Goal: Task Accomplishment & Management: Use online tool/utility

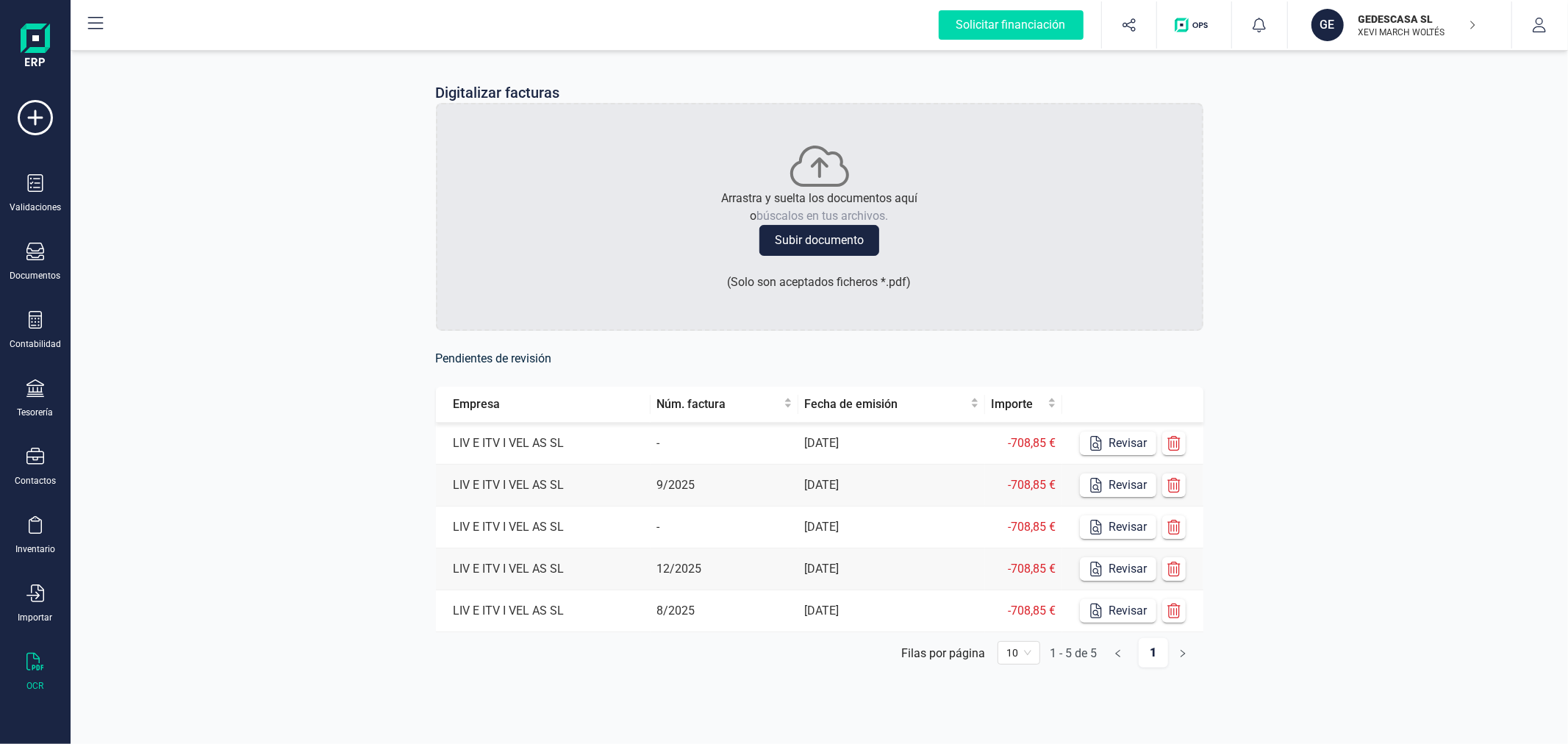
click at [259, 285] on div "Digitalizar facturas Arrastra y suelta los documentos aquí o búscalos en tus ar…" at bounding box center [819, 387] width 1497 height 680
click at [1336, 28] on div "GE" at bounding box center [1327, 25] width 32 height 32
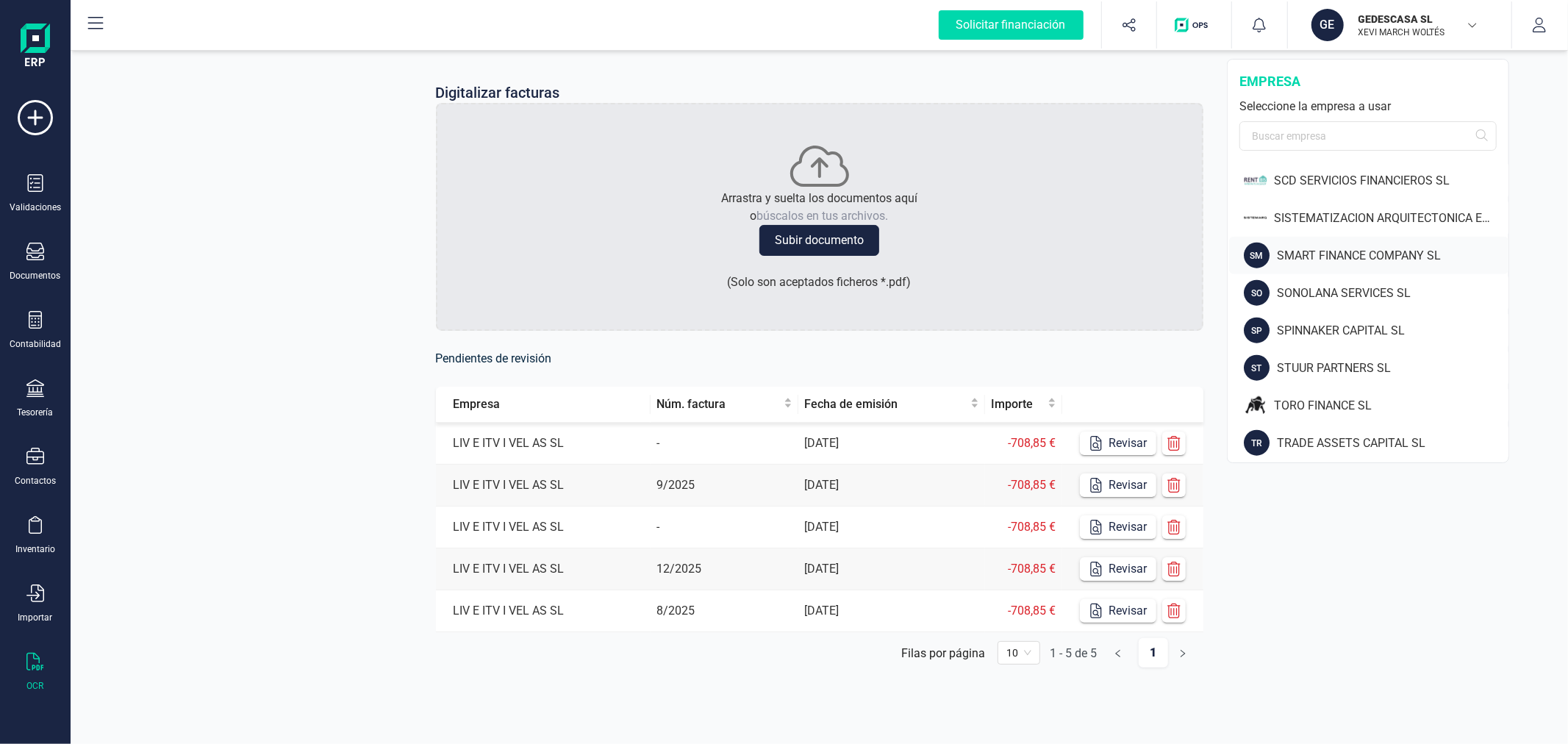
scroll to position [1307, 0]
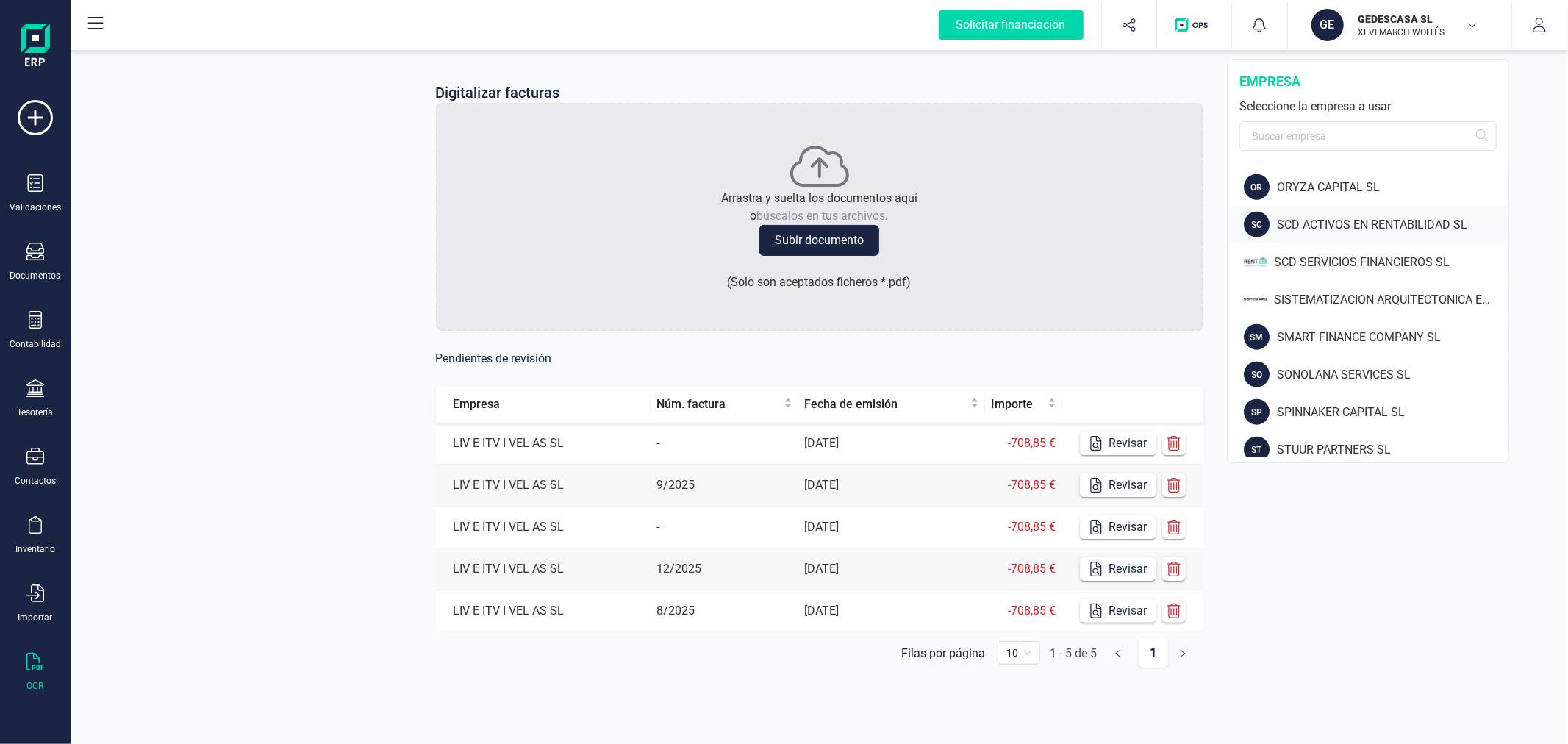
click at [1277, 216] on div "SCD ACTIVOS EN RENTABILIDAD SL" at bounding box center [1393, 225] width 232 height 17
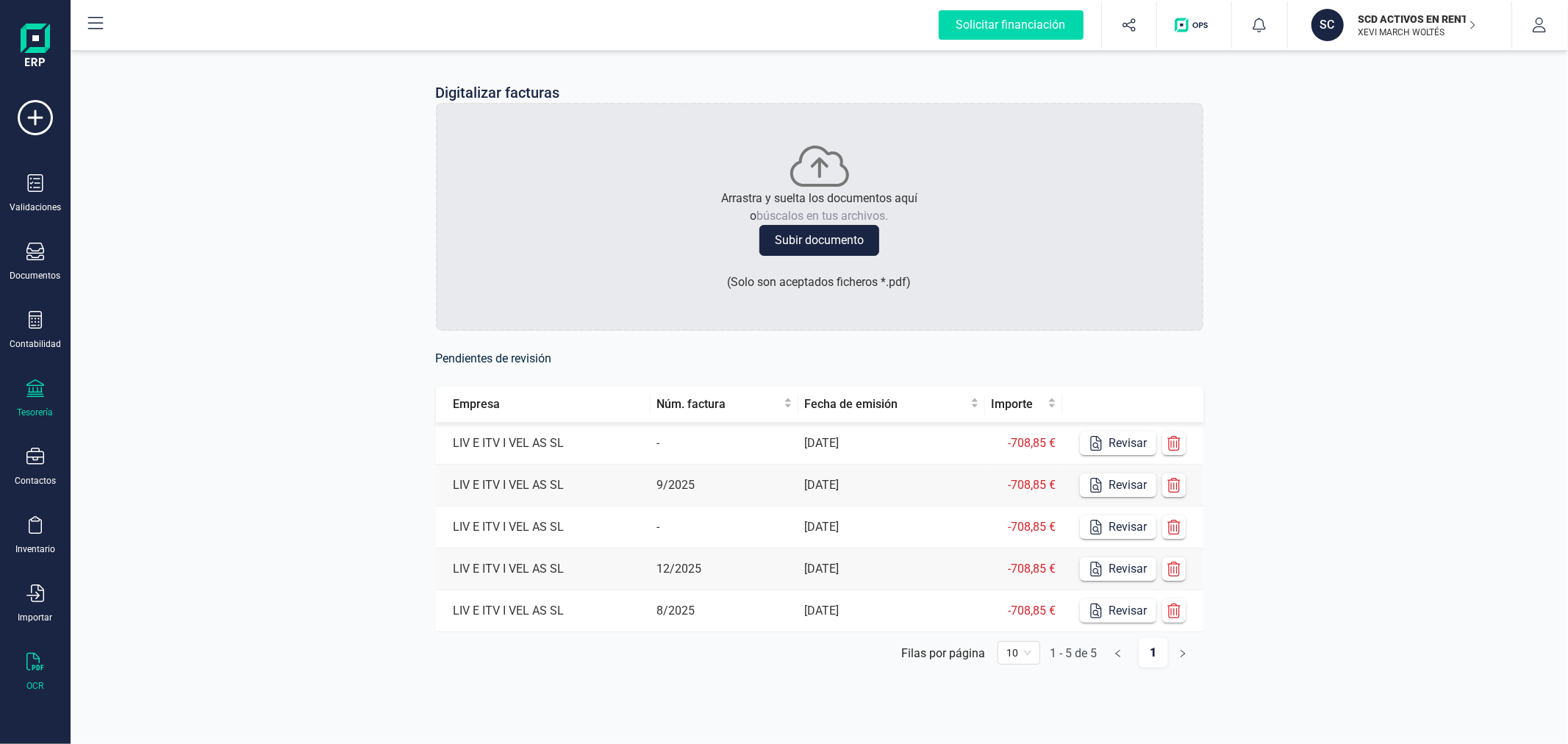
click at [32, 387] on icon at bounding box center [35, 388] width 17 height 17
click at [146, 307] on span "Cartera" at bounding box center [149, 315] width 70 height 17
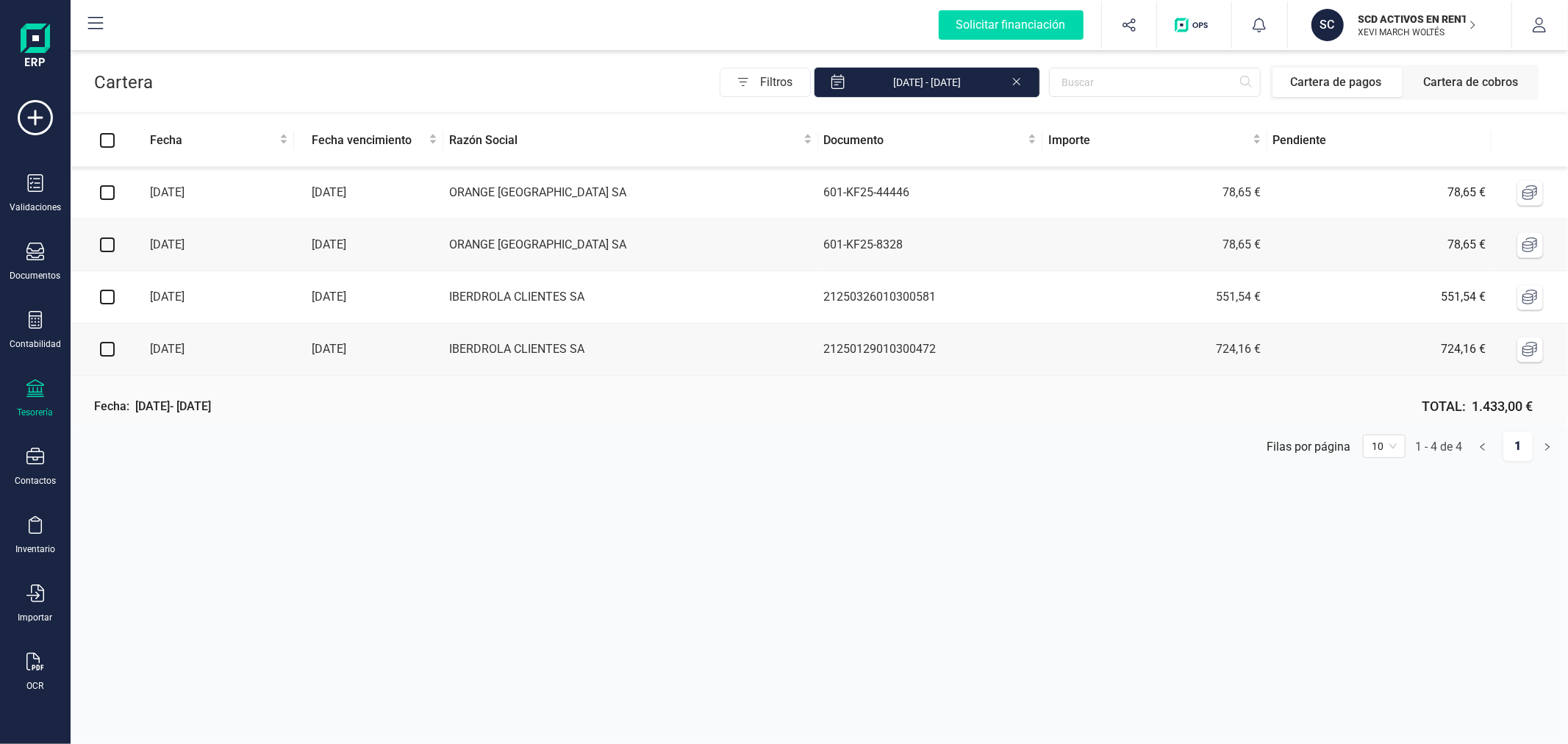
click at [40, 395] on icon at bounding box center [35, 388] width 17 height 17
click at [172, 344] on span "Remesas" at bounding box center [154, 347] width 80 height 17
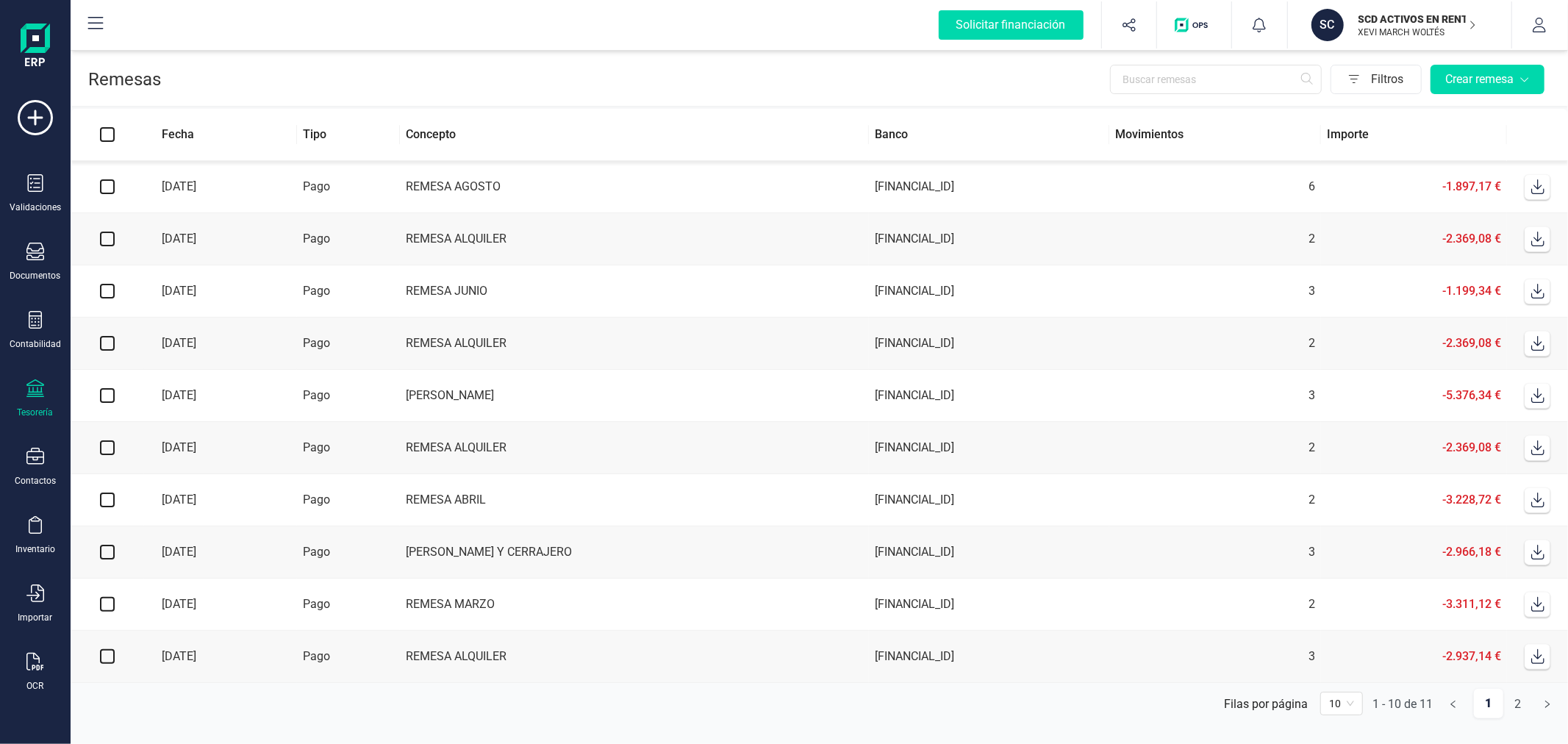
click at [892, 174] on td "ES5531590078582915661827" at bounding box center [989, 187] width 240 height 52
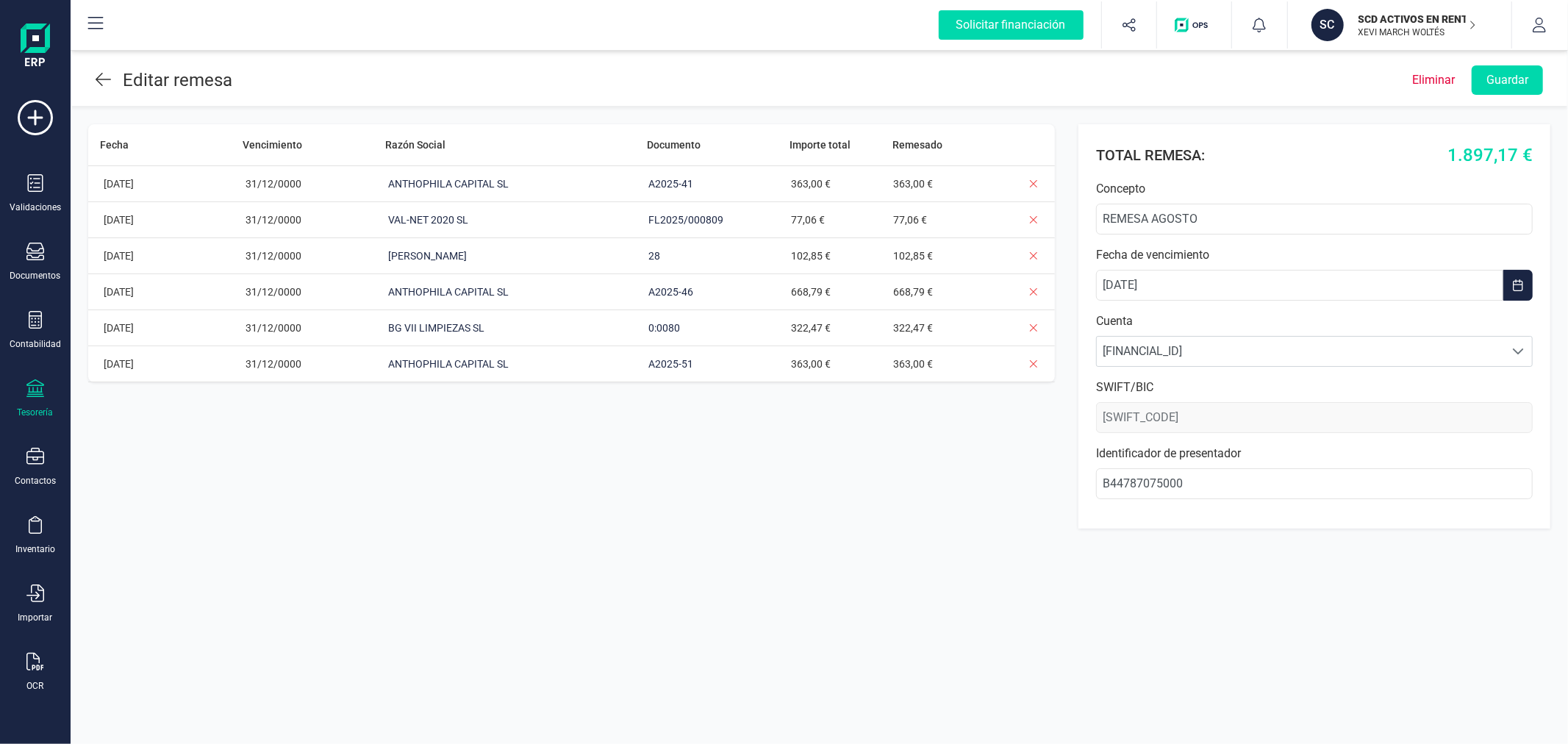
click at [100, 76] on icon at bounding box center [103, 79] width 16 height 17
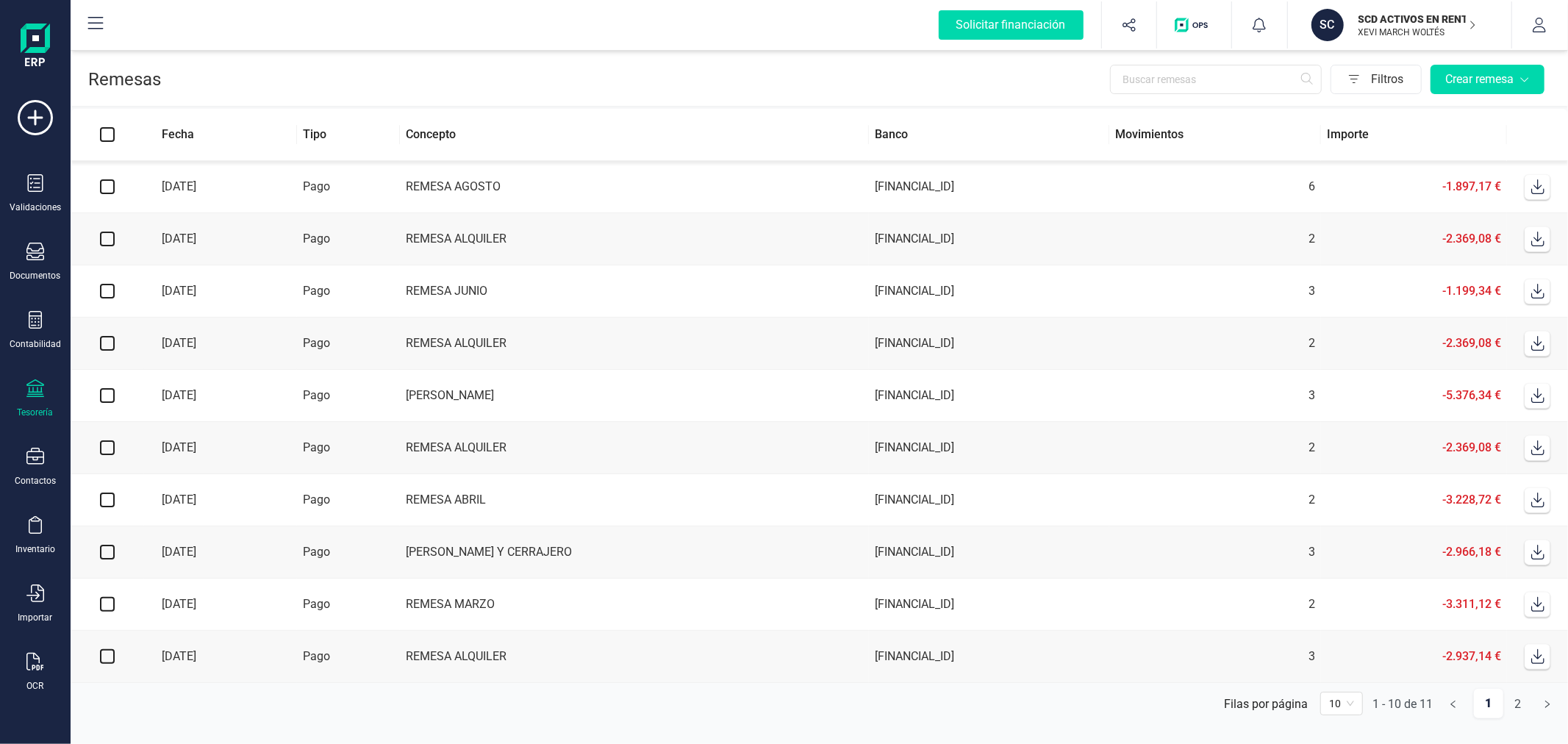
click at [499, 191] on td "REMESA AGOSTO" at bounding box center [634, 187] width 469 height 52
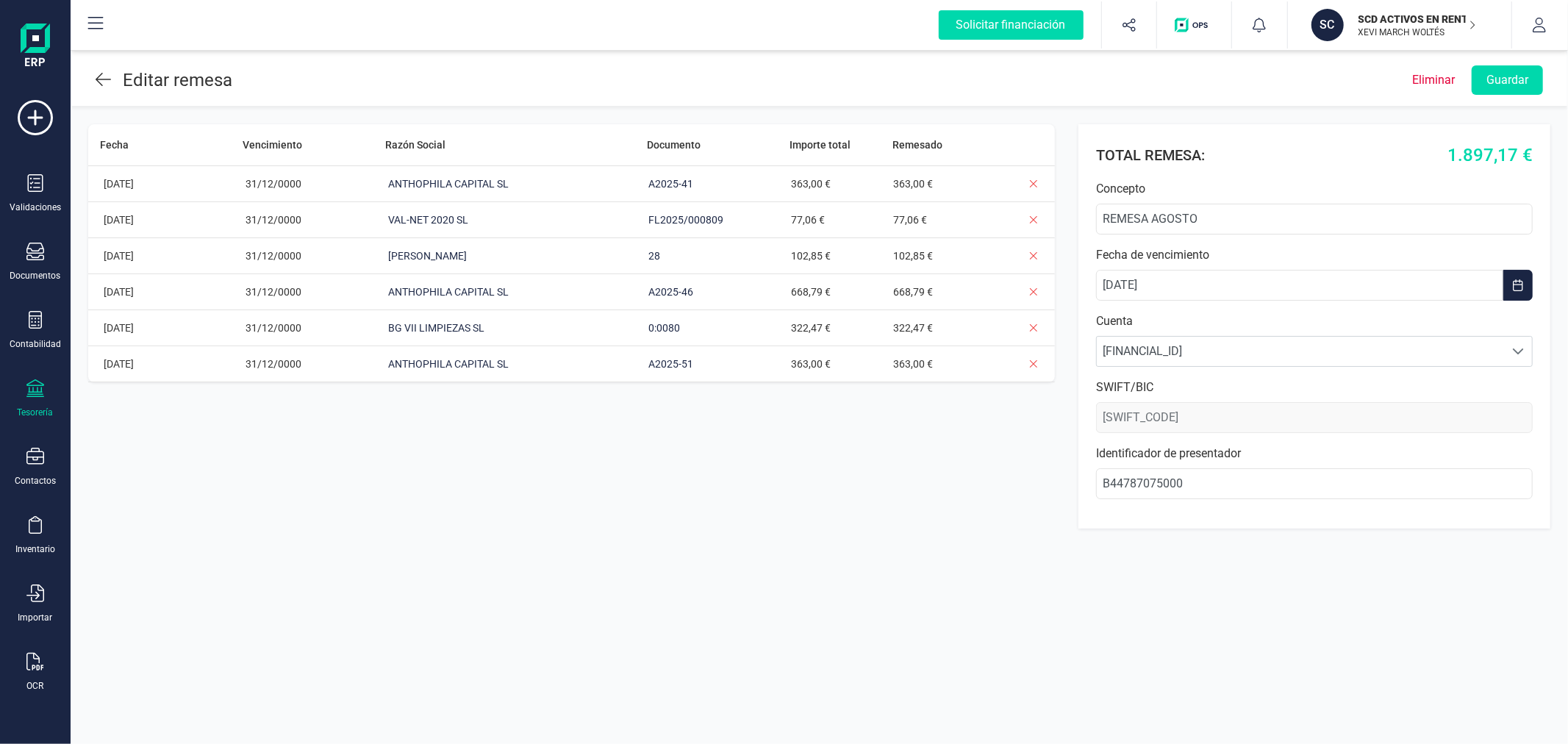
click at [105, 77] on icon at bounding box center [103, 79] width 16 height 17
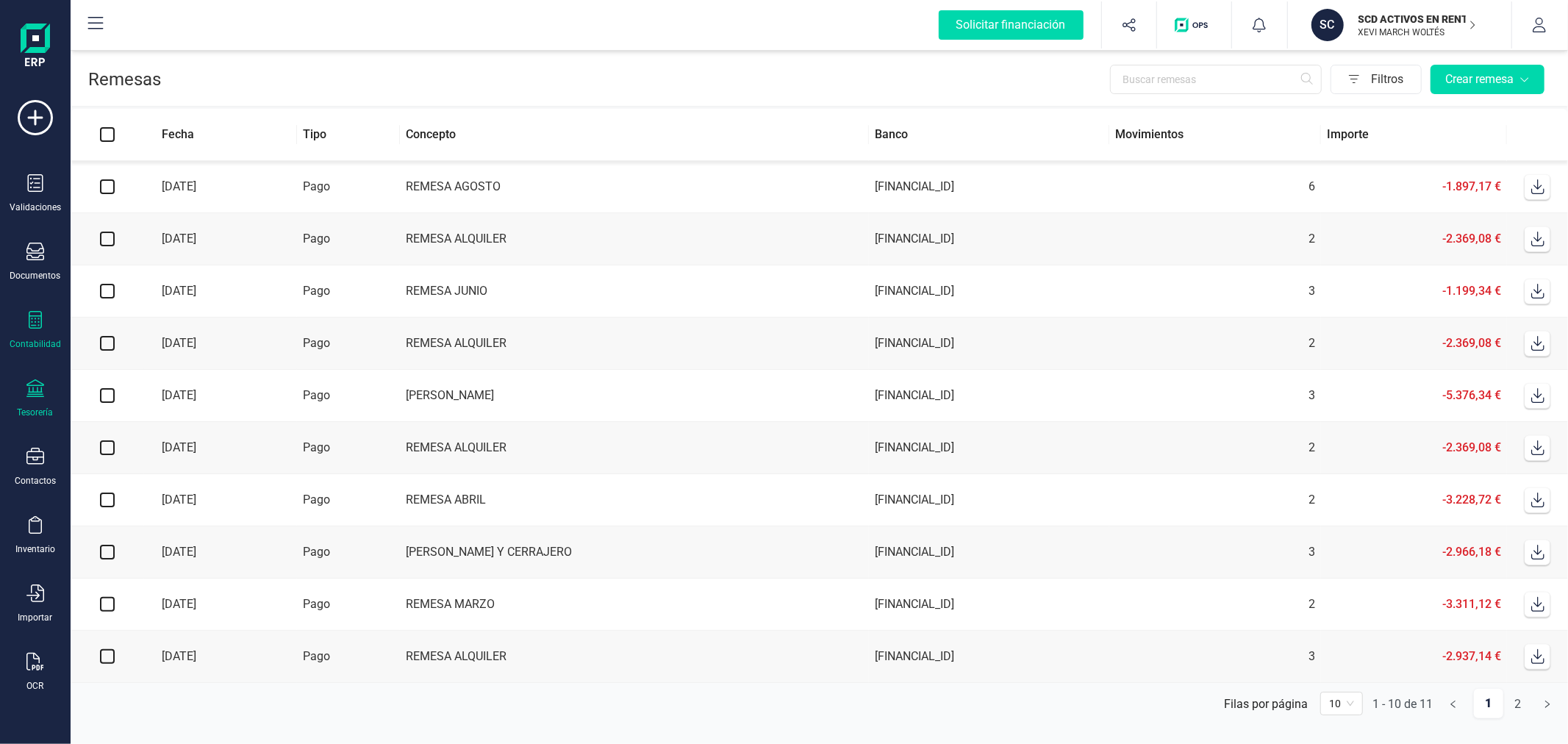
click at [48, 327] on div "Contabilidad" at bounding box center [35, 330] width 58 height 39
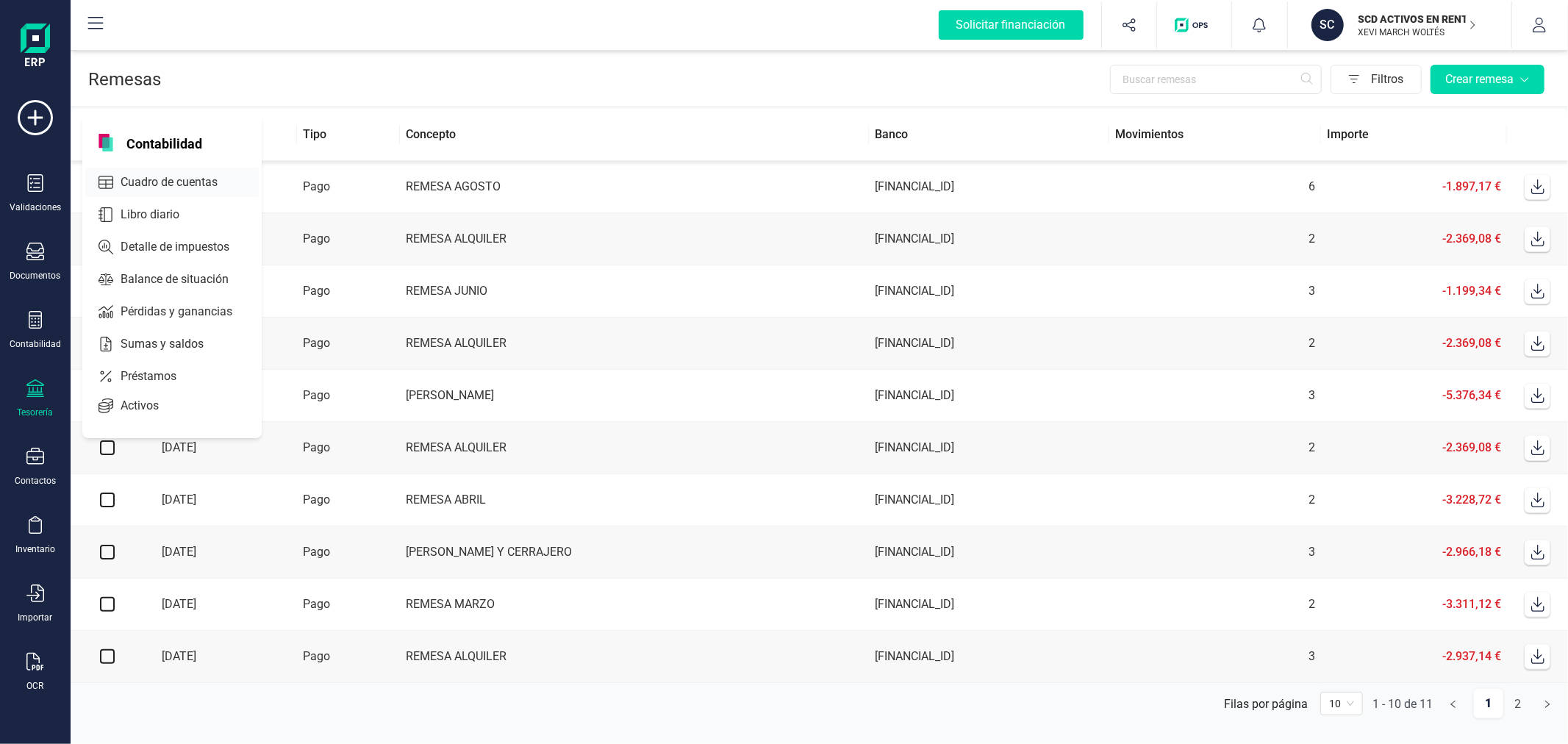
click at [187, 174] on span "Cuadro de cuentas" at bounding box center [179, 182] width 129 height 17
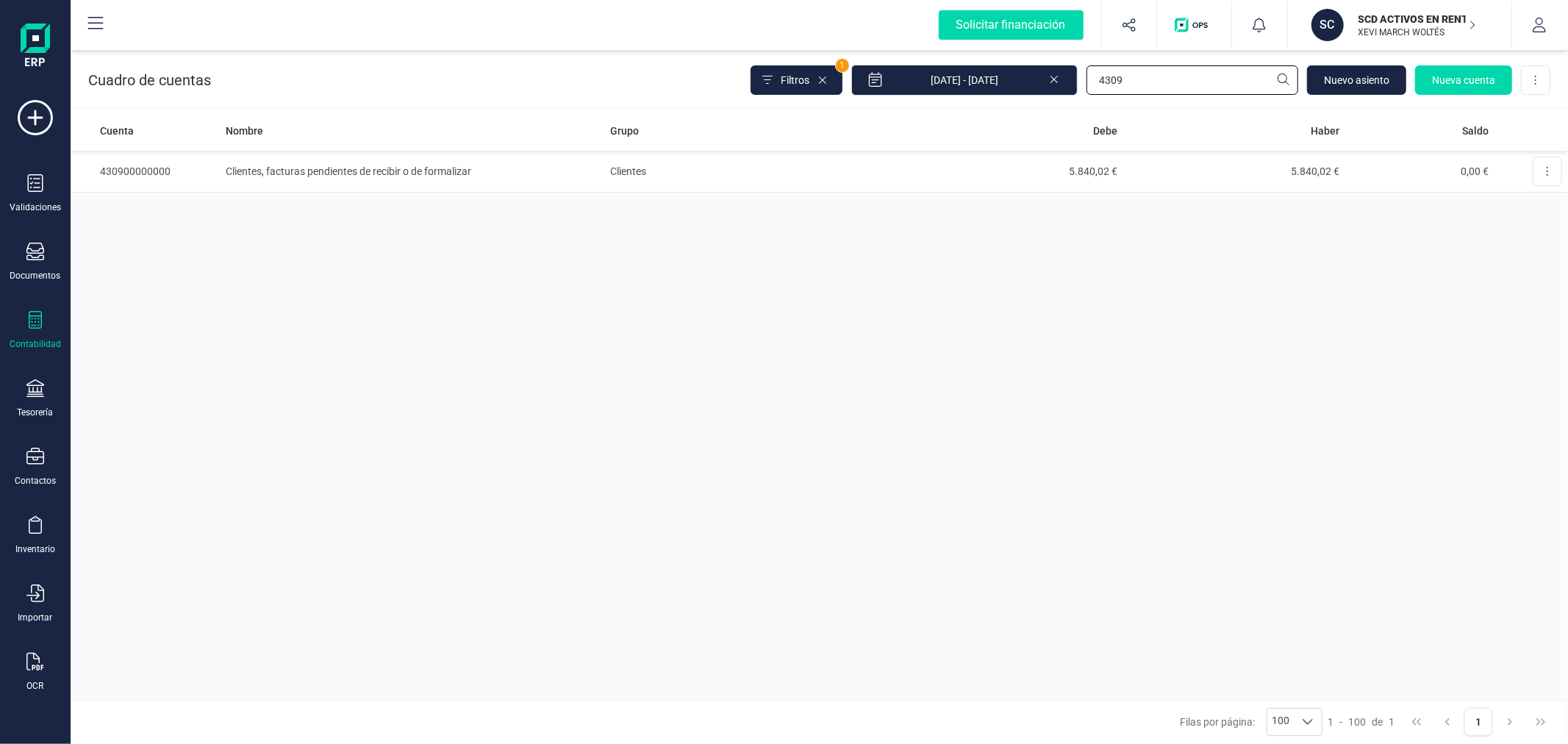
click at [1140, 84] on input "4309" at bounding box center [1192, 81] width 211 height 30
type input "621"
click at [734, 172] on td "Servicios Exteriores" at bounding box center [753, 171] width 296 height 42
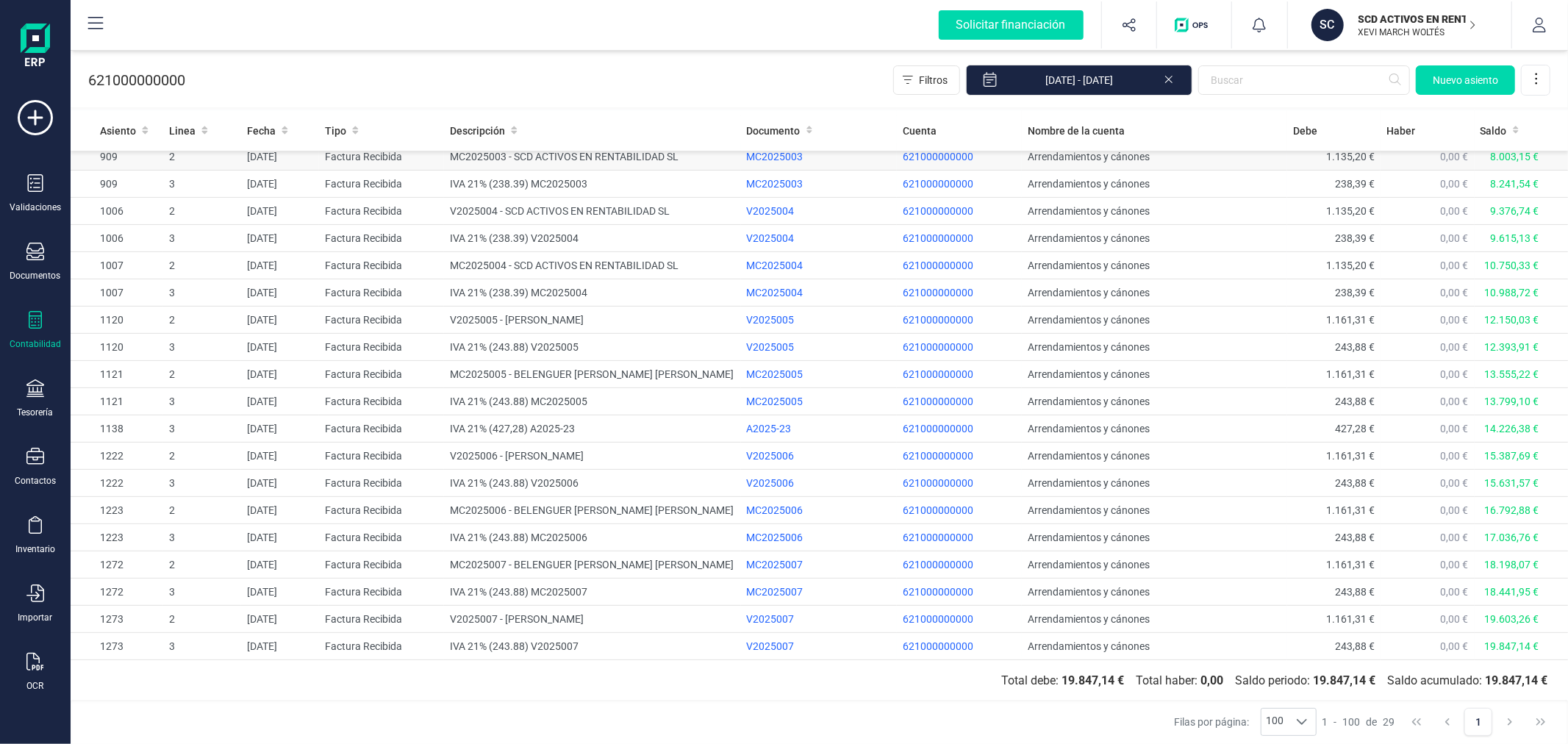
scroll to position [281, 0]
click at [44, 197] on div "Validaciones" at bounding box center [35, 193] width 58 height 39
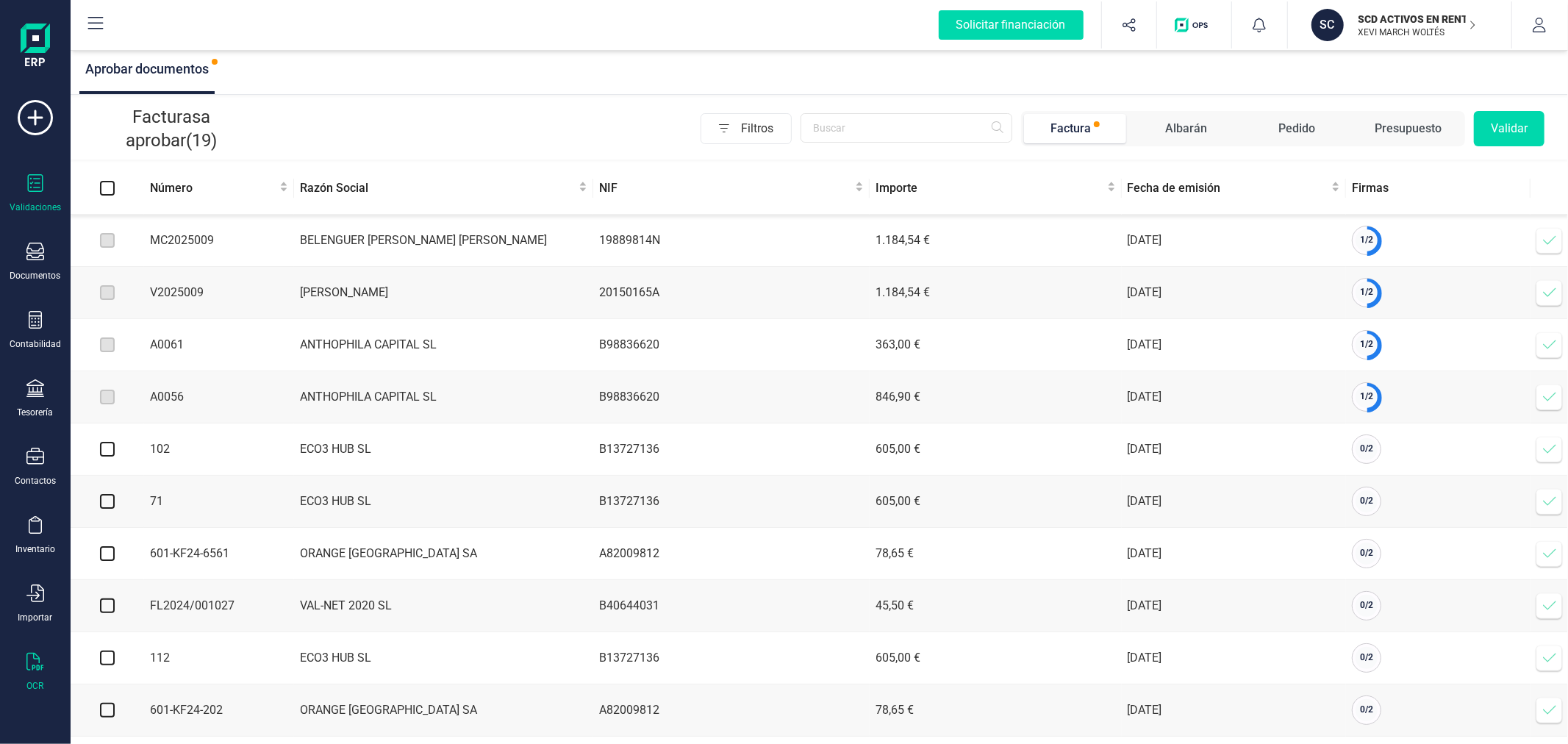
click at [35, 667] on icon at bounding box center [35, 662] width 17 height 17
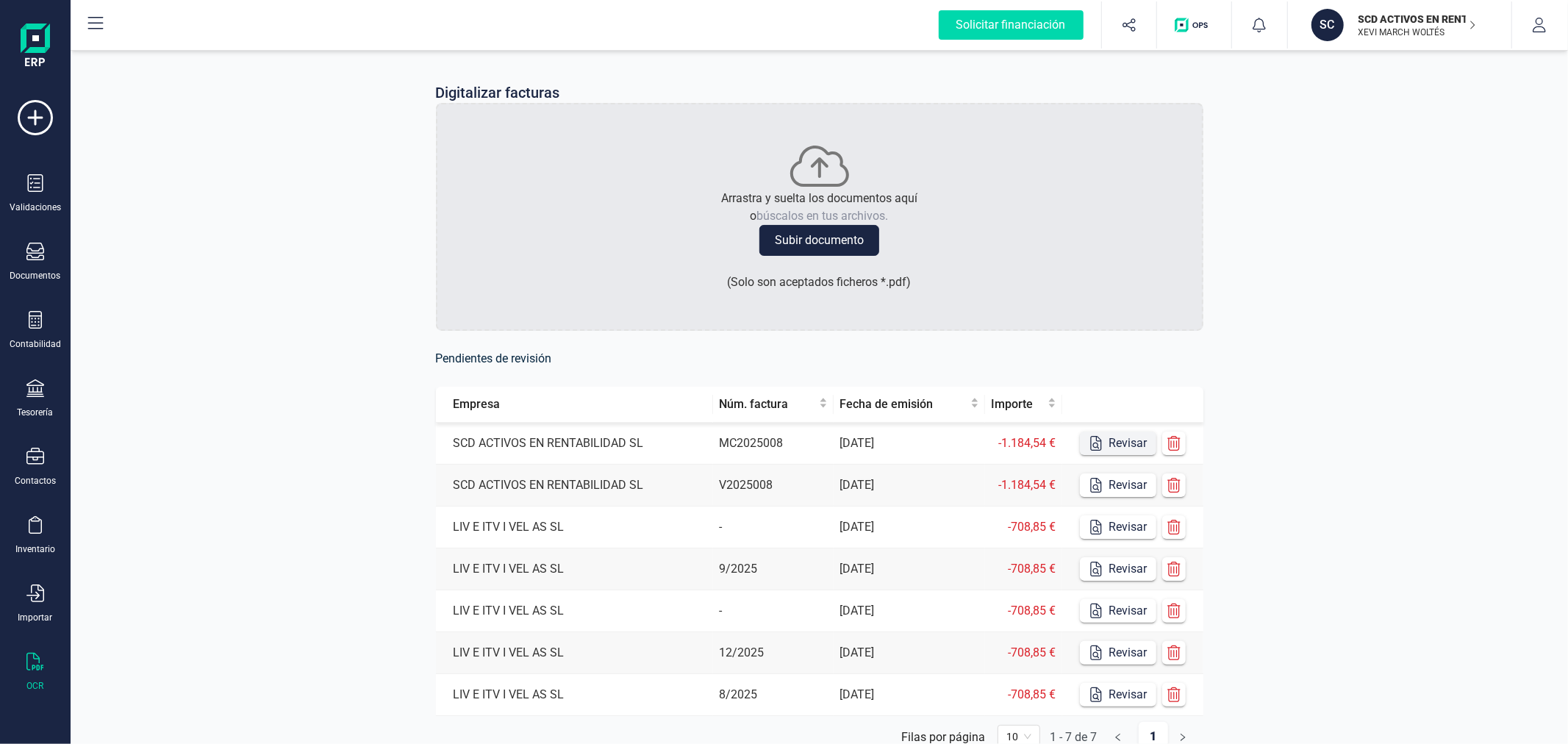
click at [1126, 445] on button "Revisar" at bounding box center [1118, 444] width 77 height 24
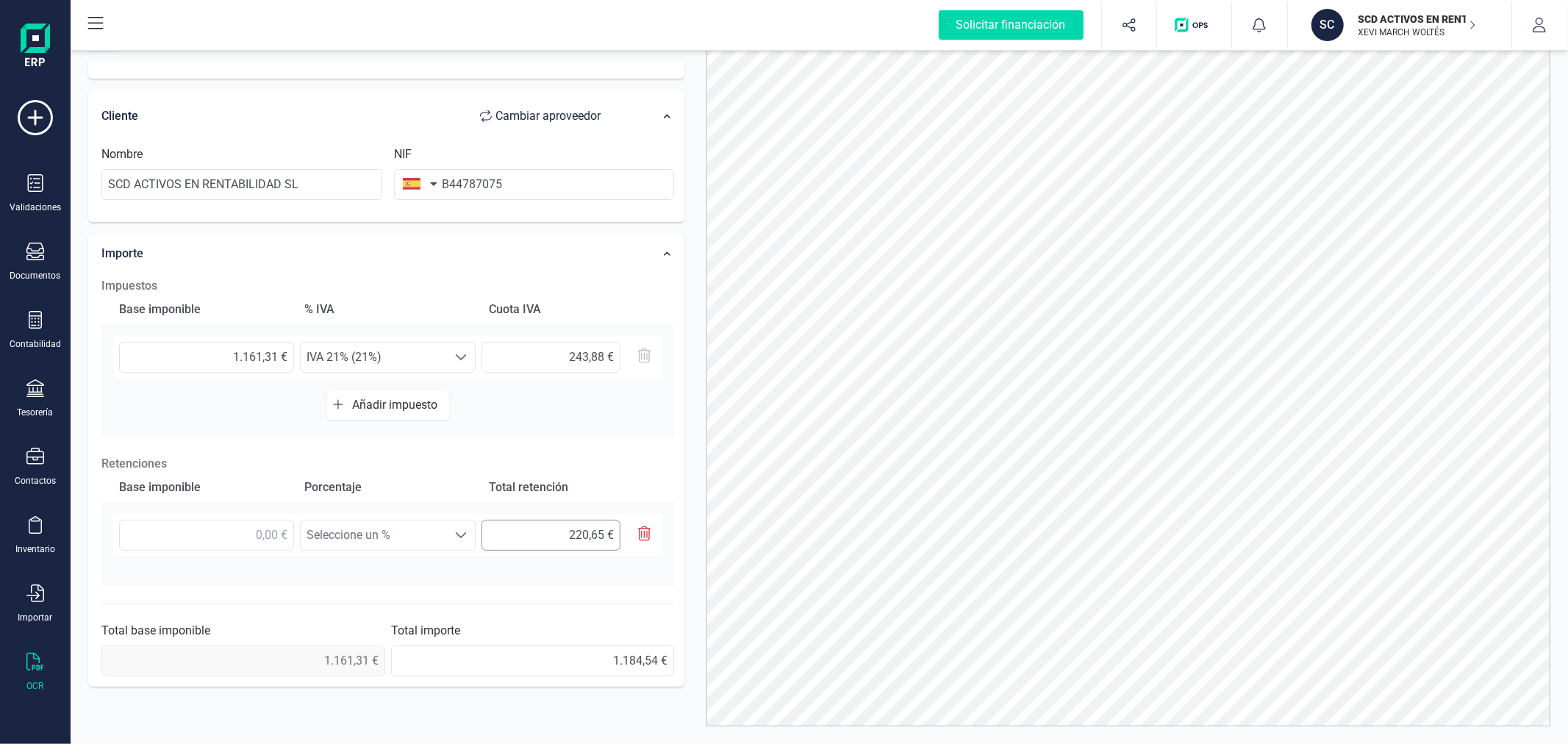
scroll to position [70, 0]
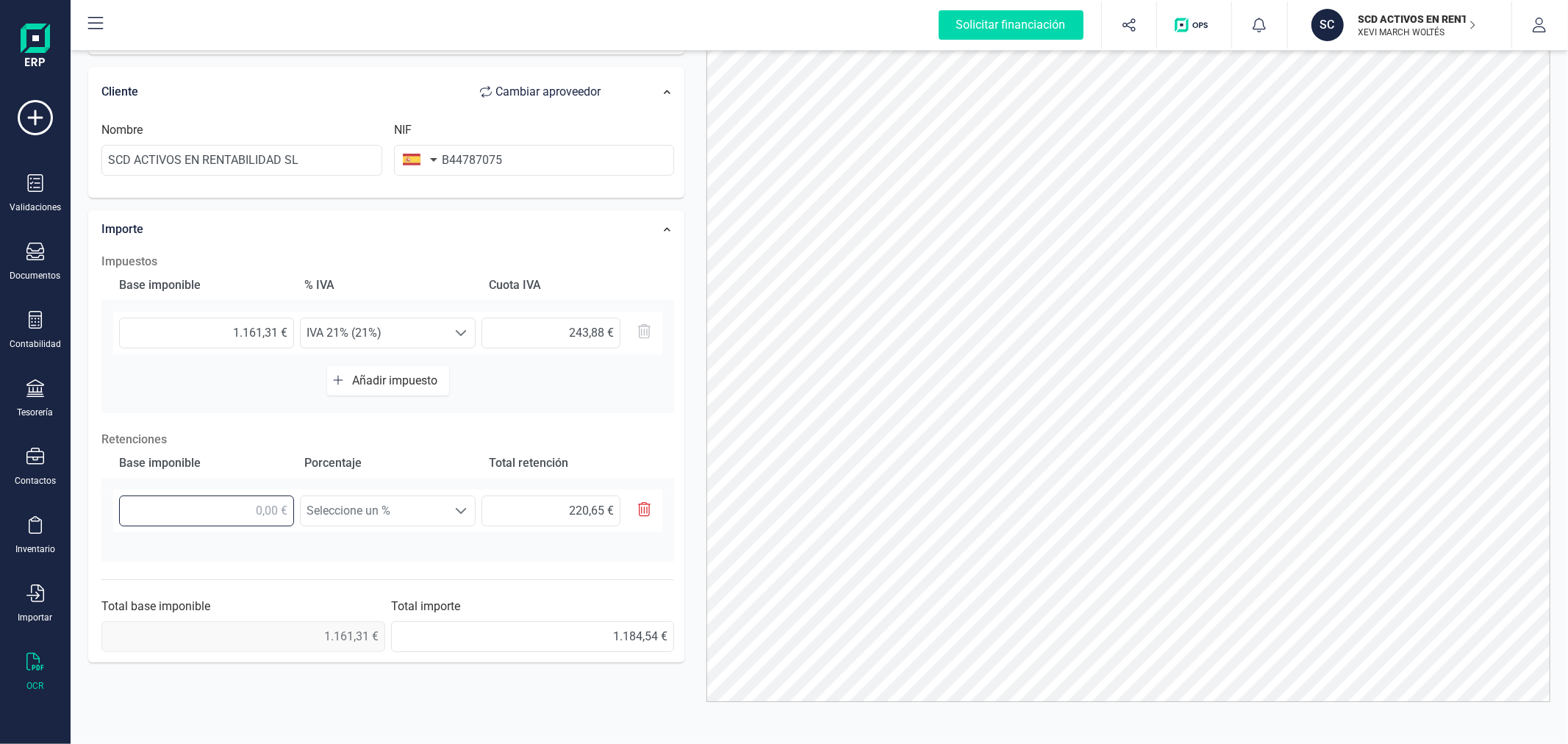
click at [260, 517] on input "text" at bounding box center [206, 511] width 175 height 31
type input "1,00 €"
type input "0,19 €"
type input "11,00 €"
type input "2,09 €"
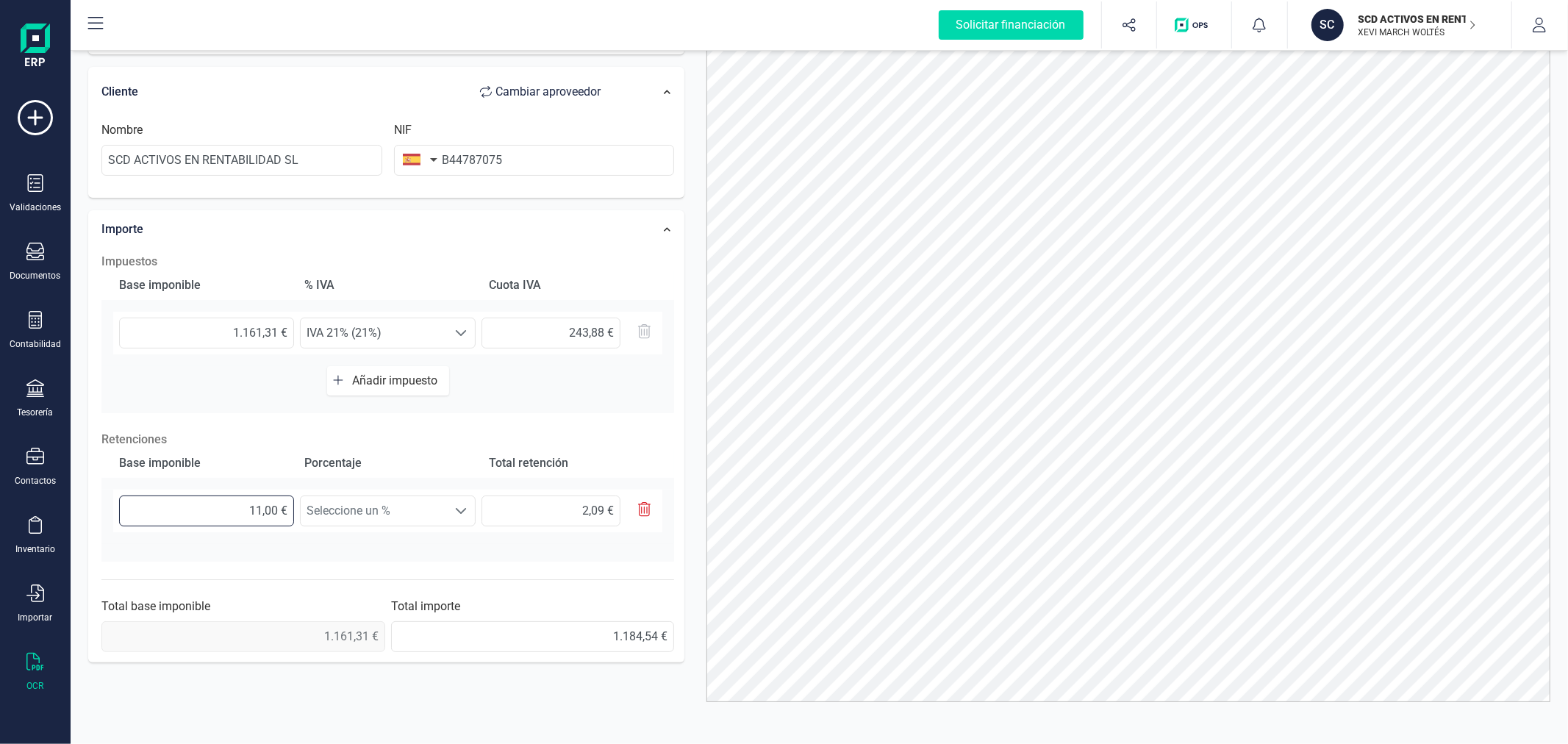
type input "116,00 €"
type input "22,04 €"
type input "1.161,00 €"
type input "220,59 €"
type input "1.161,30 €"
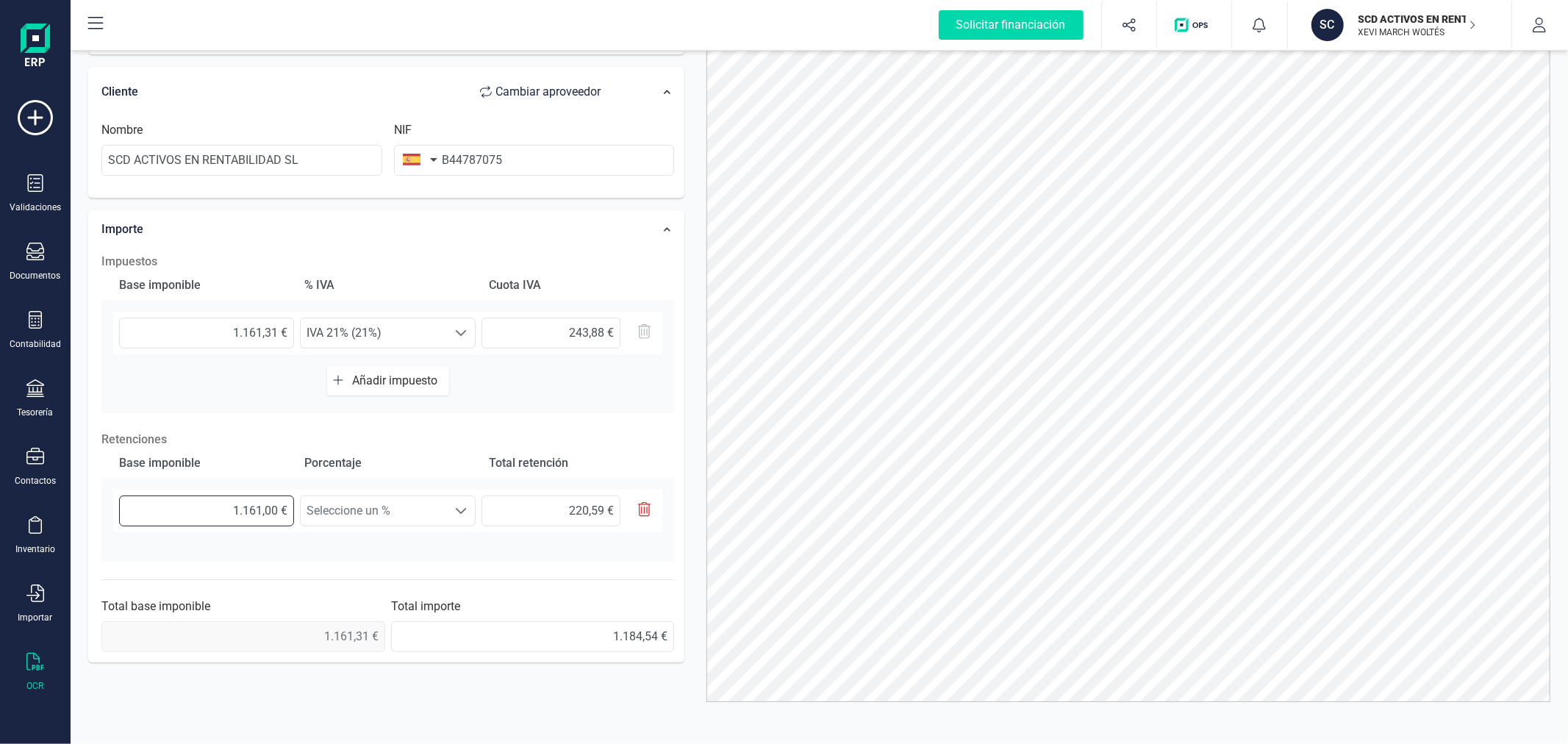
type input "220,65 €"
type input "1.161,31 €"
click at [401, 520] on span "Seleccione un %" at bounding box center [374, 511] width 146 height 30
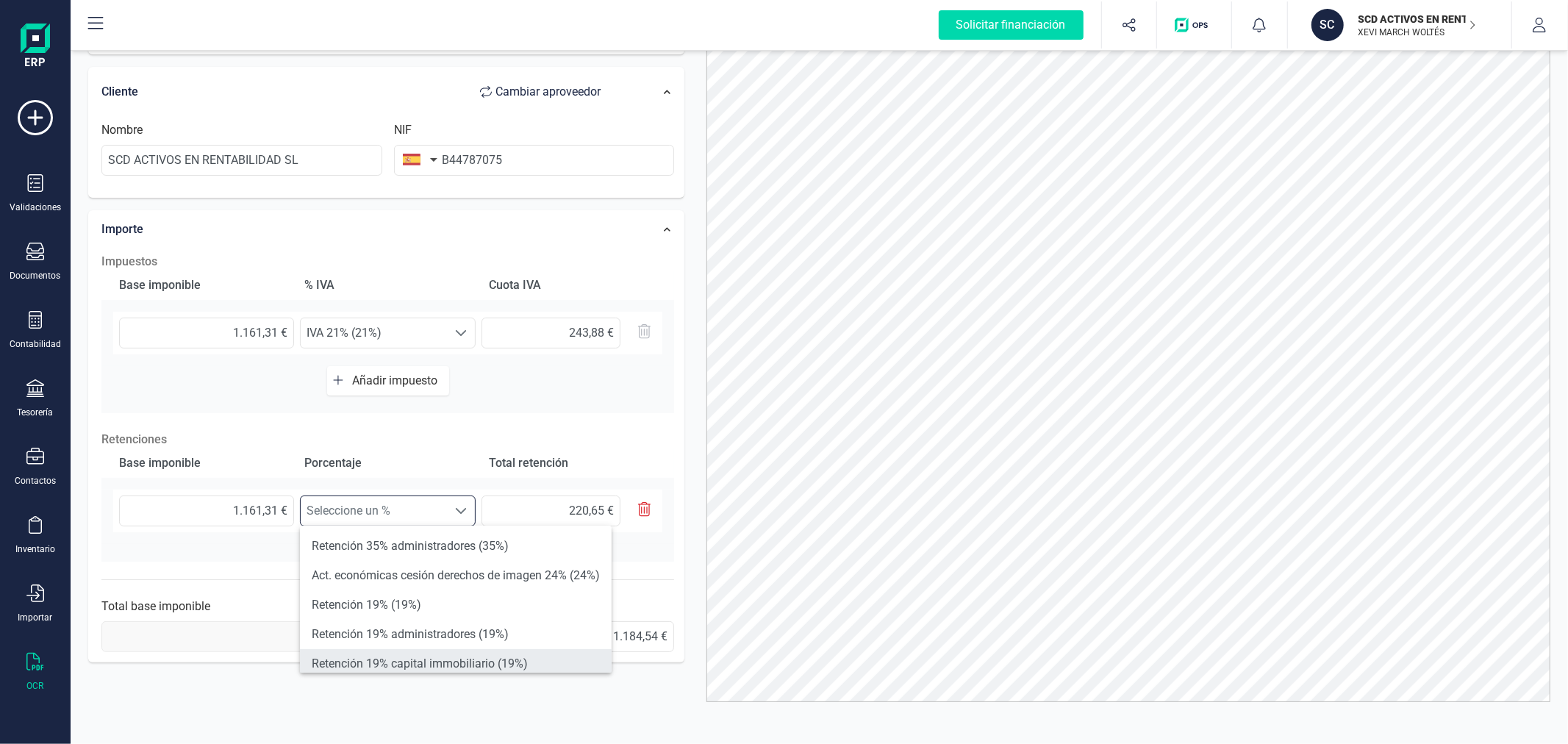
click at [438, 653] on li "Retención 19% capital immobiliario (19%)" at bounding box center [456, 664] width 312 height 30
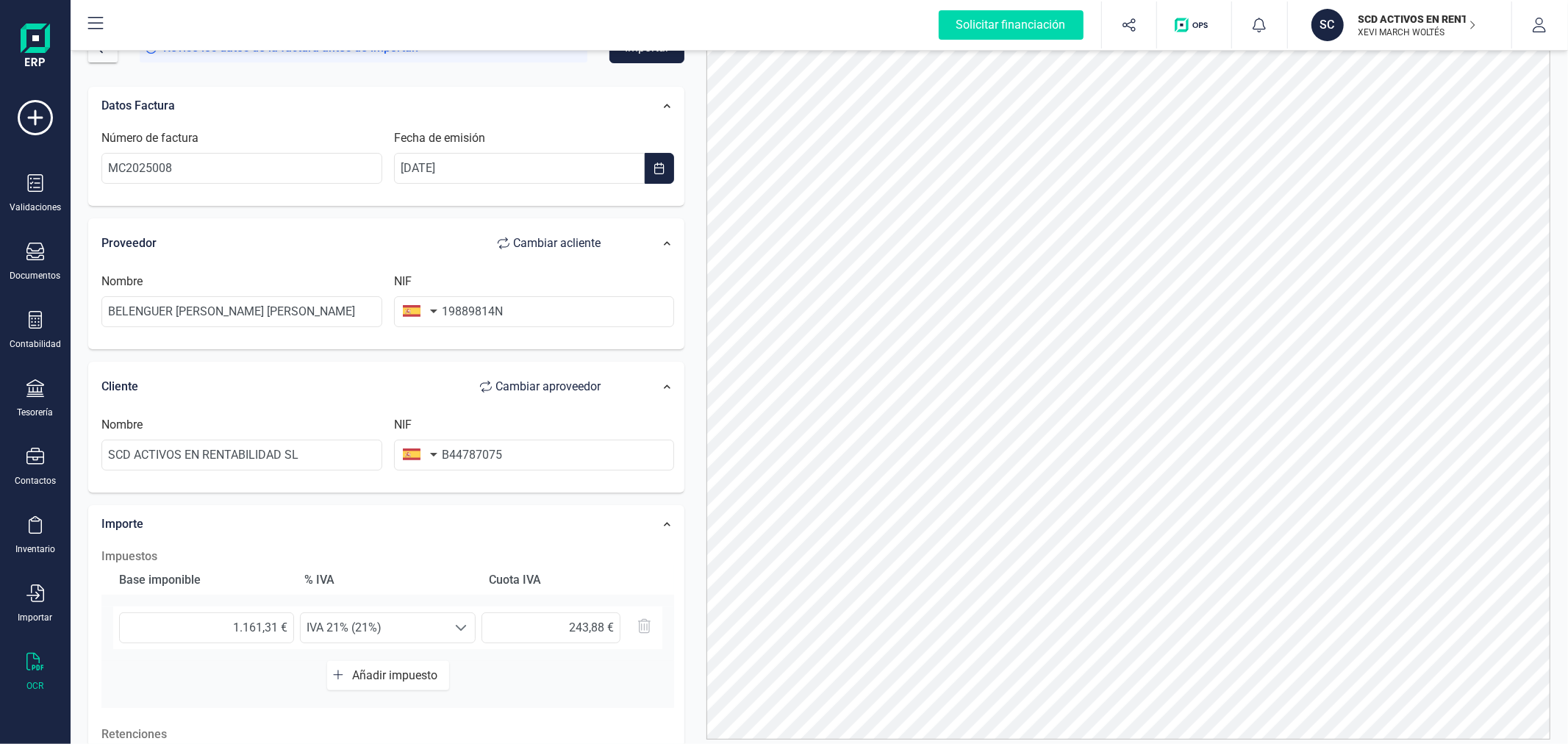
scroll to position [0, 0]
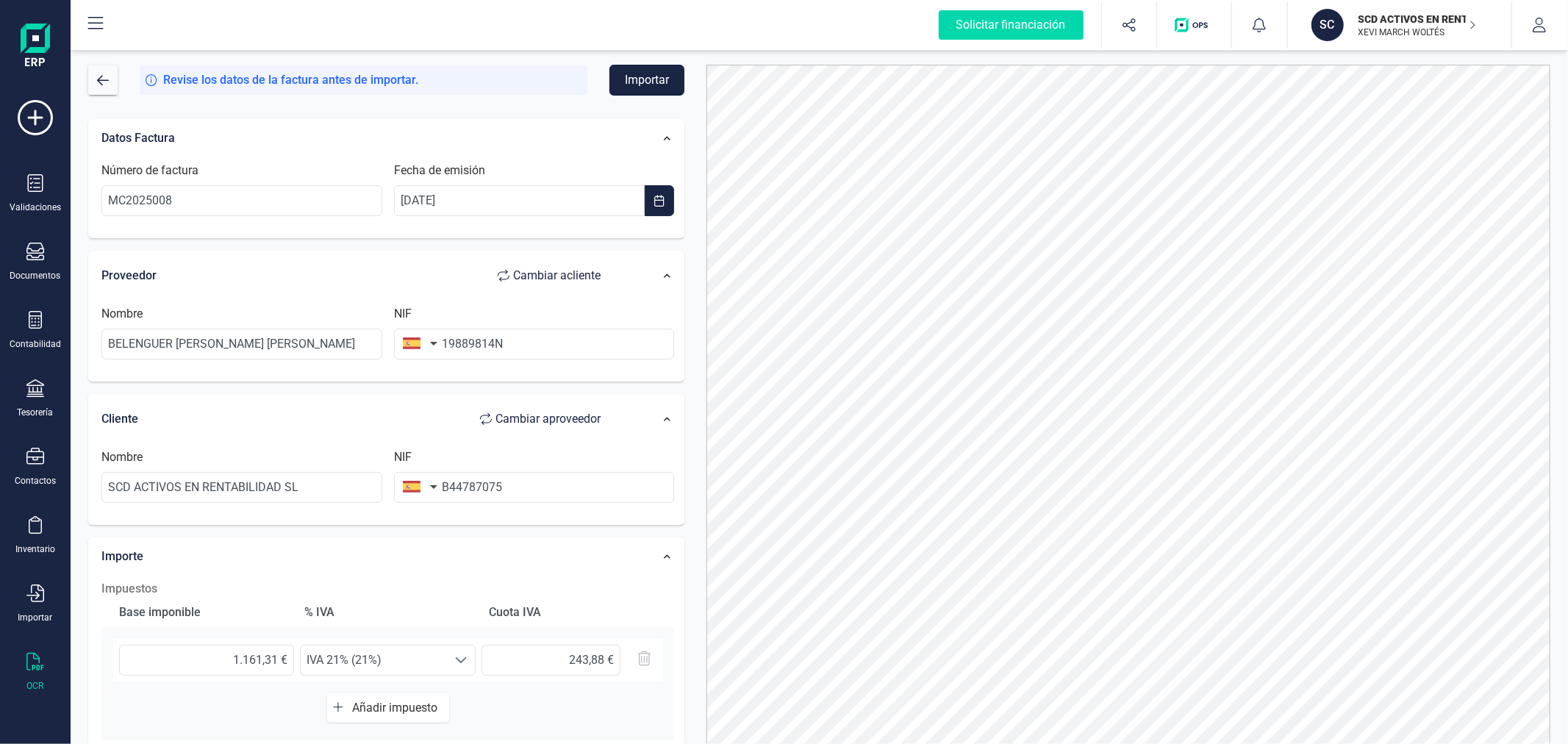
click at [669, 77] on button "Importar" at bounding box center [647, 81] width 75 height 31
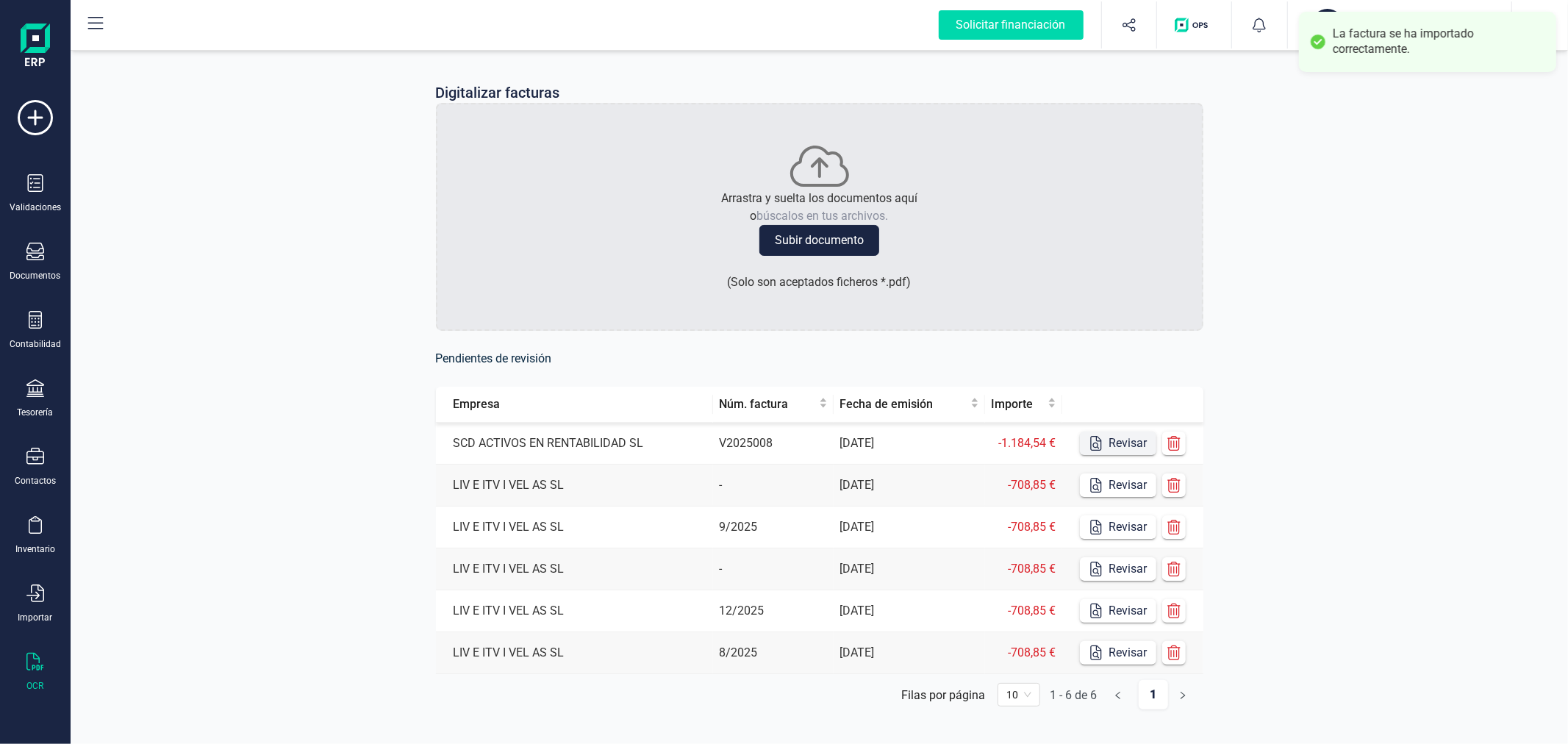
click at [1107, 445] on button "Revisar" at bounding box center [1118, 444] width 77 height 24
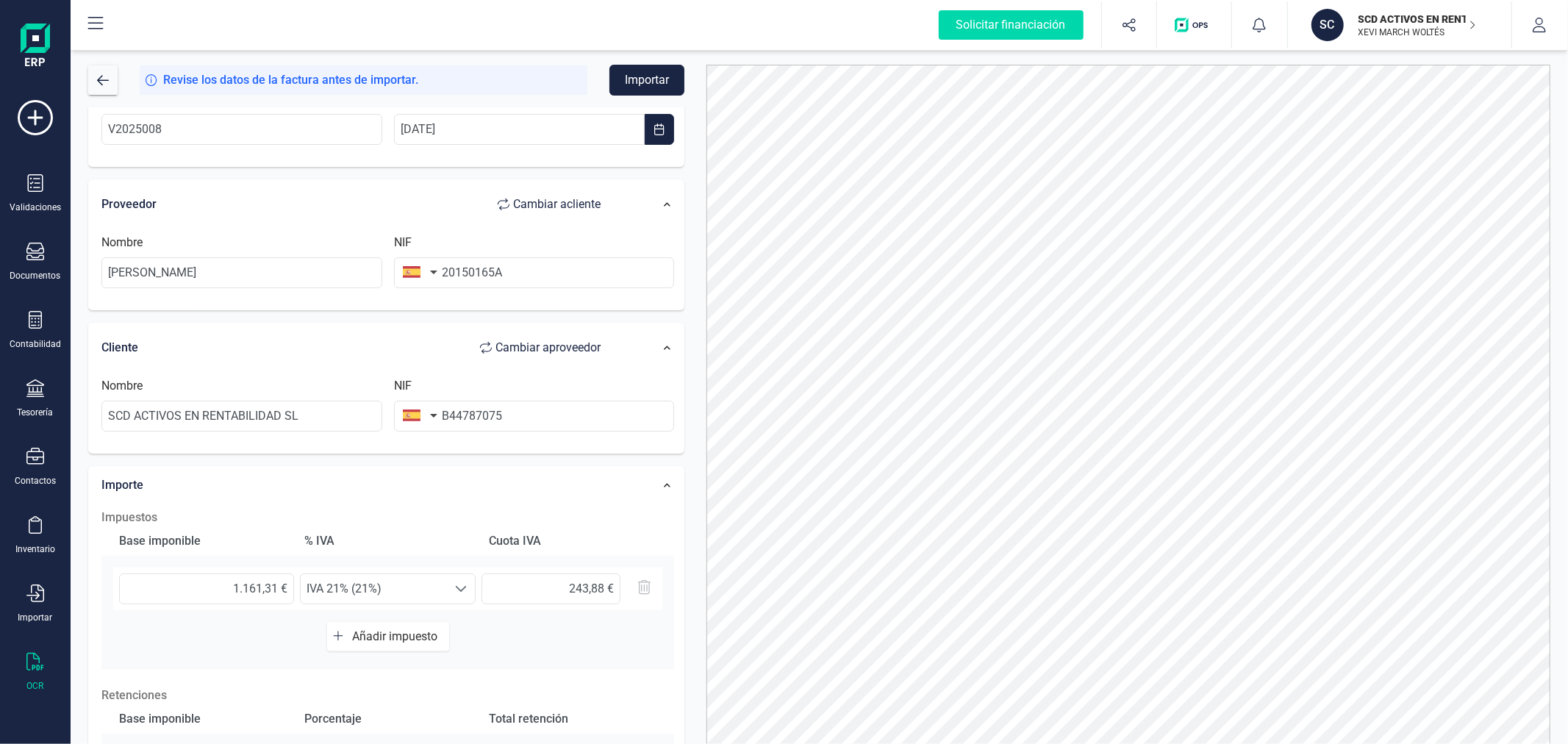
scroll to position [258, 0]
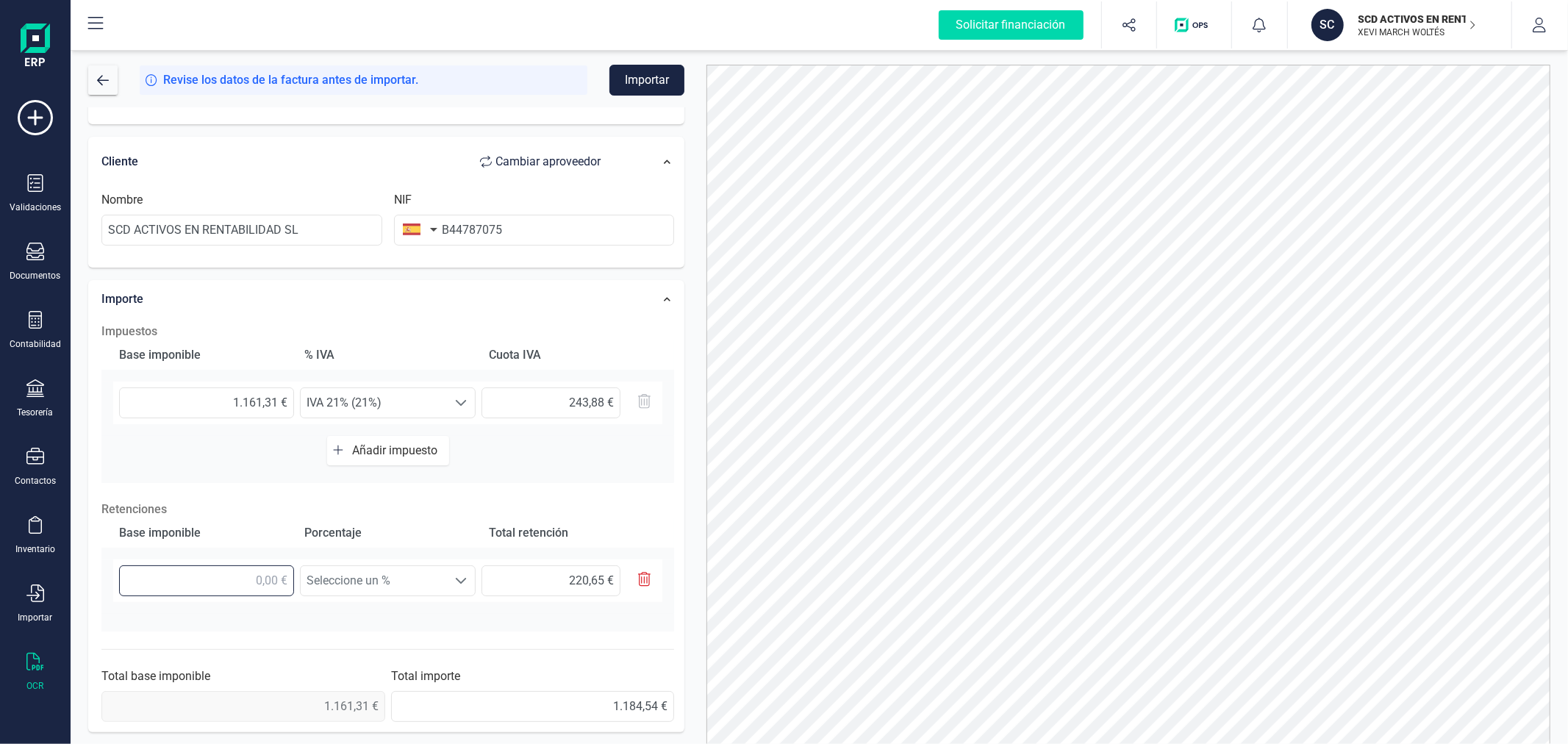
click at [232, 581] on input "text" at bounding box center [206, 581] width 175 height 31
type input "0,00 €"
type input "0,30 €"
type input "0,06 €"
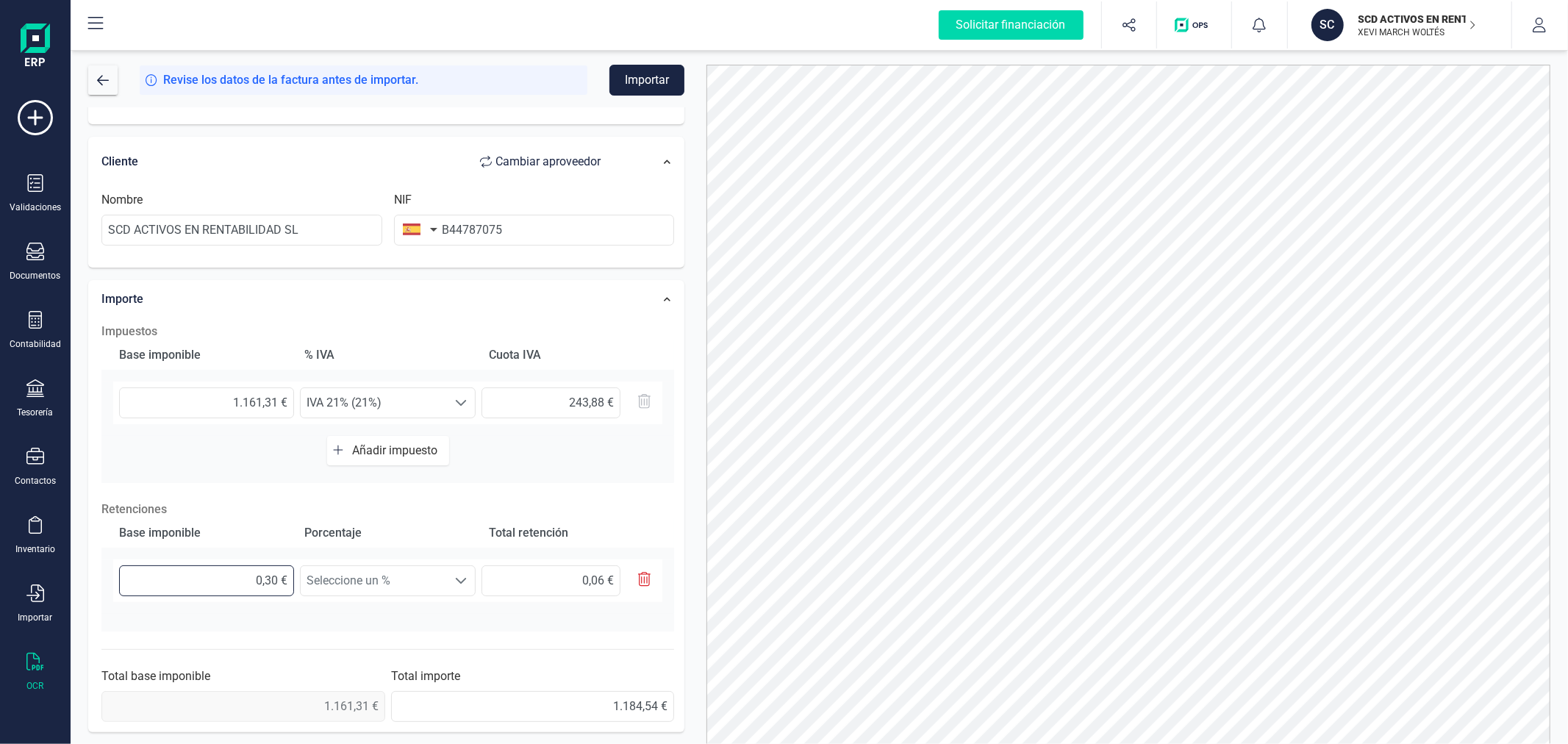
type input "0,00 €"
type input "1,00 €"
type input "0,19 €"
type input "1,10 €"
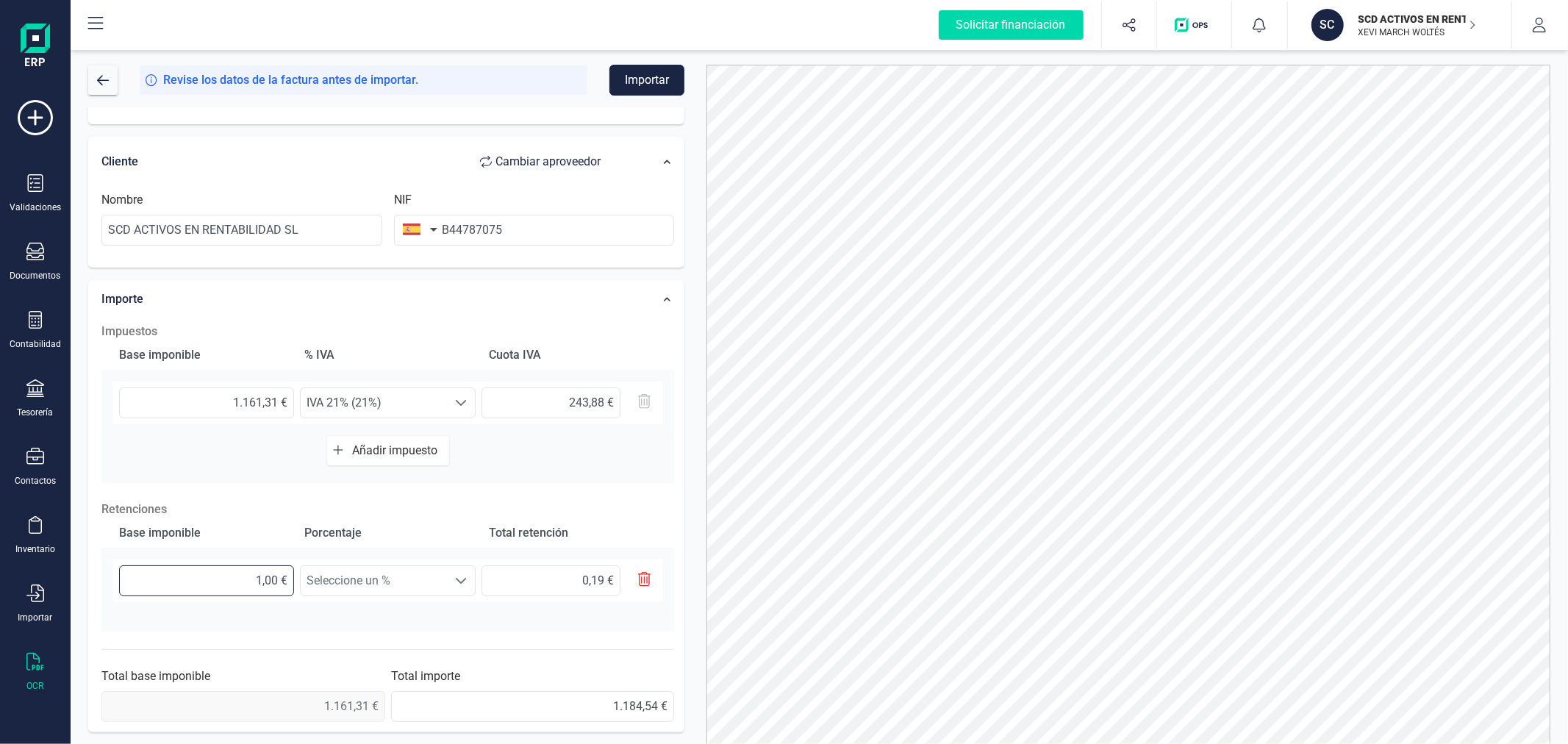
type input "0,21 €"
type input "1,00 €"
type input "0,19 €"
type input "11,00 €"
type input "2,09 €"
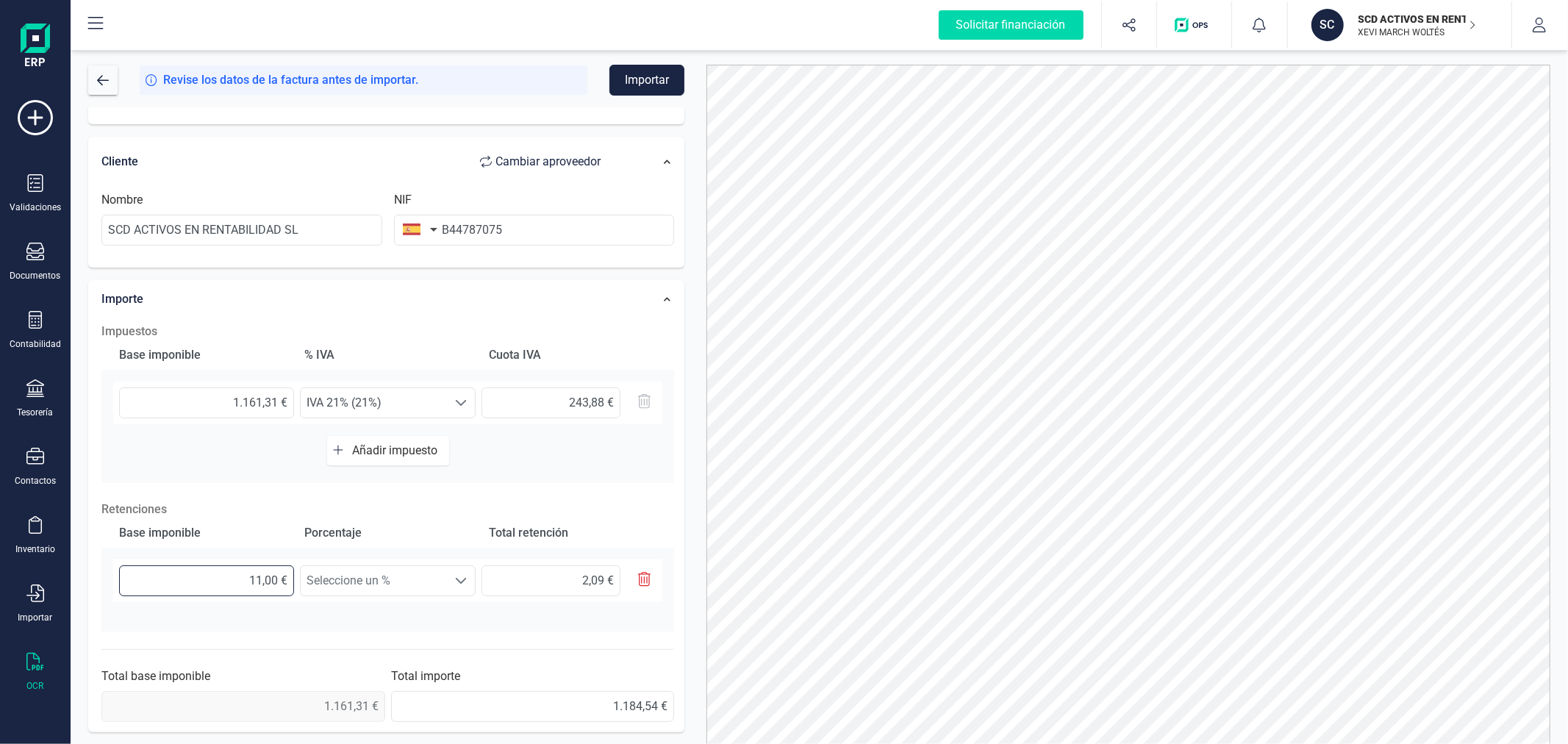
type input "116,00 €"
type input "22,04 €"
type input "1.161,00 €"
type input "220,59 €"
type input "1.161,30 €"
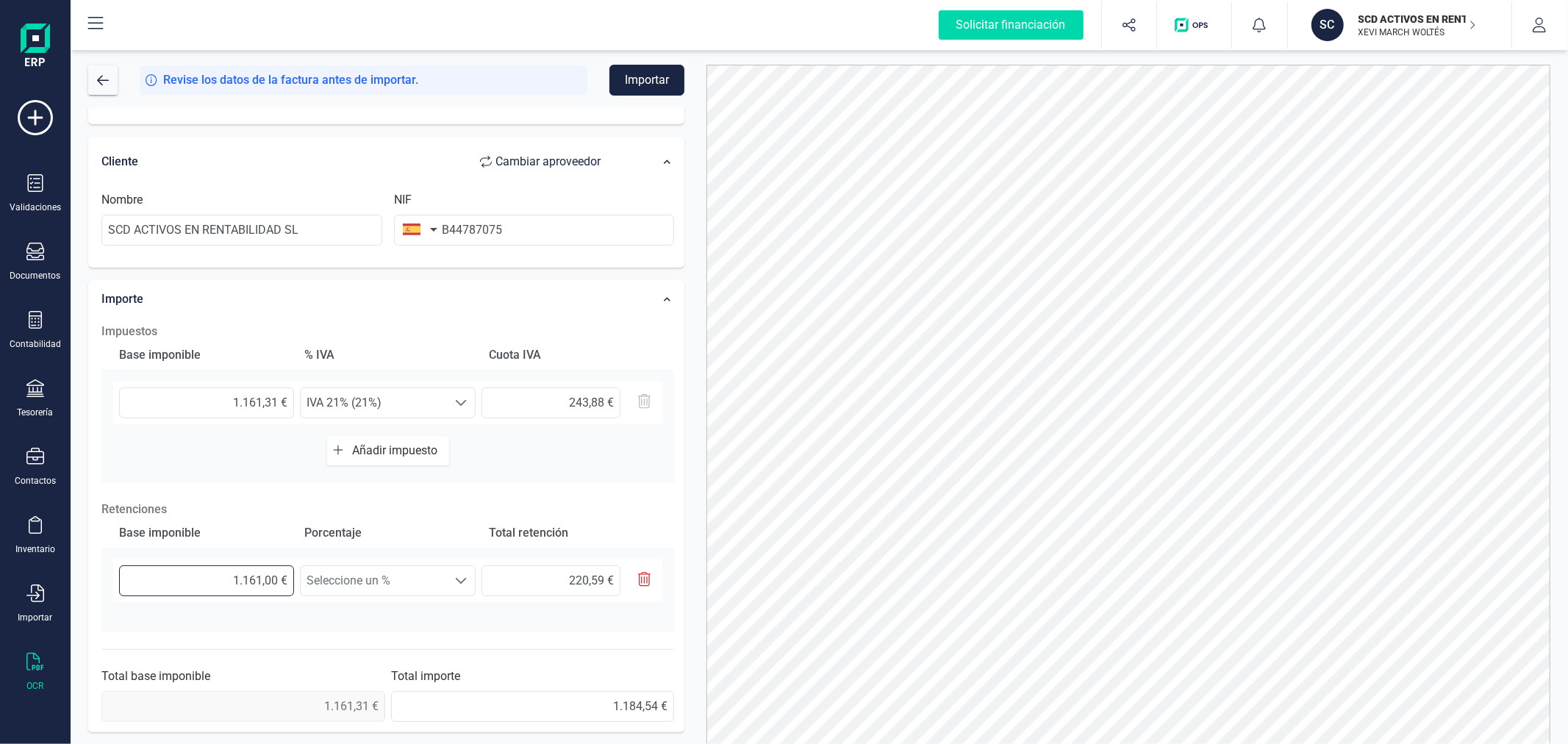
type input "220,65 €"
type input "1.161,31 €"
click at [379, 578] on span "Seleccione un %" at bounding box center [374, 581] width 146 height 30
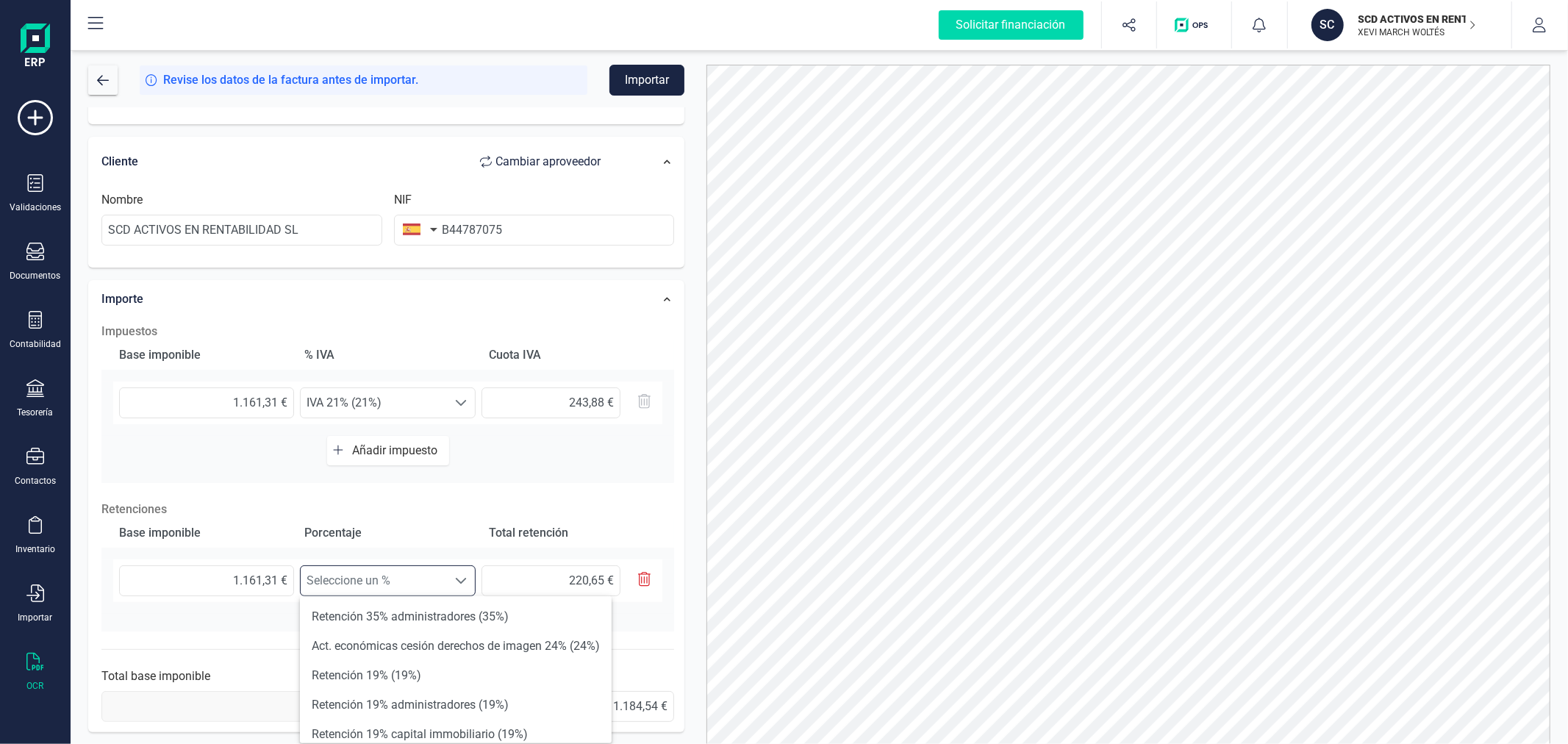
scroll to position [8, 63]
click at [418, 732] on li "Retención 19% capital immobiliario (19%)" at bounding box center [456, 735] width 312 height 30
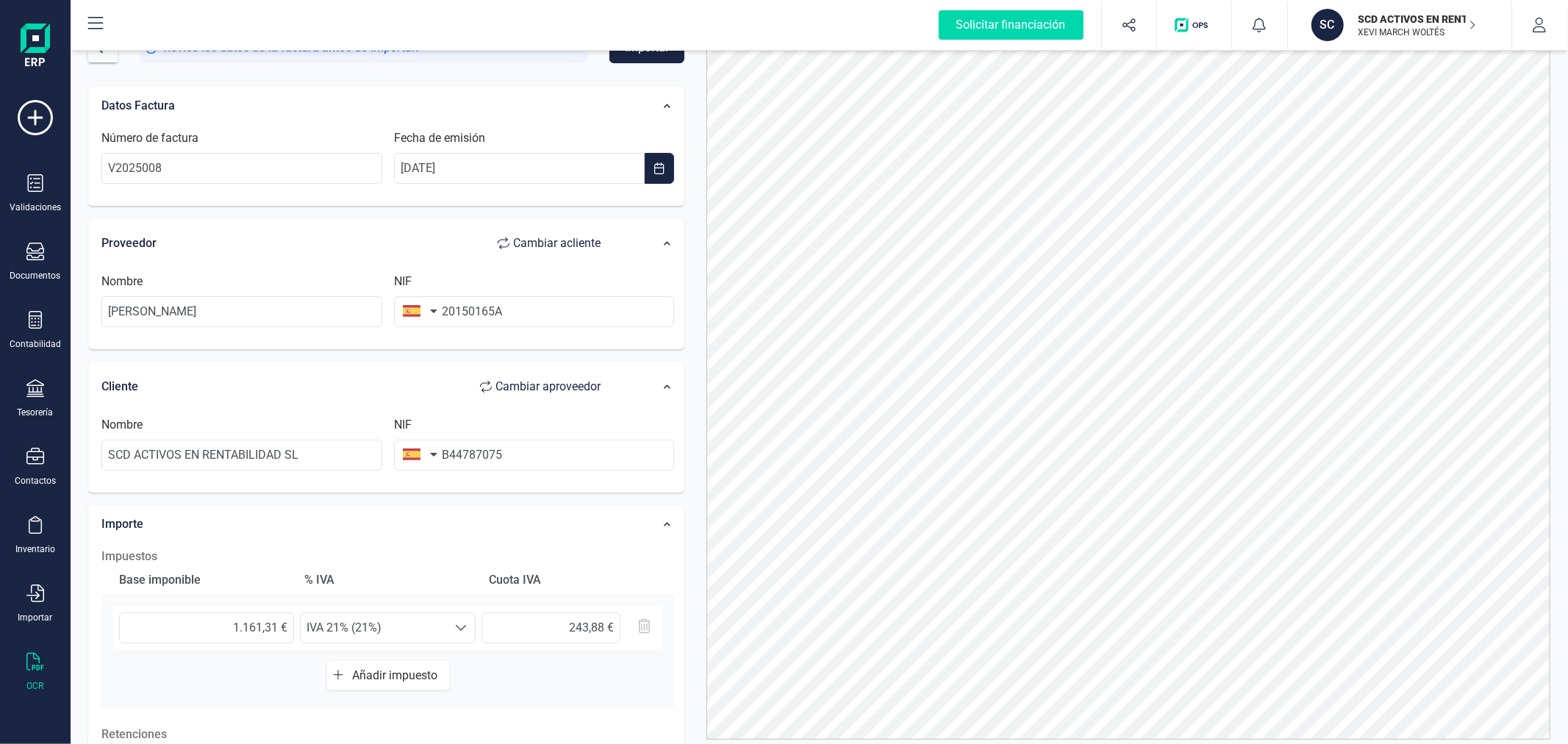
scroll to position [0, 0]
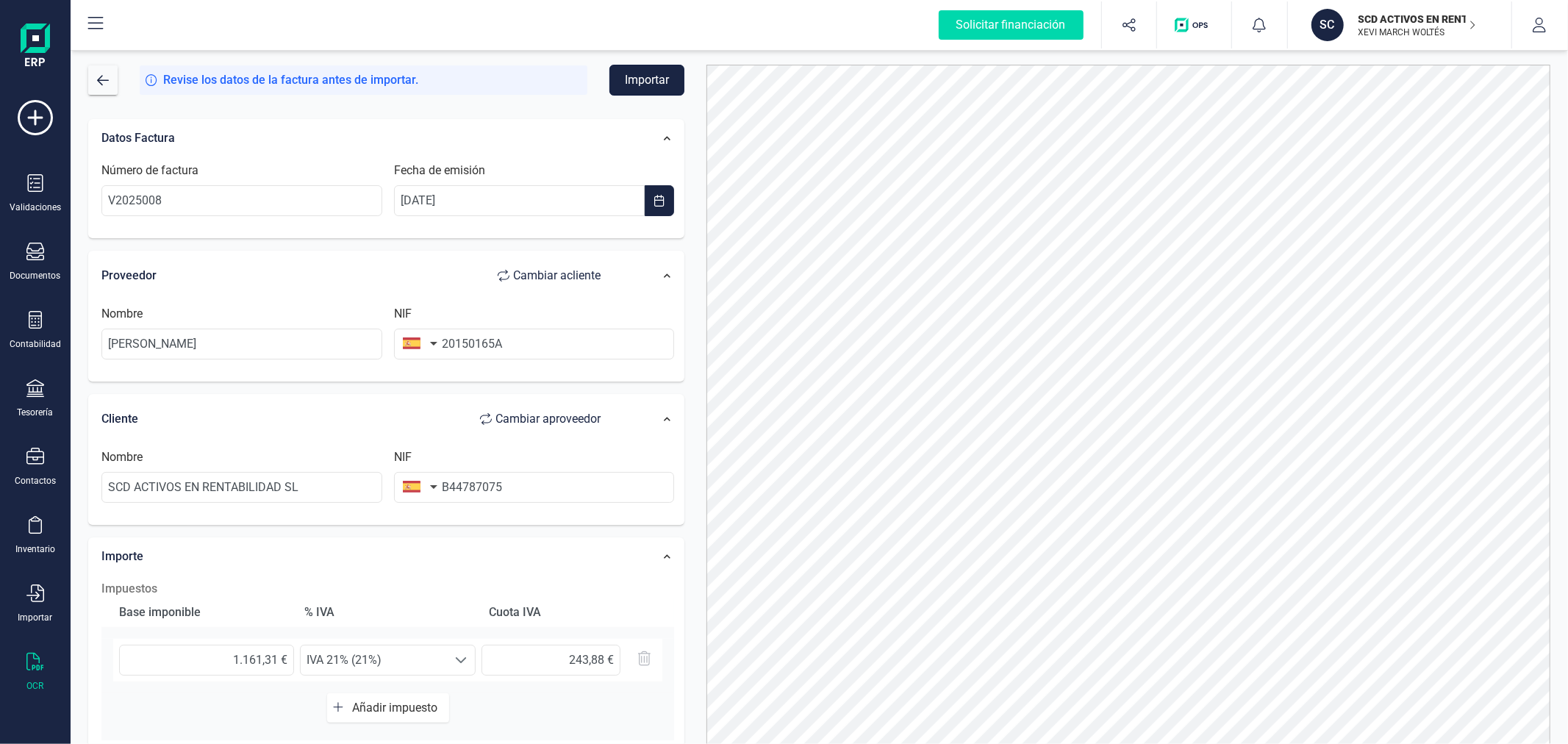
click at [656, 85] on button "Importar" at bounding box center [647, 81] width 75 height 31
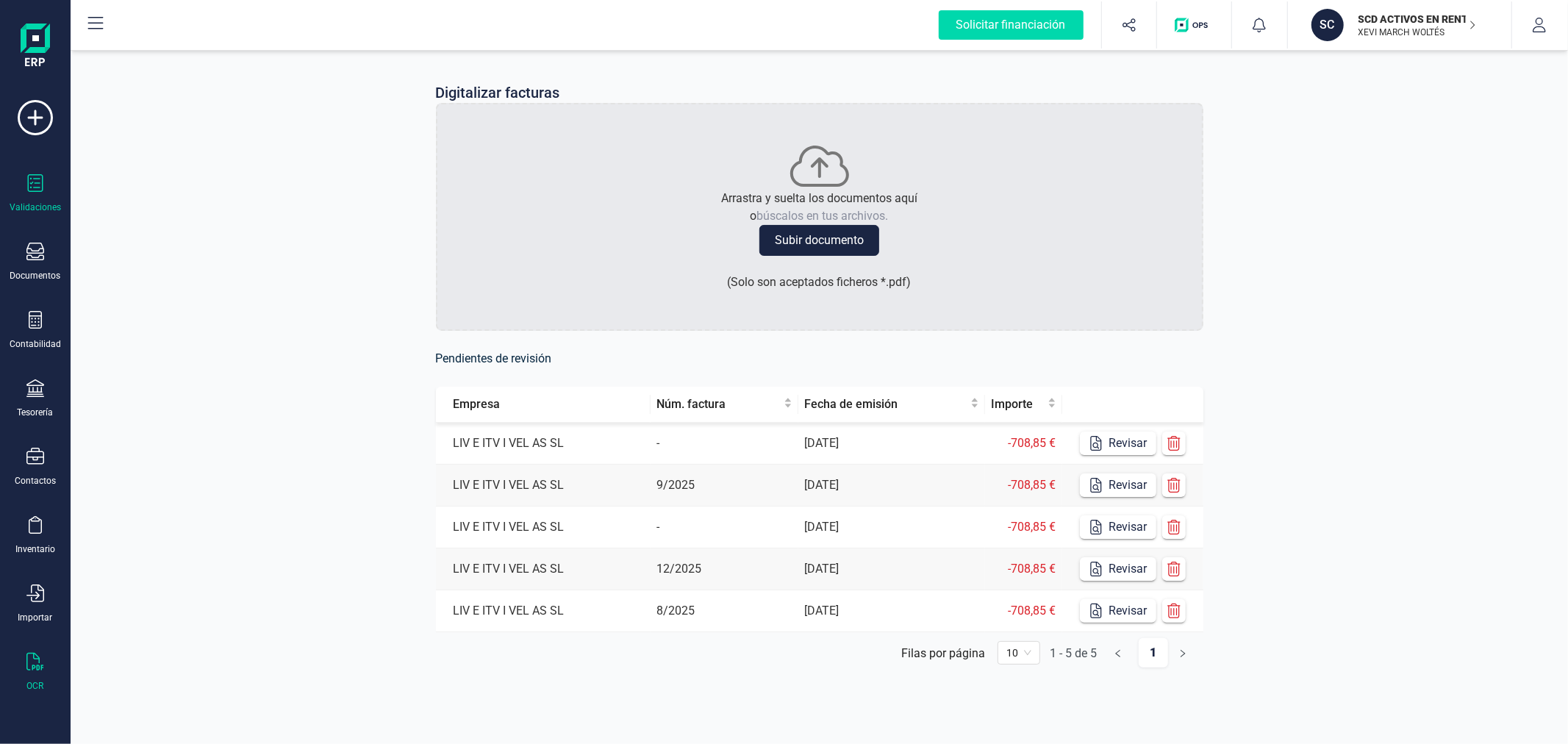
click at [44, 182] on div "Validaciones" at bounding box center [35, 193] width 58 height 39
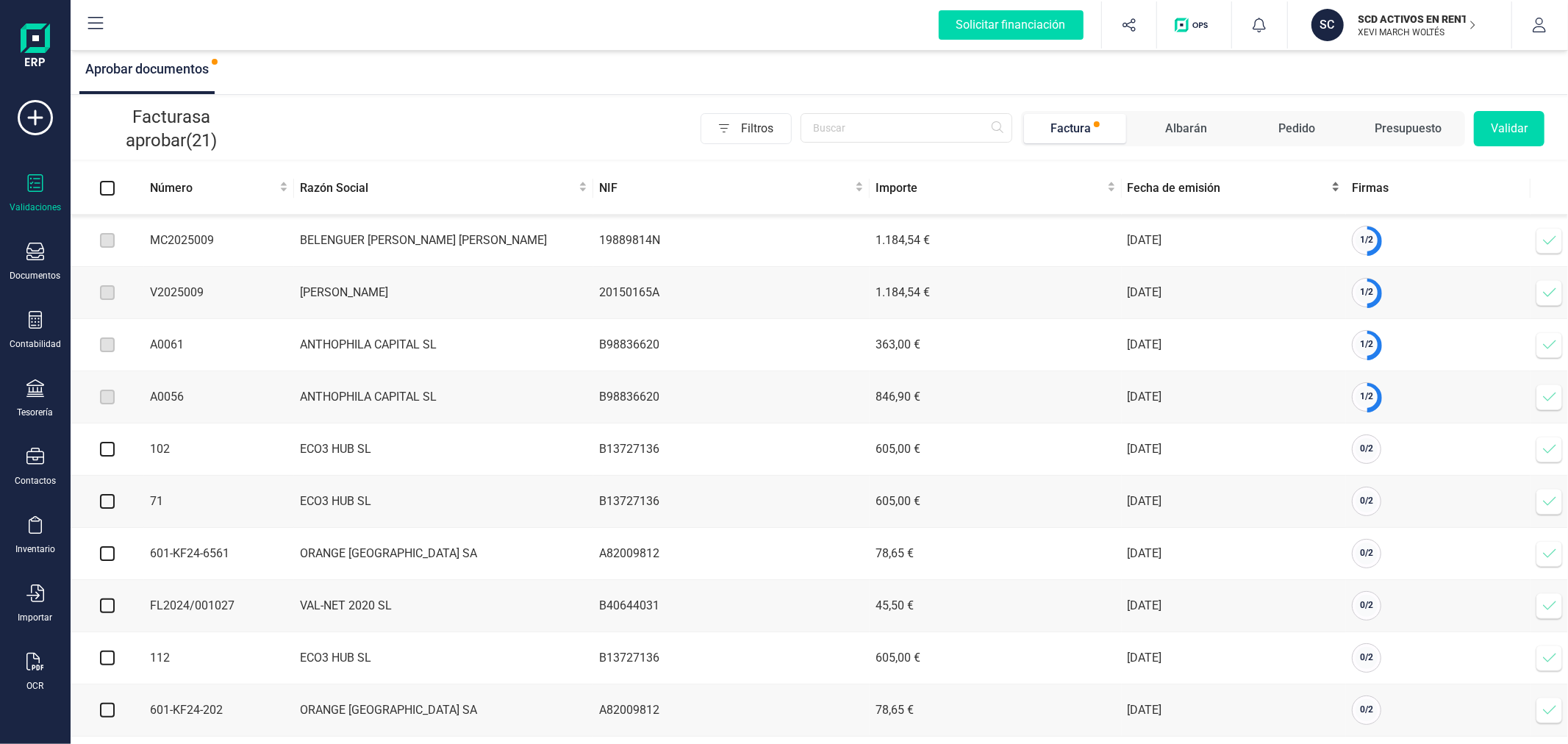
click at [1188, 187] on span "Fecha de emisión" at bounding box center [1228, 188] width 202 height 17
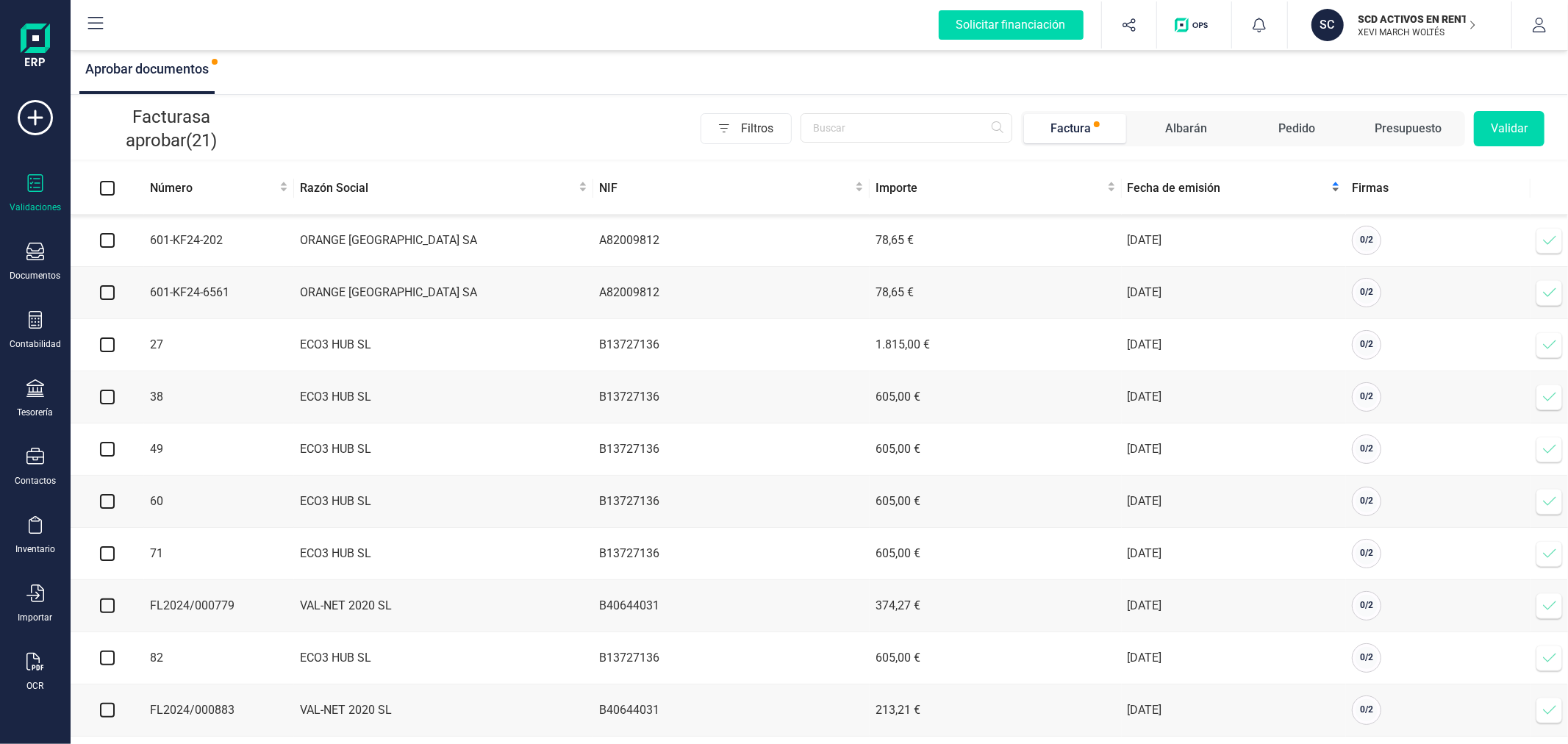
click at [1188, 187] on span "Fecha de emisión" at bounding box center [1228, 188] width 202 height 17
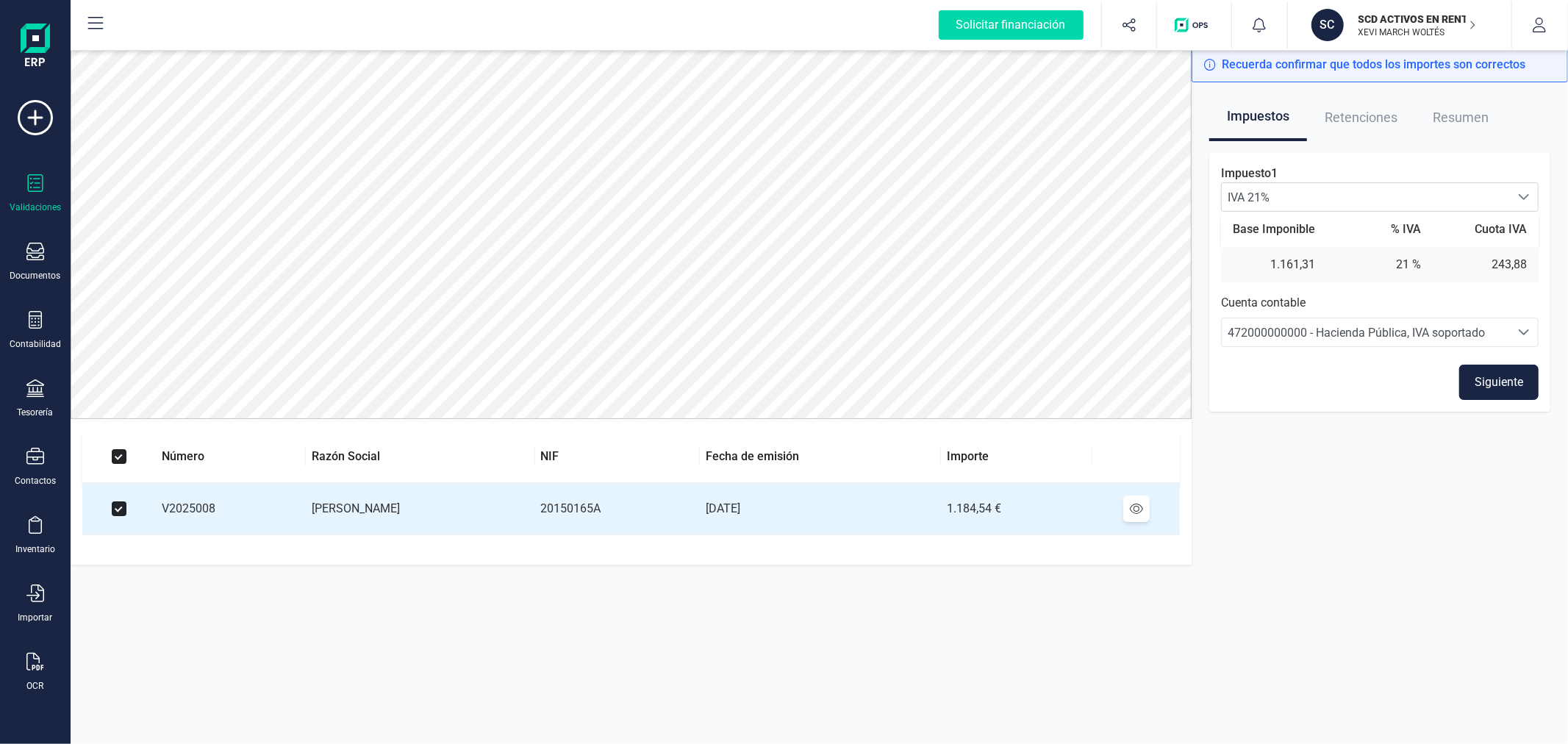
click at [1524, 380] on button "Siguiente" at bounding box center [1499, 382] width 80 height 35
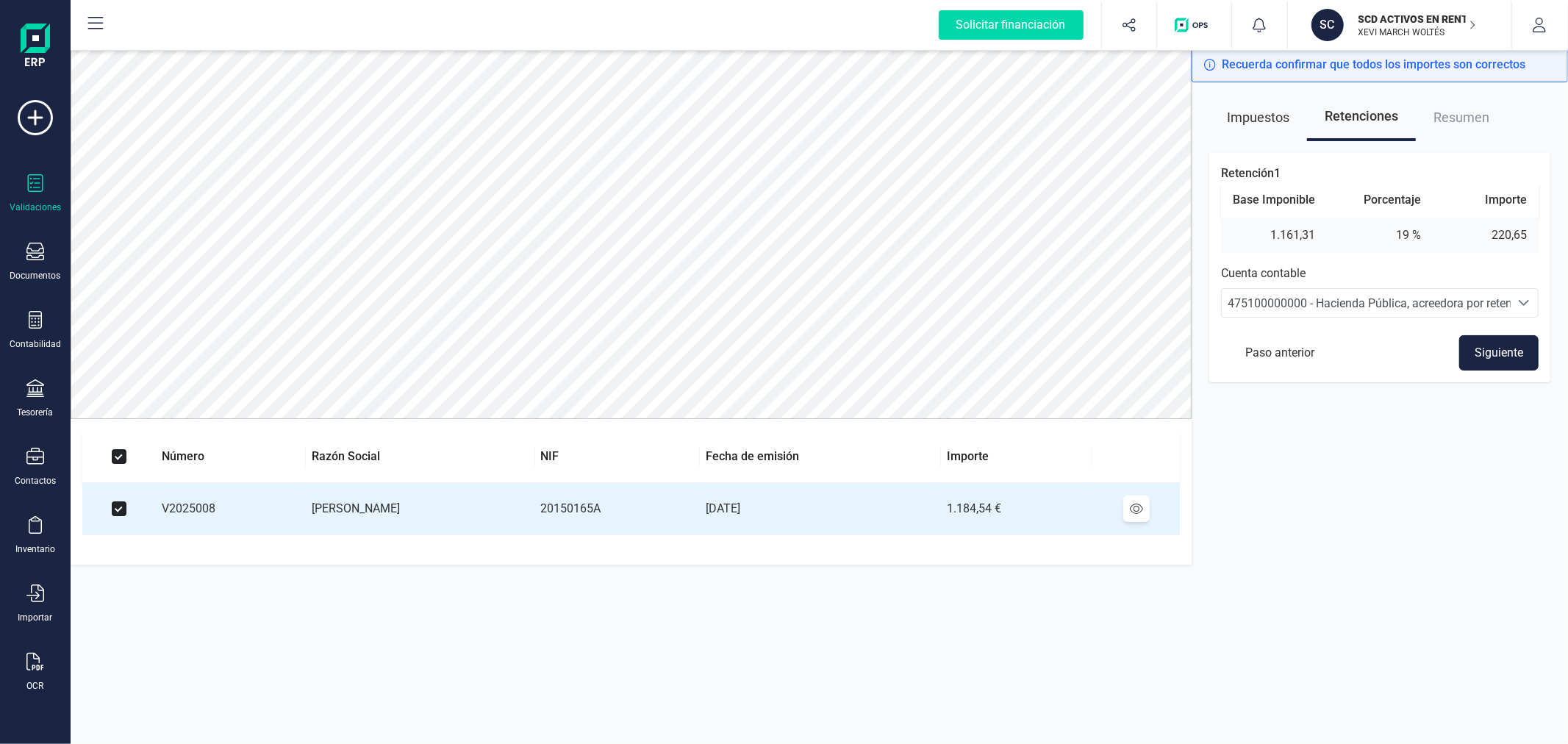
click at [1496, 357] on button "Siguiente" at bounding box center [1499, 353] width 80 height 35
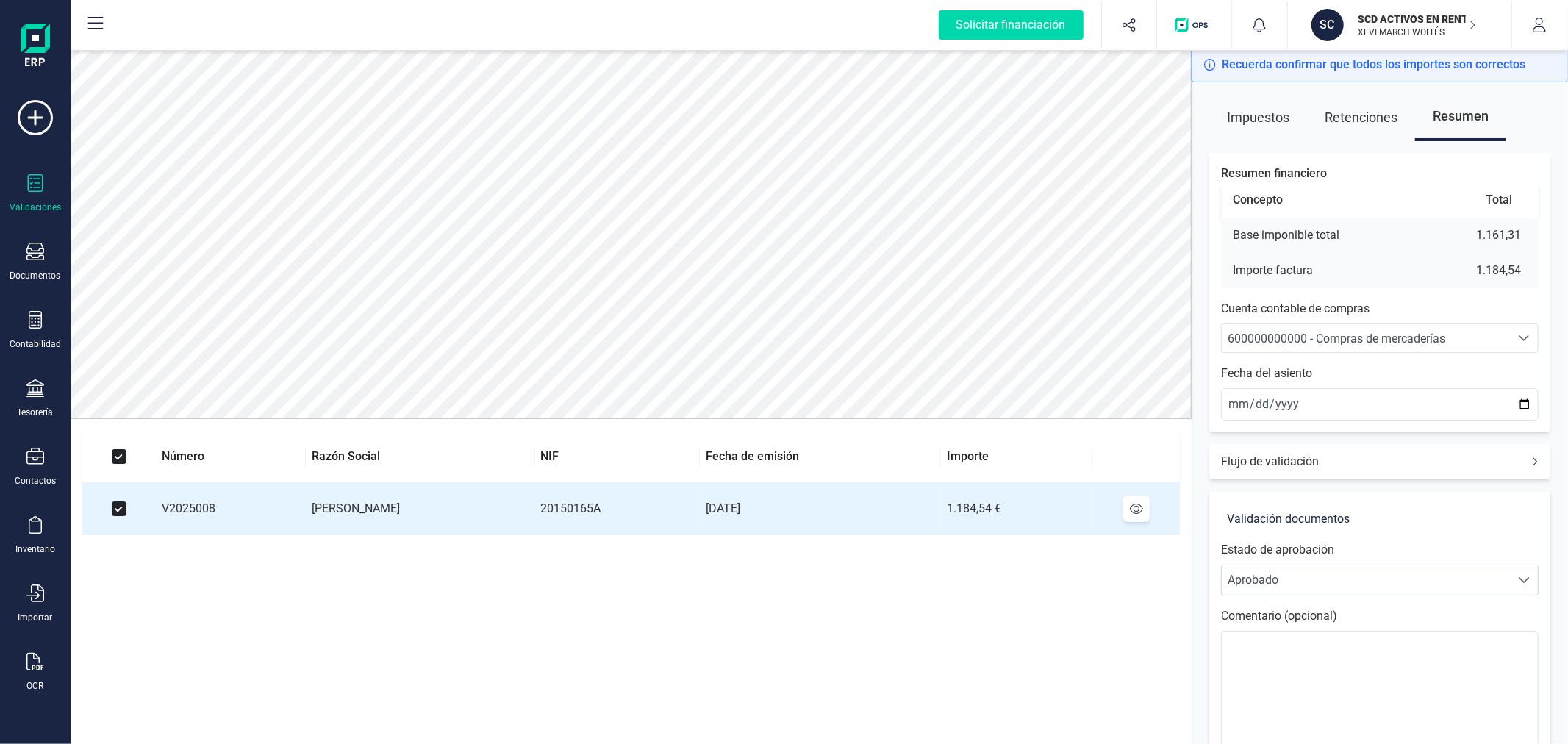
click at [1328, 336] on span "600000000000 - Compras de mercaderías" at bounding box center [1336, 338] width 218 height 14
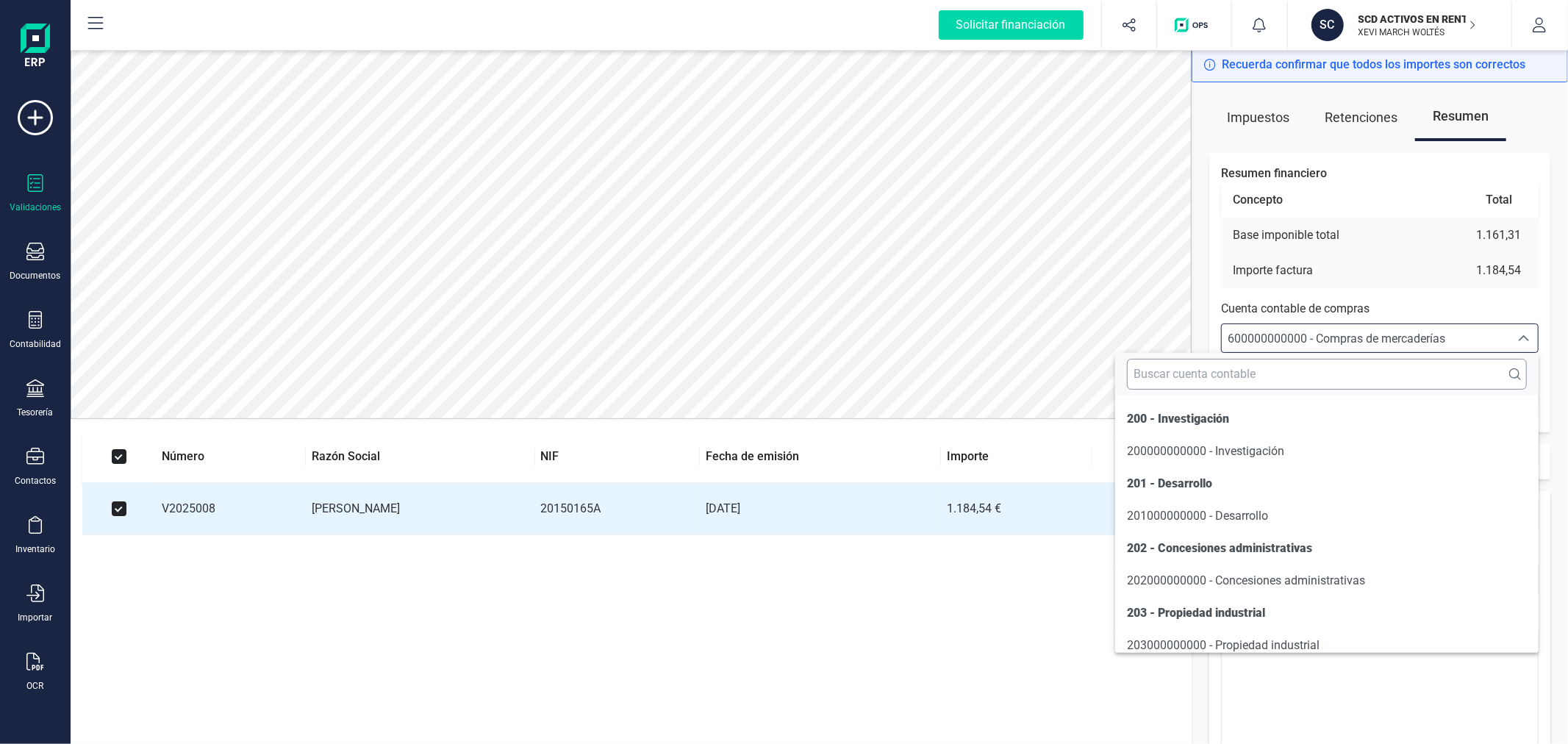
scroll to position [7061, 0]
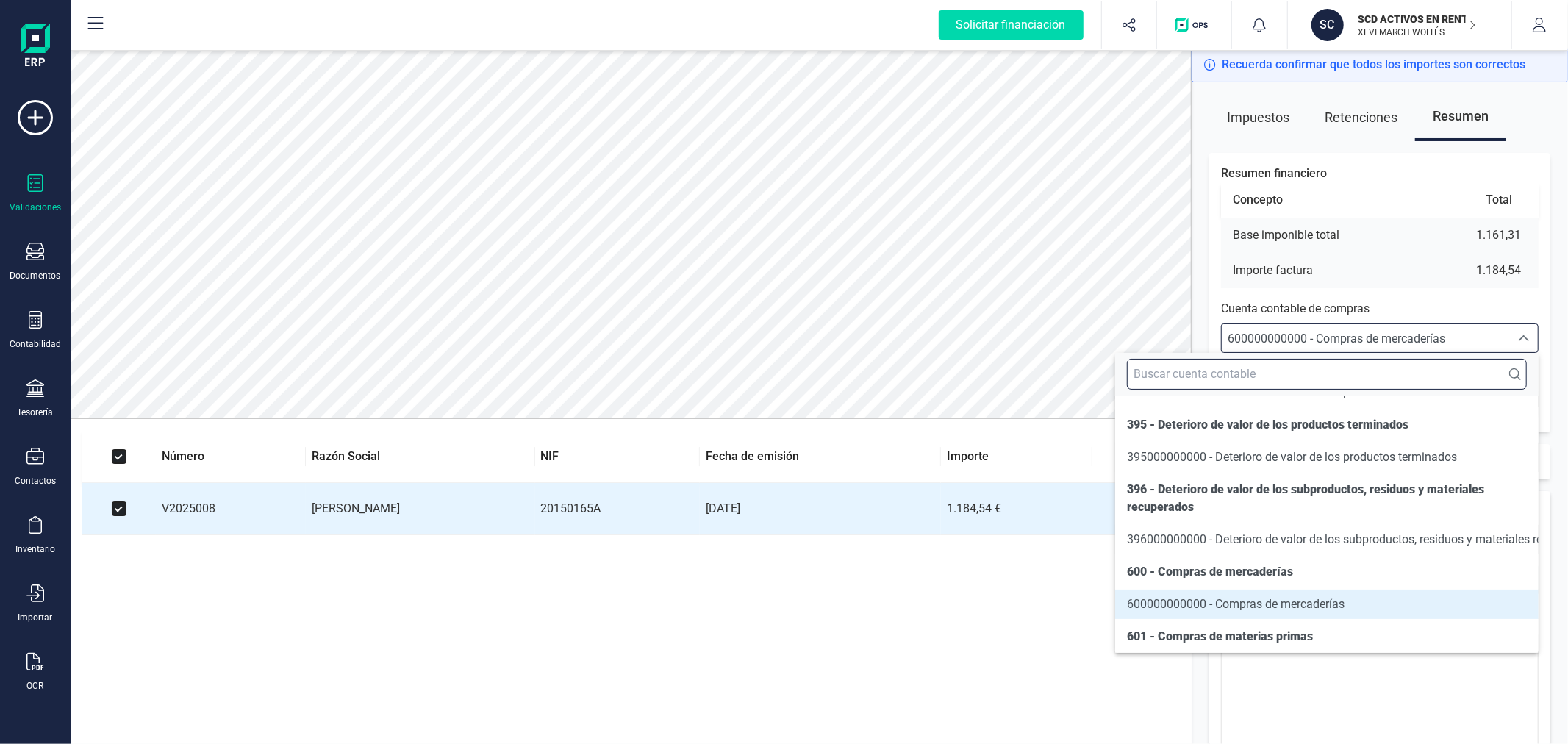
click at [1310, 377] on input "text" at bounding box center [1327, 374] width 400 height 31
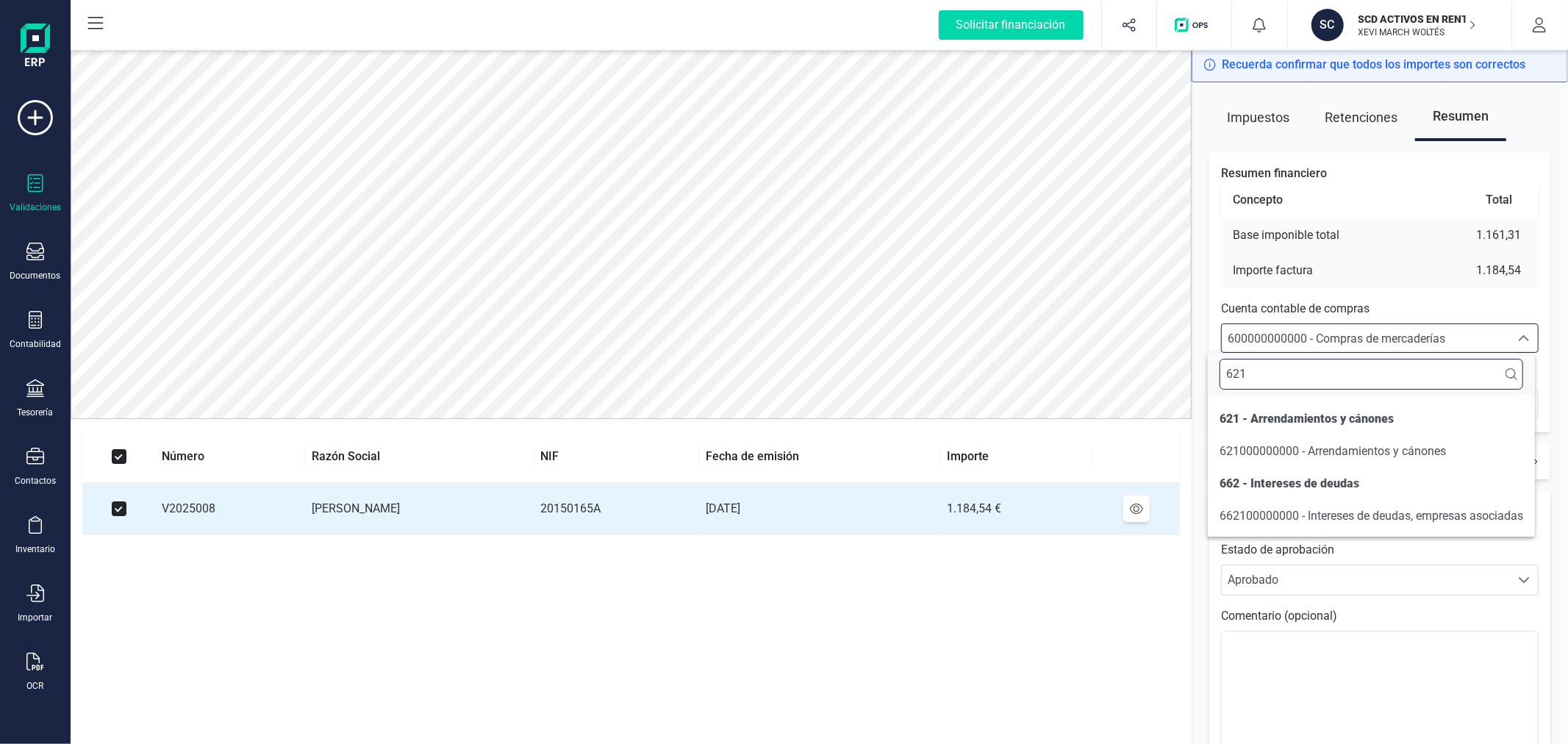
scroll to position [0, 0]
type input "621"
click at [1345, 452] on span "621000000000 - Arrendamientos y cánones" at bounding box center [1333, 451] width 226 height 14
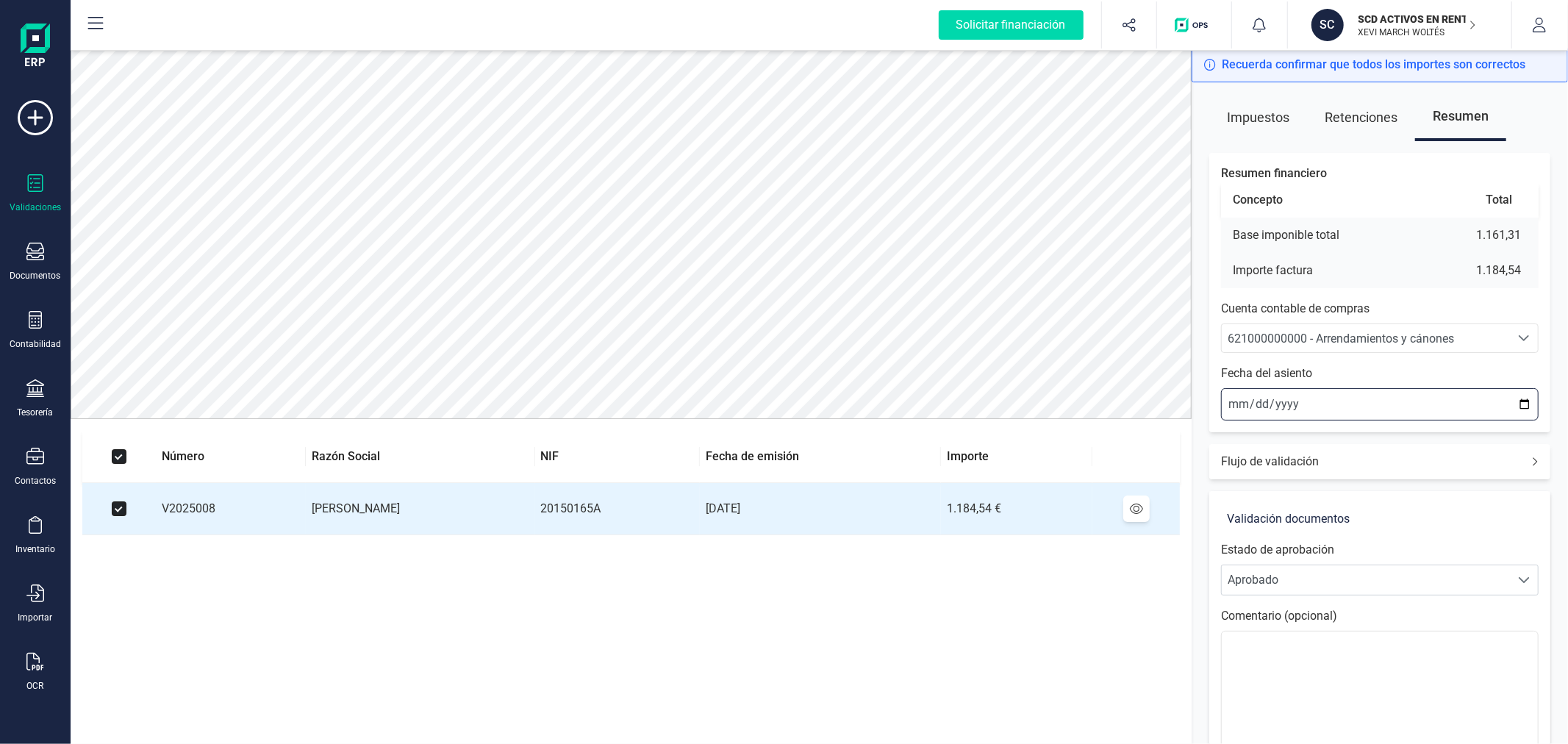
click at [1524, 405] on input "2025-09-03" at bounding box center [1380, 404] width 318 height 32
type input "2025-08-01"
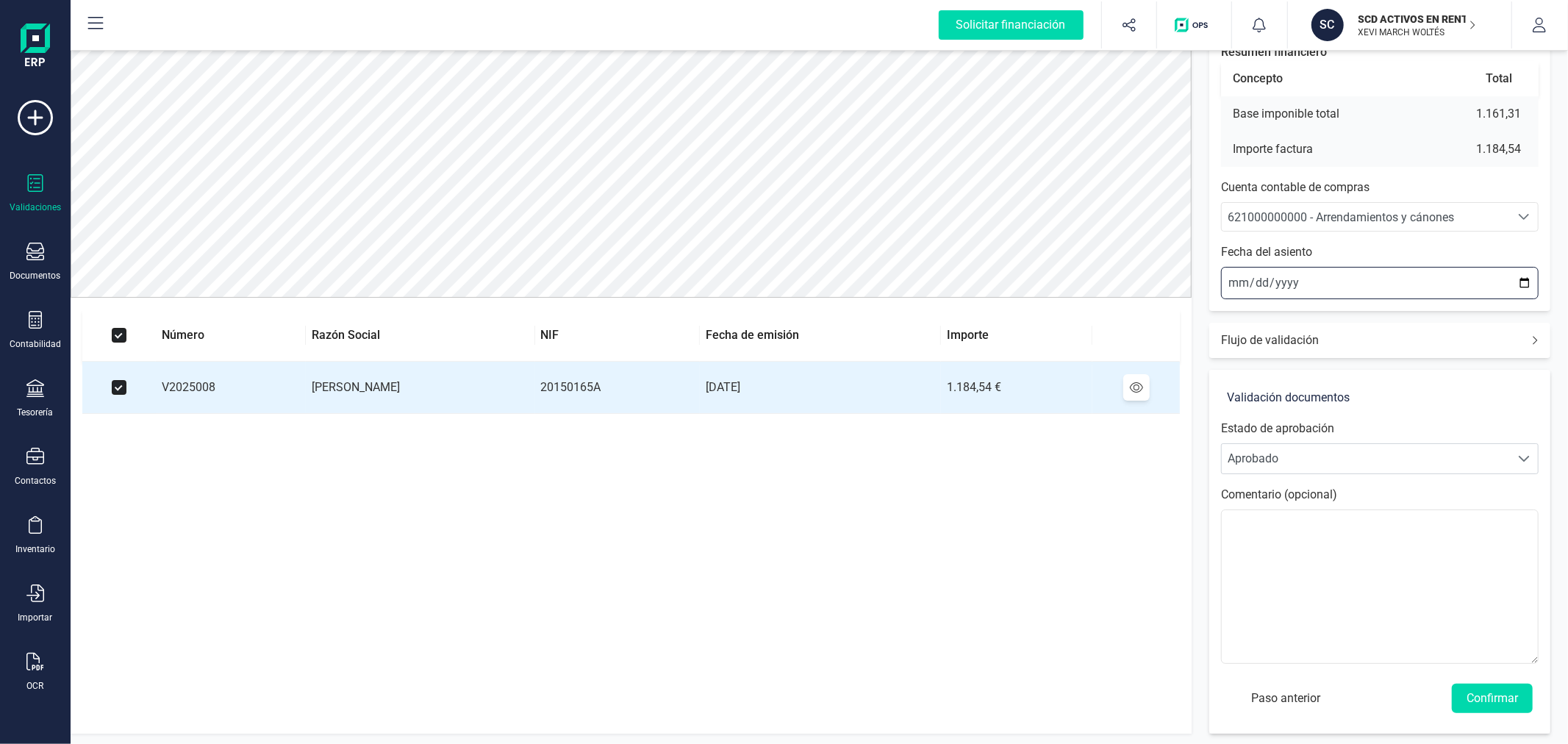
scroll to position [123, 0]
click at [1496, 695] on button "Confirmar" at bounding box center [1492, 697] width 81 height 30
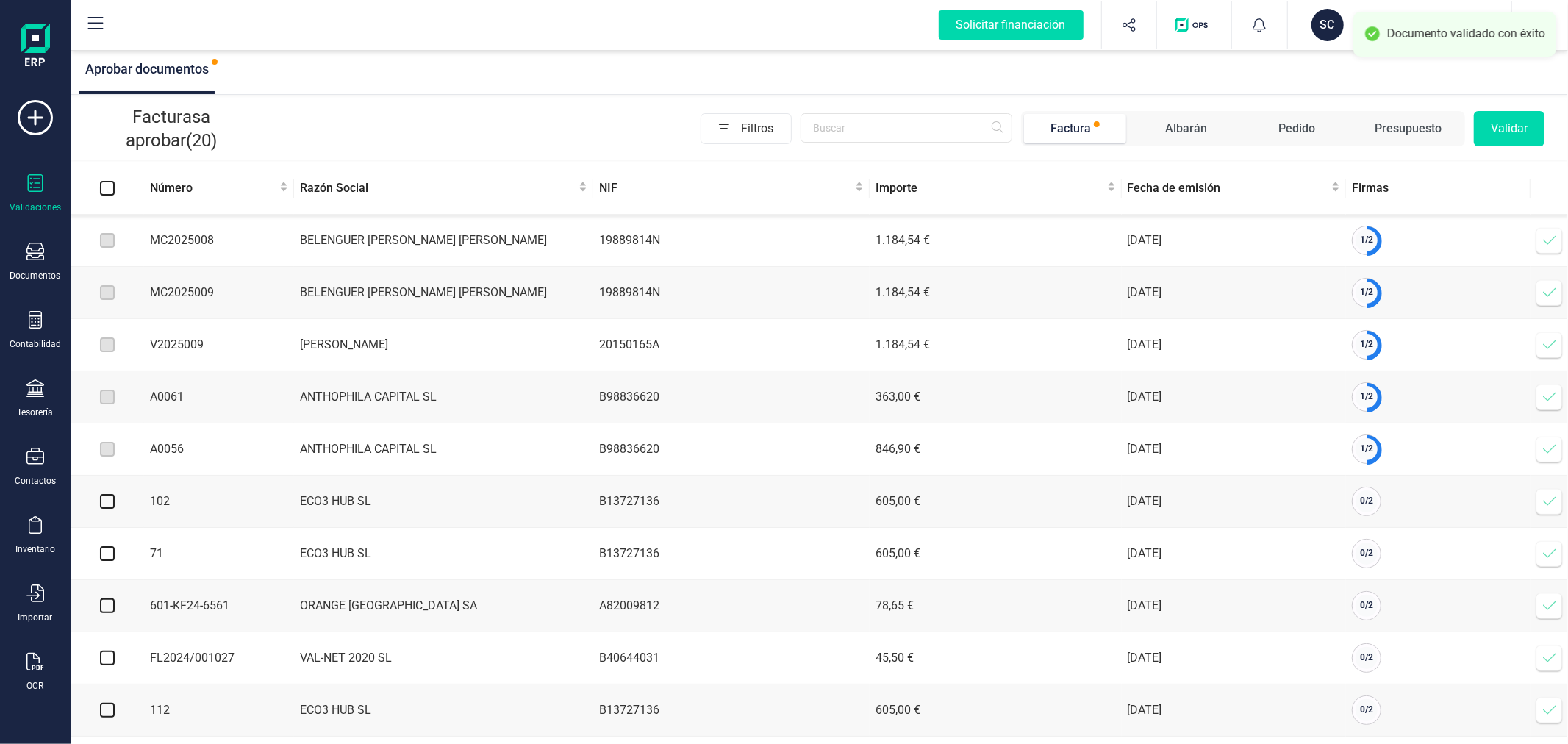
click at [1556, 234] on icon at bounding box center [1550, 240] width 15 height 15
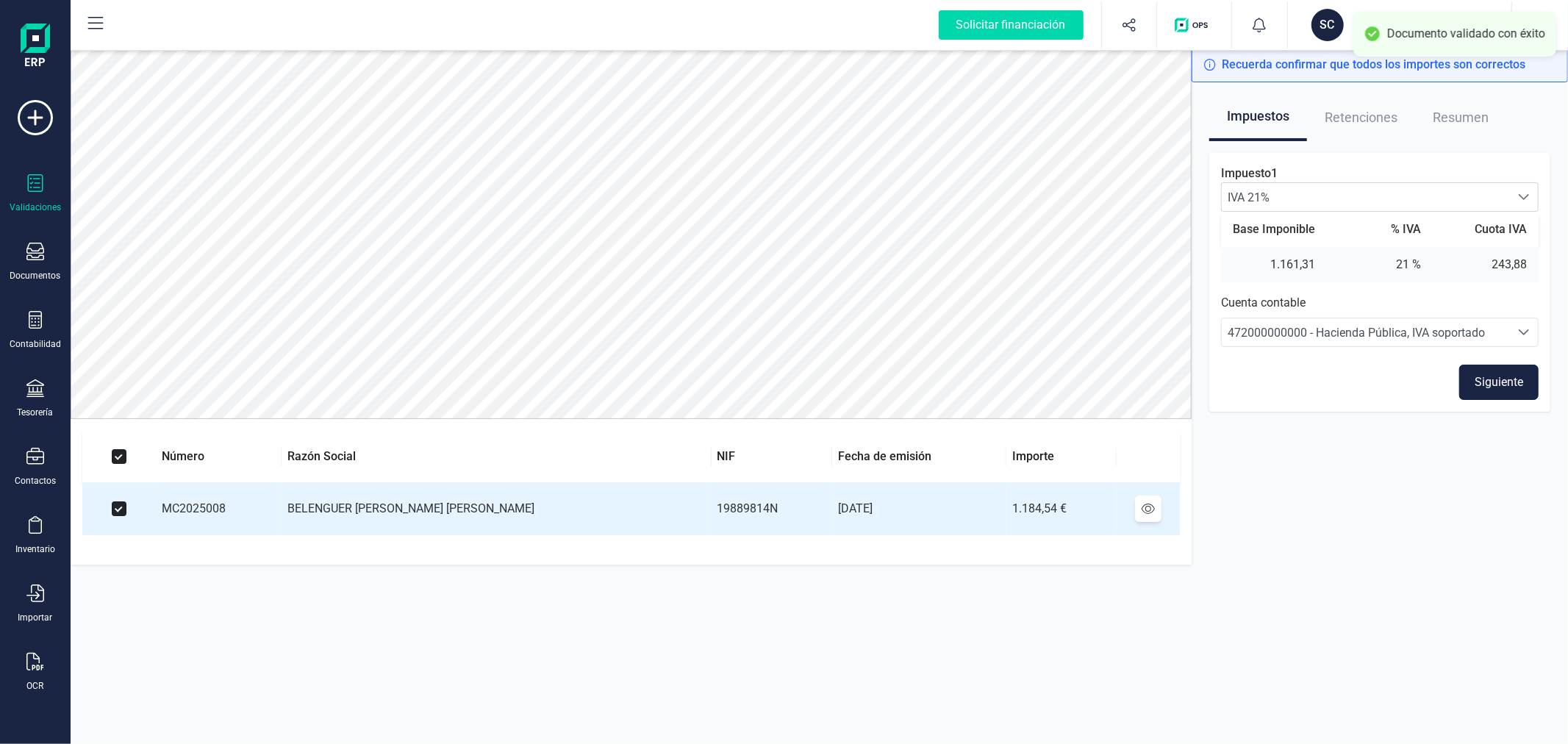
click at [1505, 385] on button "Siguiente" at bounding box center [1499, 382] width 80 height 35
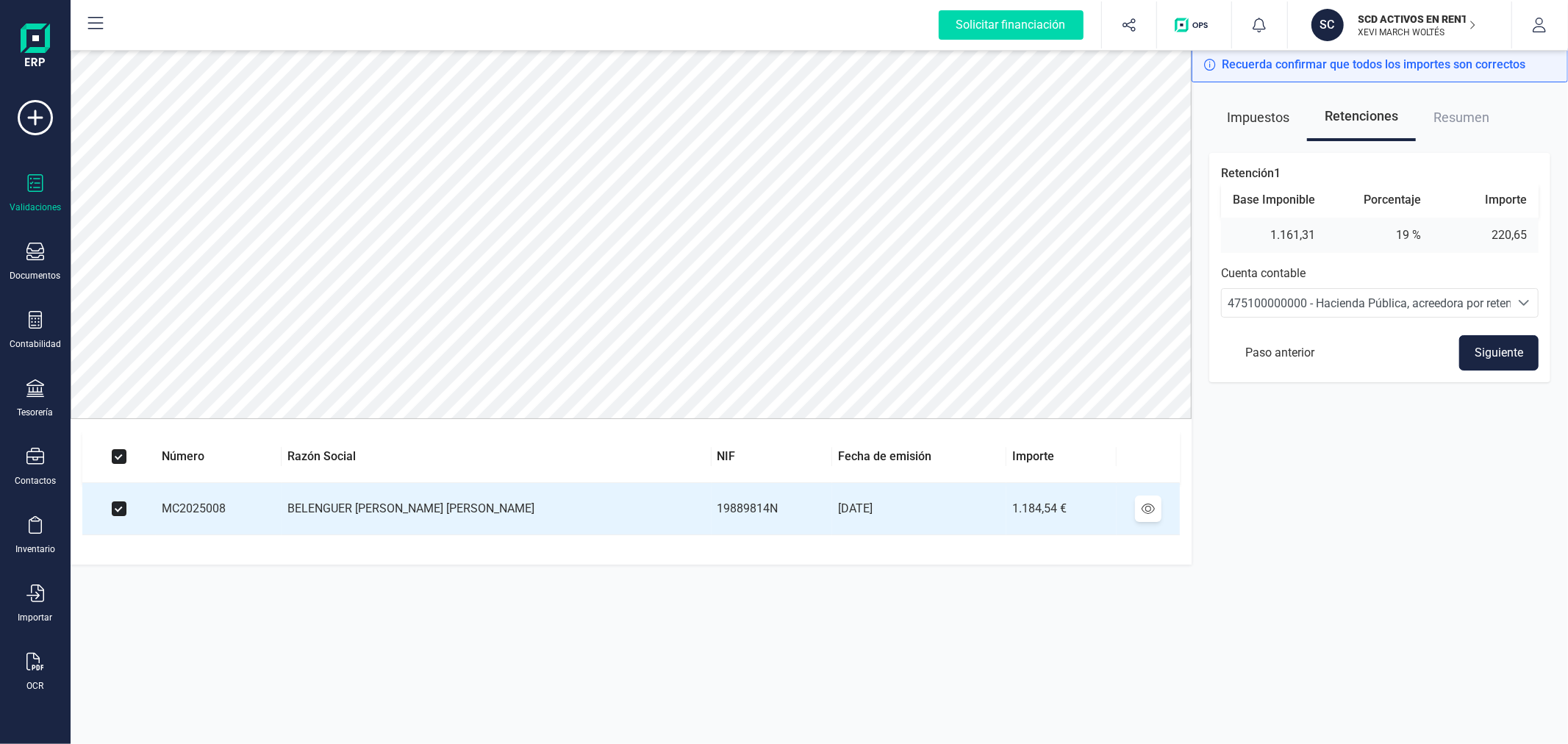
click at [1491, 359] on button "Siguiente" at bounding box center [1499, 353] width 80 height 35
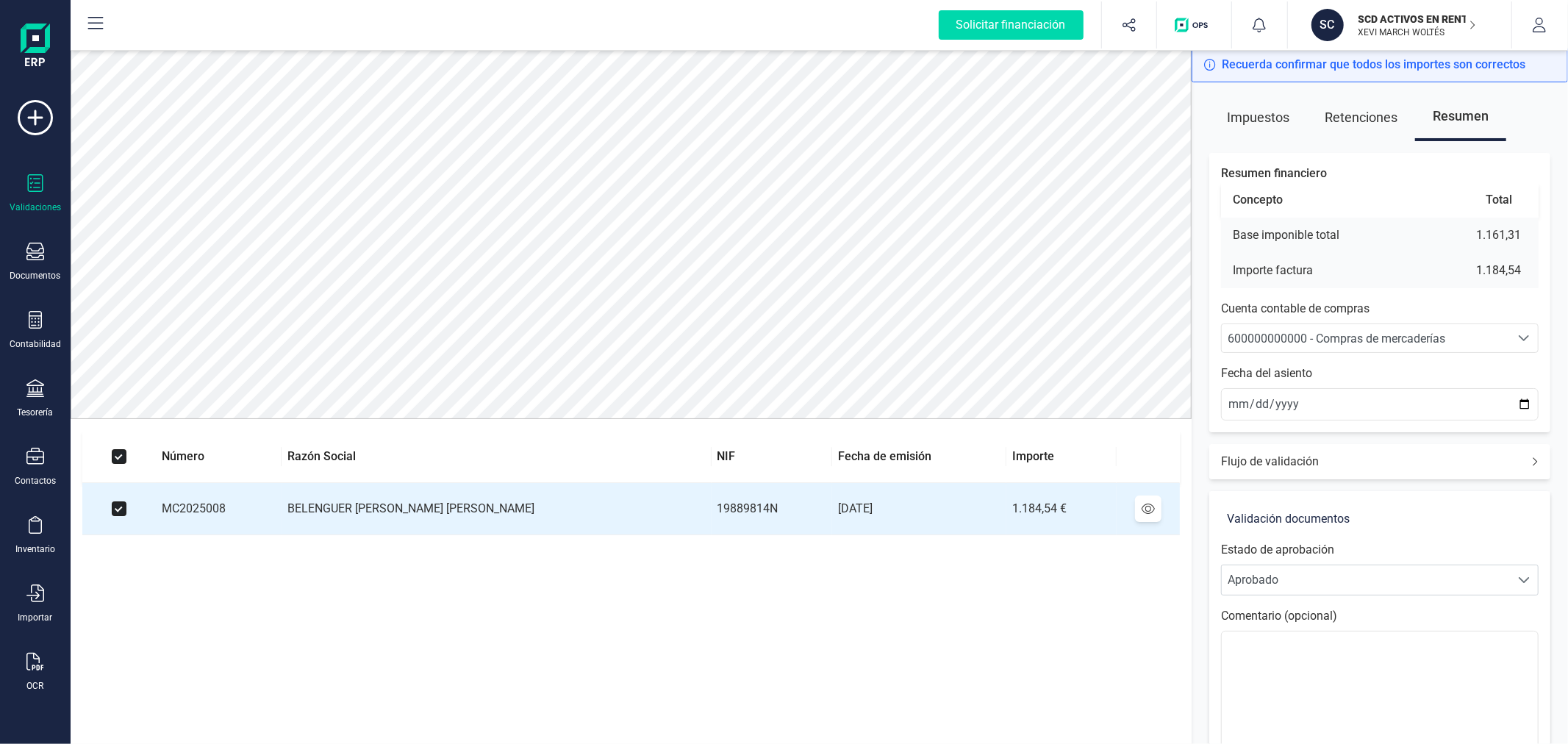
click at [1382, 328] on span "600000000000 - Compras de mercaderías" at bounding box center [1366, 338] width 288 height 28
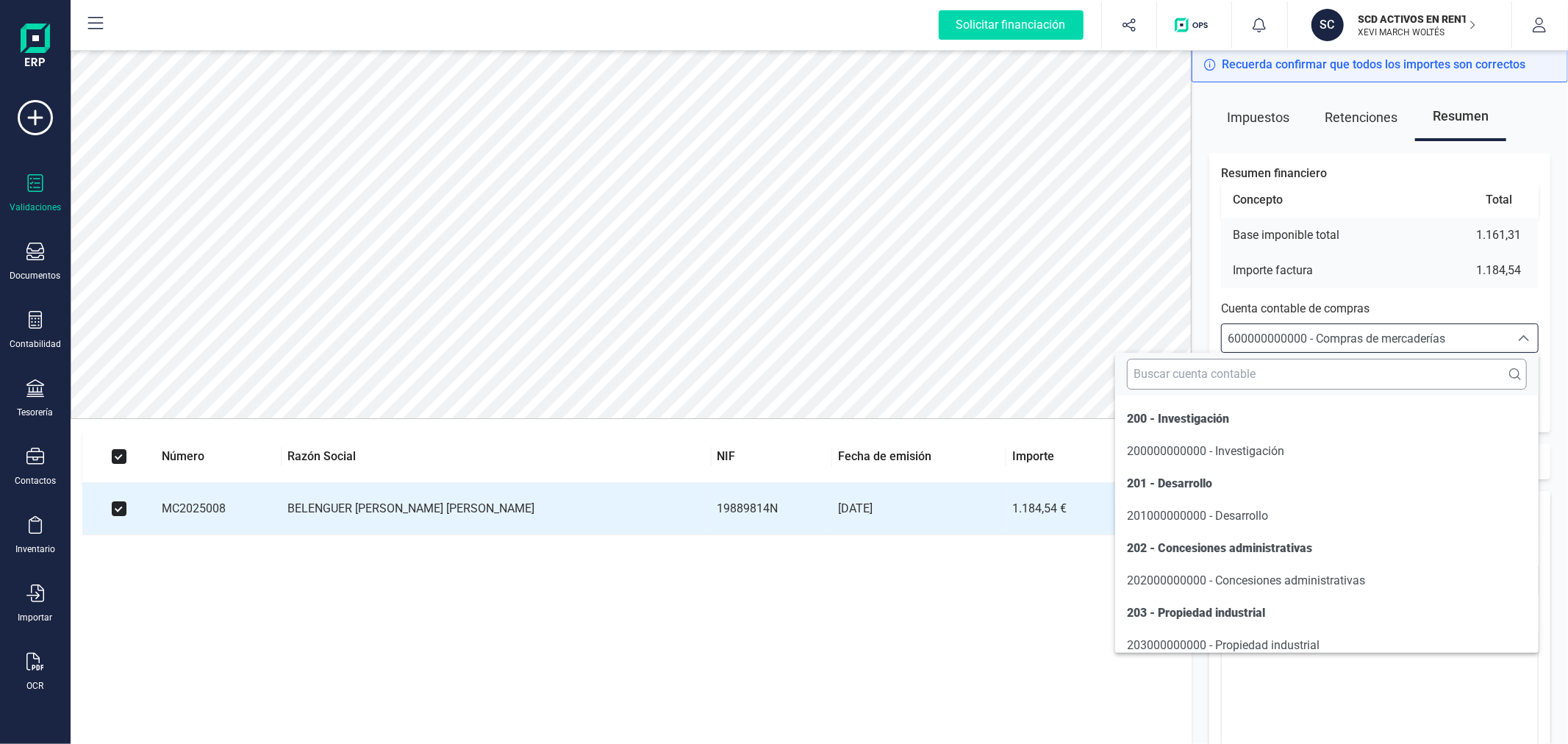
scroll to position [7061, 0]
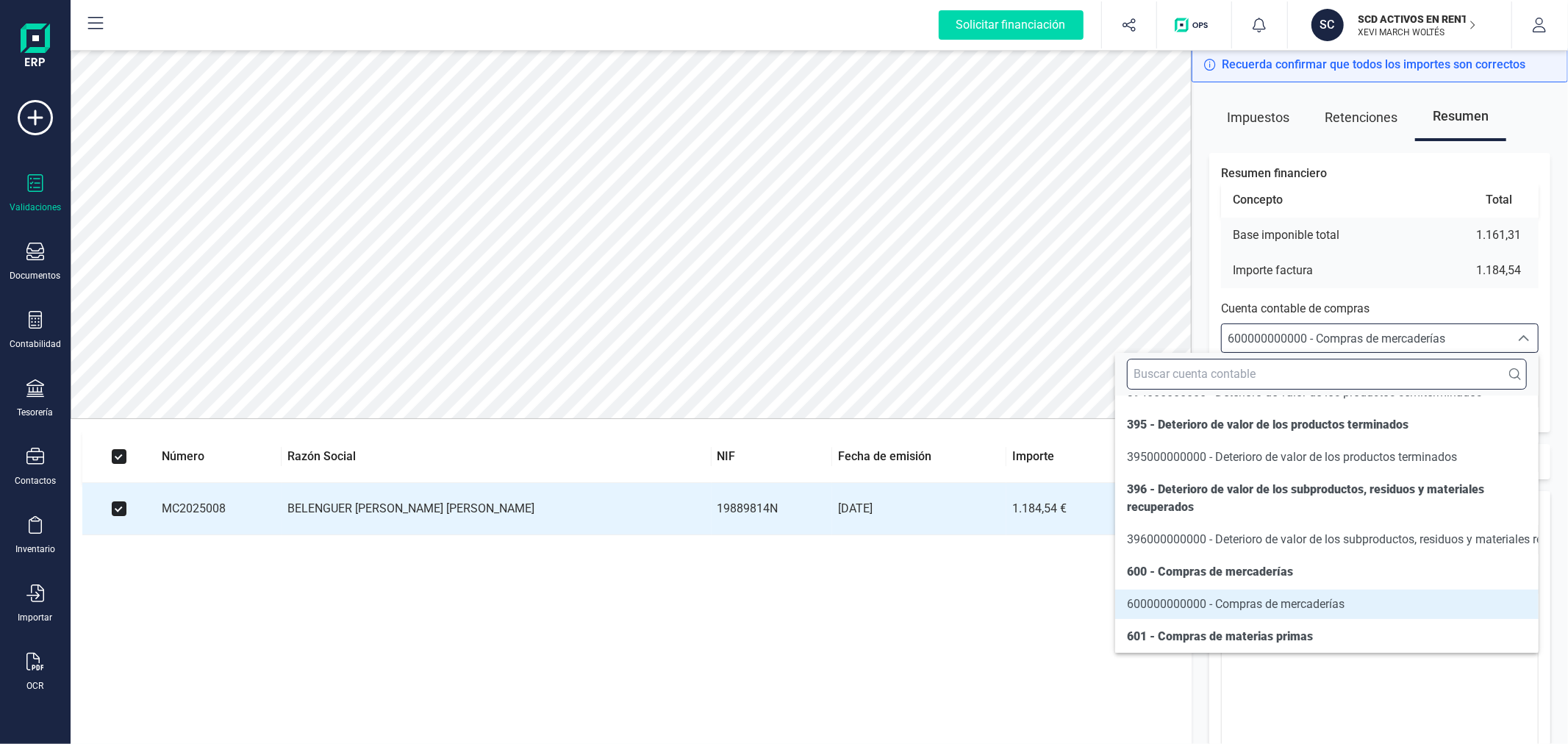
click at [1371, 368] on input "text" at bounding box center [1327, 374] width 400 height 31
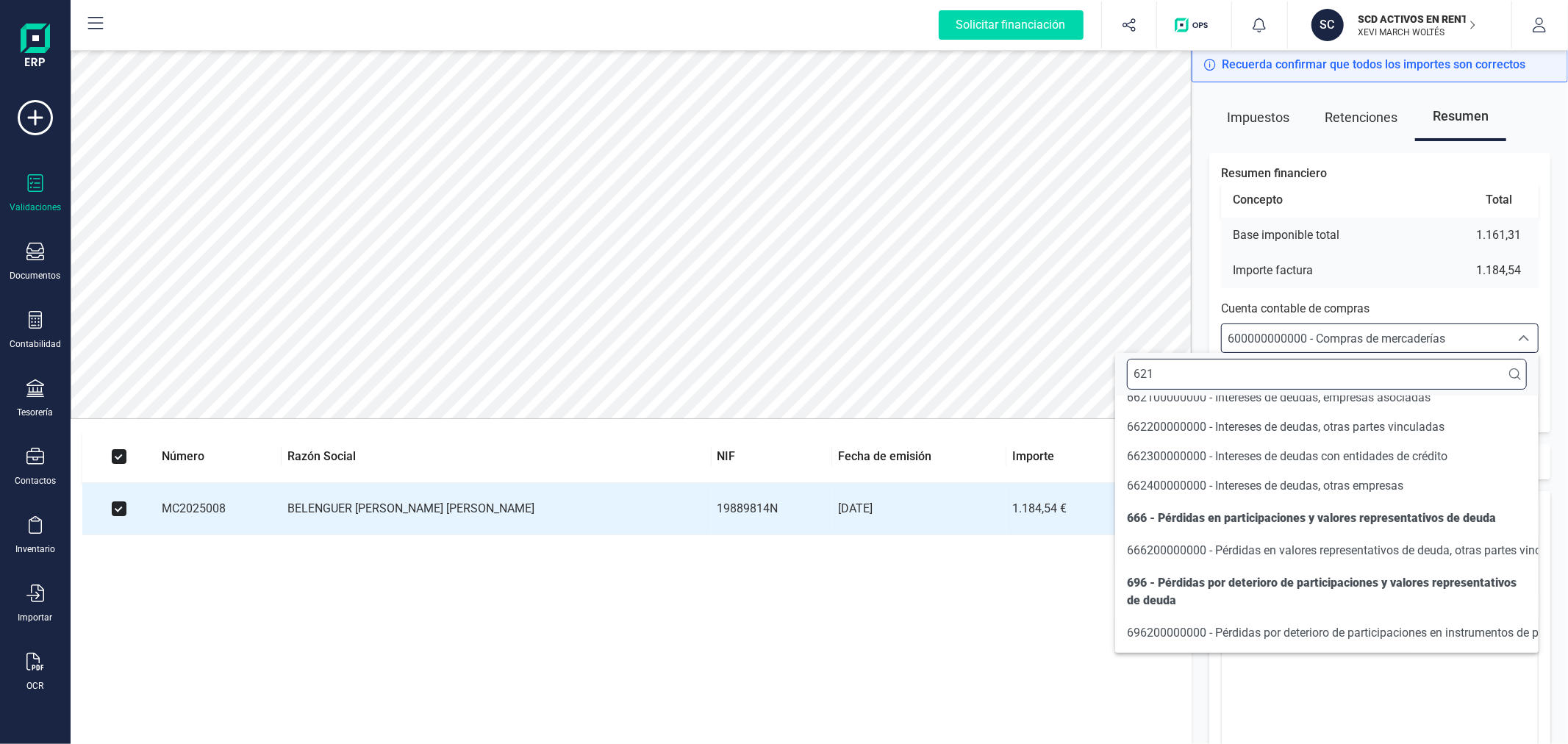
scroll to position [0, 0]
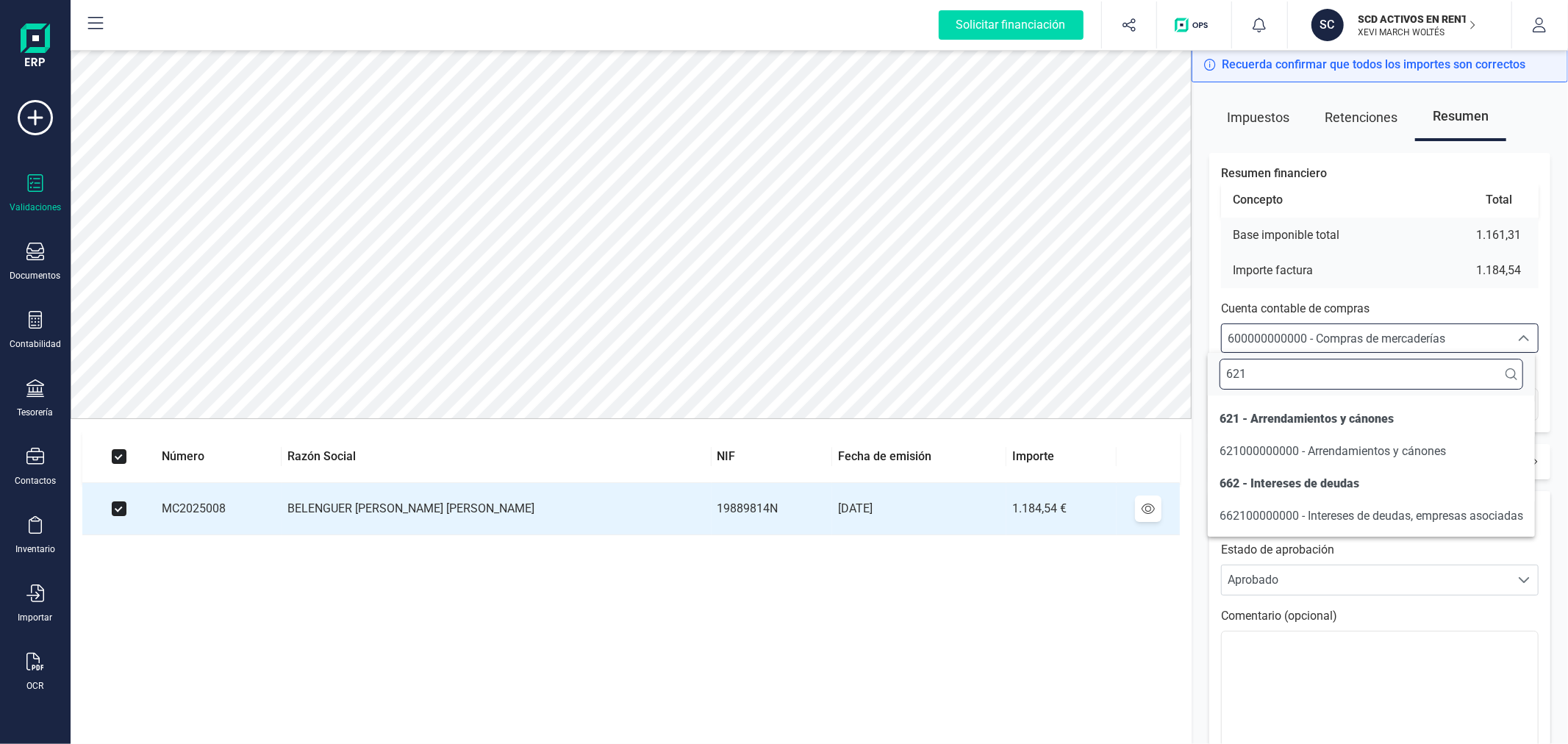
type input "621"
click at [1334, 453] on span "621000000000 - Arrendamientos y cánones" at bounding box center [1333, 451] width 226 height 14
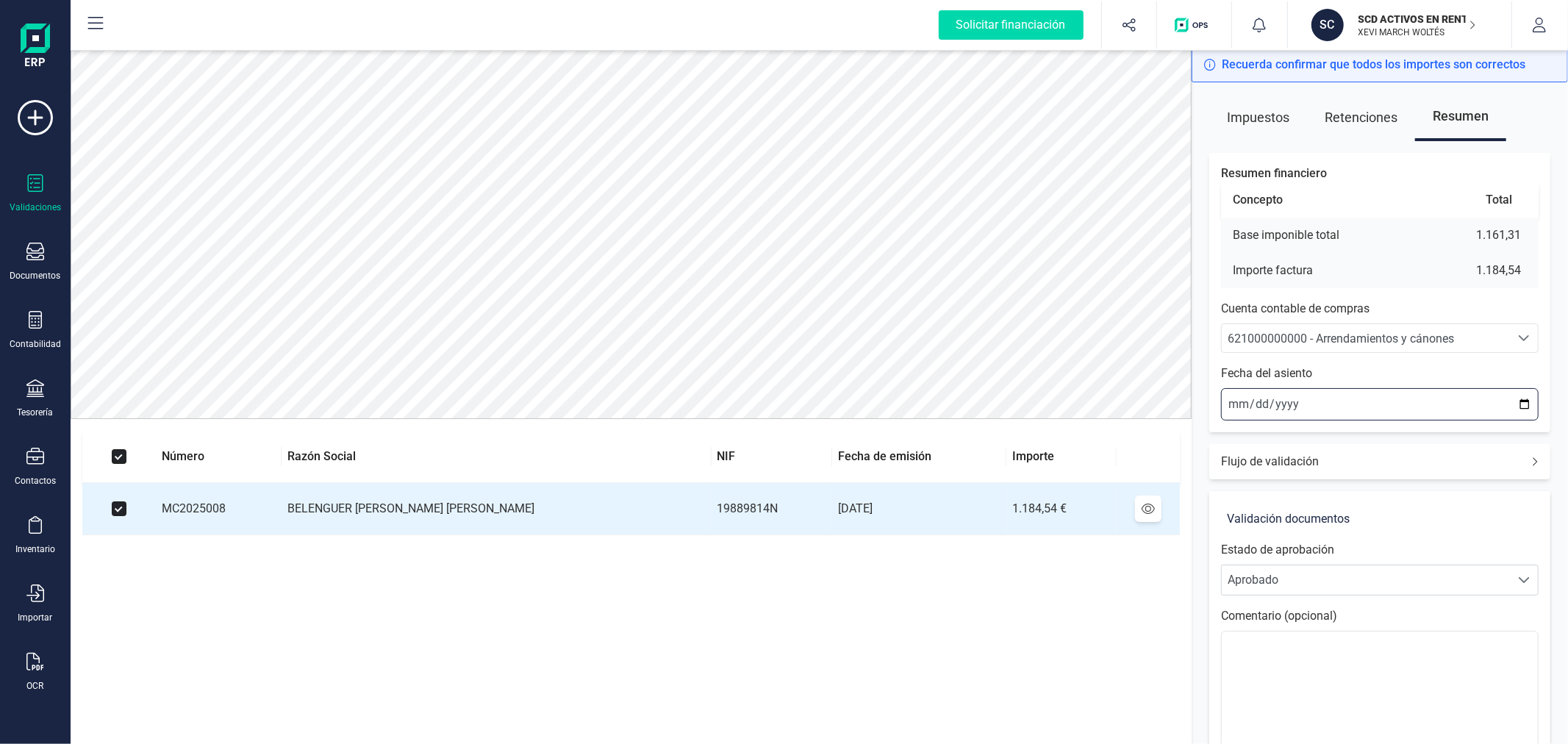
click at [1524, 402] on input "2025-09-03" at bounding box center [1380, 404] width 318 height 32
type input "2025-08-01"
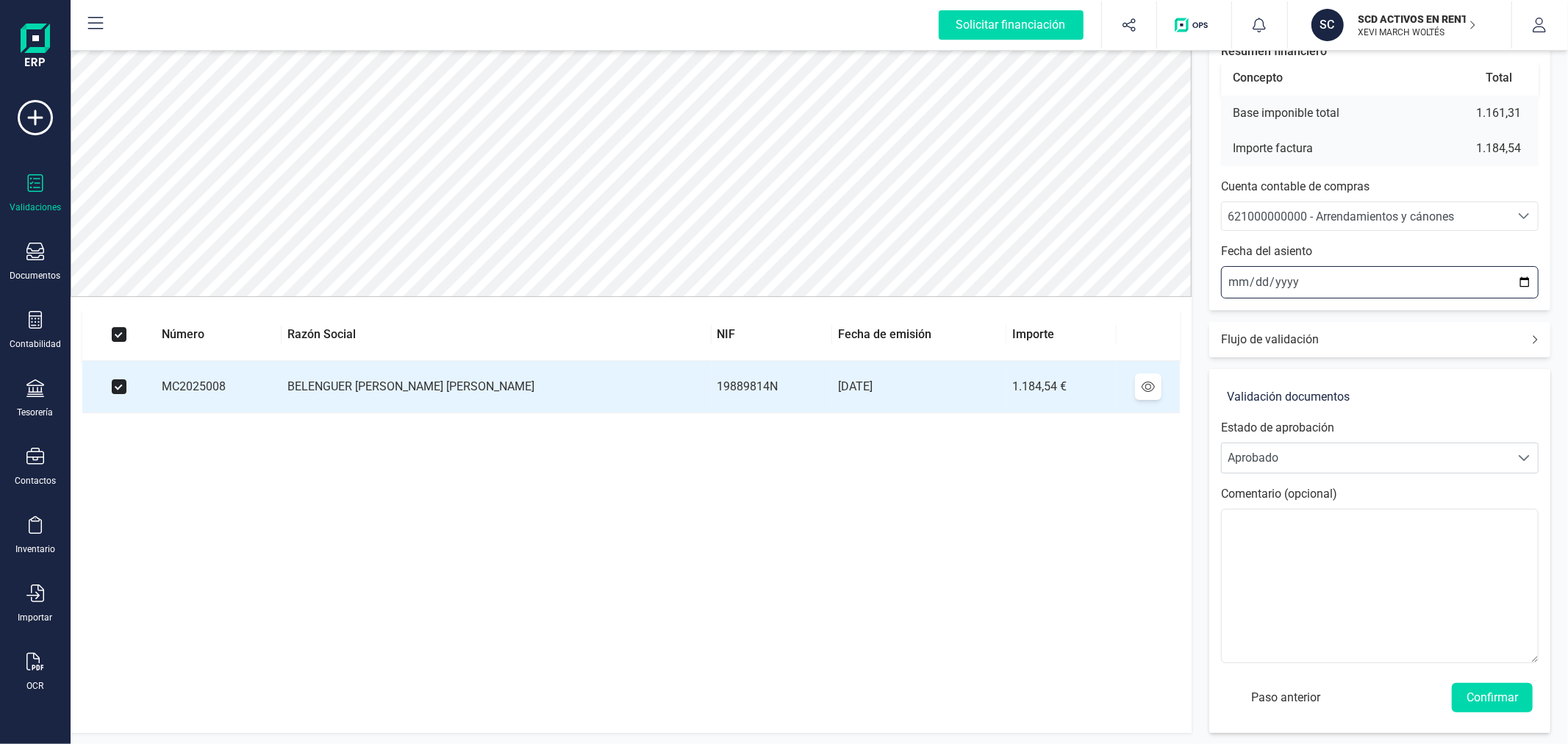
scroll to position [123, 0]
click at [1495, 689] on button "Confirmar" at bounding box center [1492, 697] width 81 height 30
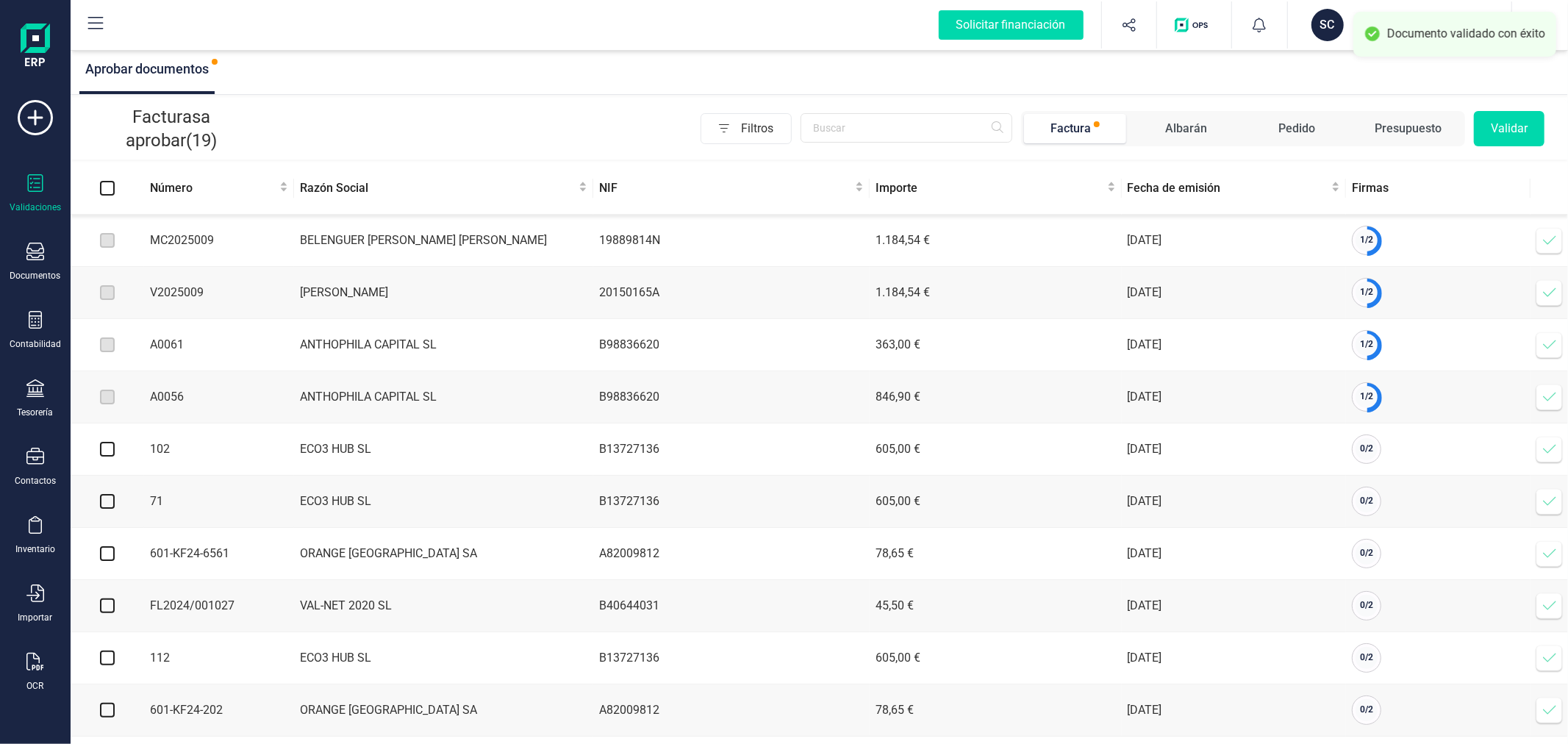
click at [1546, 239] on icon at bounding box center [1550, 240] width 15 height 15
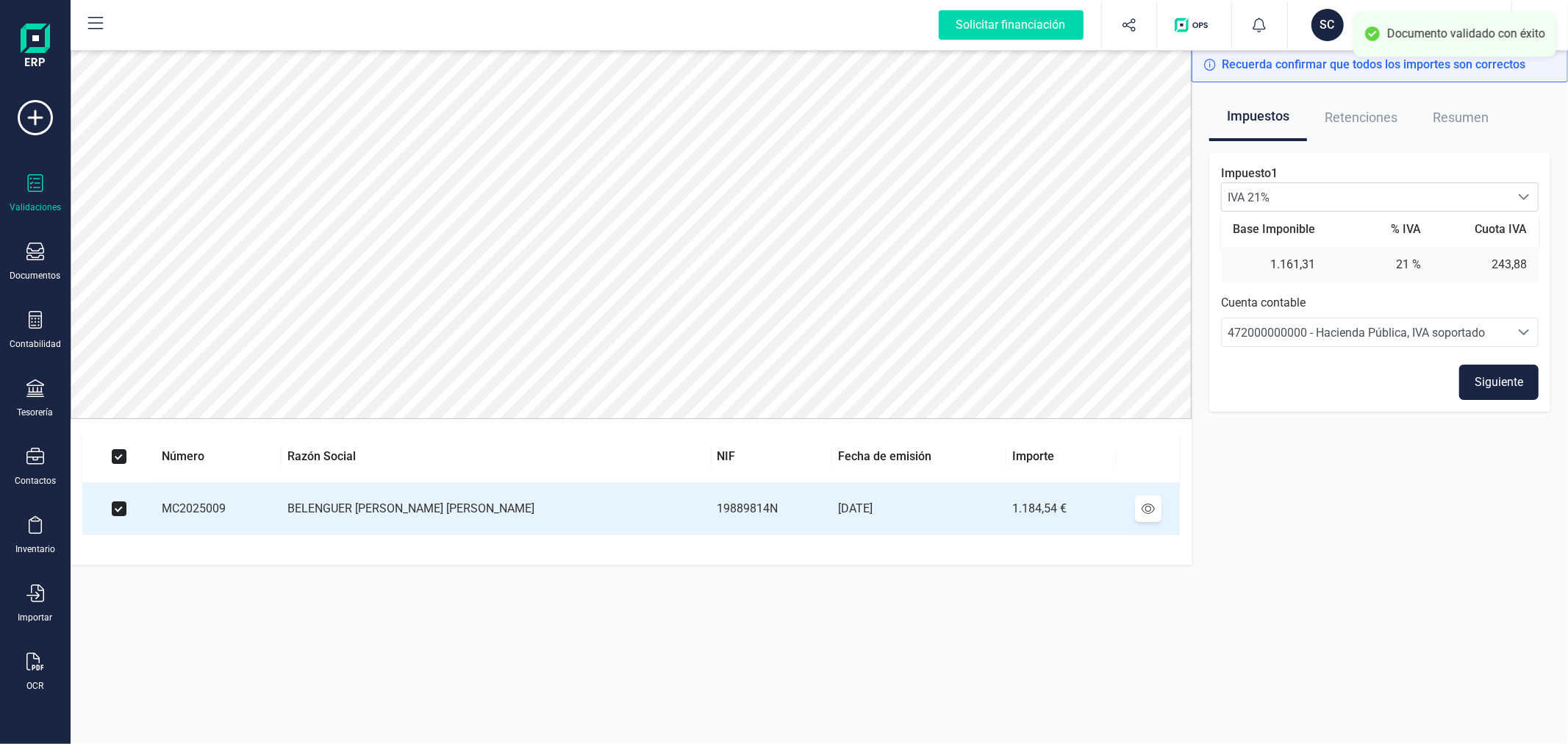
click at [1513, 385] on button "Siguiente" at bounding box center [1499, 382] width 80 height 35
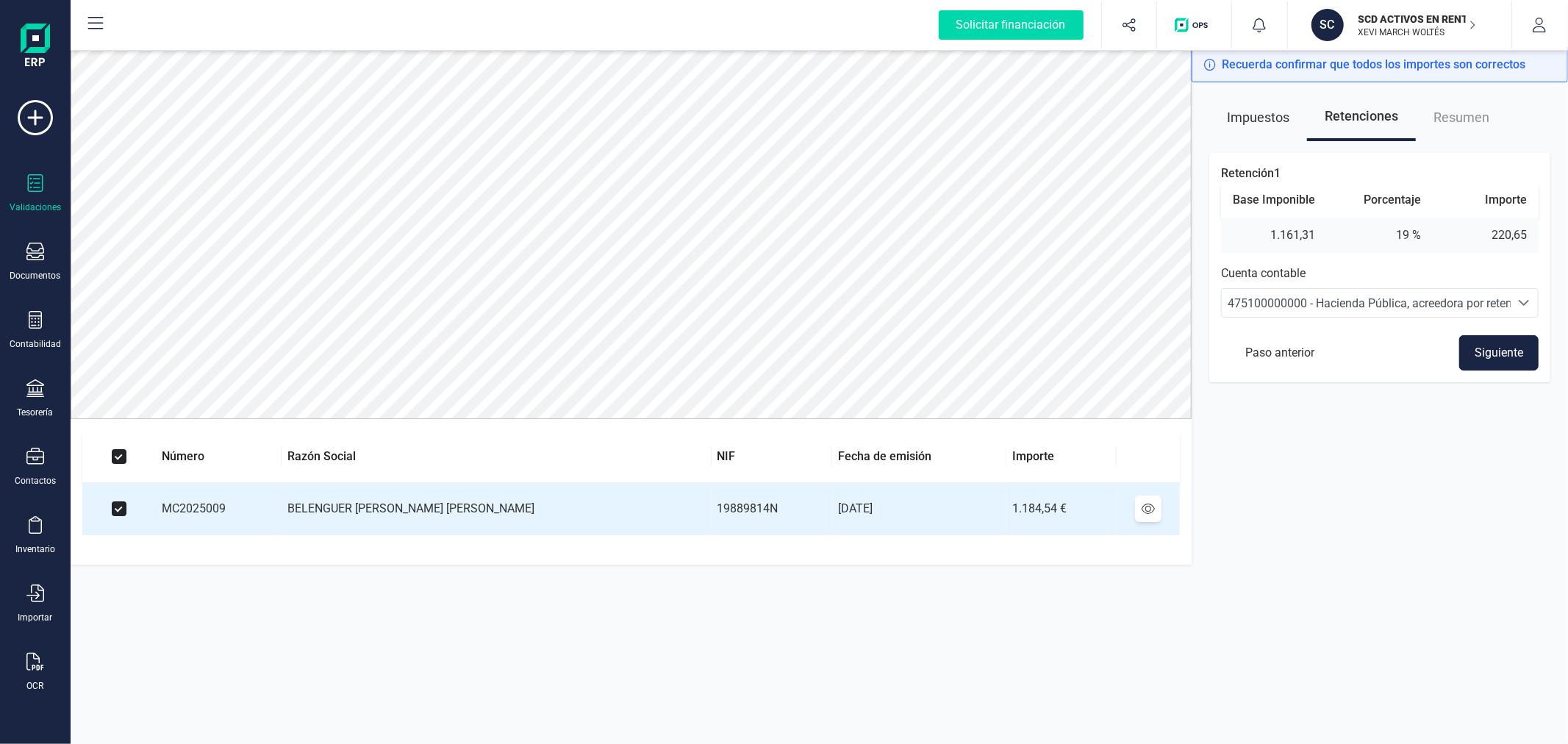
click at [1482, 356] on button "Siguiente" at bounding box center [1499, 353] width 80 height 35
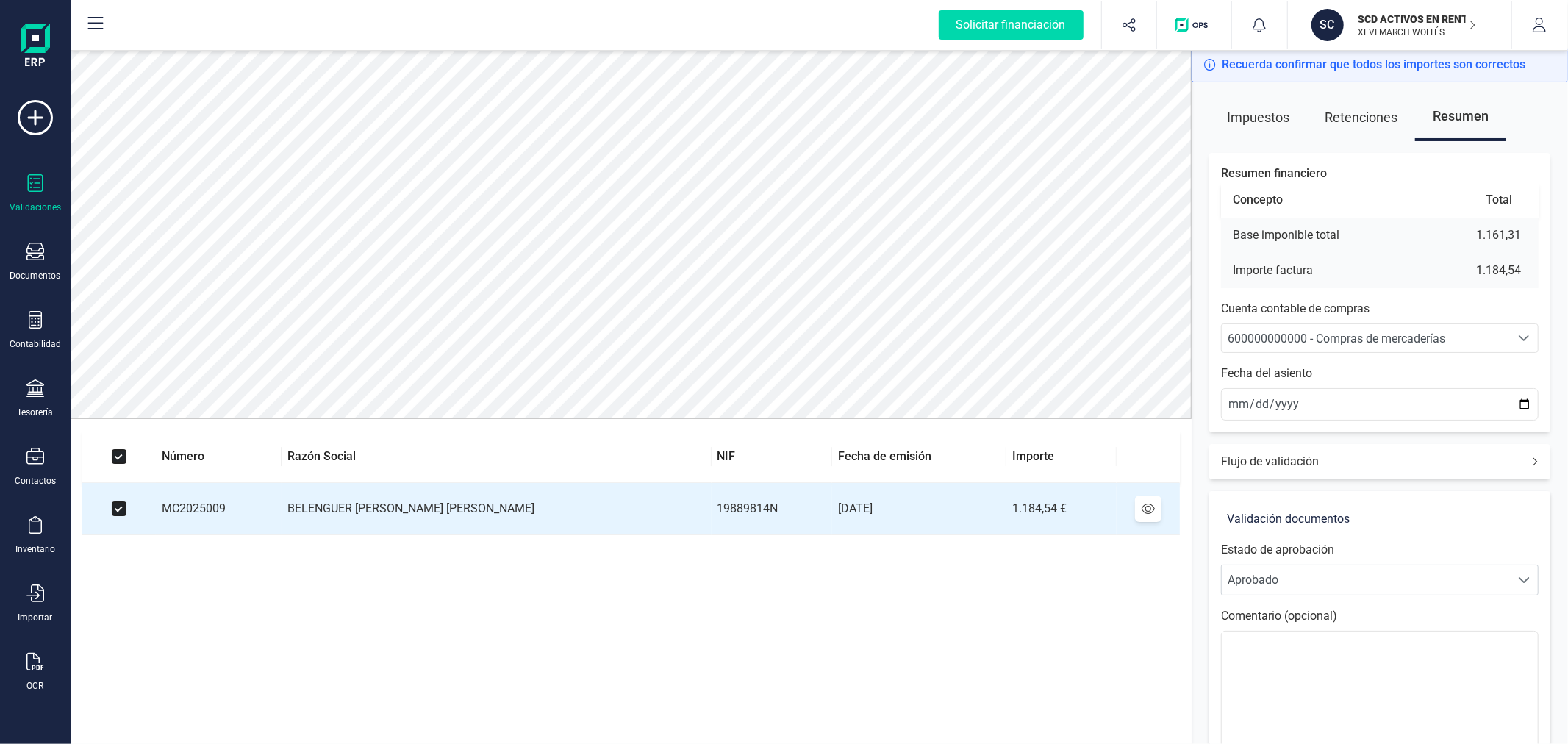
click at [1414, 337] on span "600000000000 - Compras de mercaderías" at bounding box center [1336, 338] width 218 height 14
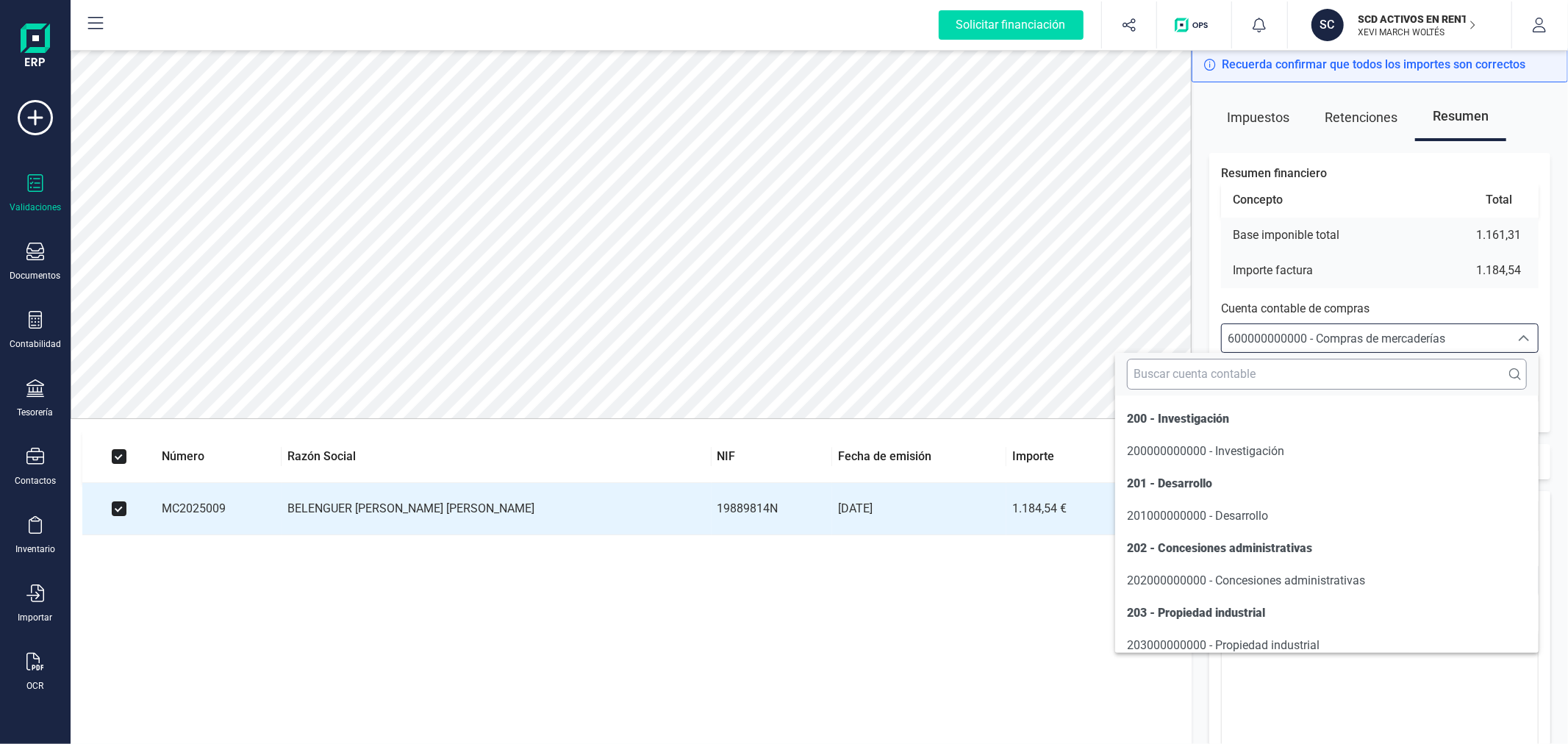
scroll to position [7061, 0]
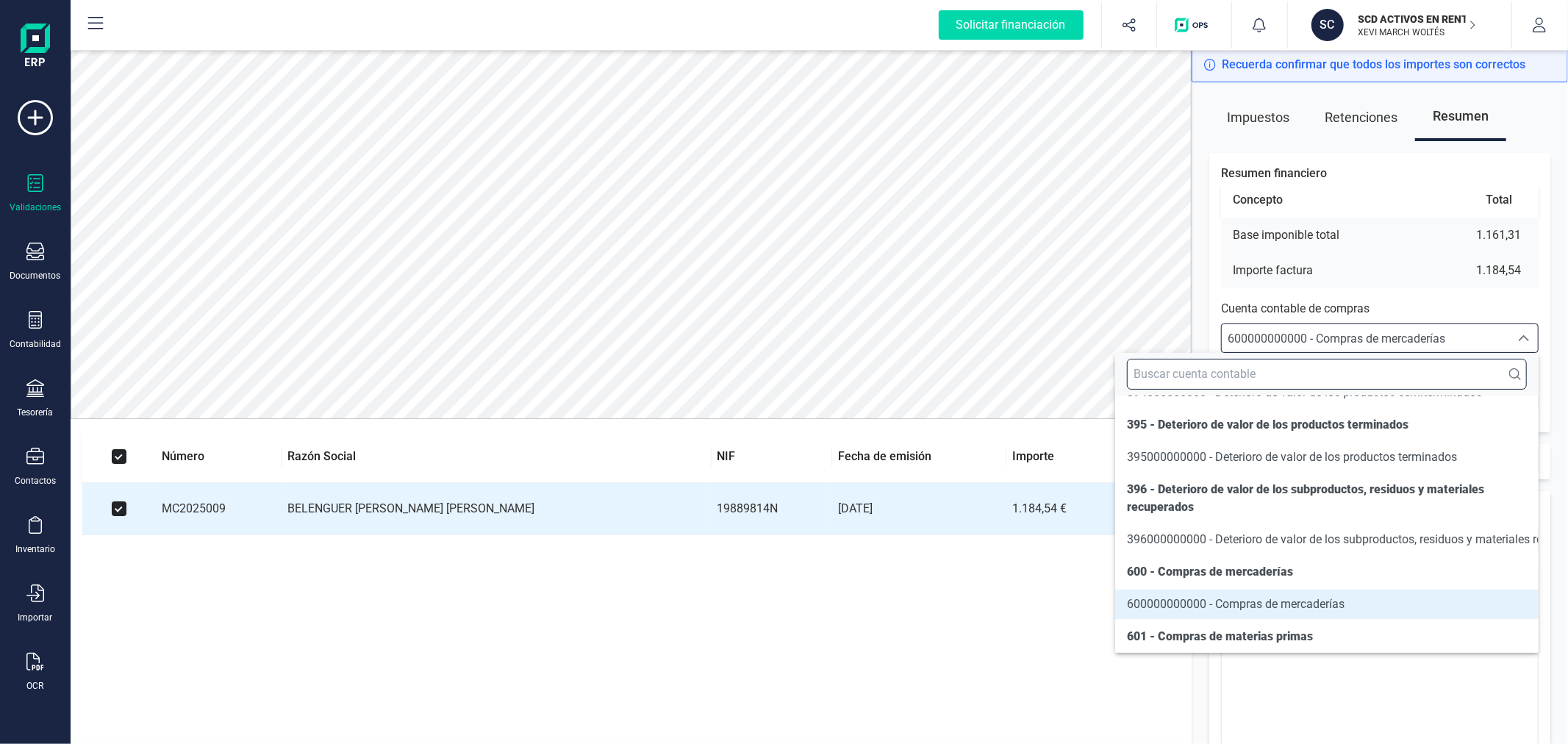
click at [1412, 376] on input "text" at bounding box center [1327, 374] width 400 height 31
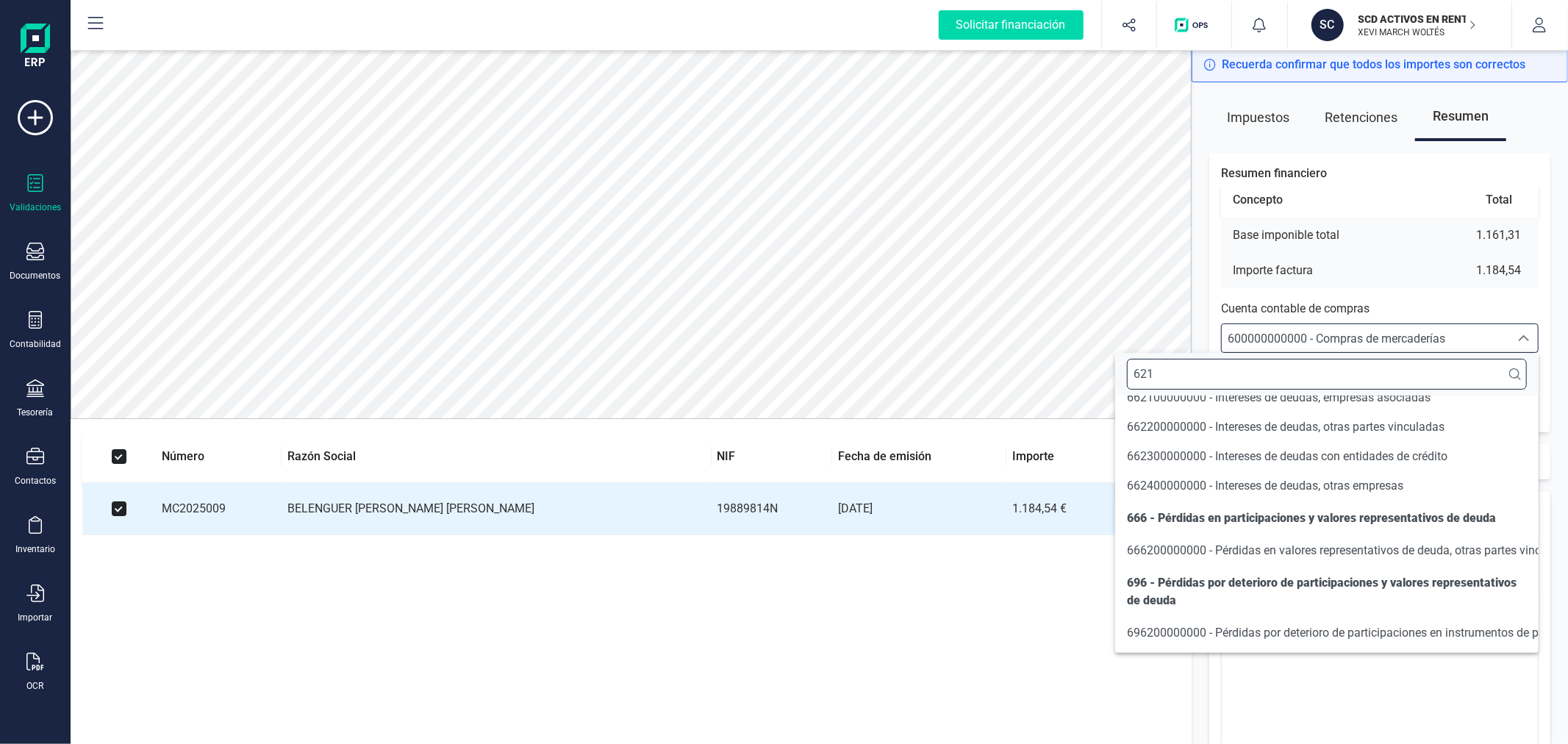
scroll to position [0, 0]
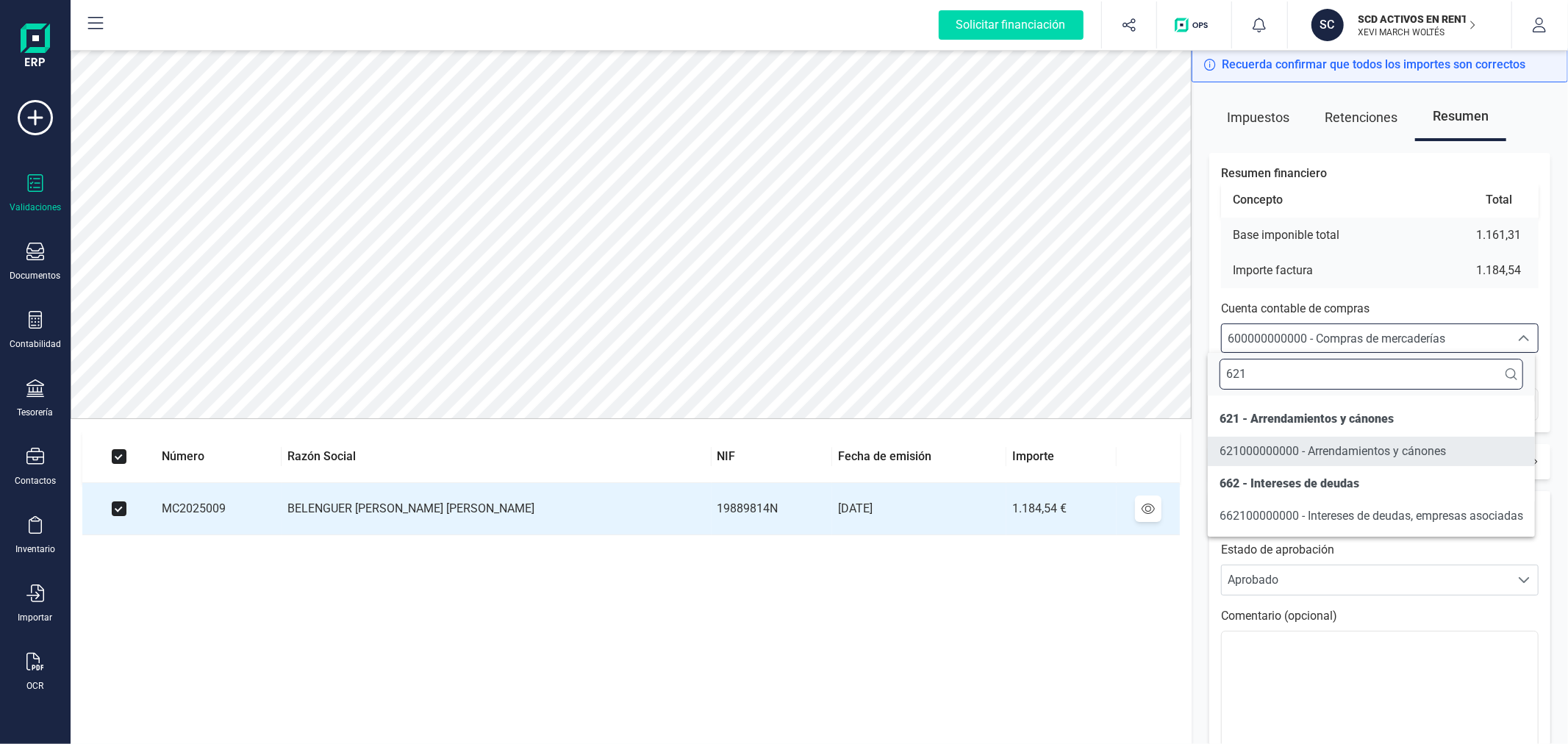
type input "621"
click at [1380, 458] on span "621000000000 - Arrendamientos y cánones" at bounding box center [1333, 451] width 226 height 14
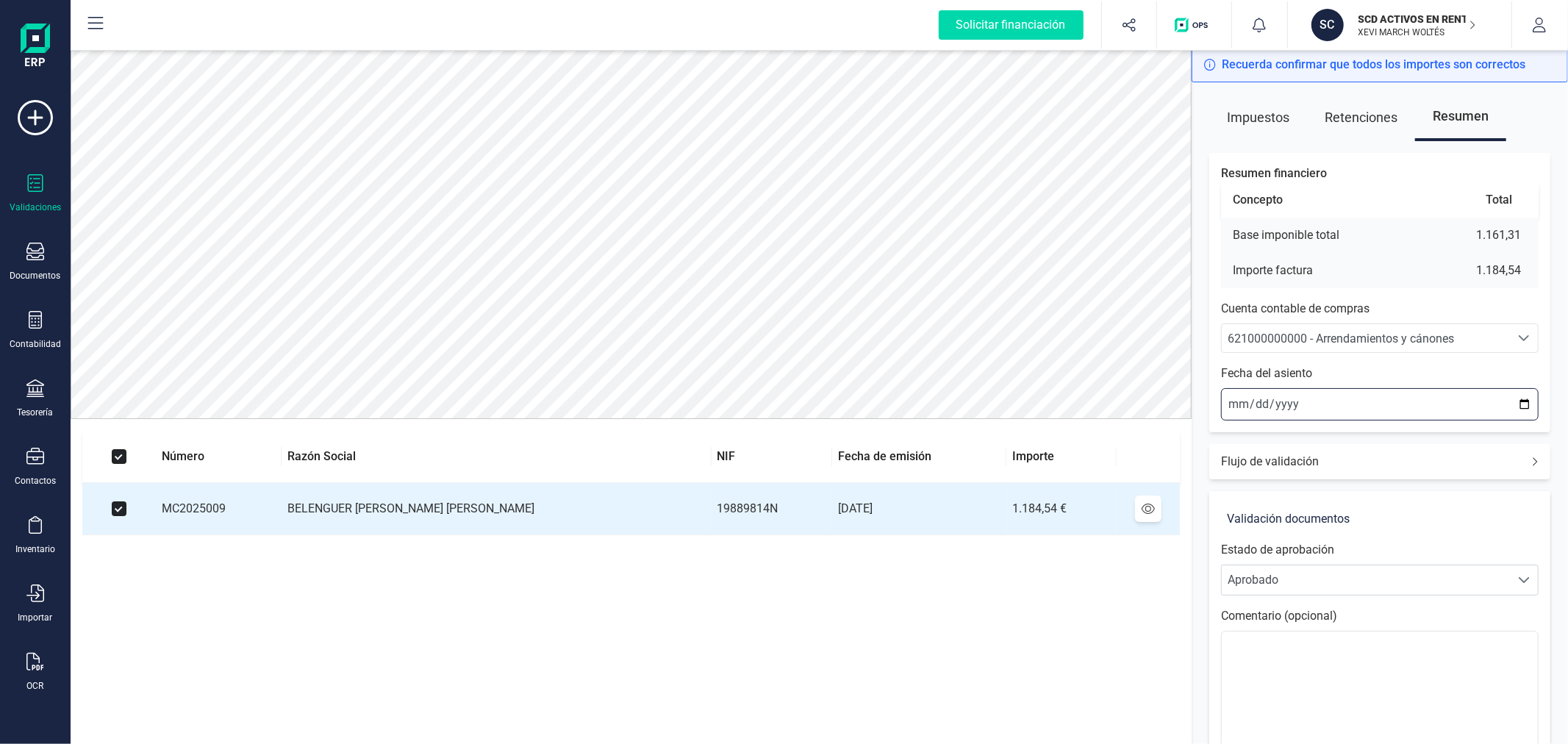
click at [1525, 405] on input "2025-09-03" at bounding box center [1380, 404] width 318 height 32
type input "2025-09-01"
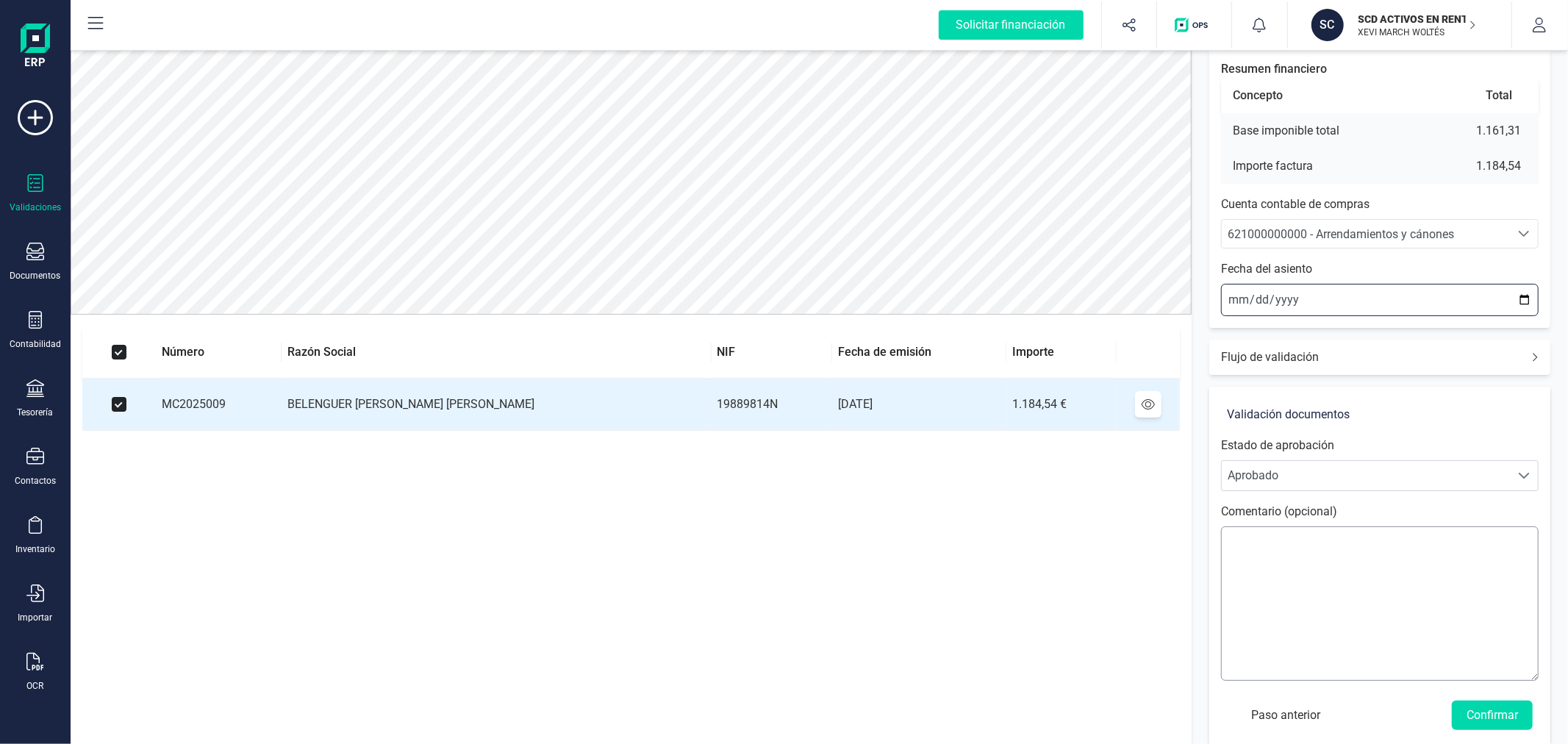
scroll to position [123, 0]
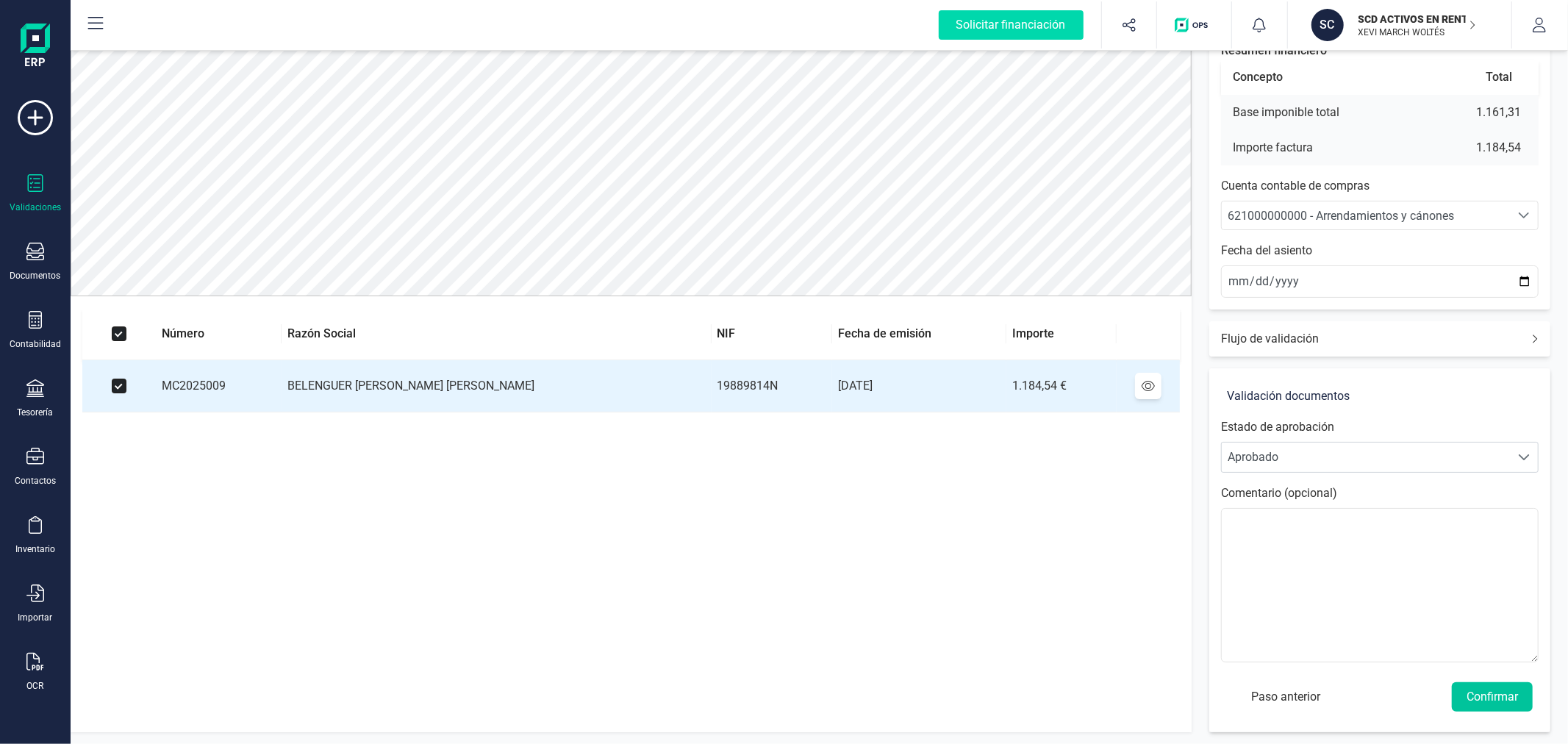
click at [1478, 694] on button "Confirmar" at bounding box center [1492, 697] width 81 height 30
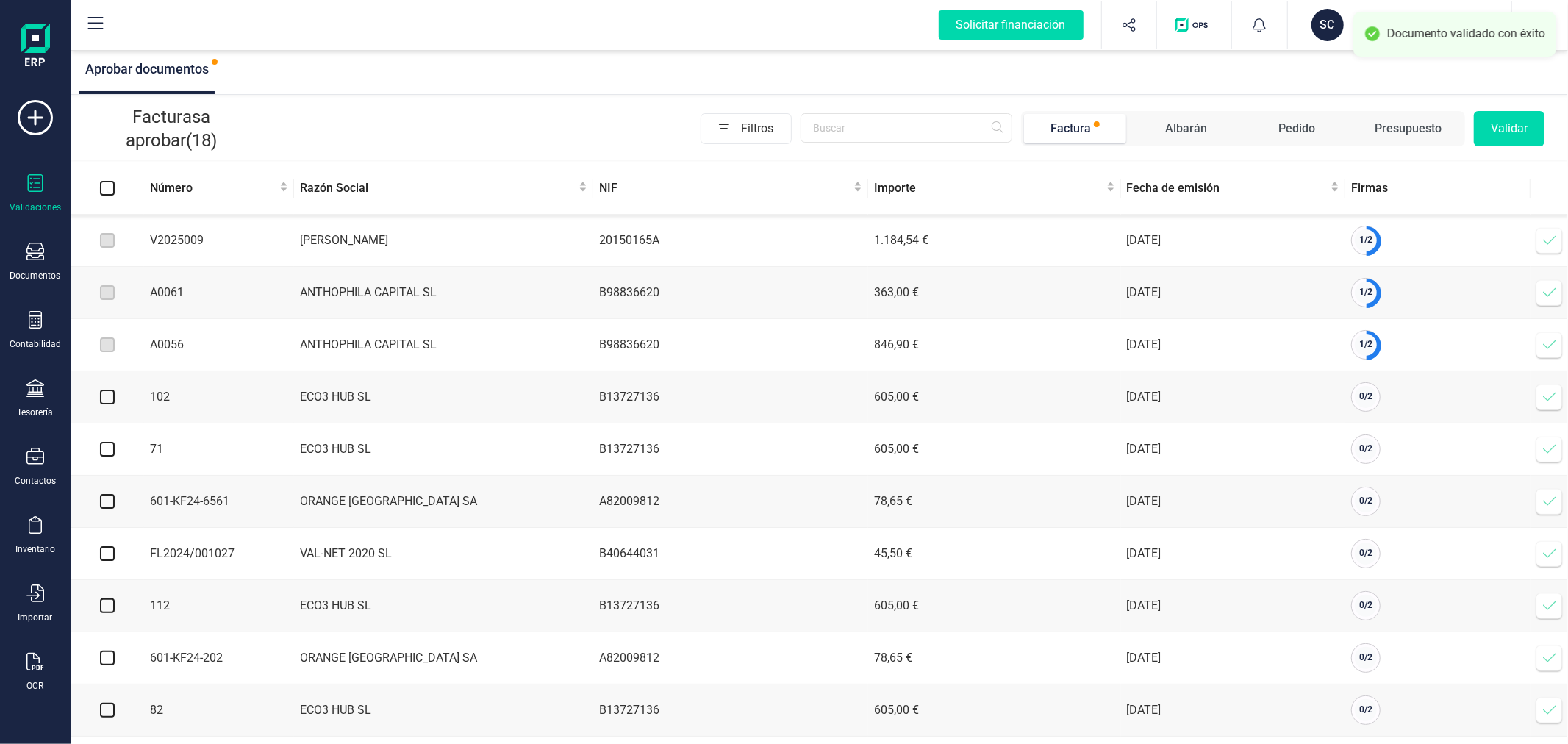
click at [1546, 238] on icon at bounding box center [1550, 240] width 15 height 15
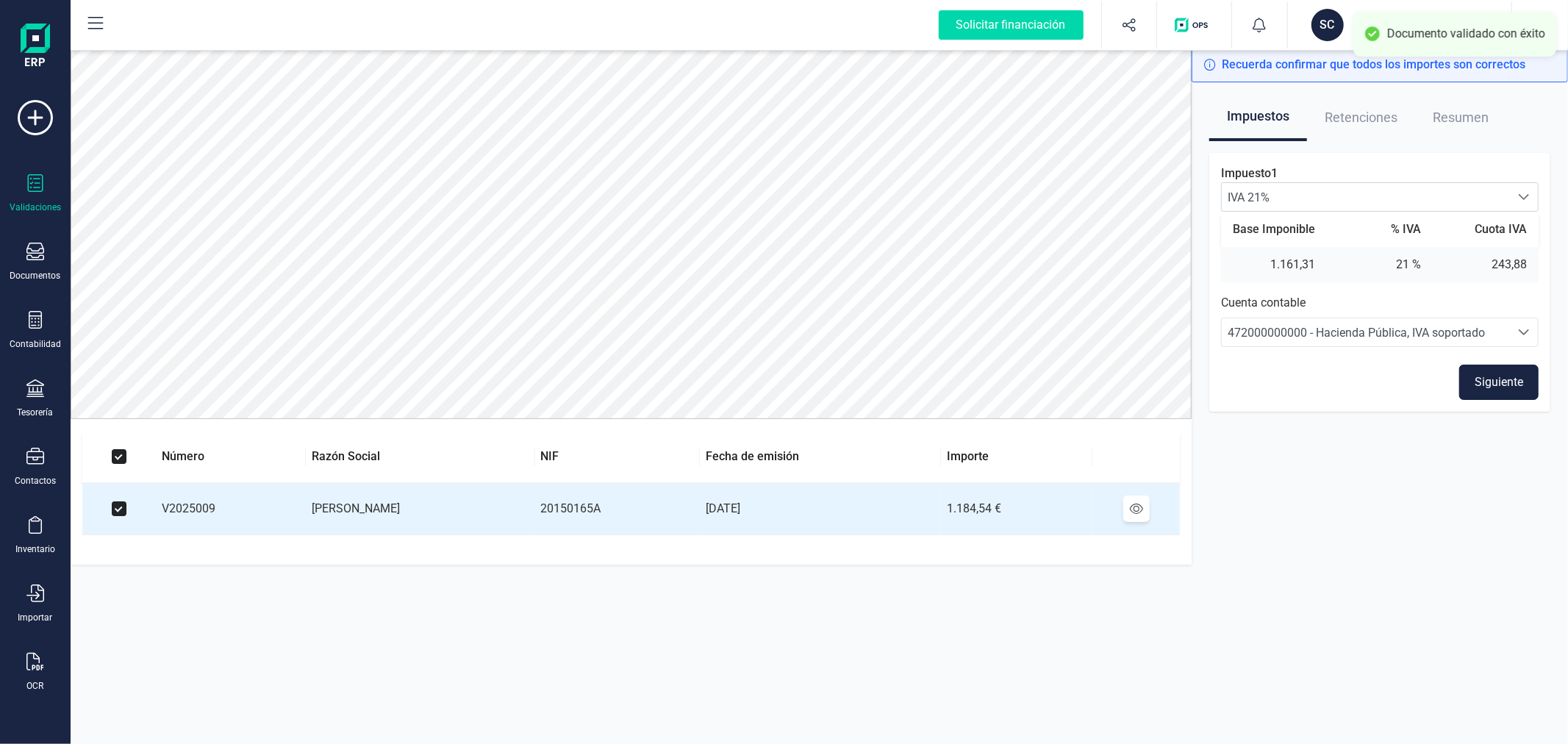
click at [1504, 388] on button "Siguiente" at bounding box center [1499, 382] width 80 height 35
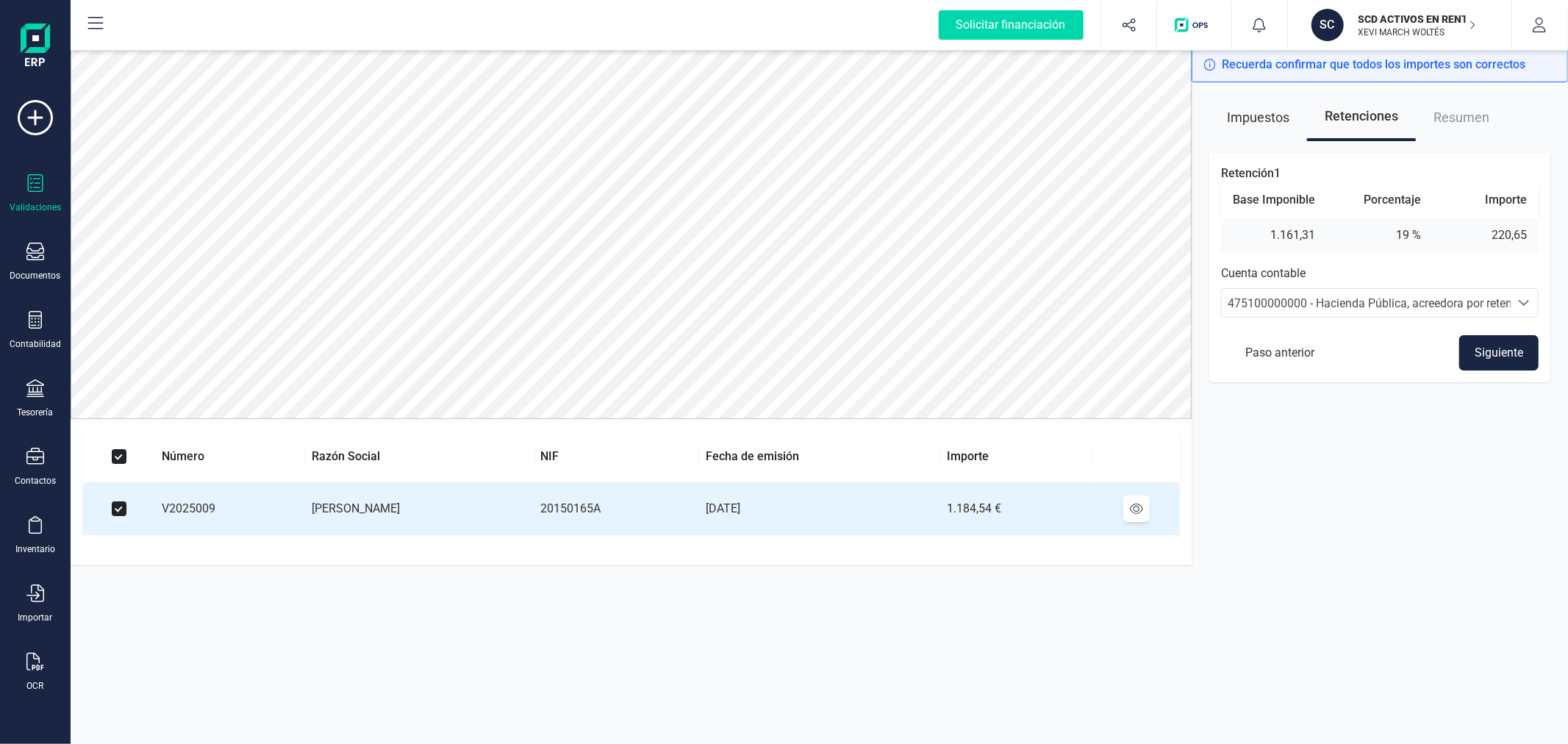
click at [1474, 349] on button "Siguiente" at bounding box center [1499, 353] width 80 height 35
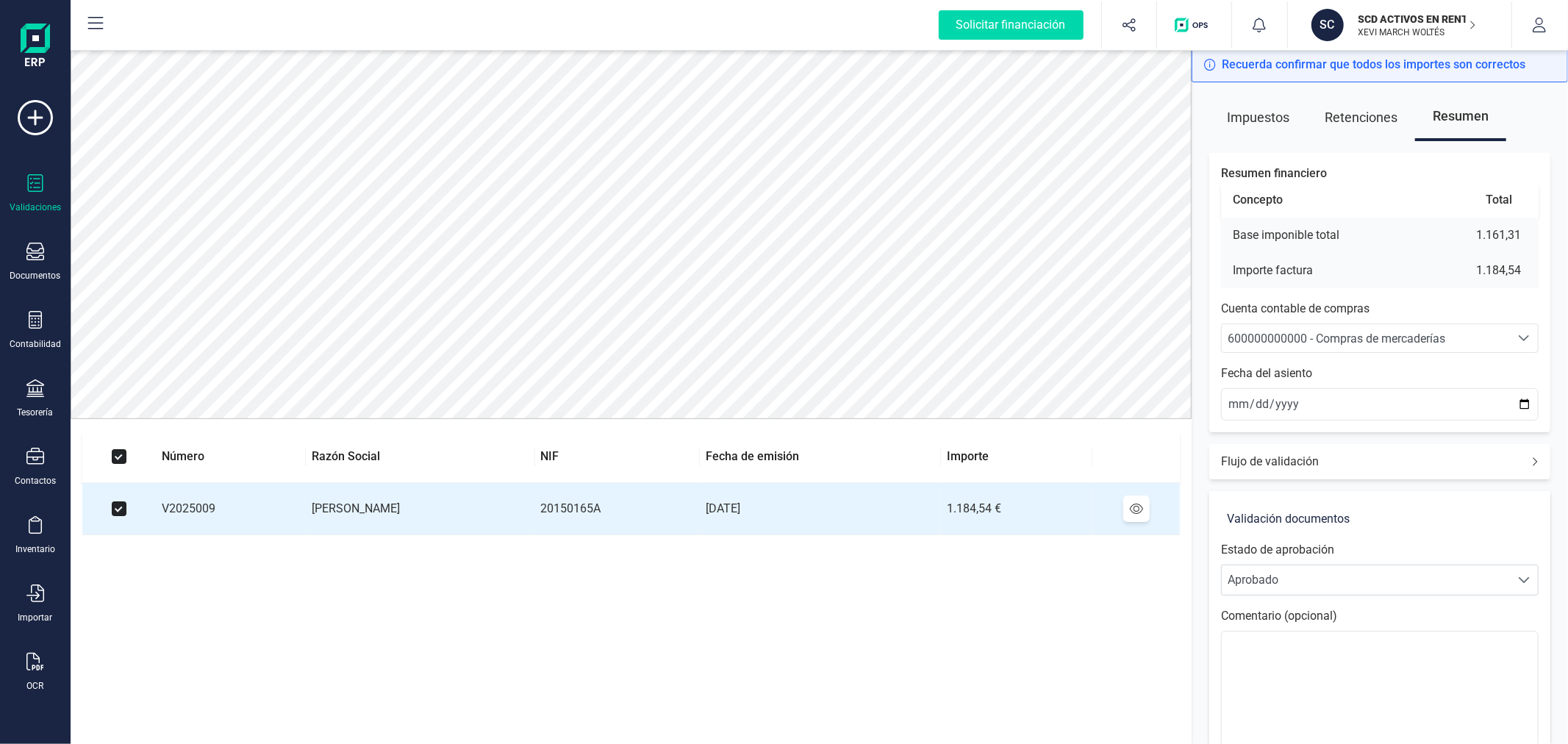
click at [1377, 334] on span "600000000000 - Compras de mercaderías" at bounding box center [1336, 338] width 218 height 14
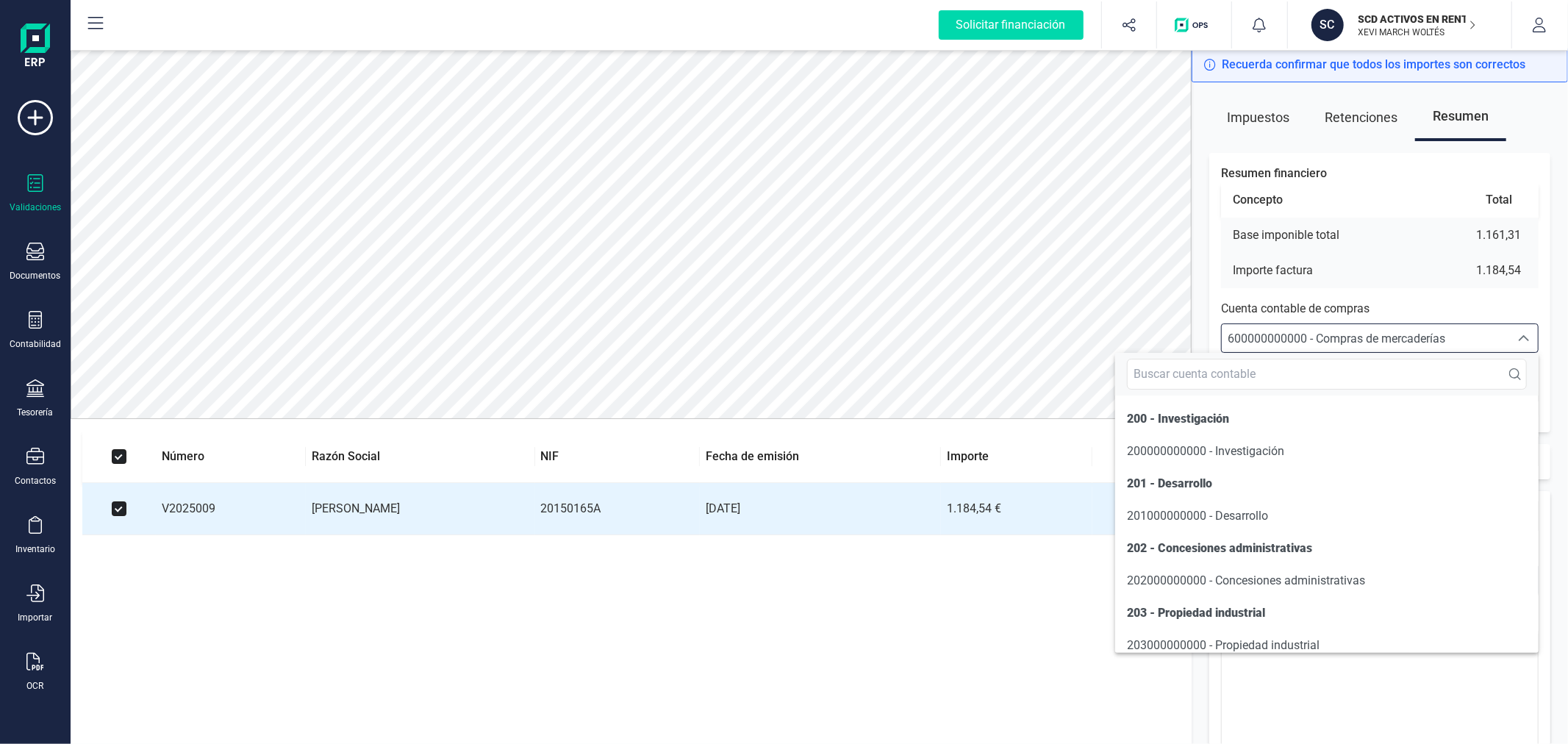
scroll to position [7061, 0]
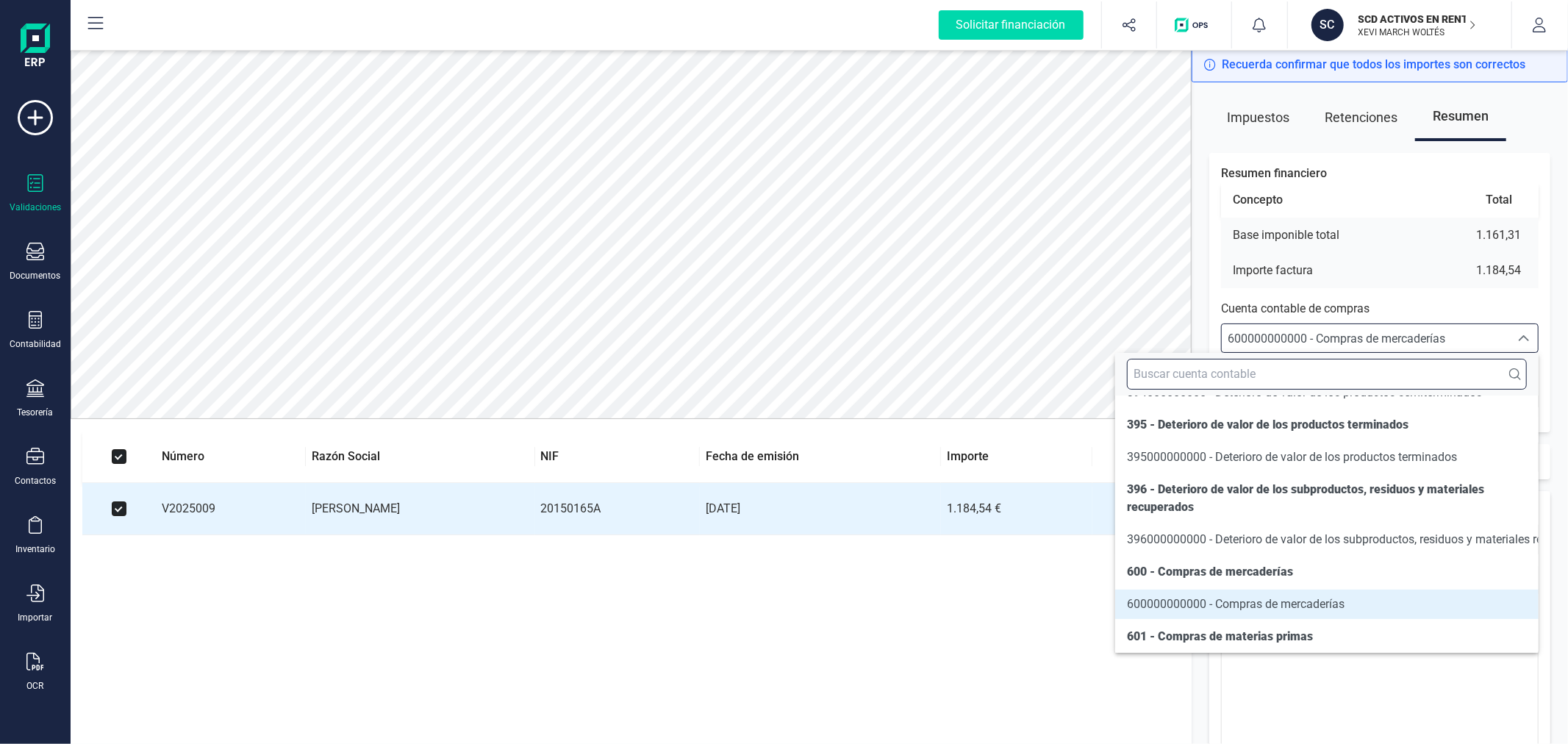
click at [1362, 374] on input "text" at bounding box center [1327, 374] width 400 height 31
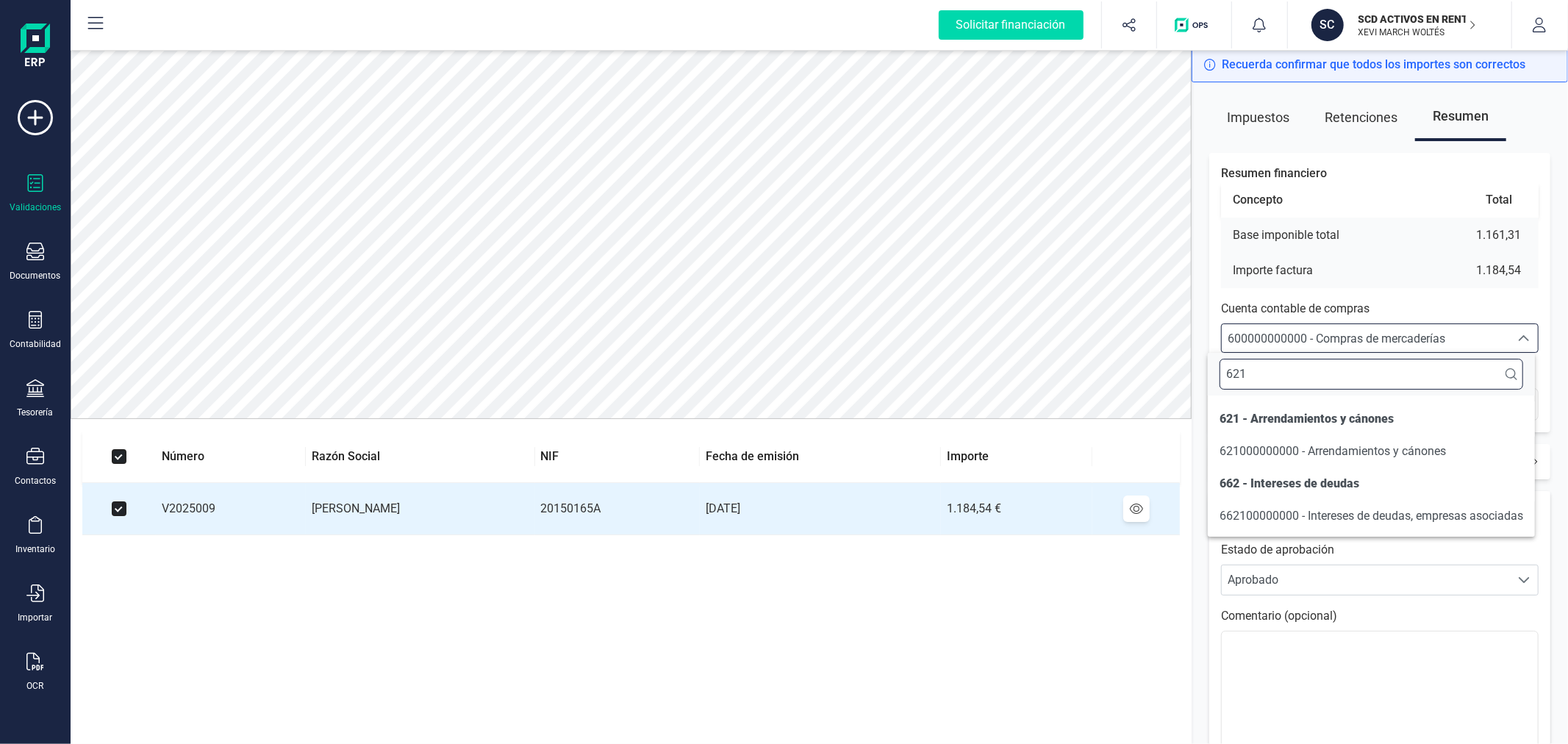
scroll to position [0, 0]
type input "621"
click at [1373, 447] on span "621000000000 - Arrendamientos y cánones" at bounding box center [1333, 451] width 226 height 14
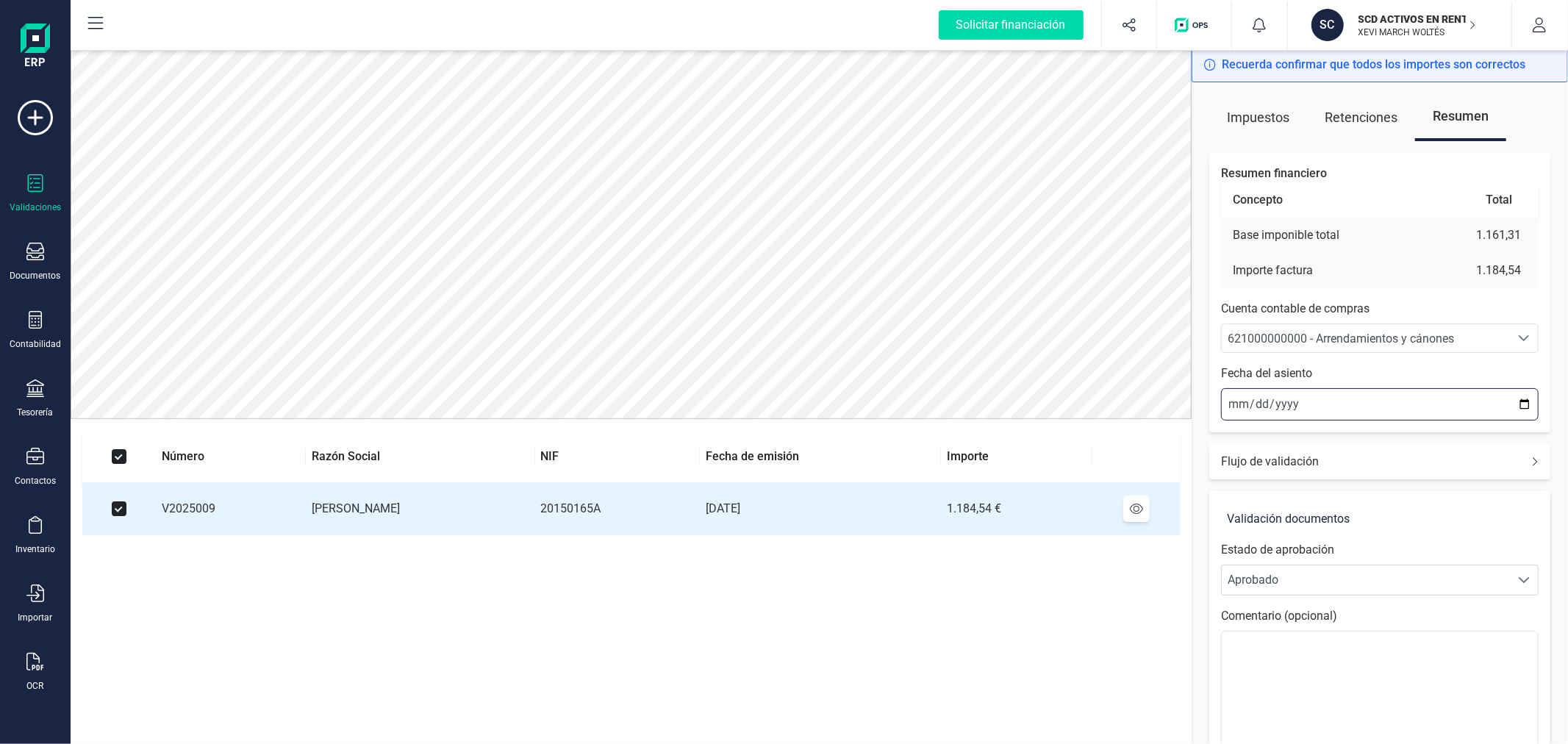
click at [1530, 400] on input "2025-09-03" at bounding box center [1380, 404] width 318 height 32
type input "2025-09-01"
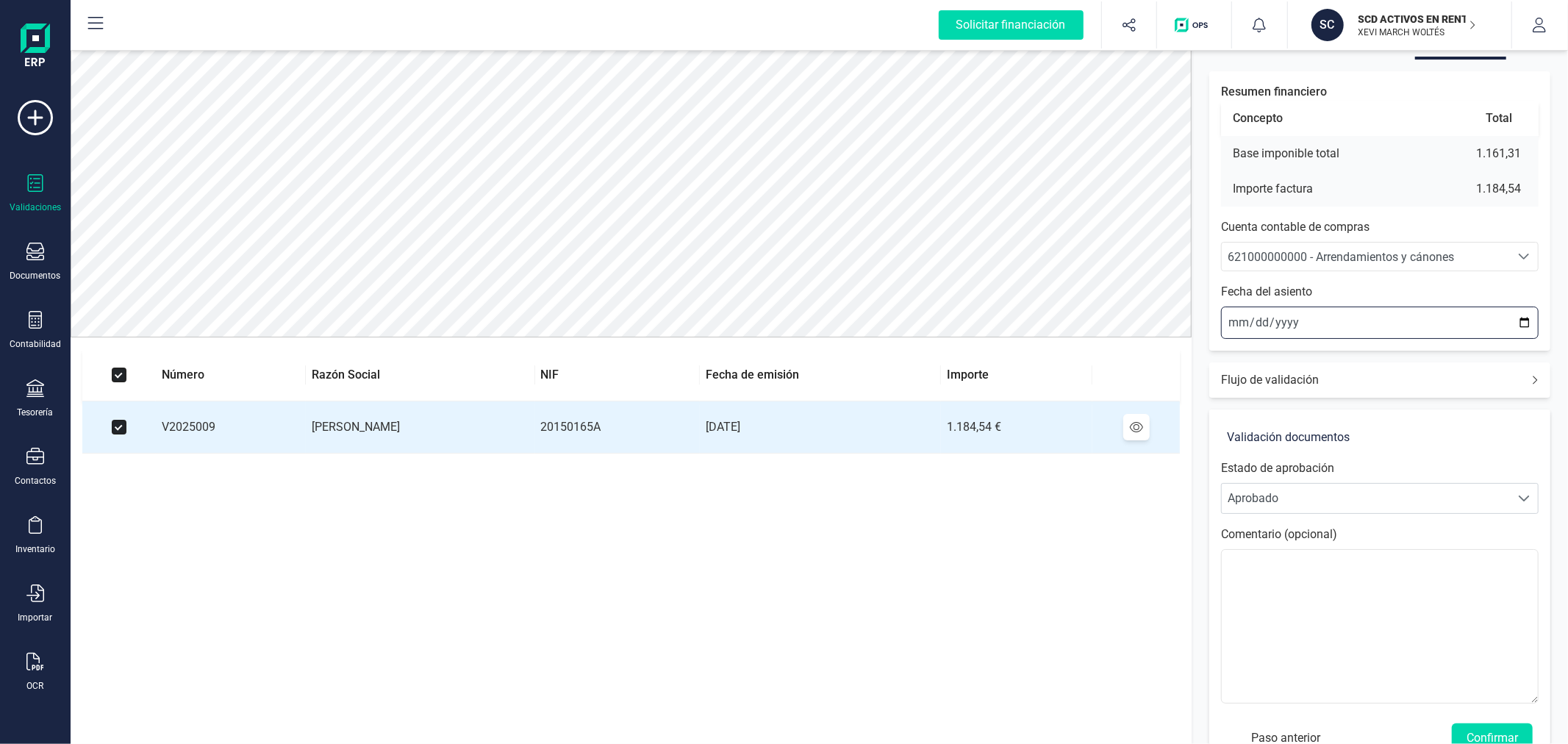
scroll to position [123, 0]
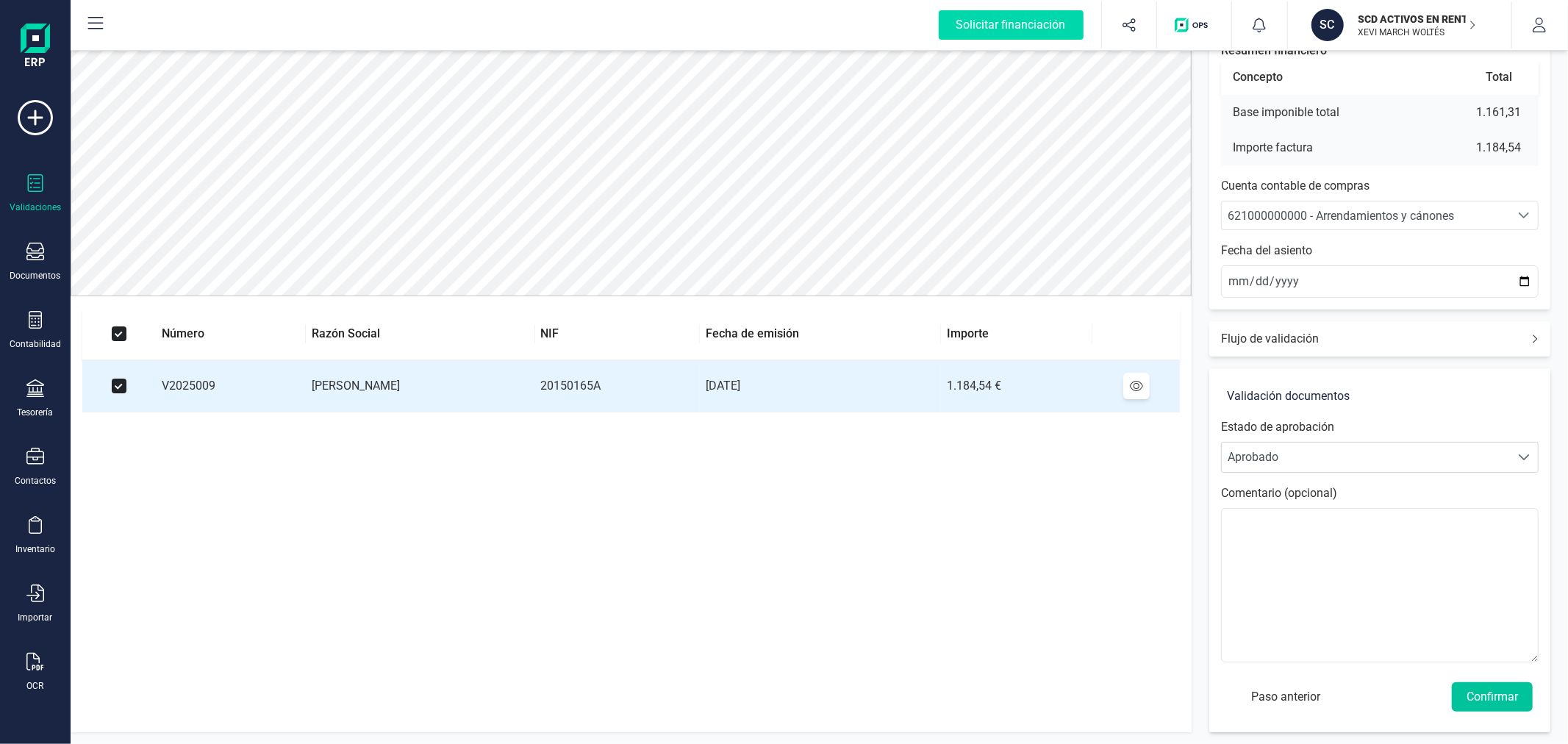
click at [1482, 694] on button "Confirmar" at bounding box center [1492, 697] width 81 height 30
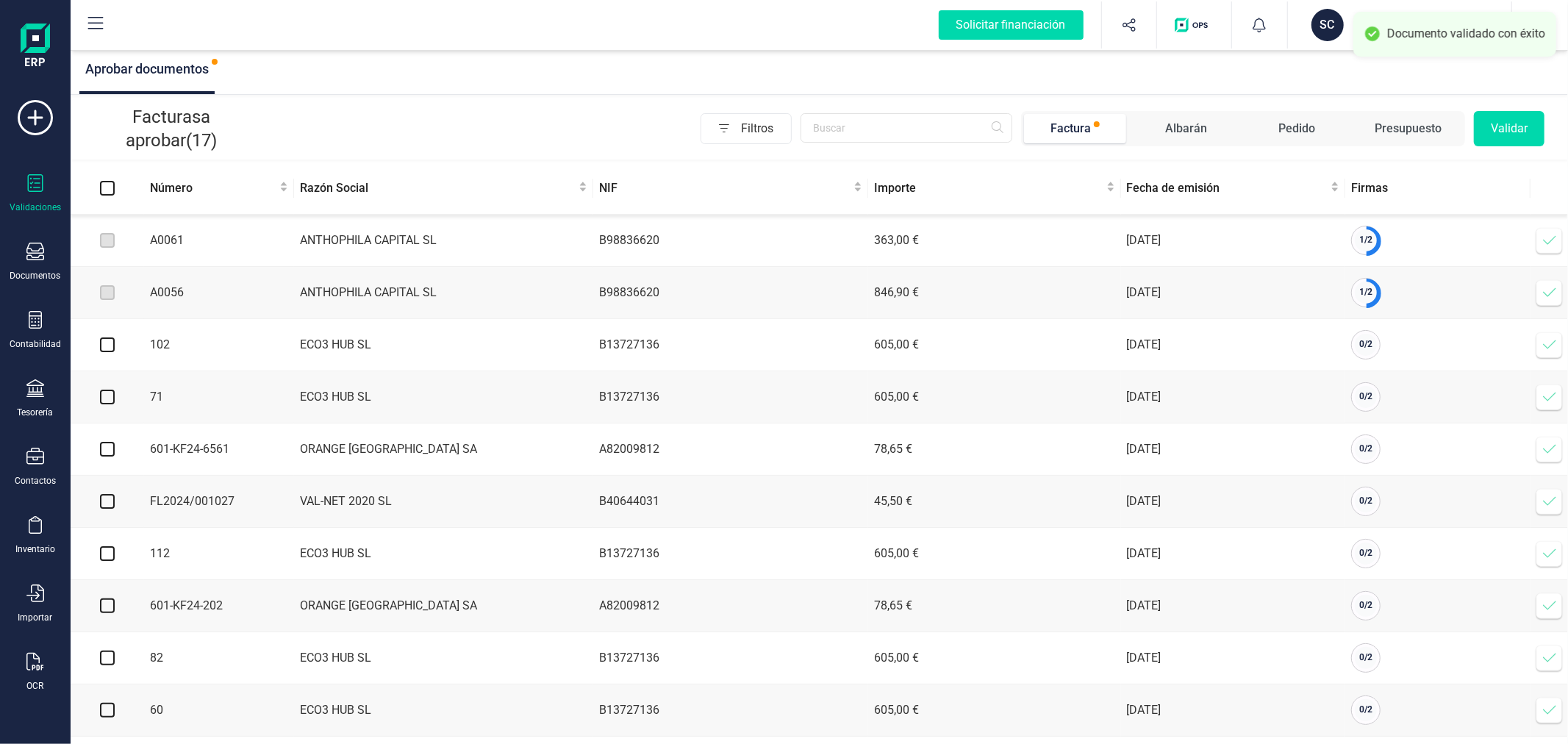
click at [1547, 240] on icon at bounding box center [1550, 240] width 15 height 15
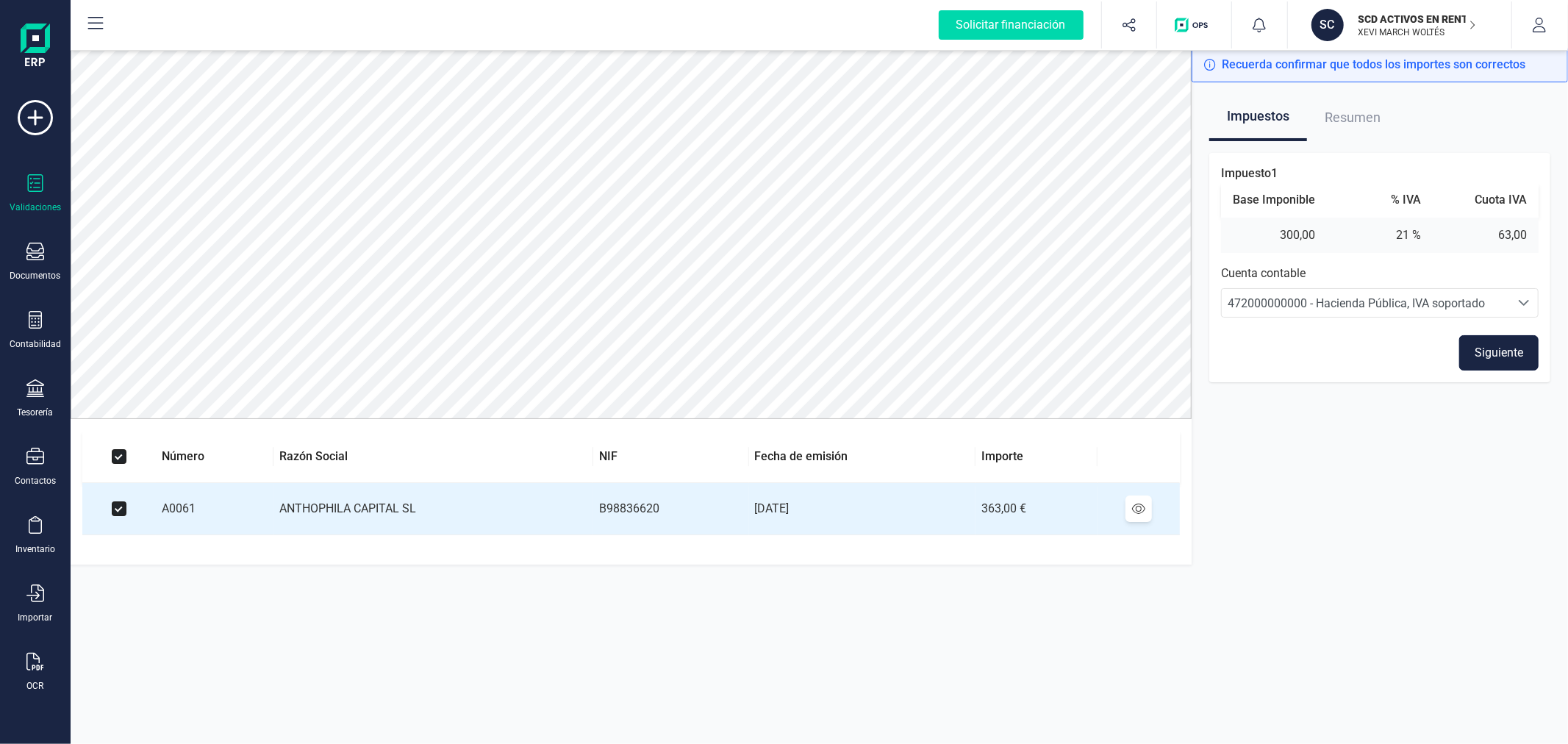
click at [1480, 358] on button "Siguiente" at bounding box center [1499, 353] width 80 height 35
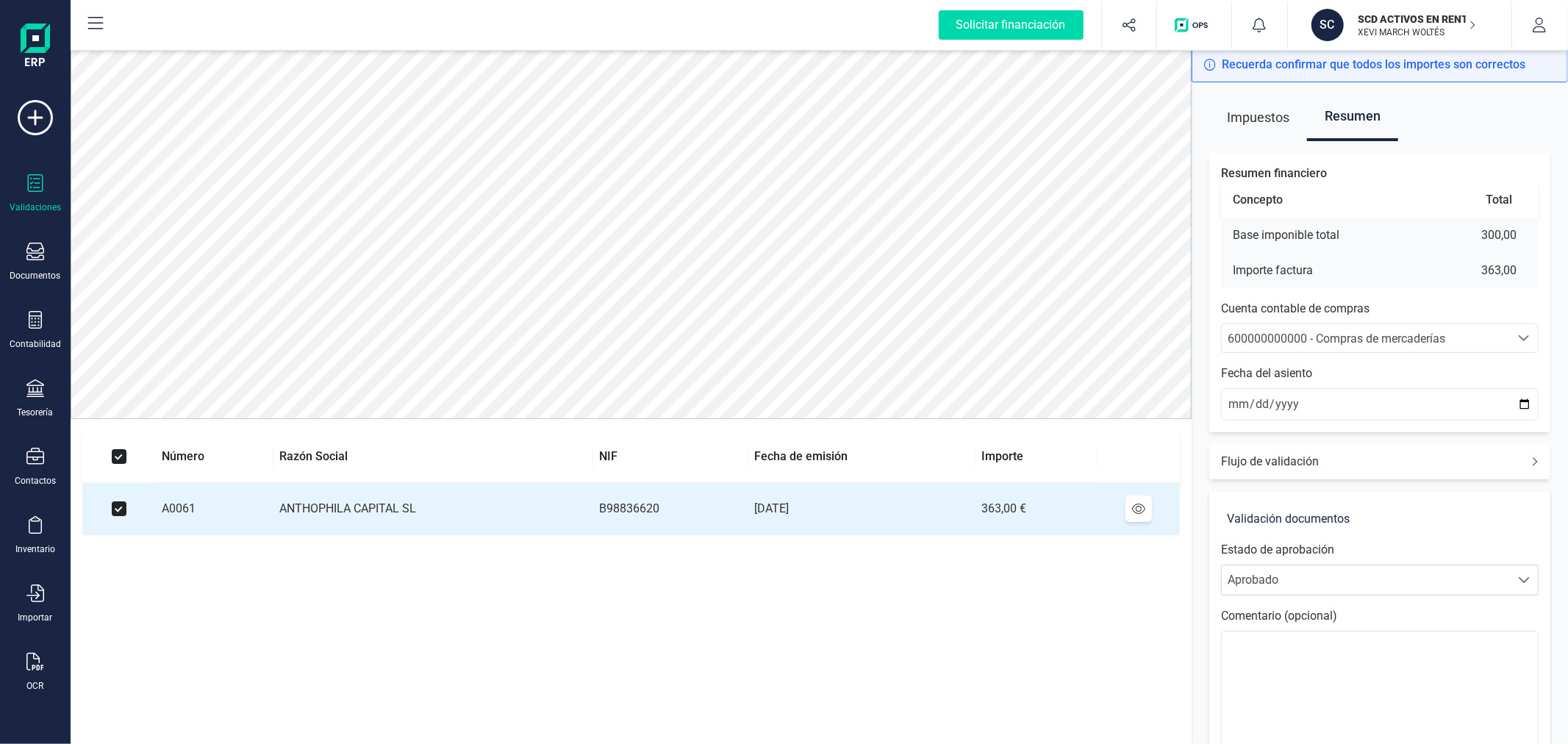
click at [1338, 333] on span "600000000000 - Compras de mercaderías" at bounding box center [1336, 338] width 218 height 14
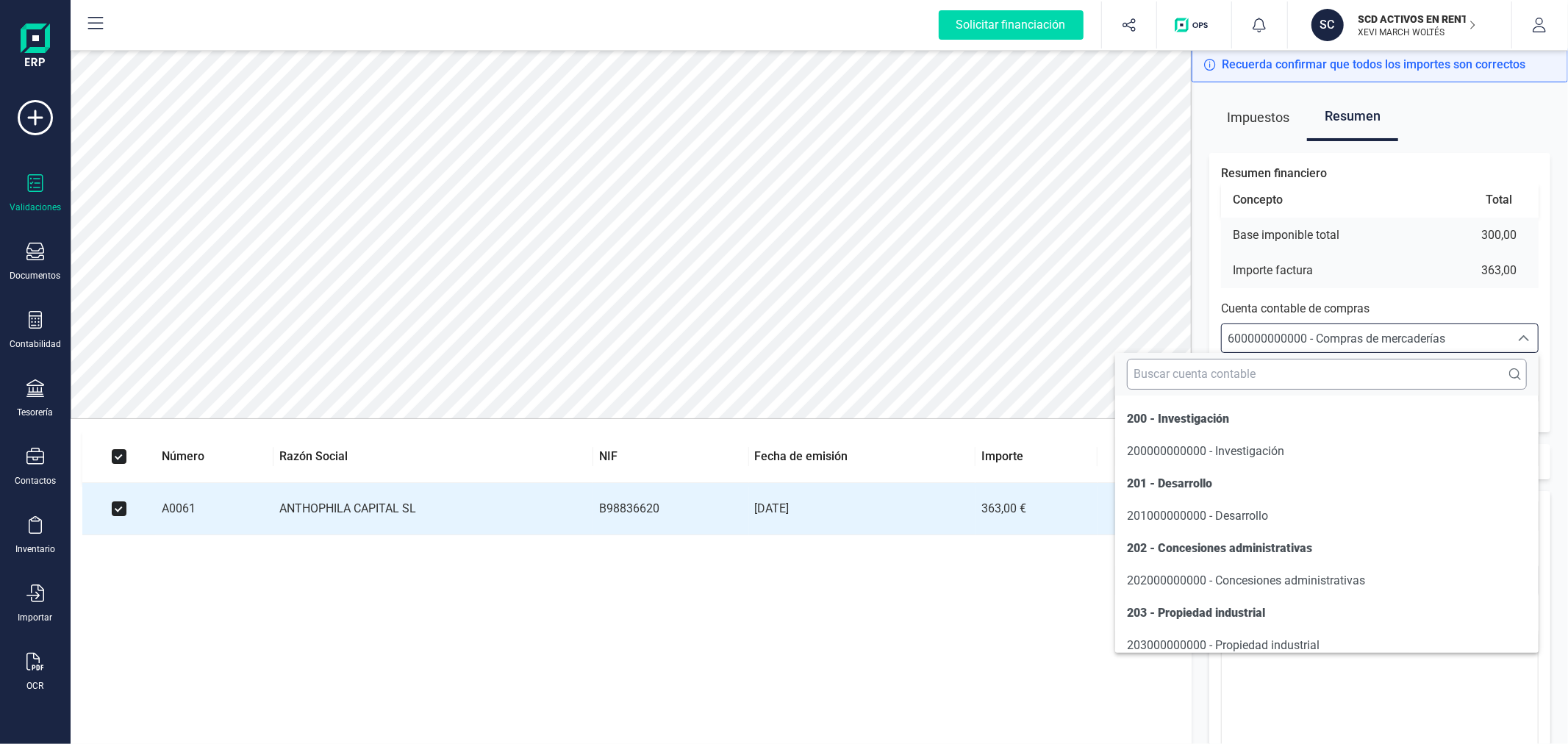
scroll to position [7061, 0]
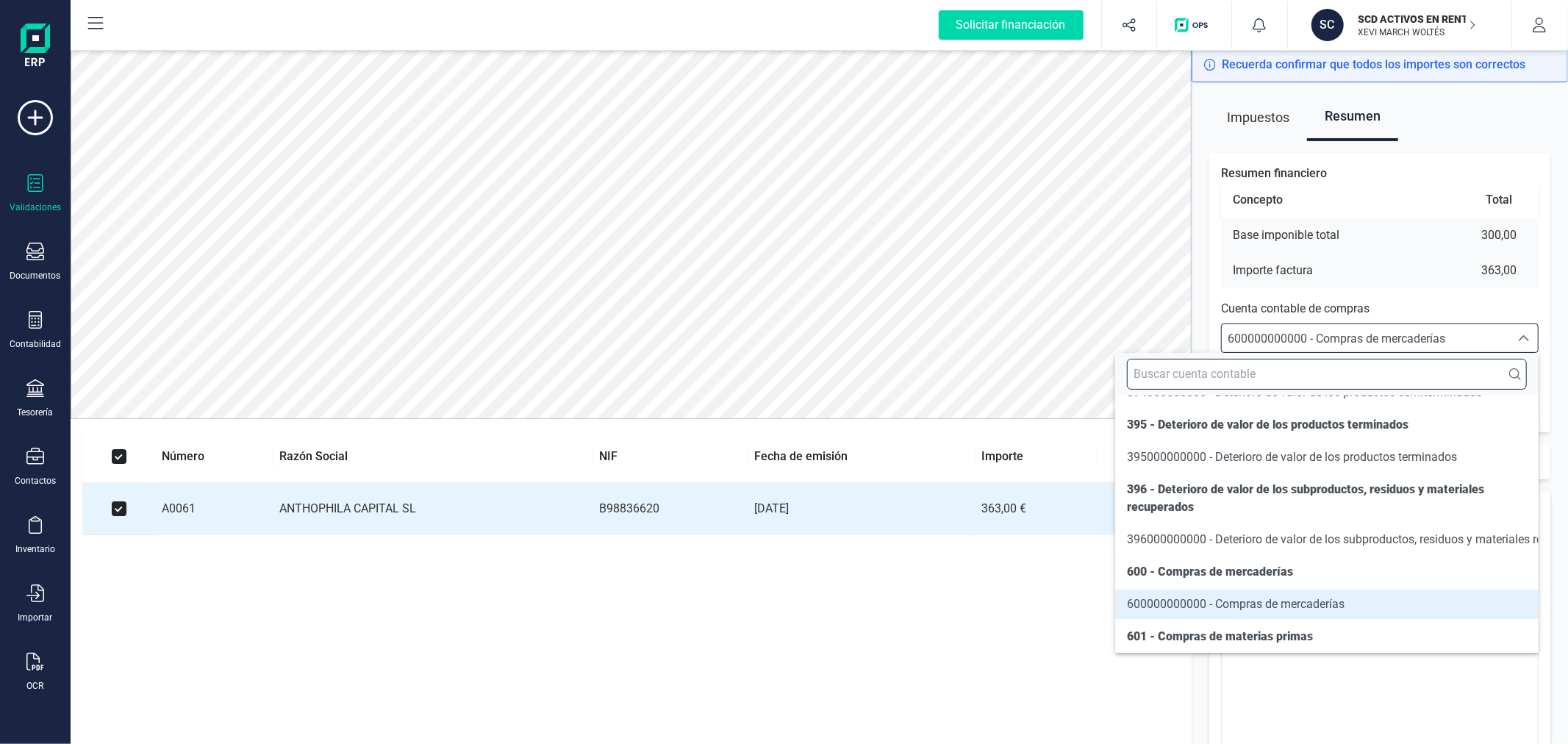
click at [1345, 373] on input "text" at bounding box center [1327, 374] width 400 height 31
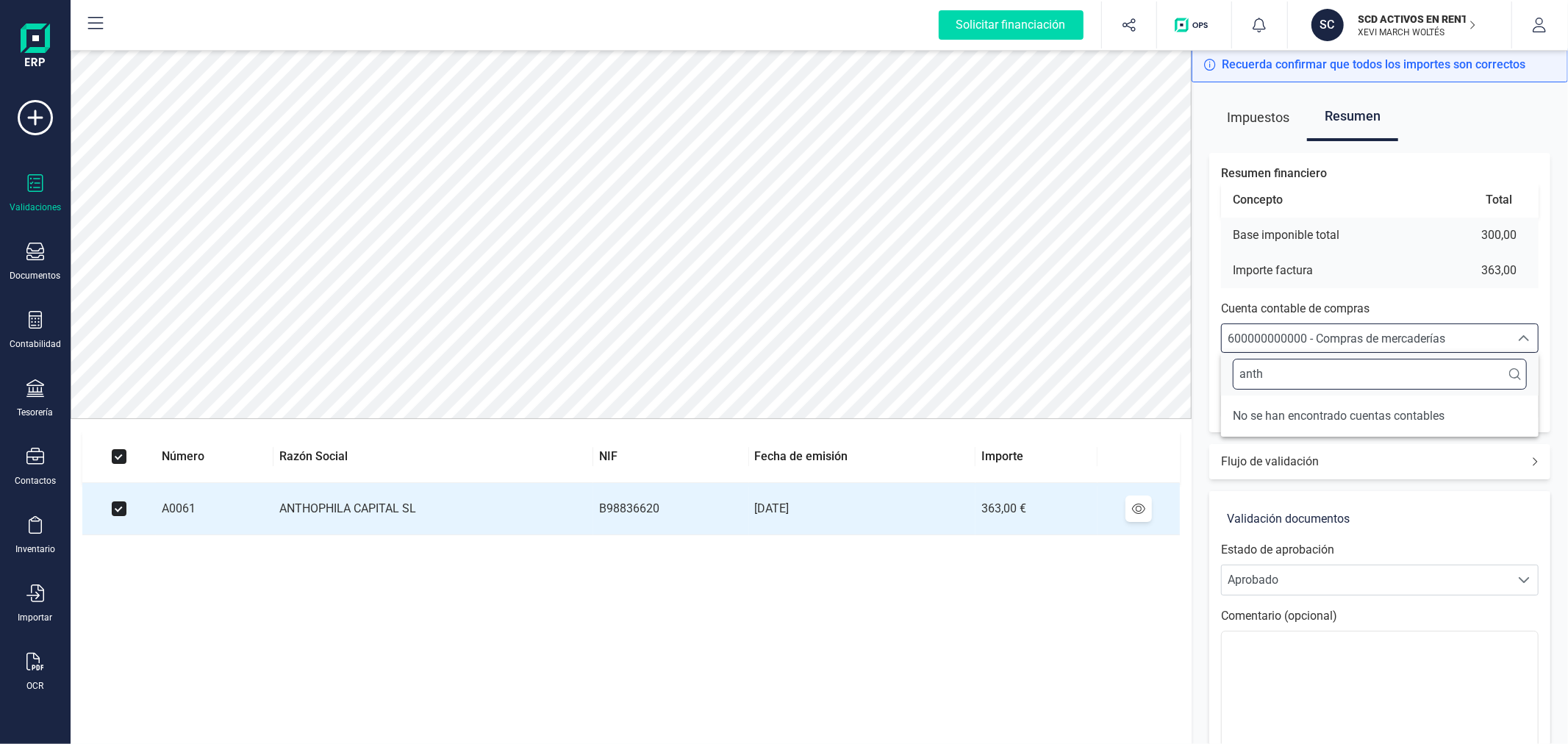
scroll to position [0, 0]
click at [1332, 381] on input "anth" at bounding box center [1380, 374] width 294 height 31
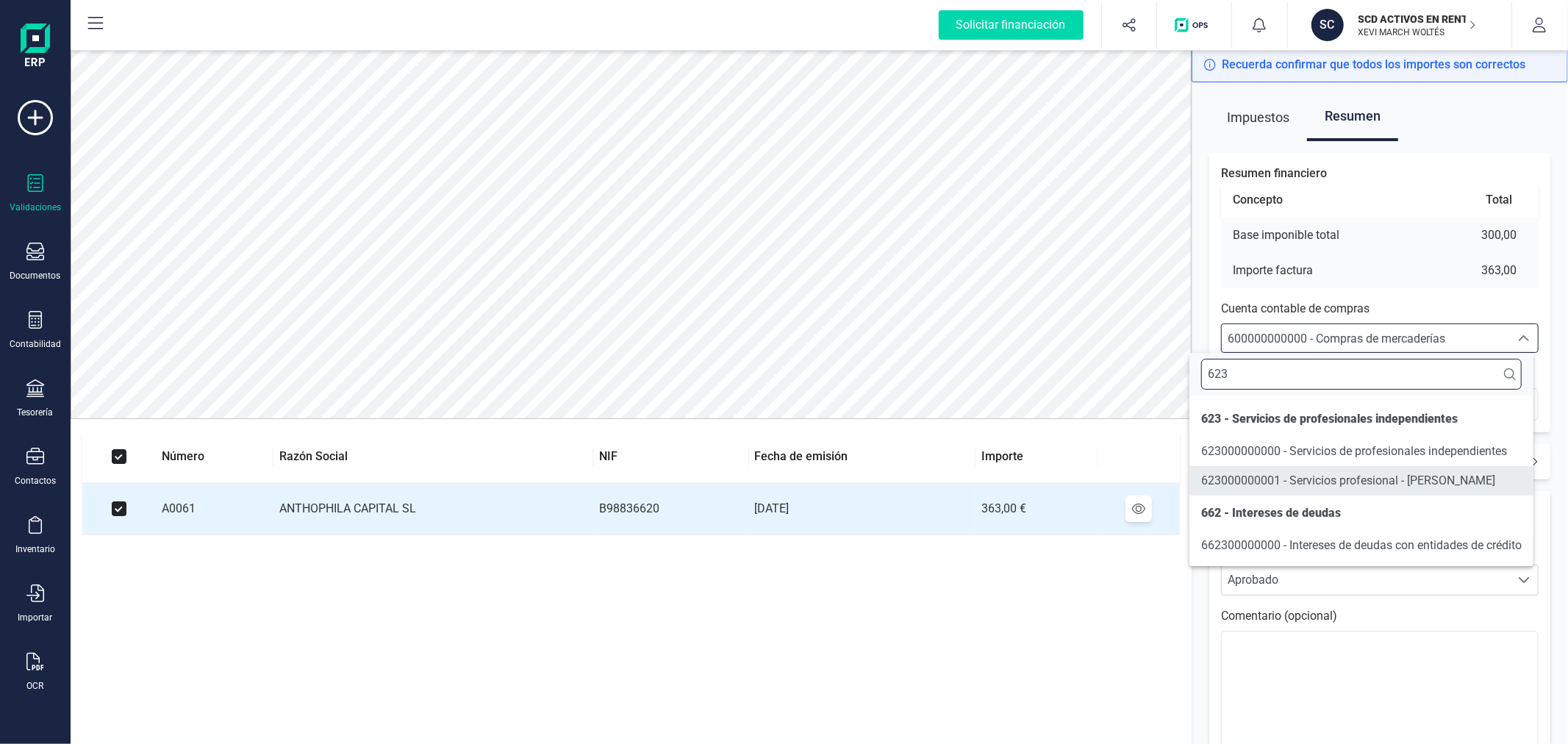
type input "623"
click at [1384, 479] on span "623000000001 - Servicios profesional - [PERSON_NAME]" at bounding box center [1348, 481] width 294 height 14
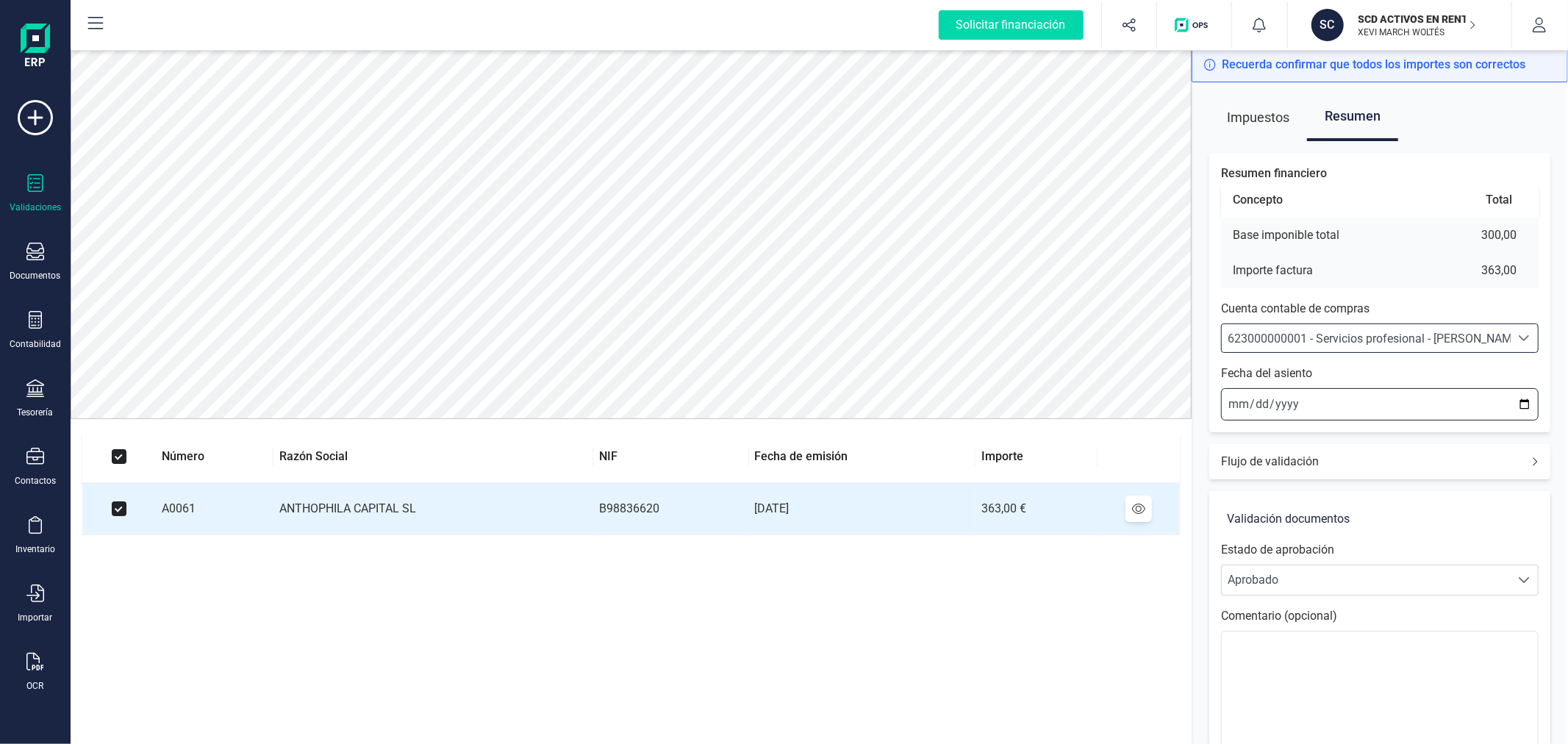
click at [1528, 401] on input "2025-09-03" at bounding box center [1380, 404] width 318 height 32
type input "2025-09-01"
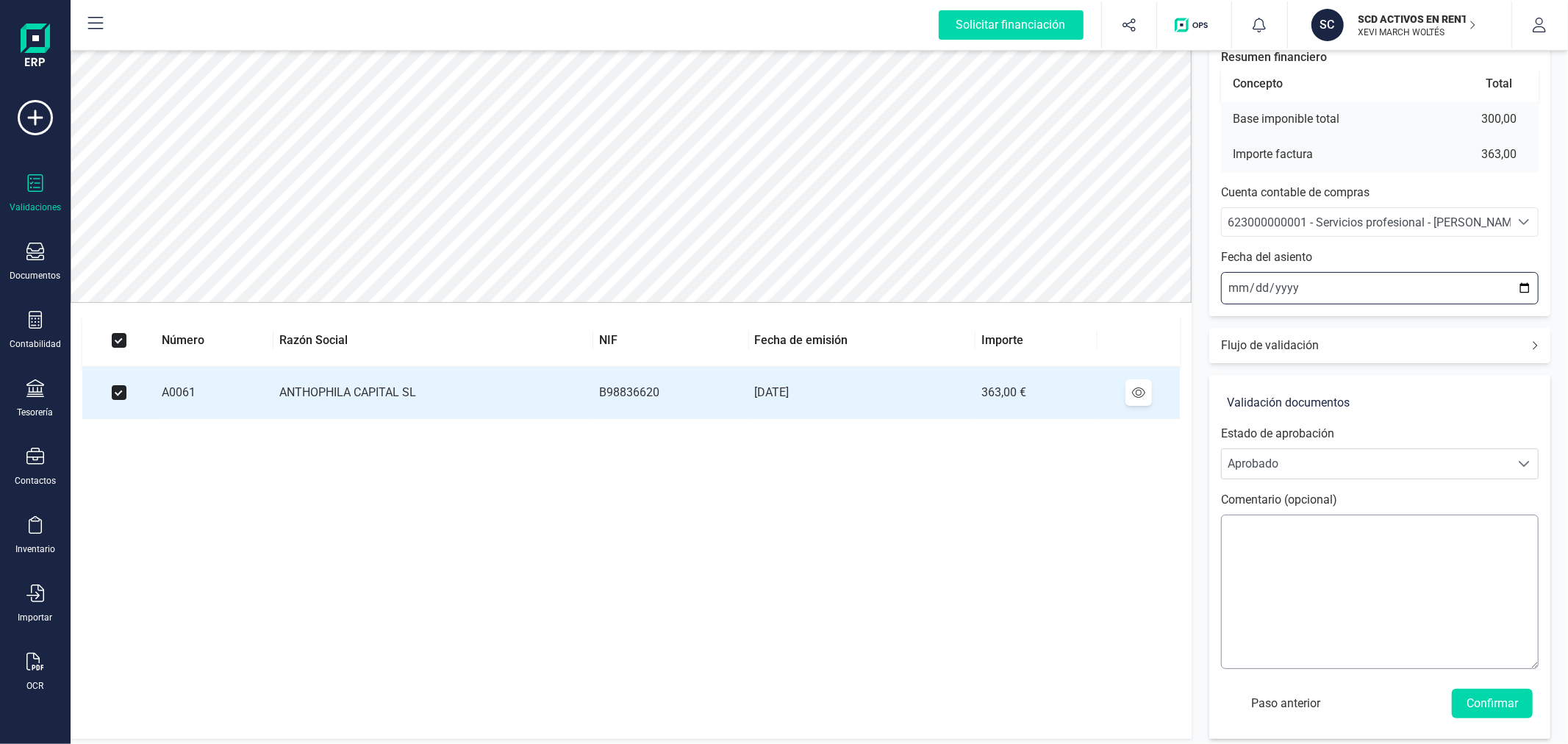
scroll to position [123, 0]
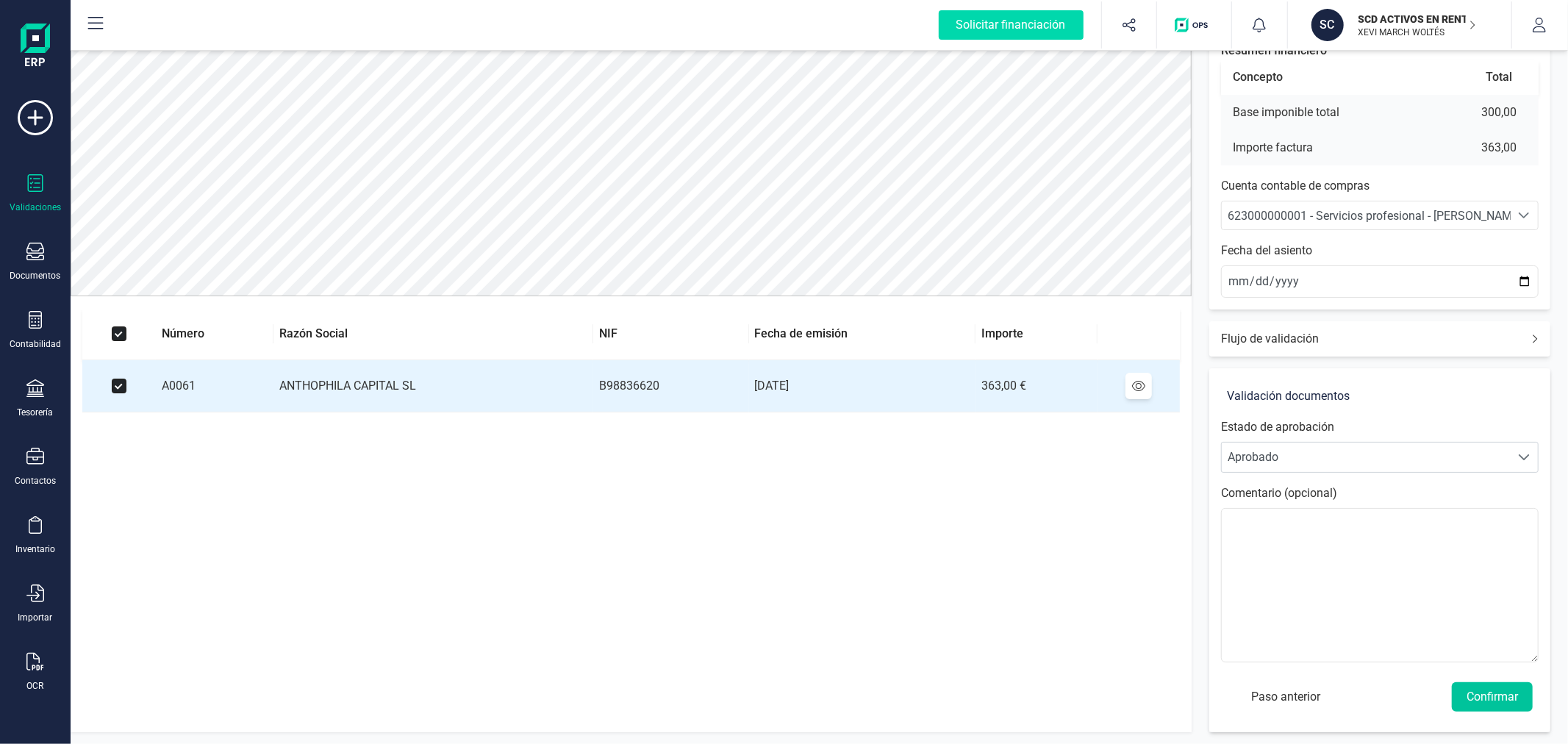
click at [1482, 695] on button "Confirmar" at bounding box center [1492, 697] width 81 height 30
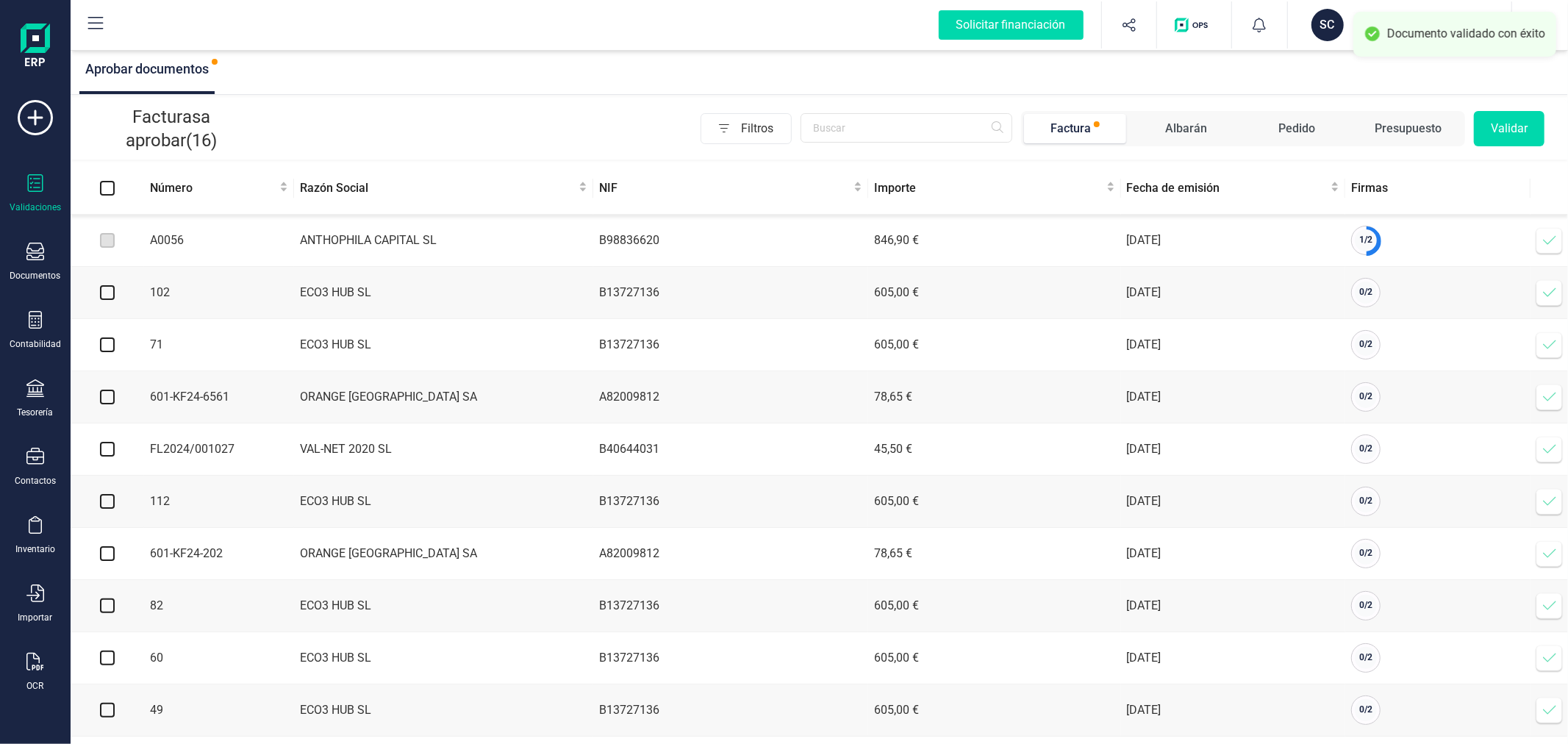
click at [1549, 245] on icon at bounding box center [1550, 240] width 15 height 15
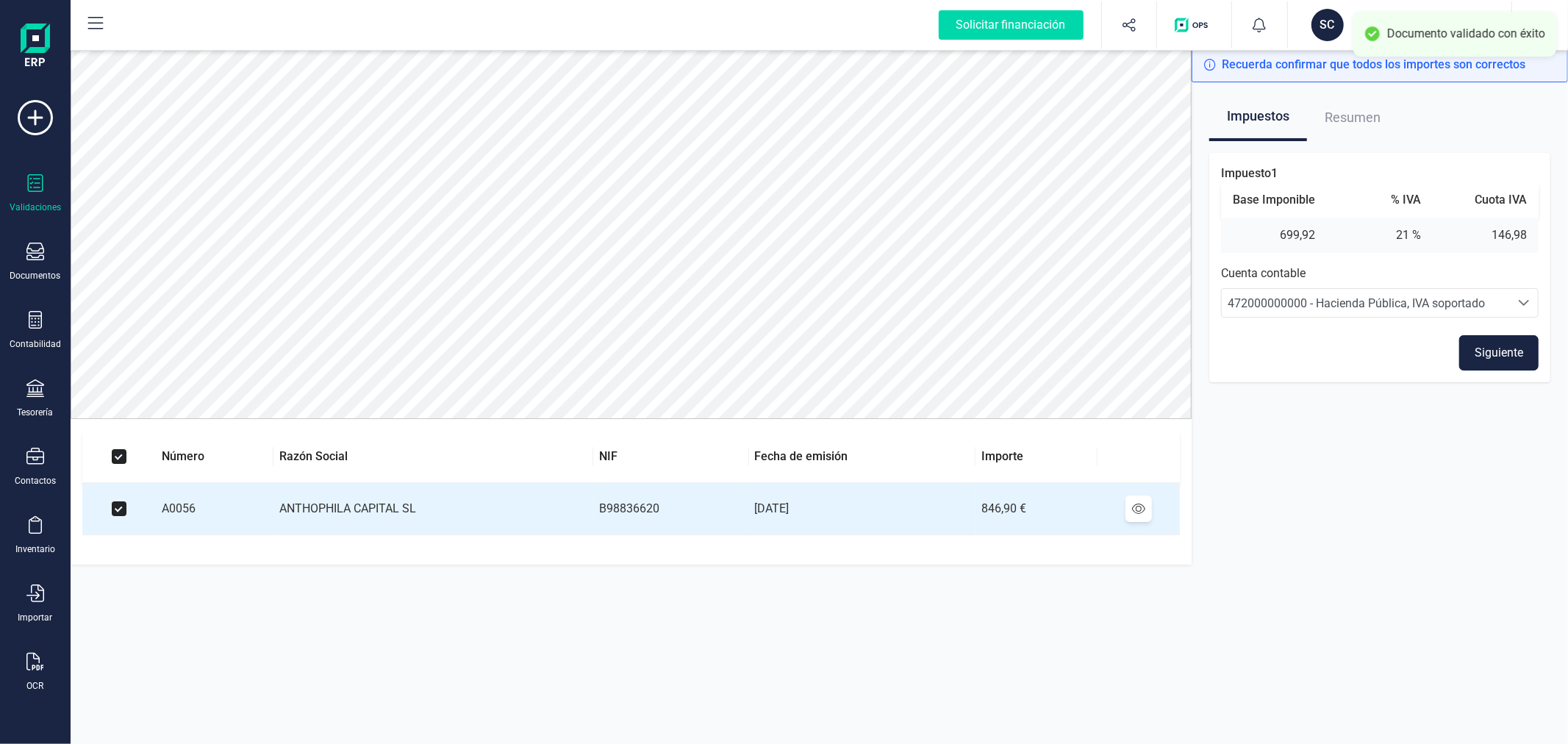
click at [1497, 348] on button "Siguiente" at bounding box center [1499, 353] width 80 height 35
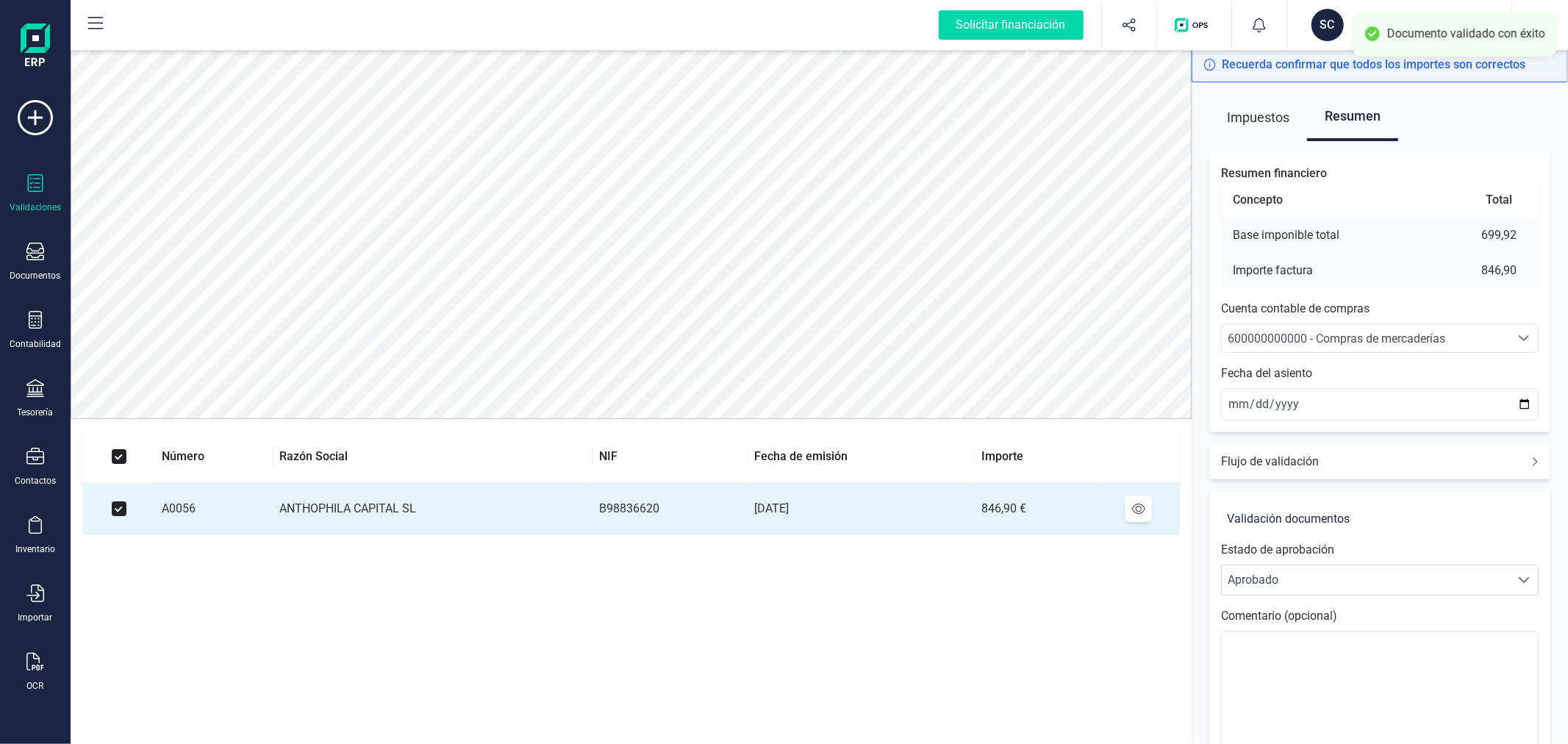
click at [1371, 332] on span "600000000000 - Compras de mercaderías" at bounding box center [1336, 338] width 218 height 14
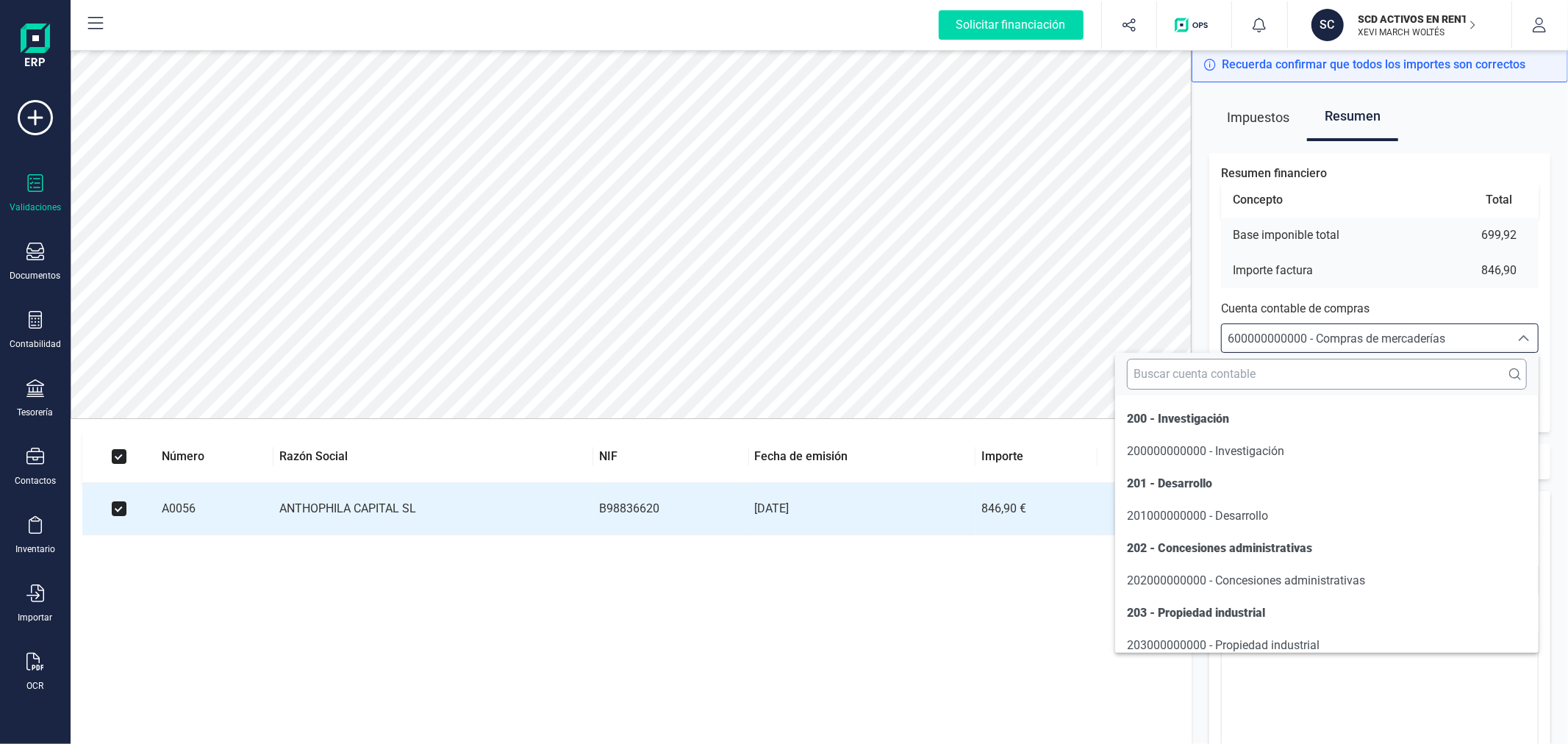
scroll to position [7061, 0]
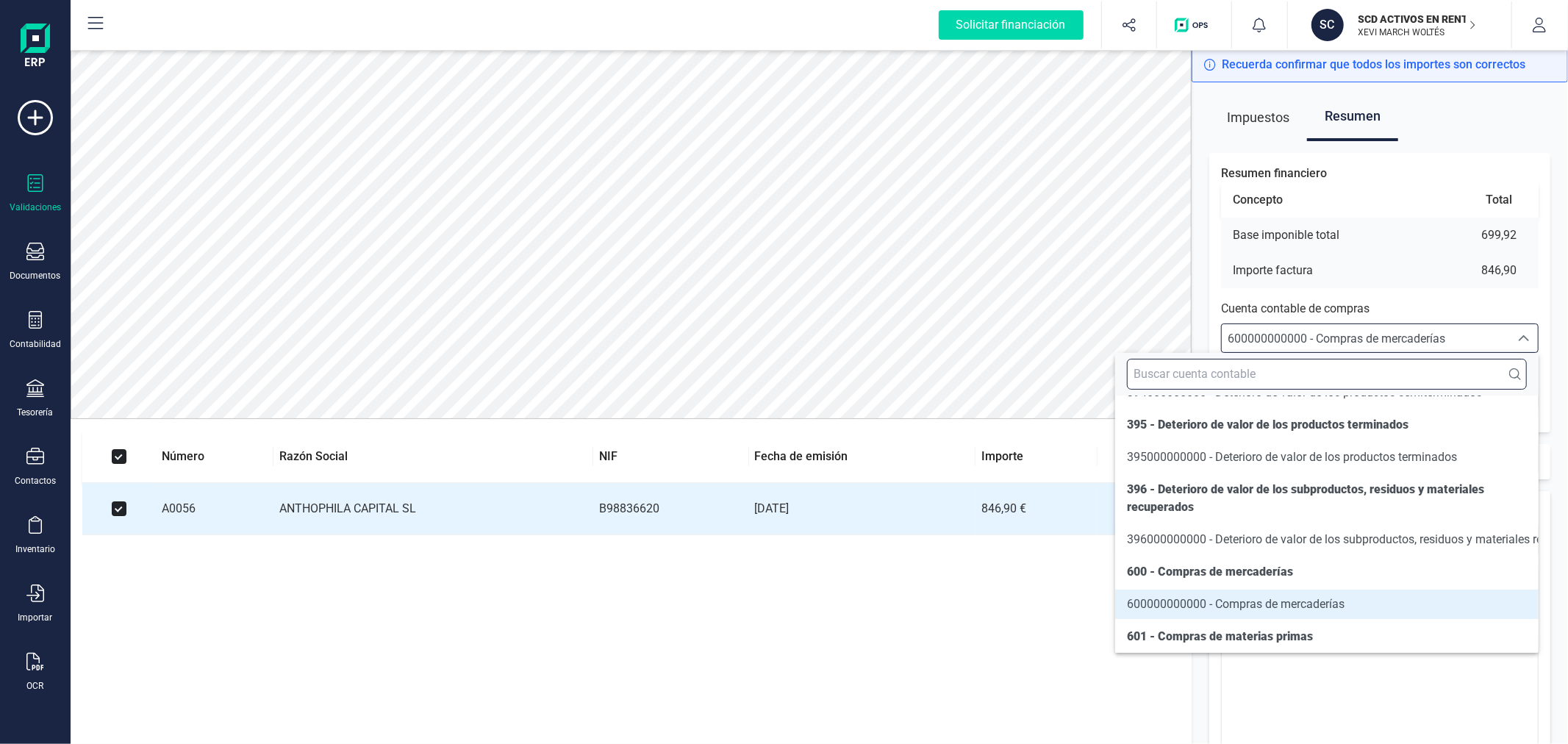
click at [1357, 385] on input "text" at bounding box center [1327, 374] width 400 height 31
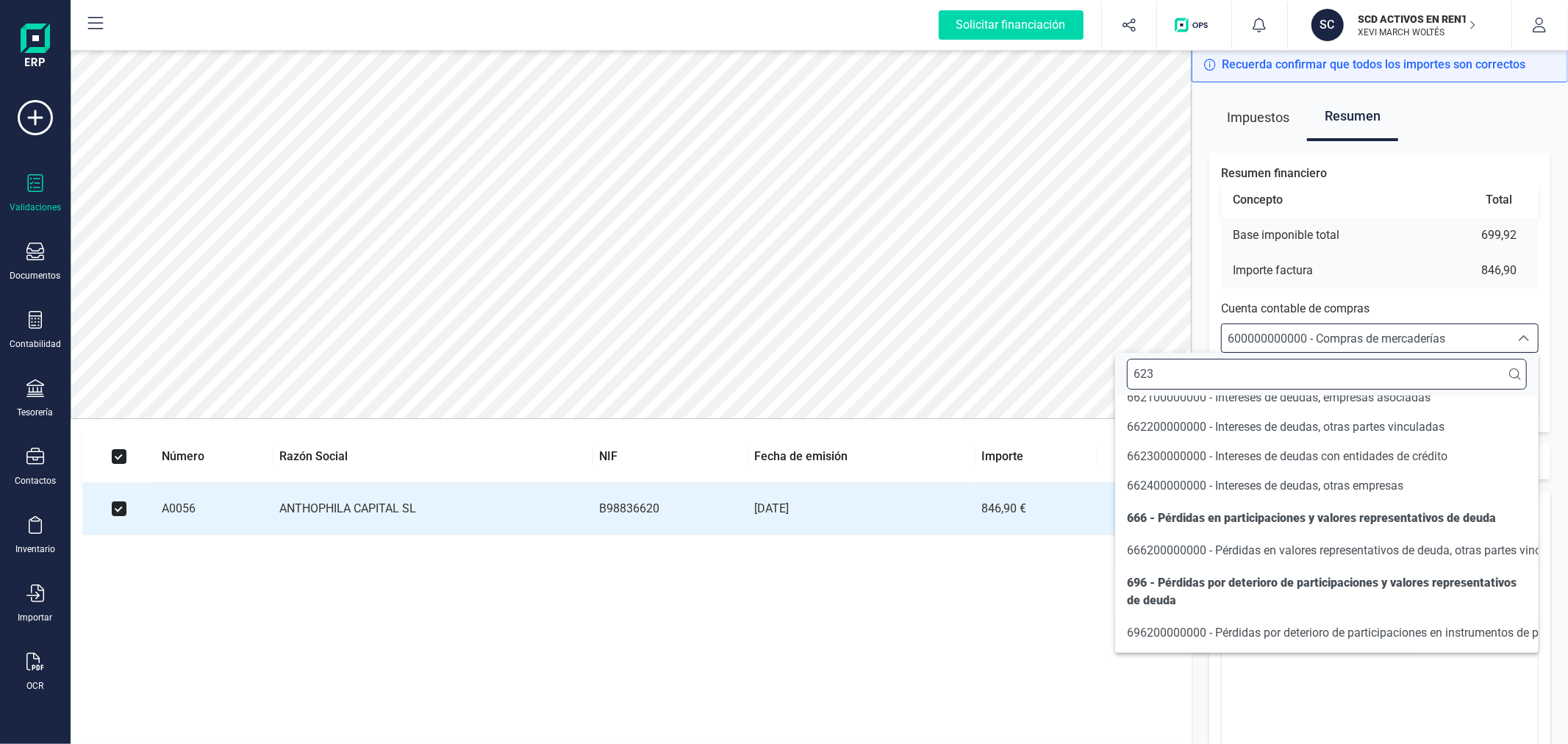
scroll to position [0, 0]
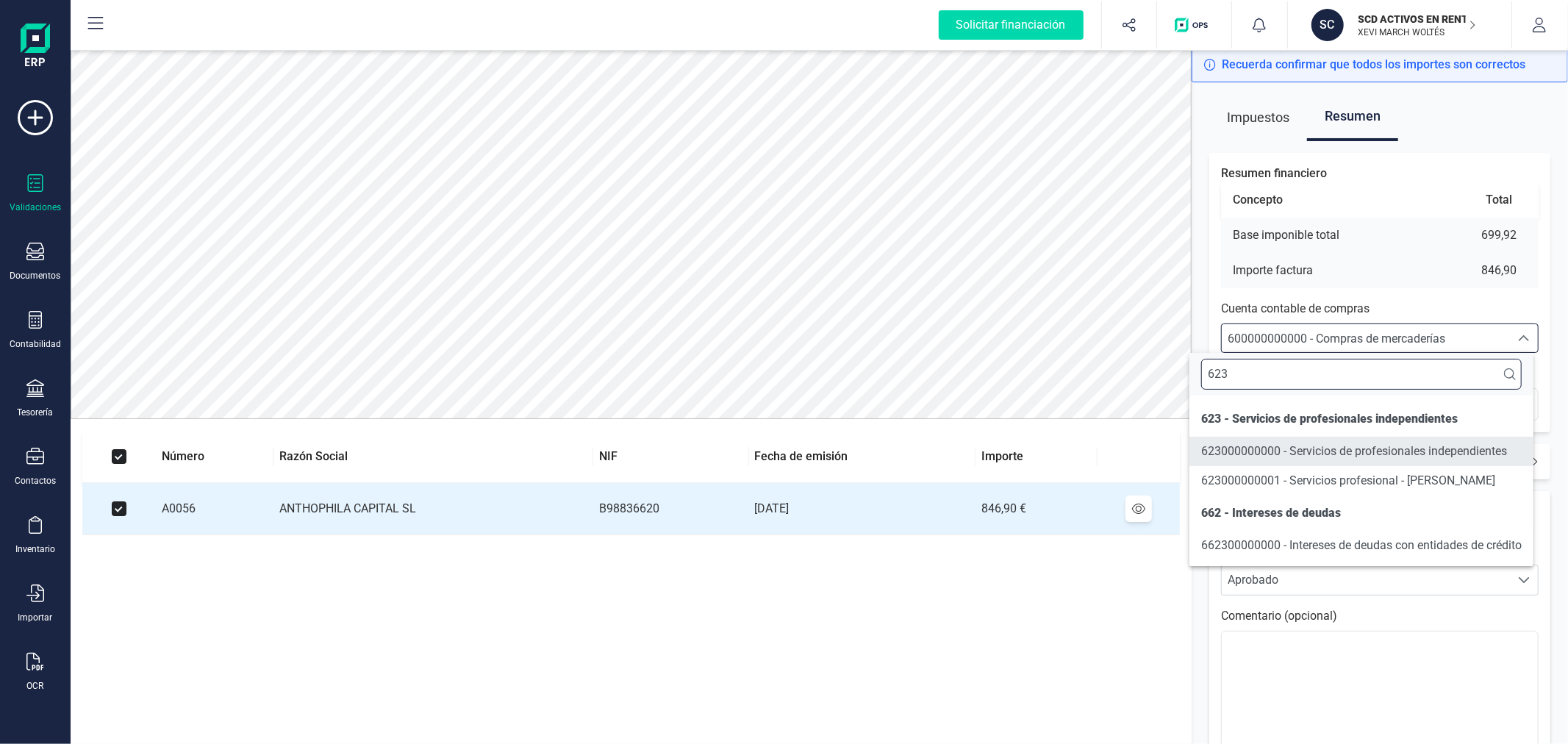
type input "623"
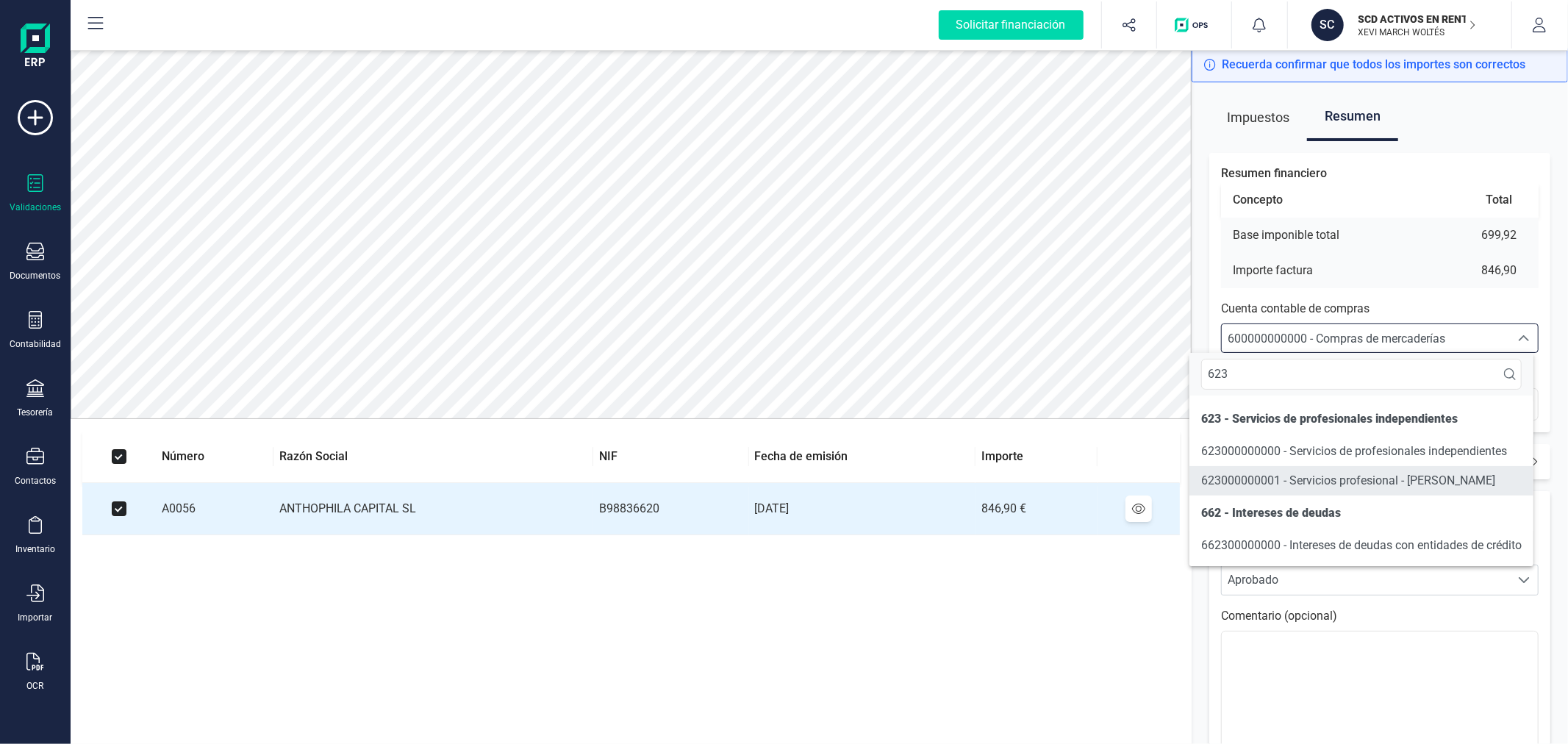
click at [1386, 484] on span "623000000001 - Servicios profesional - [PERSON_NAME]" at bounding box center [1348, 481] width 294 height 14
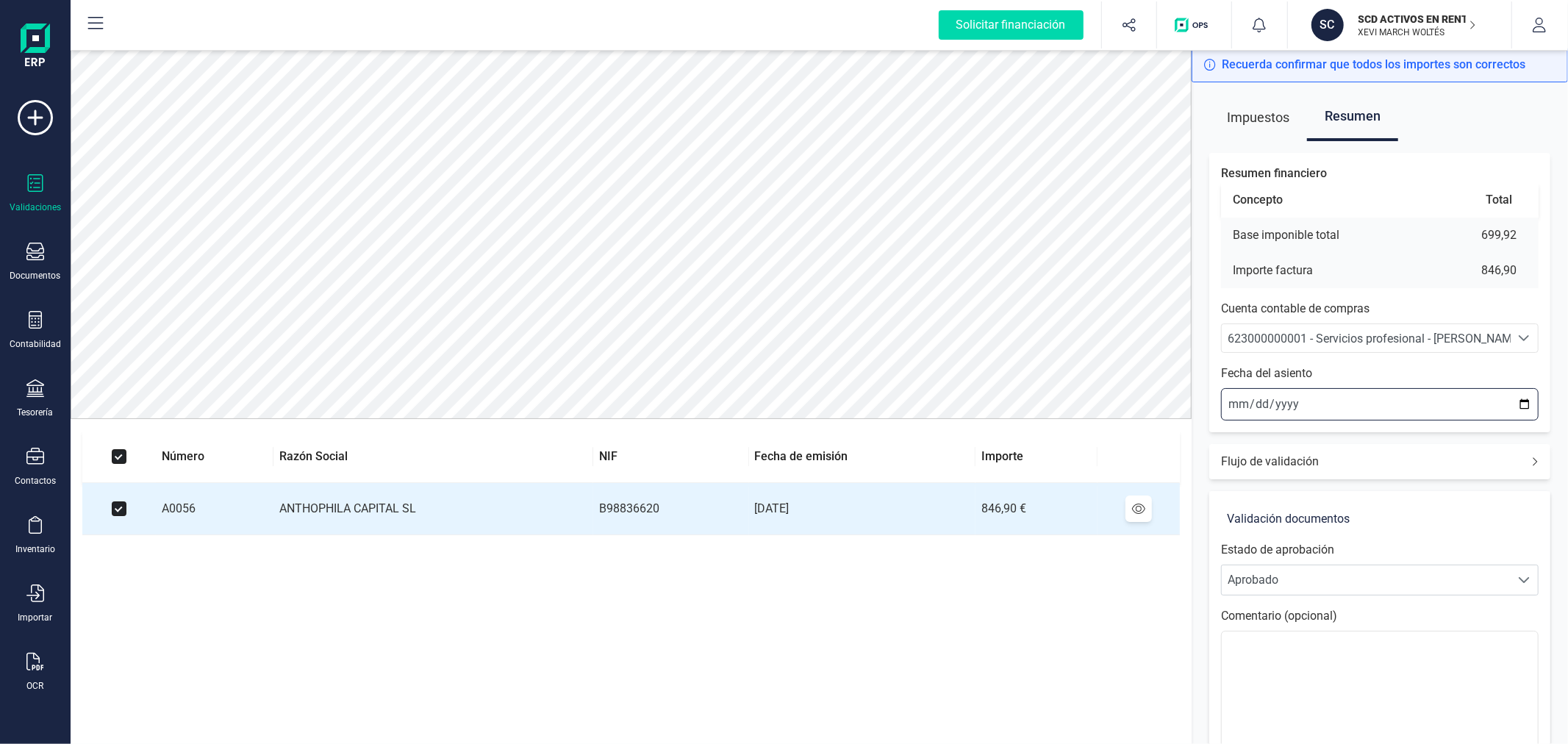
click at [1519, 402] on input "2025-09-03" at bounding box center [1380, 404] width 318 height 32
type input "2025-08-26"
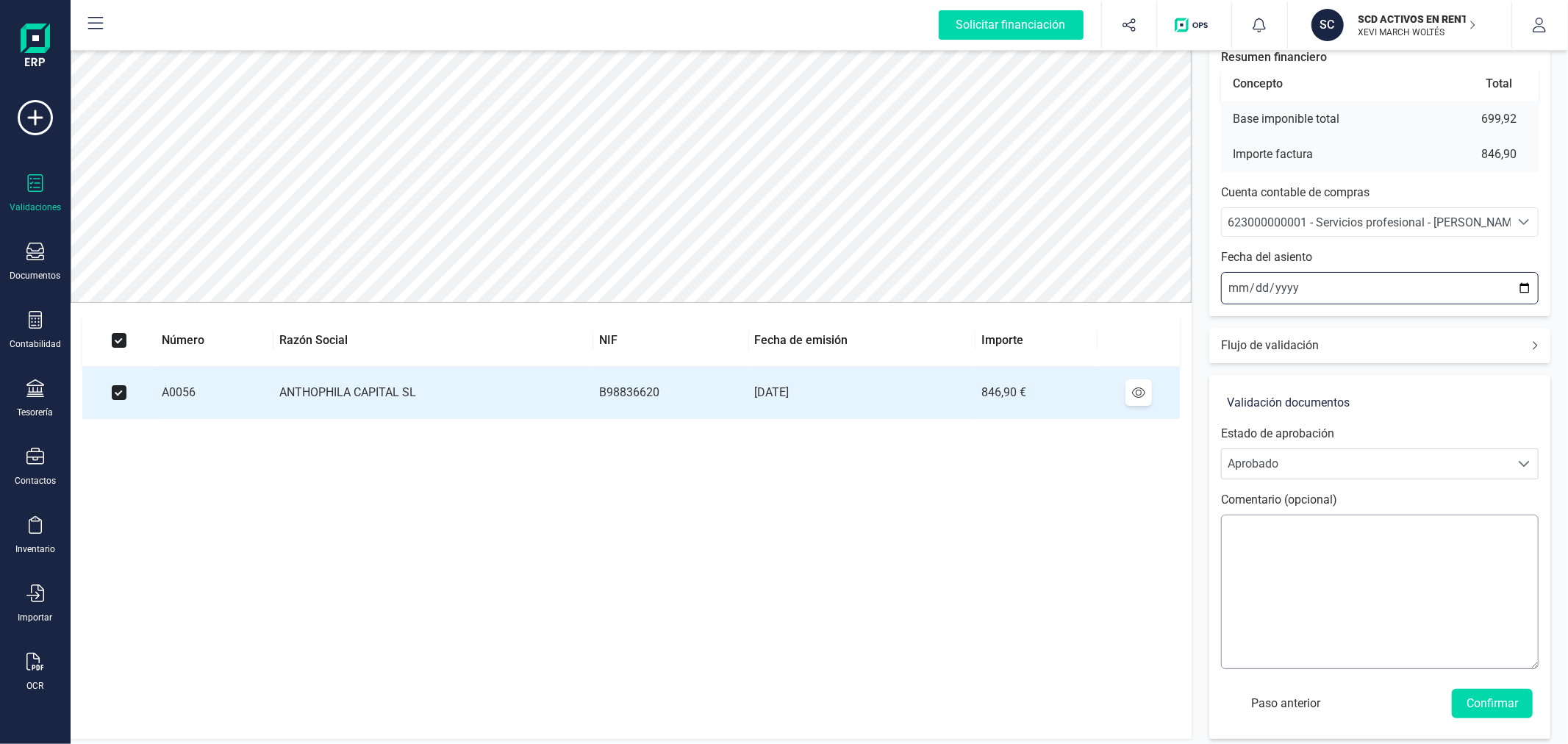
scroll to position [123, 0]
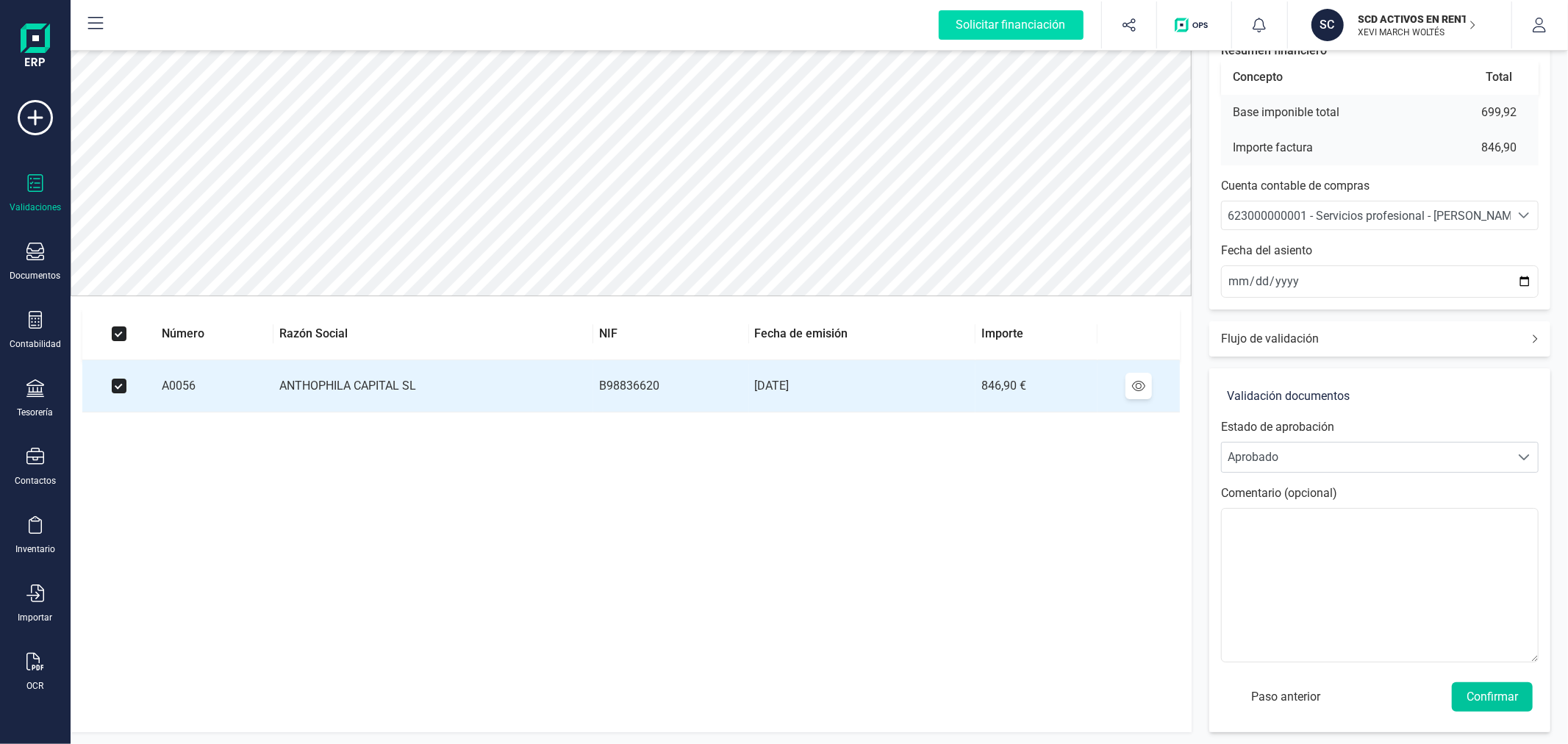
click at [1494, 703] on button "Confirmar" at bounding box center [1492, 697] width 81 height 30
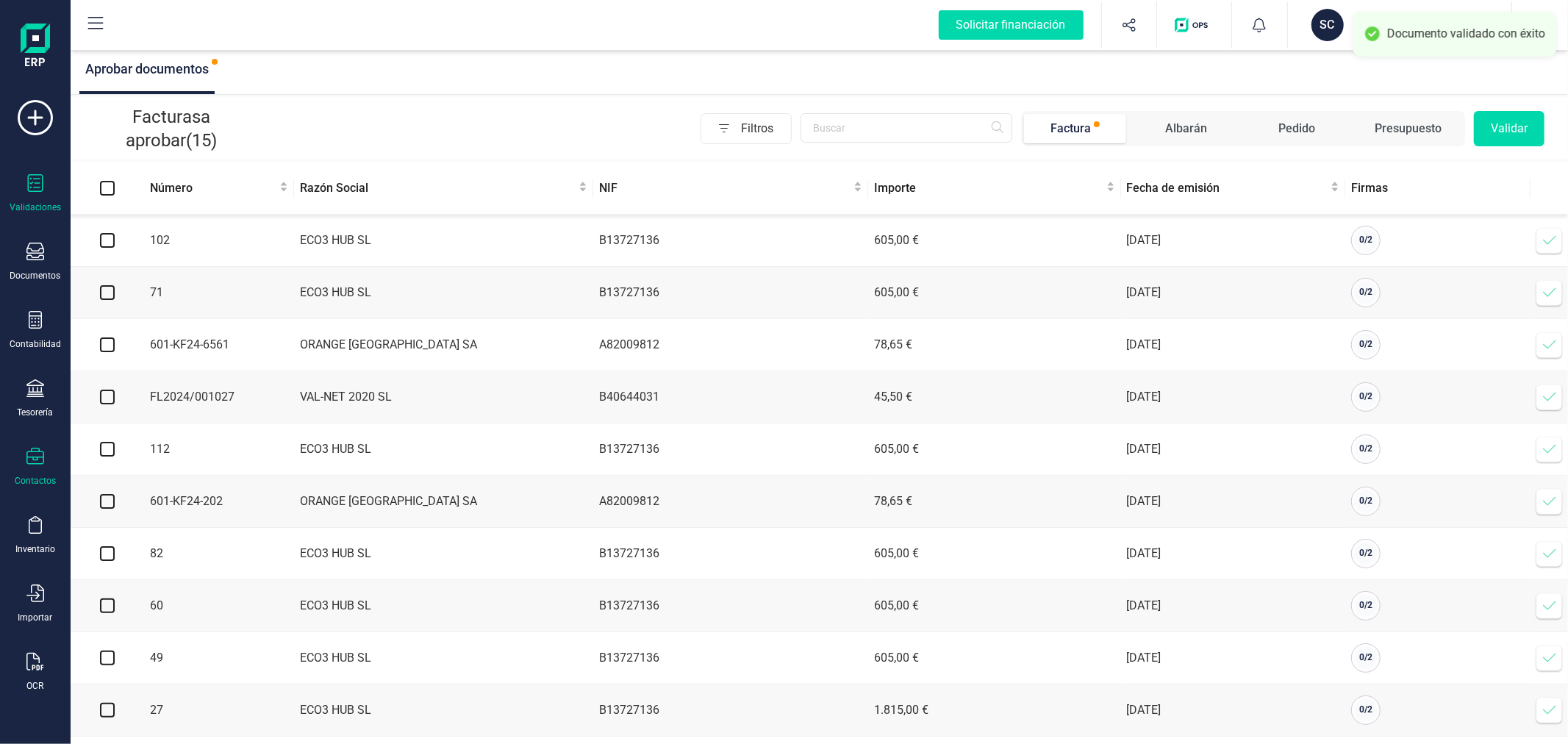
click at [41, 469] on div at bounding box center [35, 458] width 17 height 21
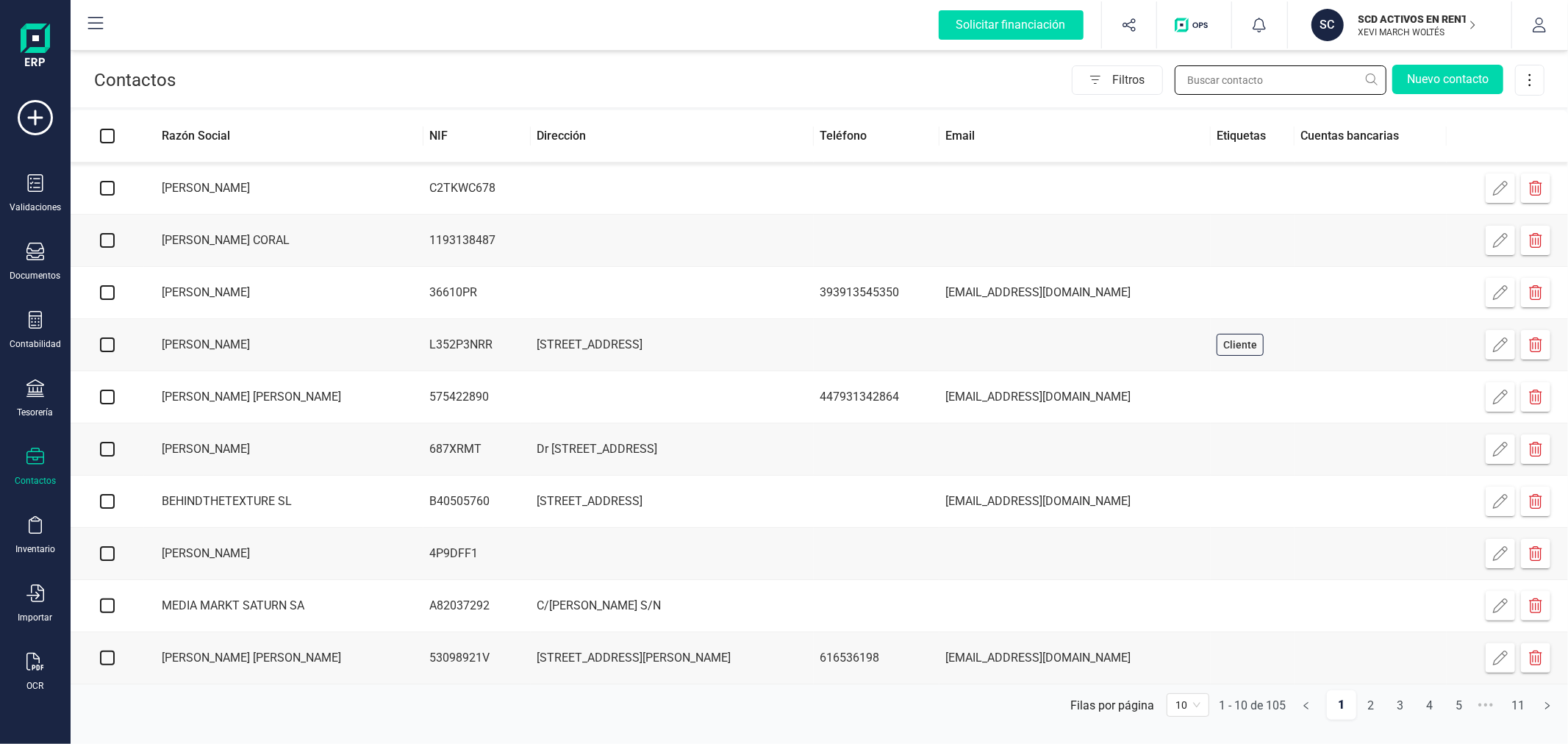
click at [1247, 81] on input "text" at bounding box center [1280, 81] width 211 height 30
click at [1260, 81] on input "text" at bounding box center [1280, 81] width 211 height 30
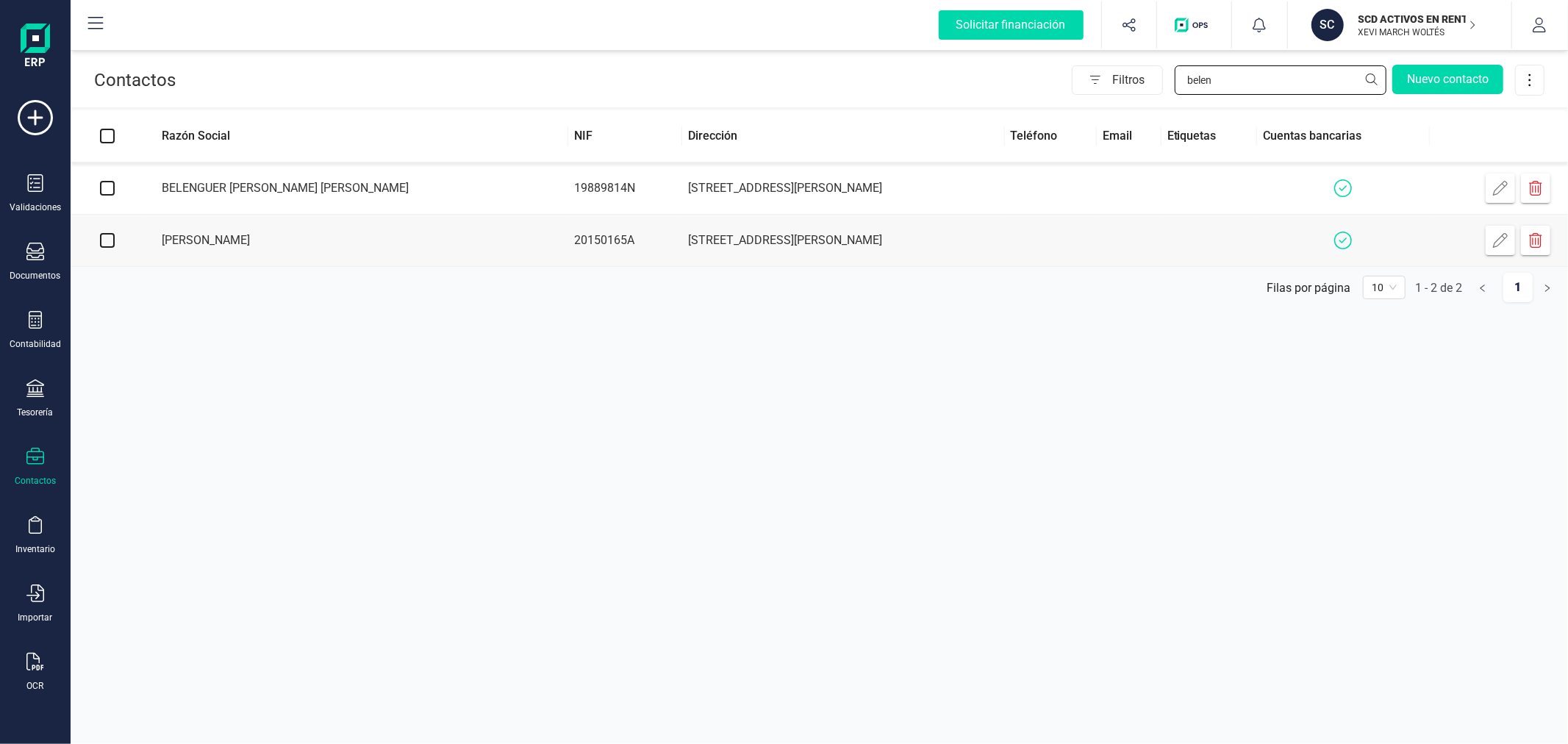
type input "belen"
click at [430, 172] on td "BELENGUER [PERSON_NAME] [PERSON_NAME]" at bounding box center [356, 188] width 424 height 52
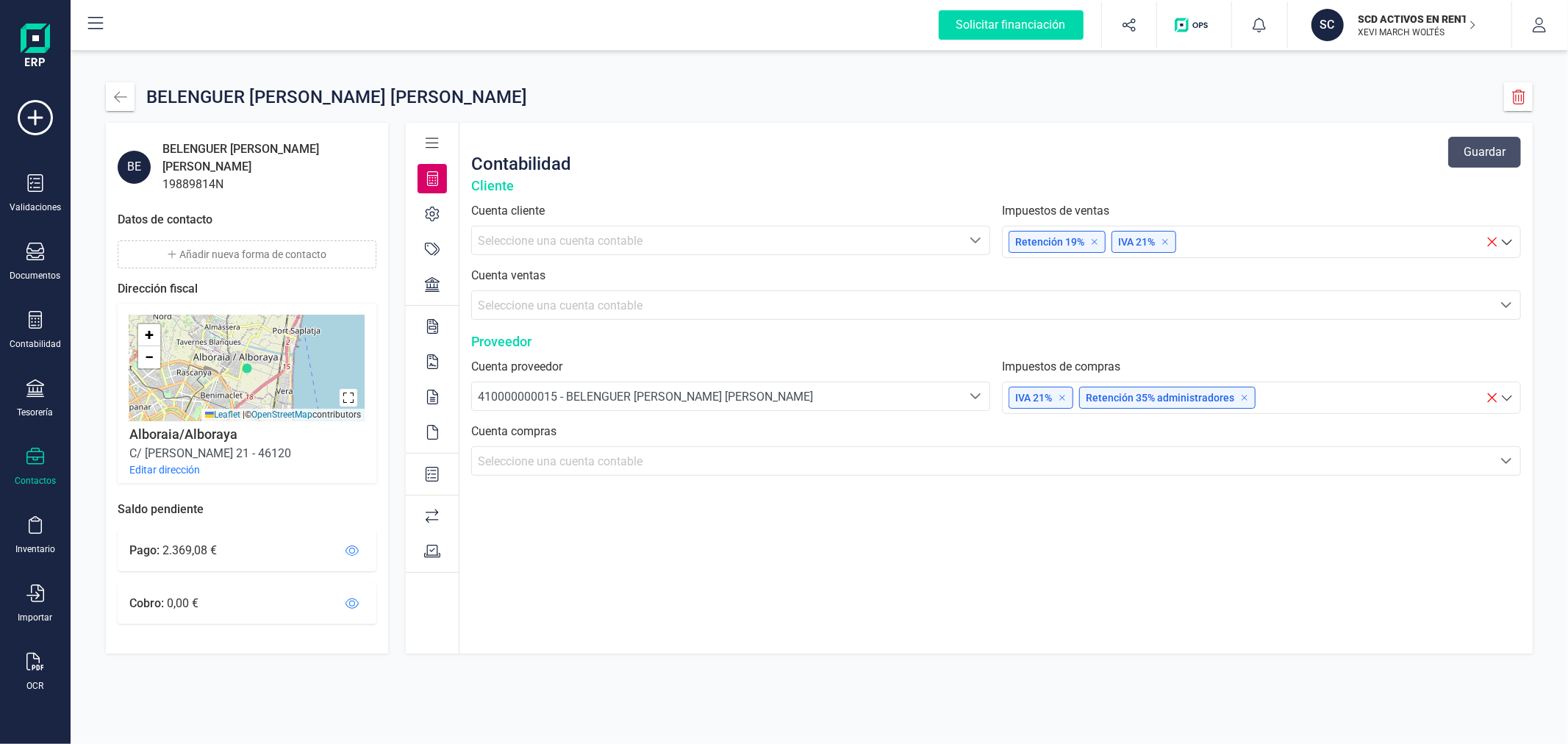
click at [618, 463] on span "Seleccione una cuenta contable" at bounding box center [560, 461] width 165 height 14
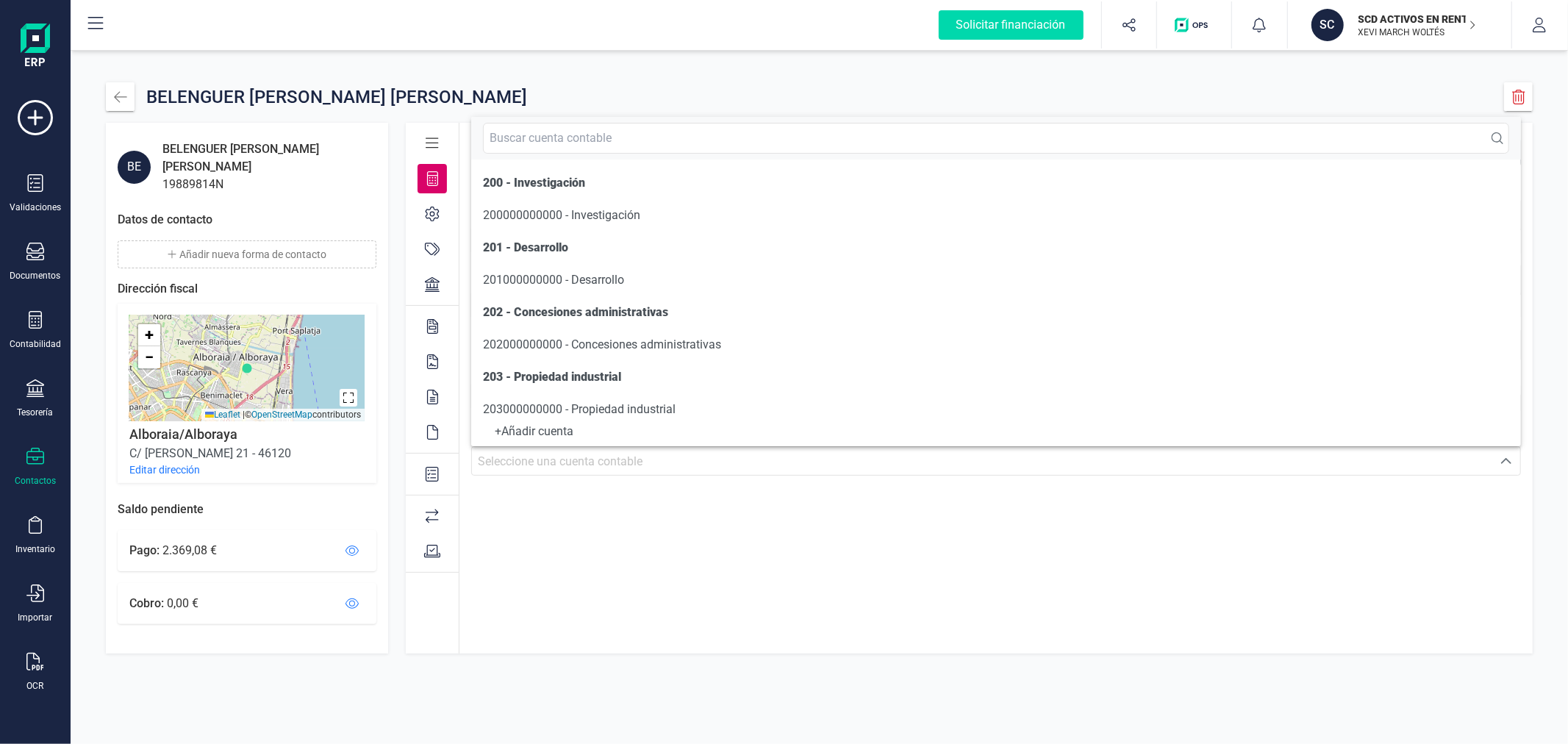
scroll to position [7, 0]
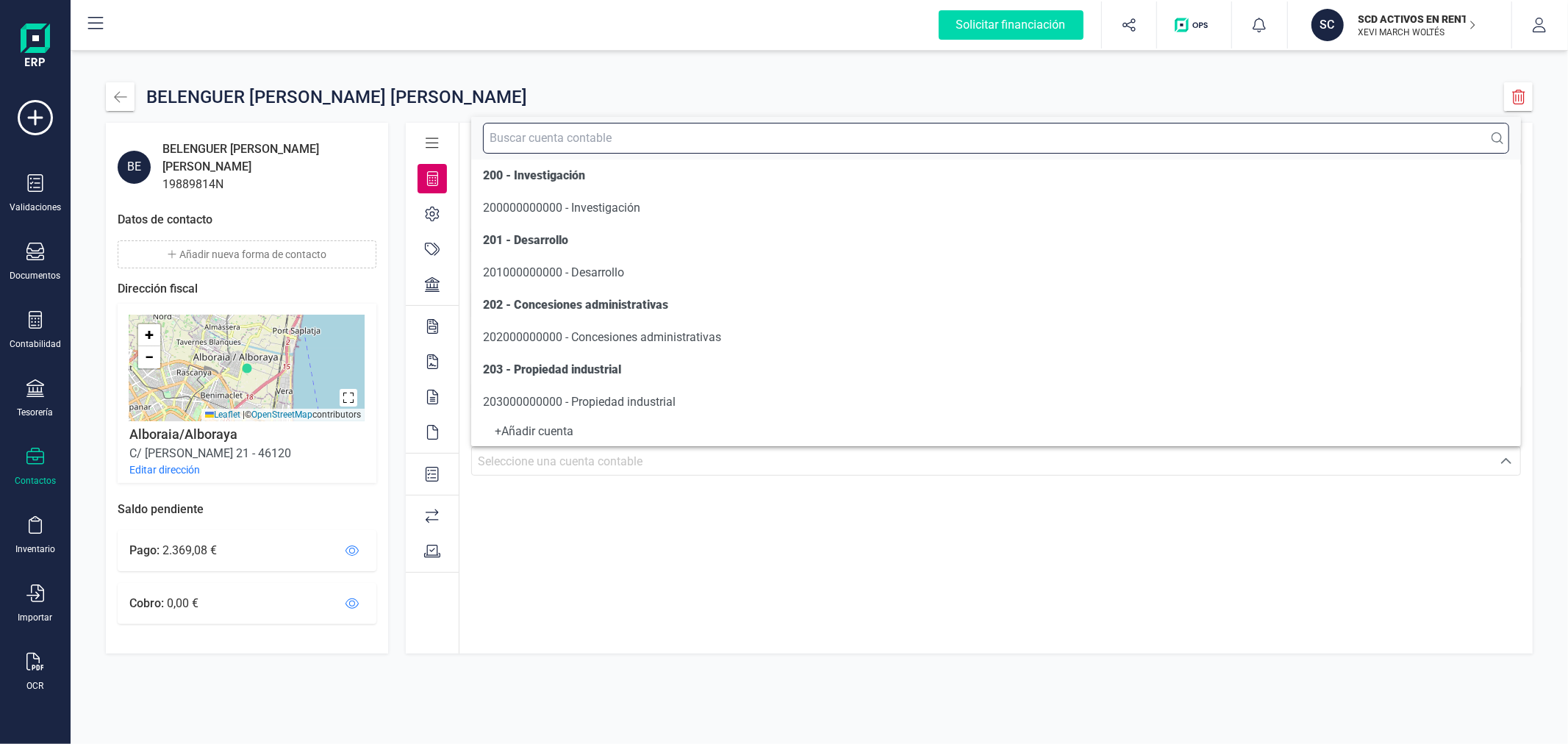
click at [598, 133] on input "text" at bounding box center [996, 138] width 1027 height 31
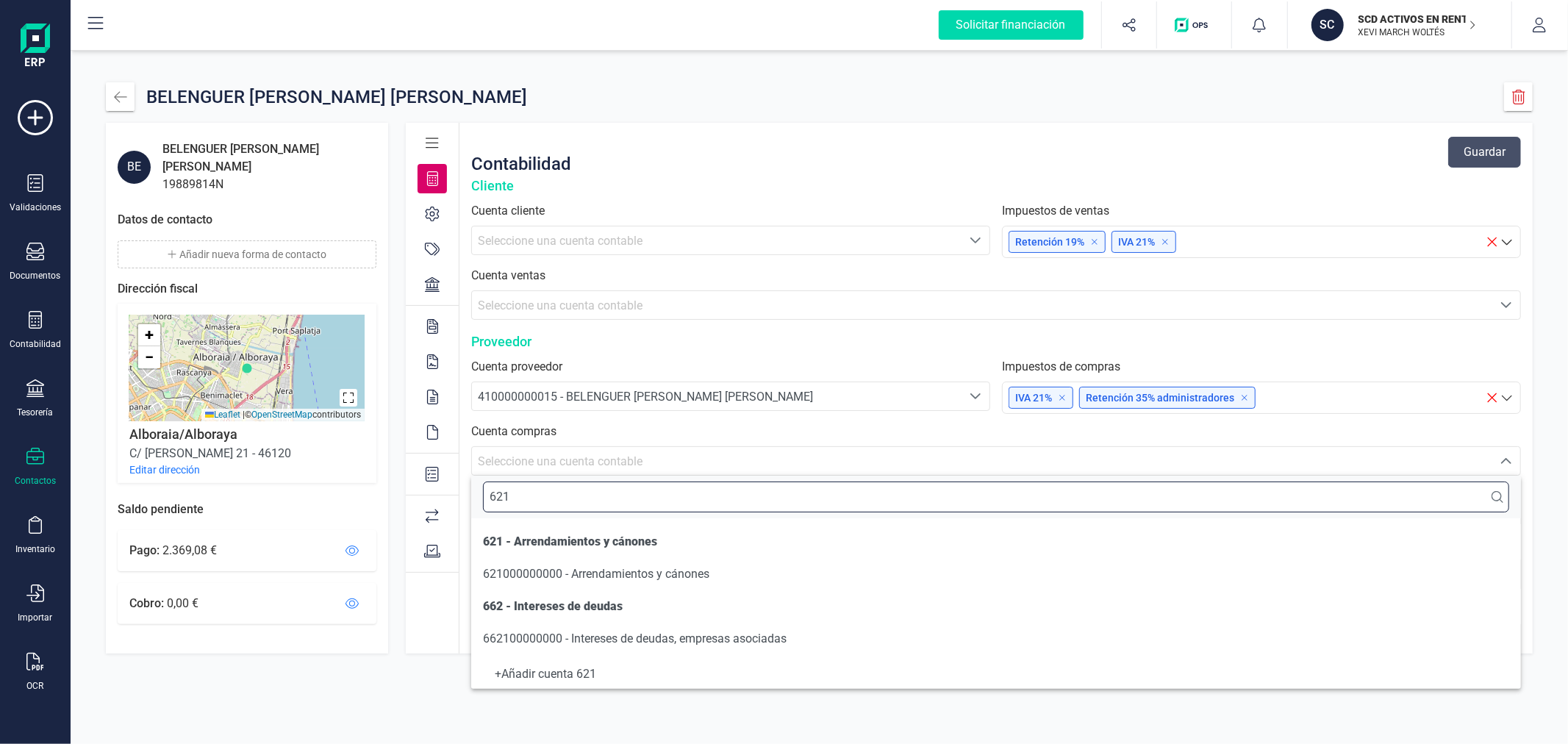
scroll to position [0, 0]
type input "621"
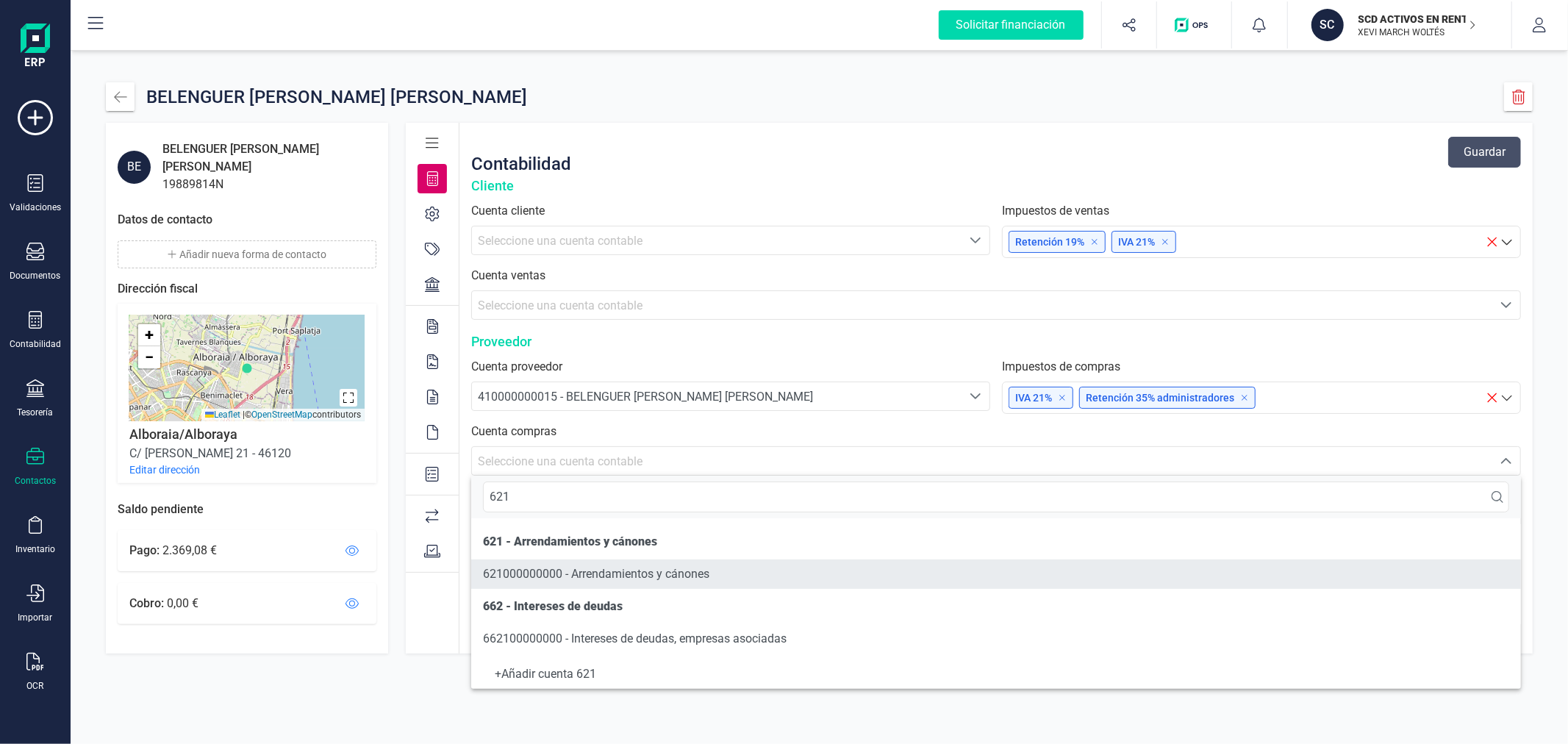
click at [666, 579] on span "621000000000 - Arrendamientos y cánones" at bounding box center [596, 574] width 226 height 14
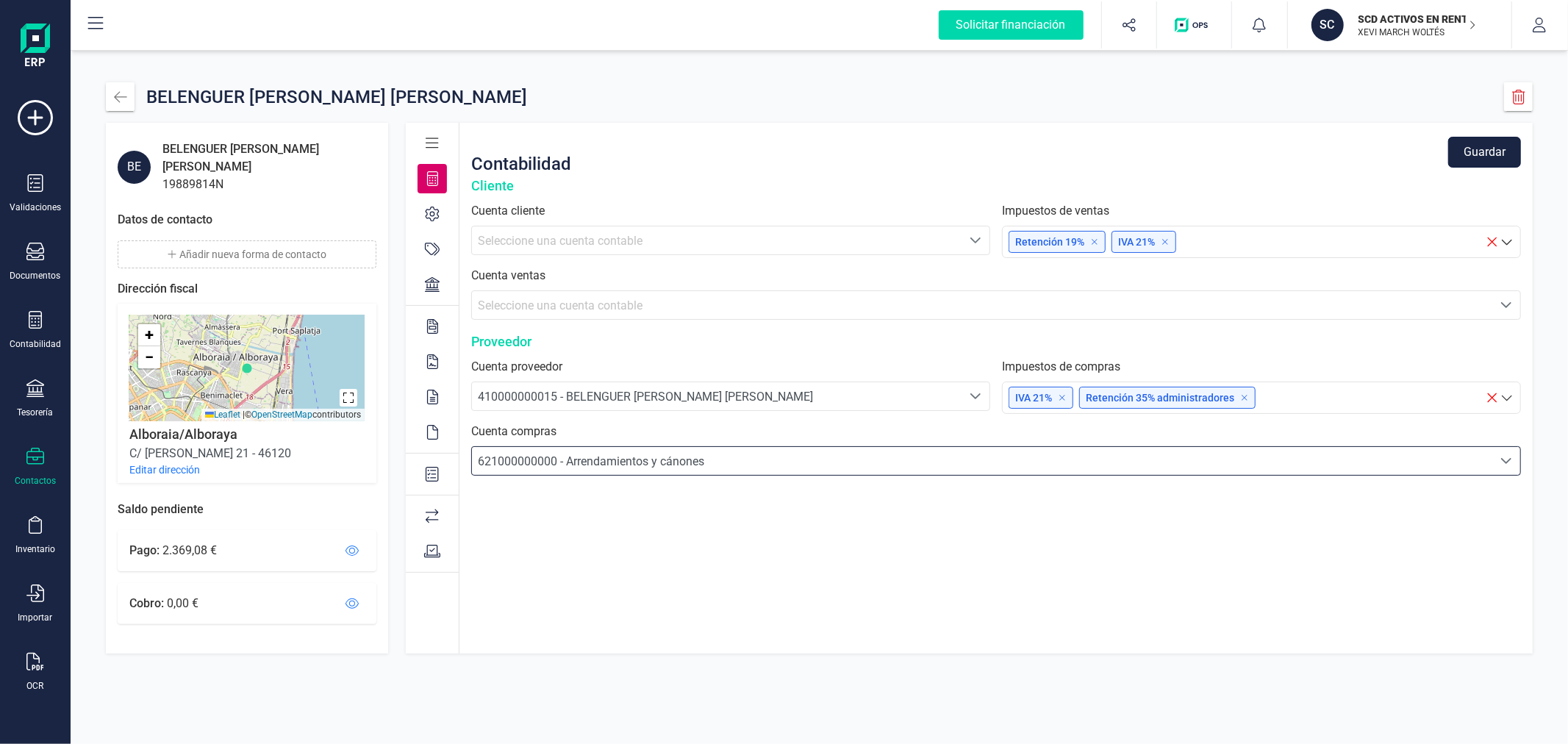
click at [1481, 151] on button "Guardar" at bounding box center [1485, 152] width 72 height 31
click at [118, 96] on icon "button" at bounding box center [120, 96] width 12 height 11
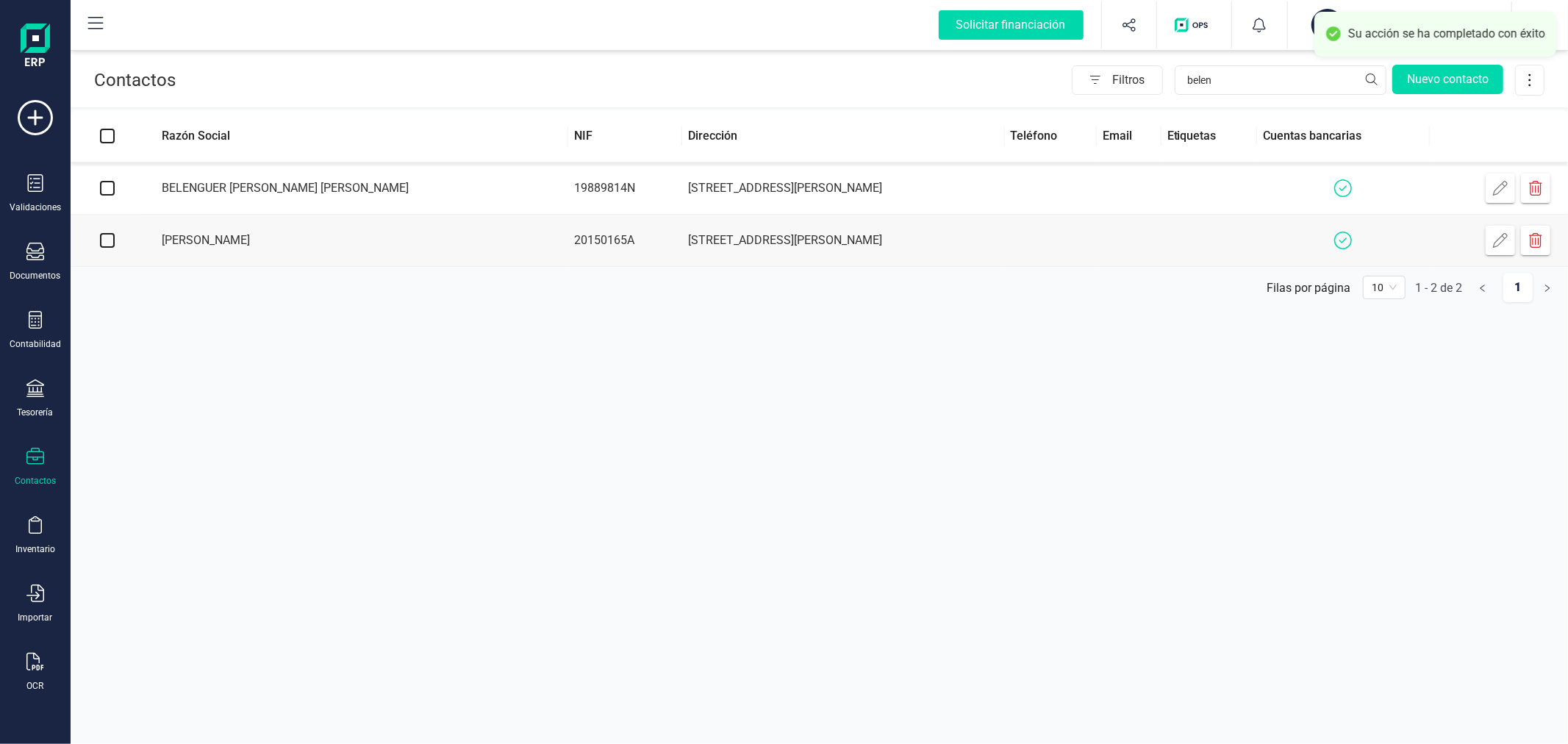
click at [280, 239] on td "[PERSON_NAME]" at bounding box center [356, 240] width 424 height 52
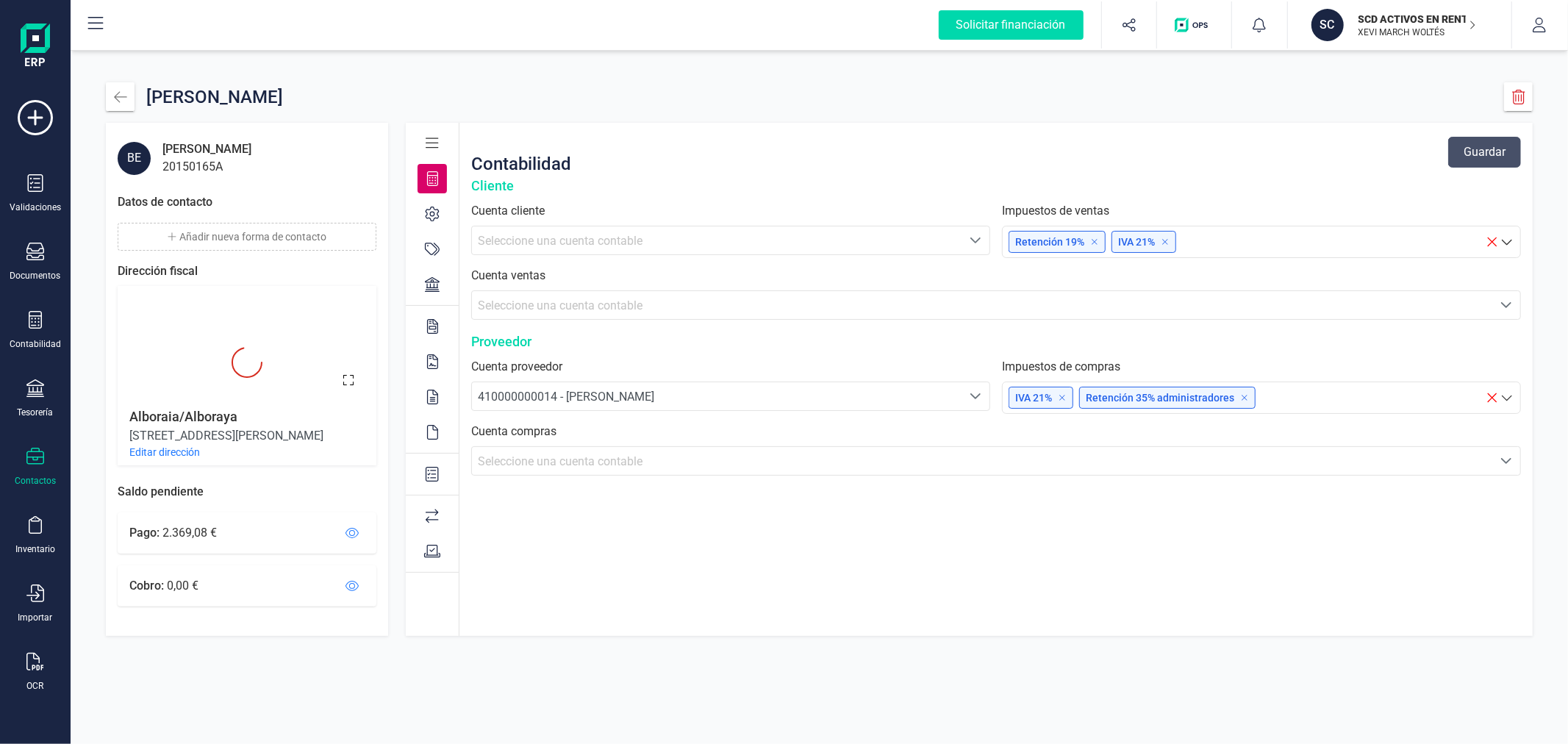
click at [649, 460] on div "Seleccione una cuenta contable" at bounding box center [982, 461] width 1009 height 17
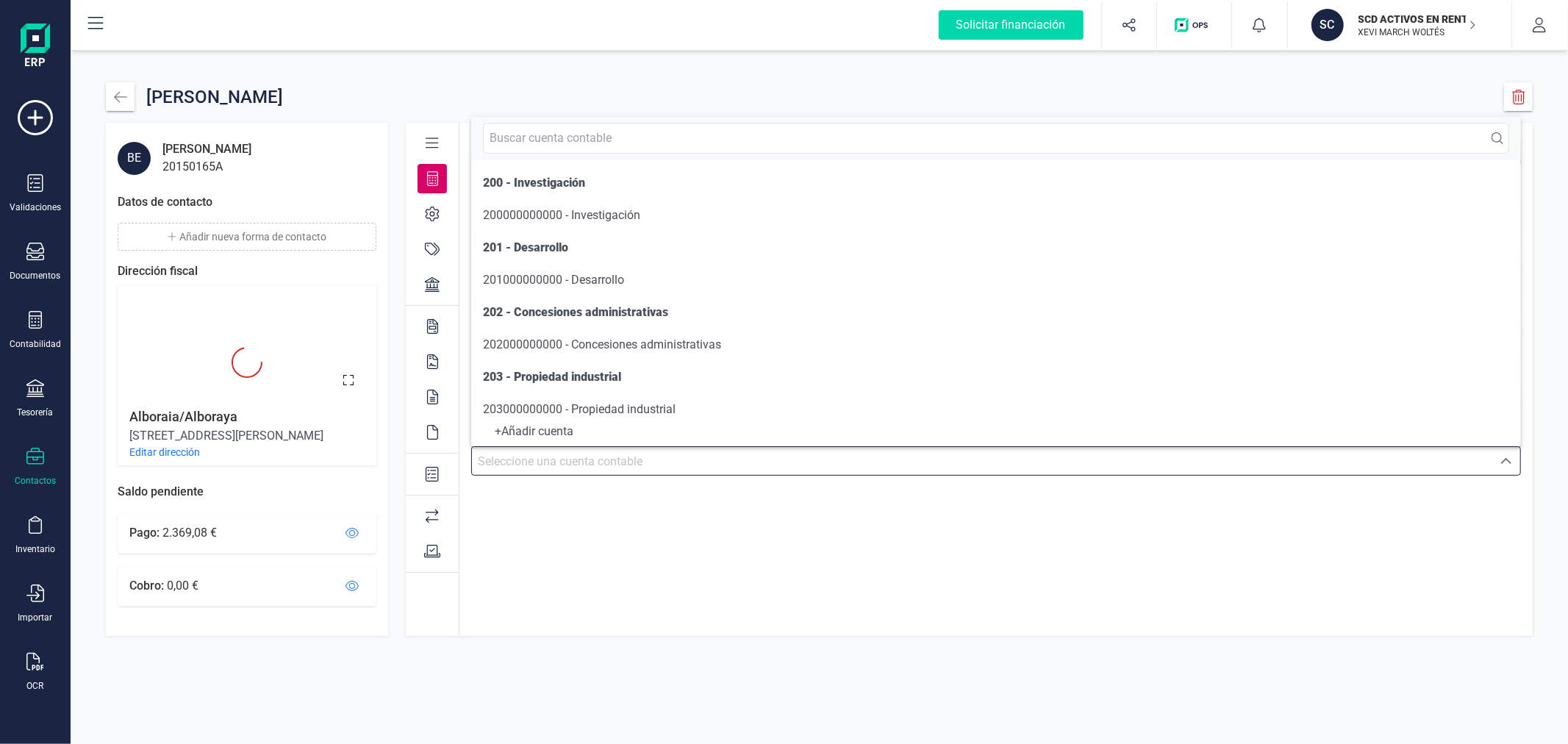
scroll to position [7, 0]
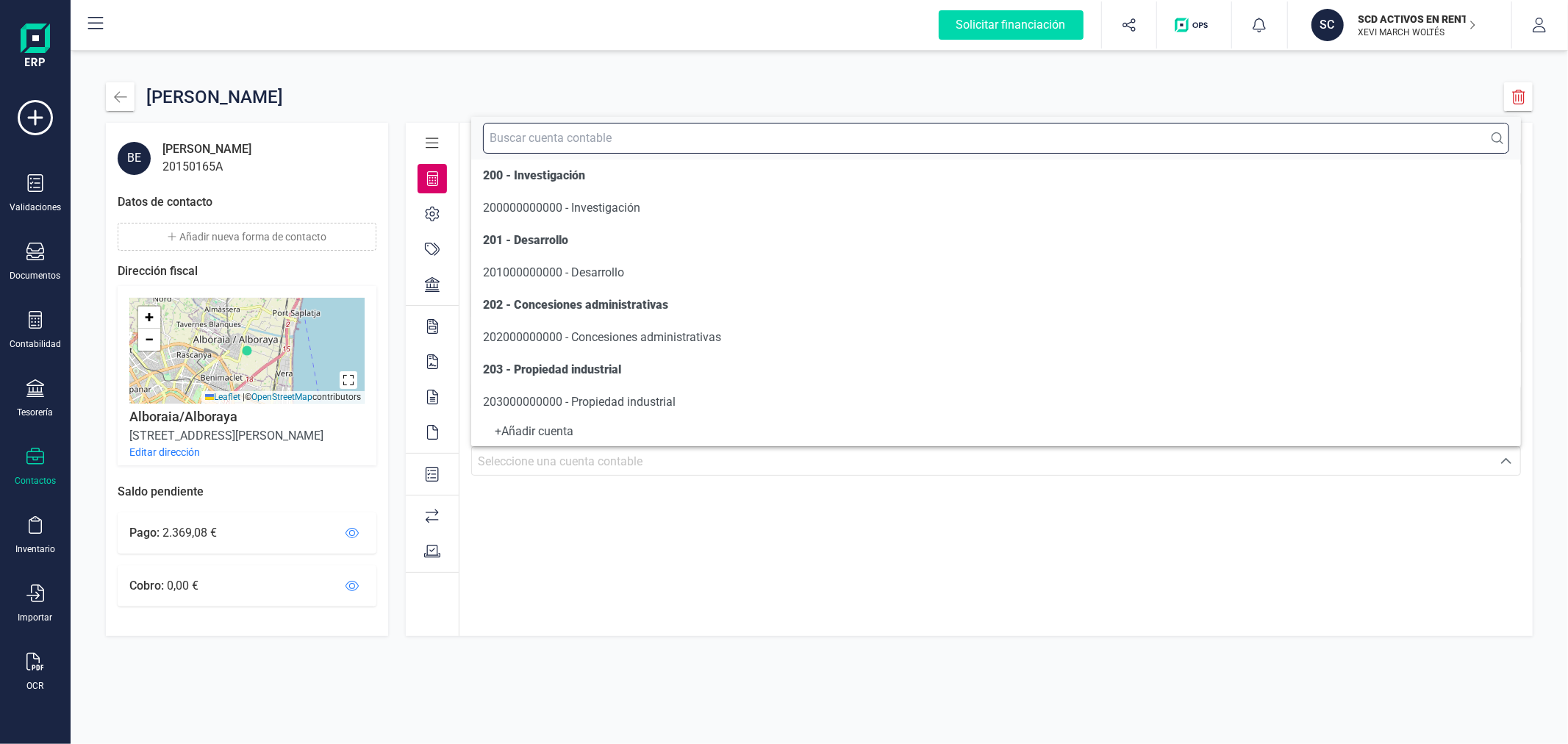
click at [605, 133] on input "text" at bounding box center [996, 138] width 1027 height 31
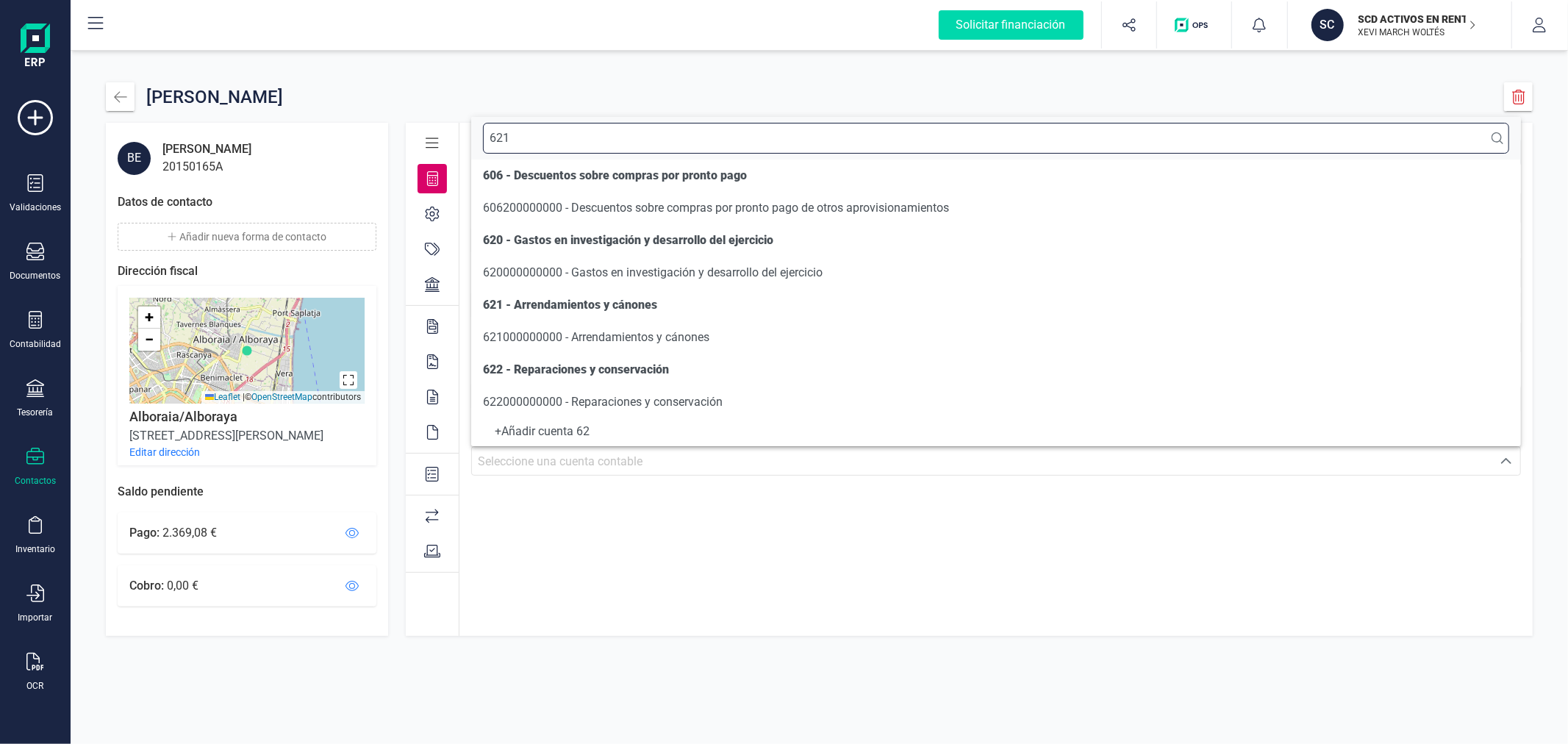
scroll to position [0, 0]
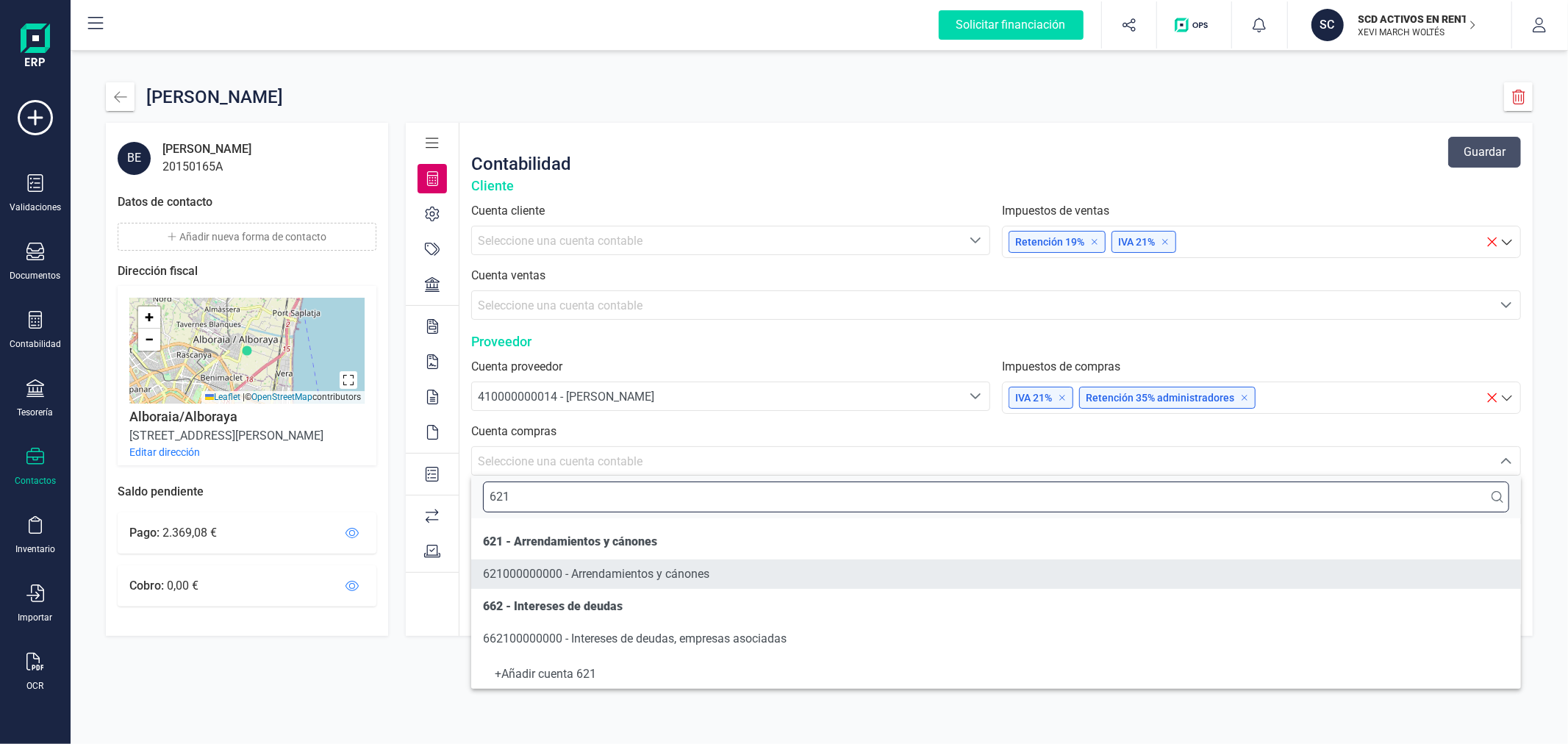
type input "621"
click at [637, 582] on span "621000000000 - Arrendamientos y cánones" at bounding box center [596, 574] width 226 height 17
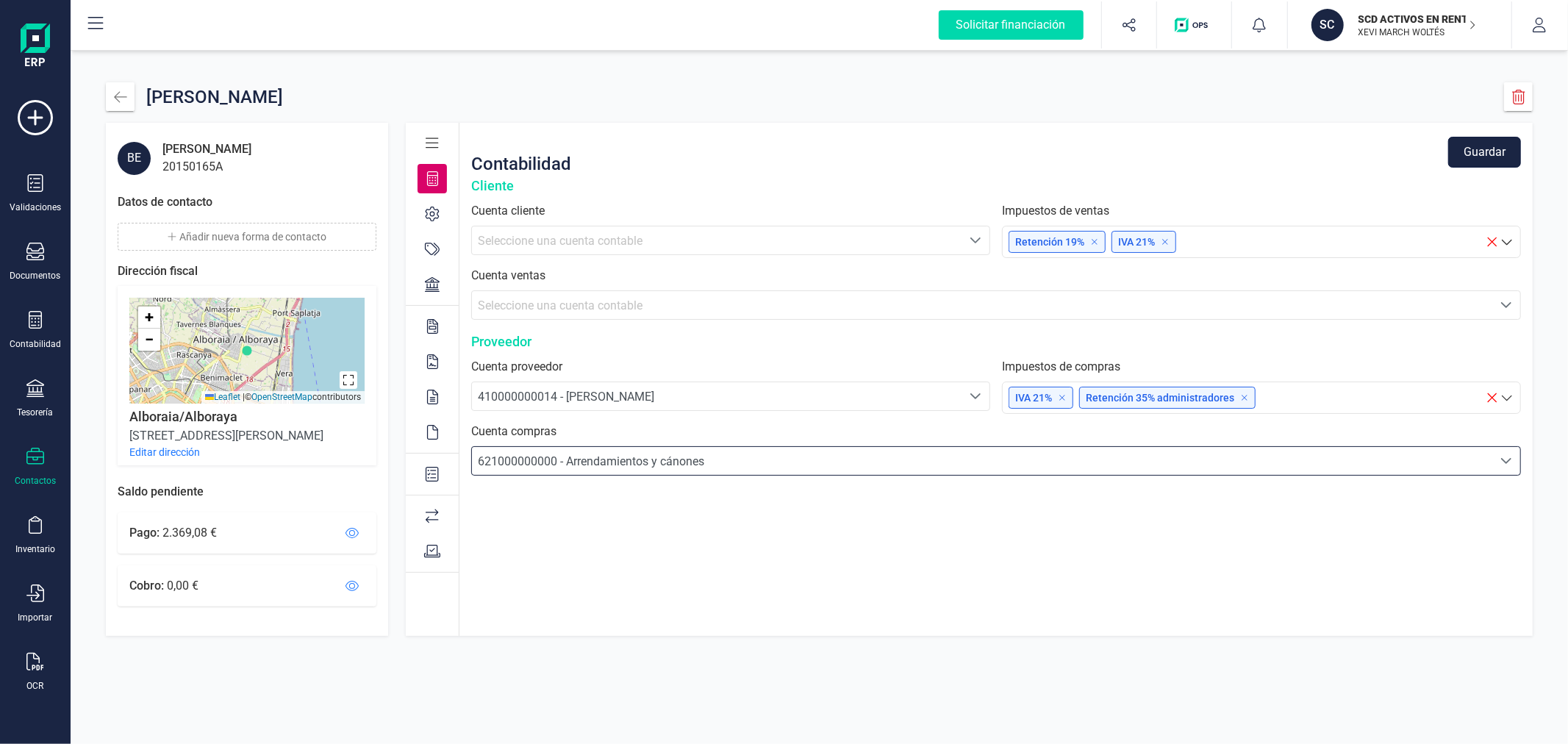
click at [1503, 152] on button "Guardar" at bounding box center [1485, 152] width 72 height 31
click at [128, 86] on button "button" at bounding box center [120, 96] width 29 height 29
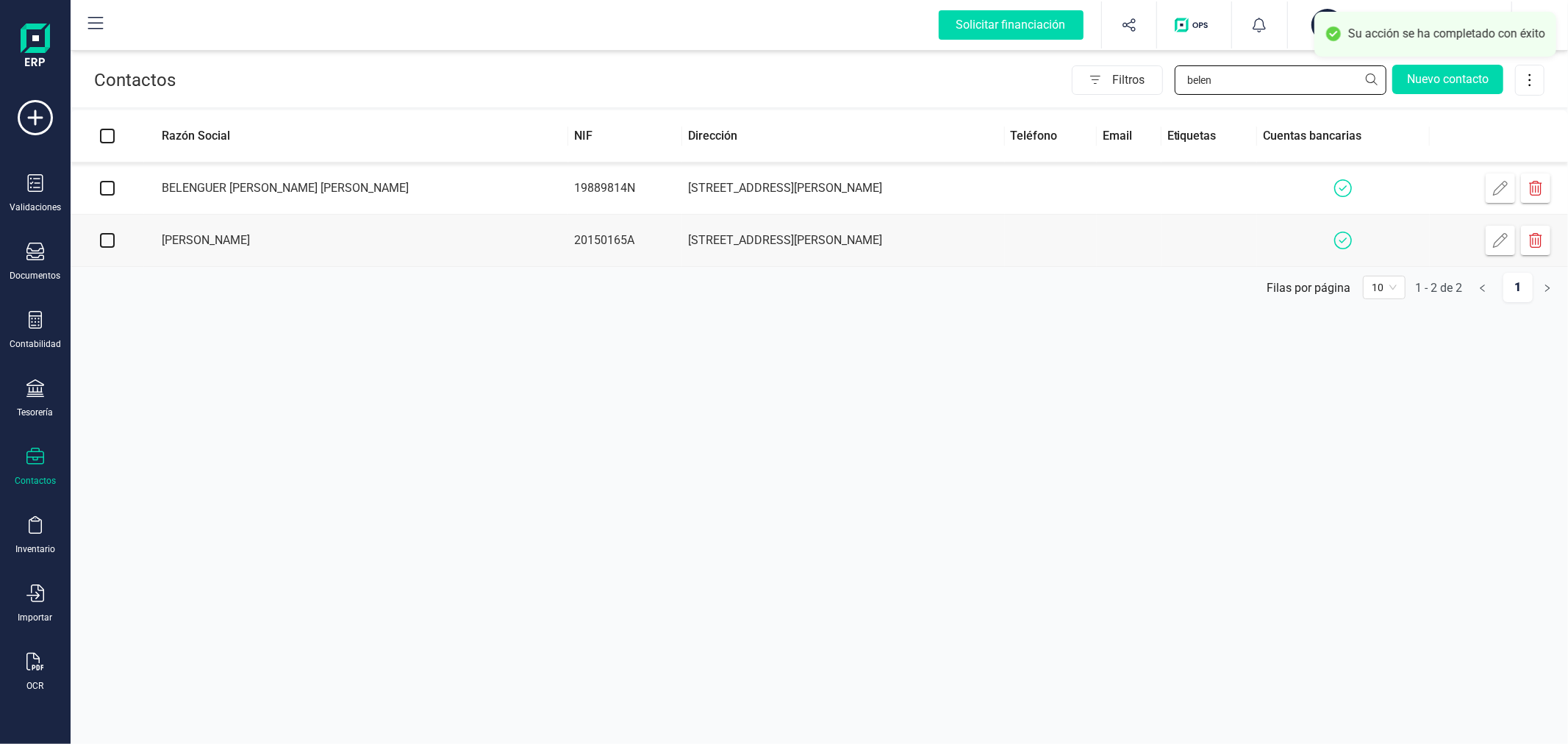
click at [1213, 77] on input "belen" at bounding box center [1280, 81] width 211 height 30
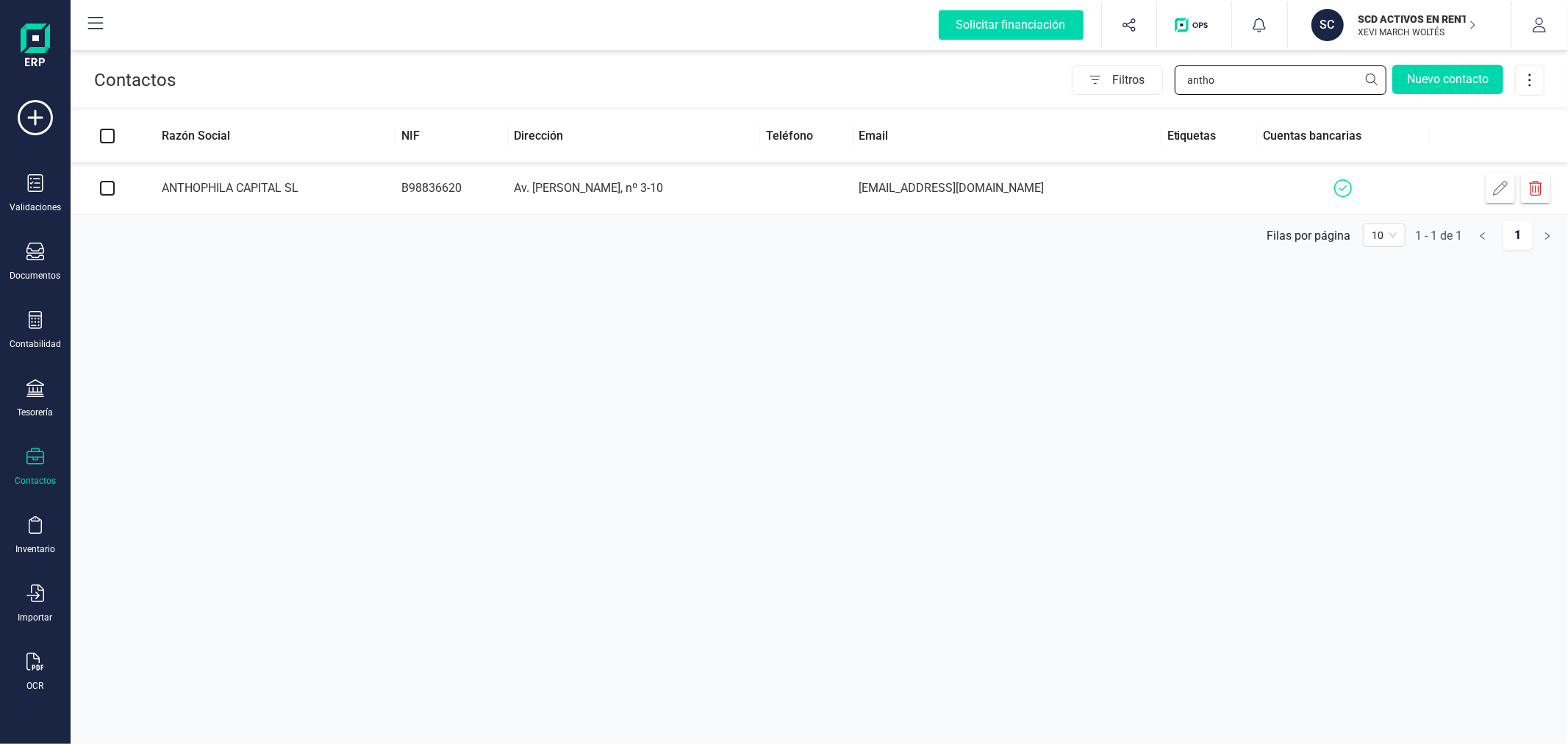
type input "antho"
click at [1017, 191] on td "info@anthophilacapital.es" at bounding box center [1007, 188] width 308 height 52
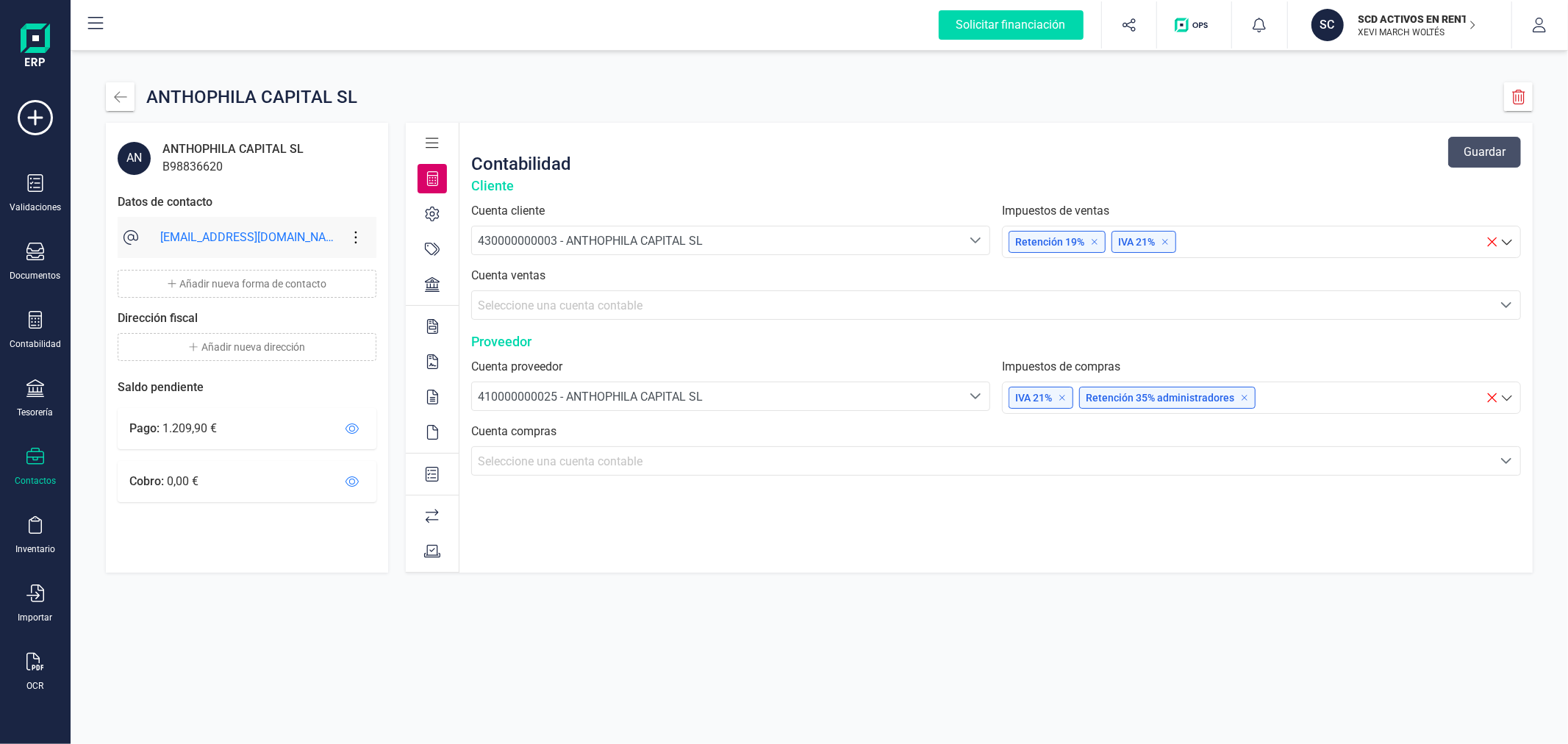
click at [538, 469] on div "Seleccione una cuenta contable" at bounding box center [982, 461] width 1009 height 17
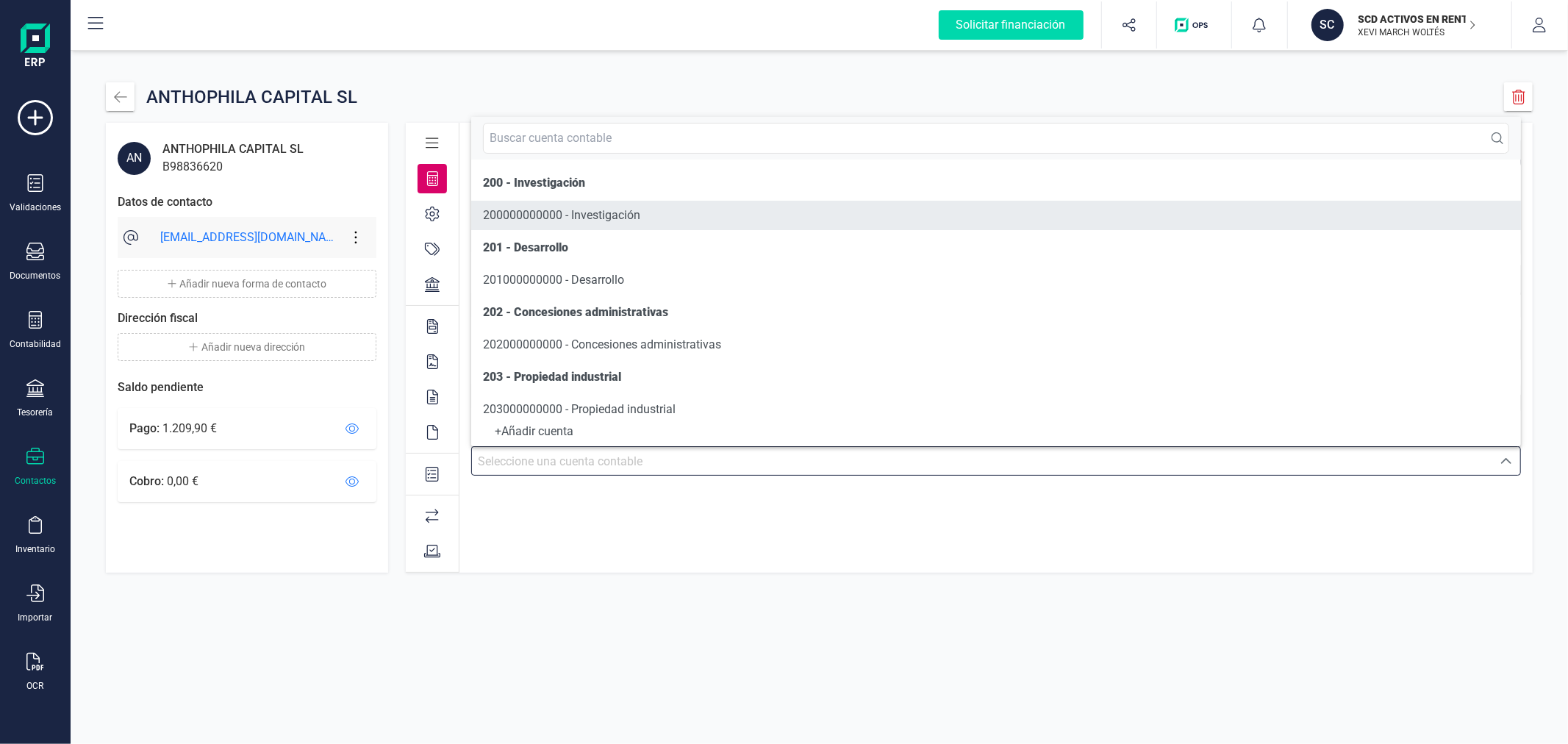
scroll to position [7, 0]
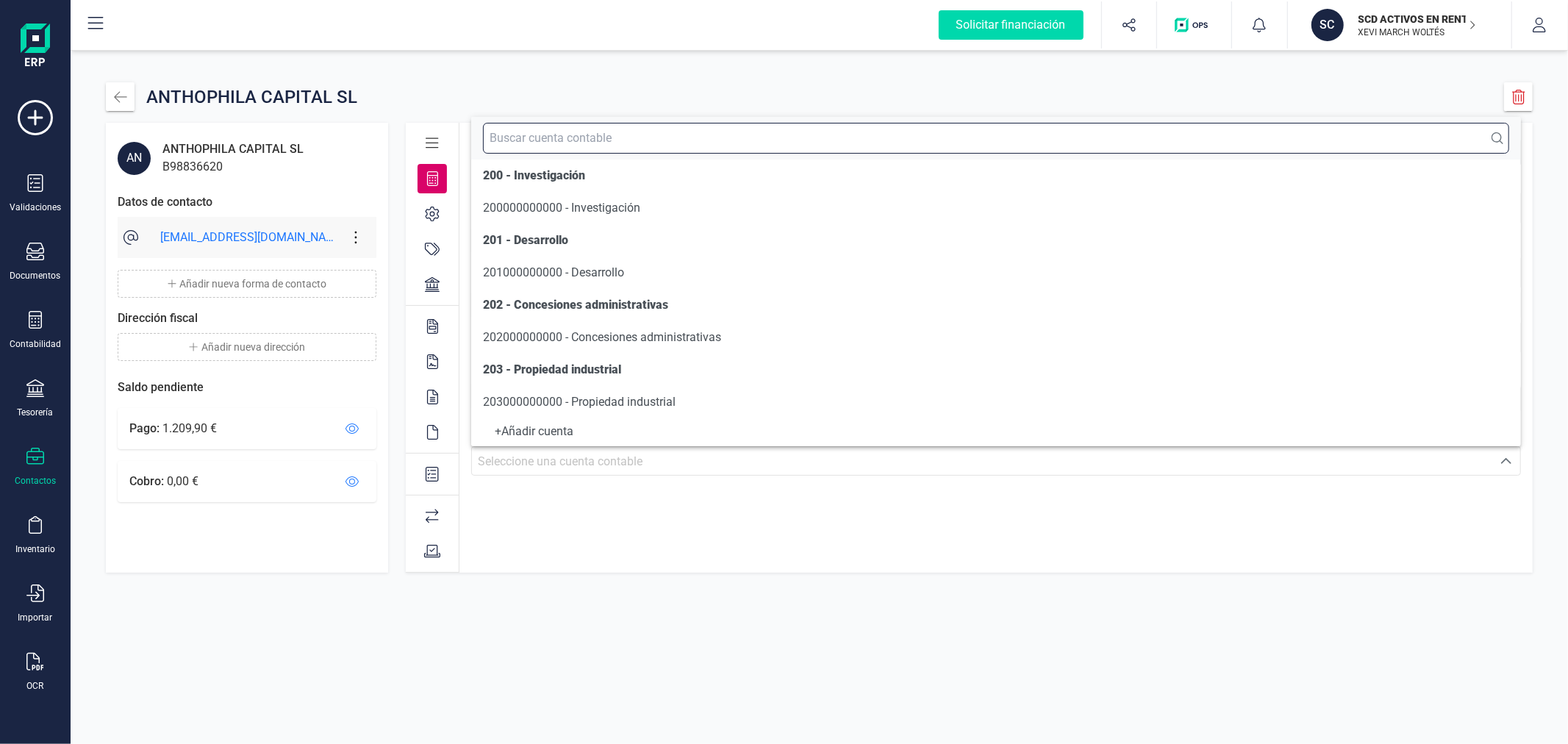
click at [612, 137] on input "text" at bounding box center [996, 138] width 1027 height 31
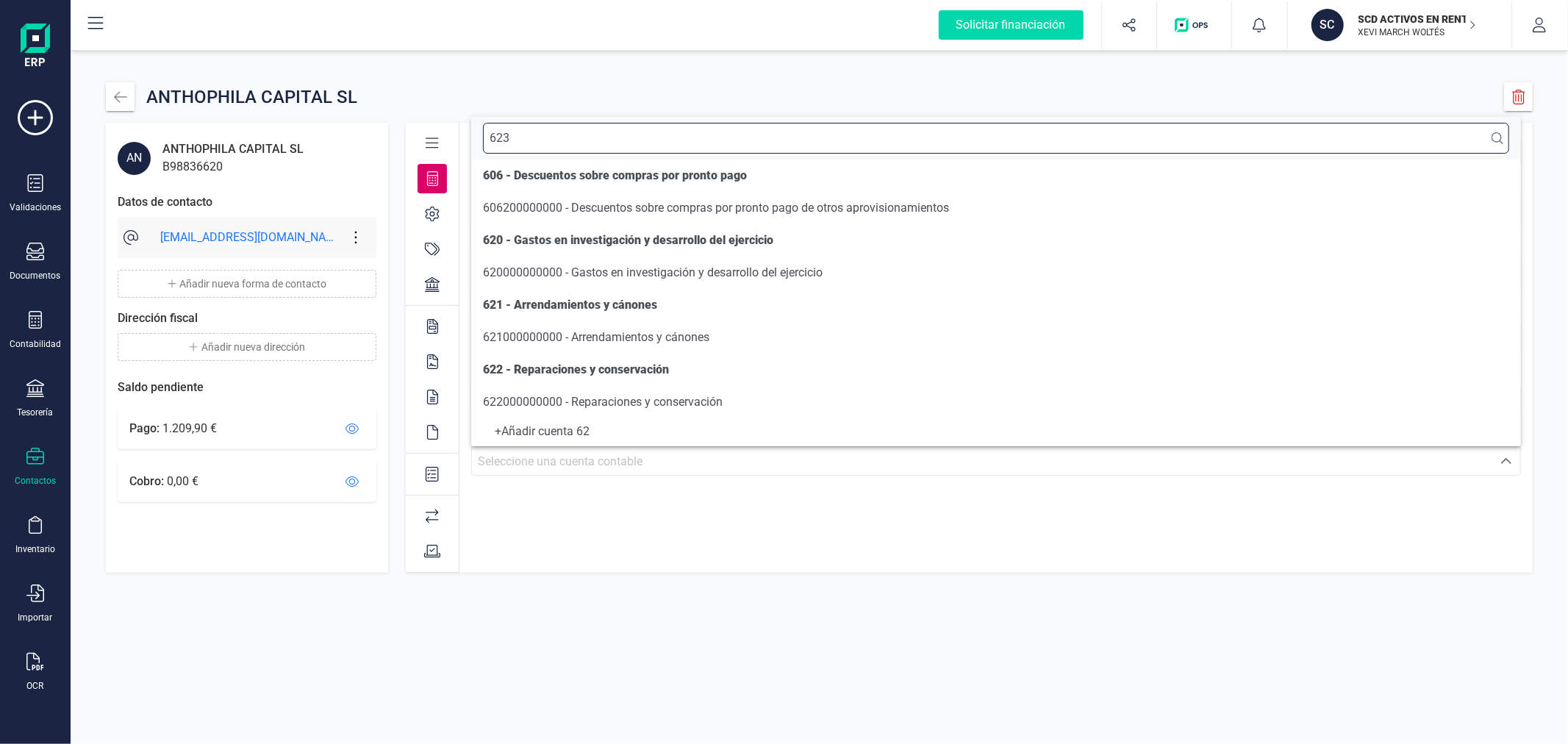
scroll to position [0, 0]
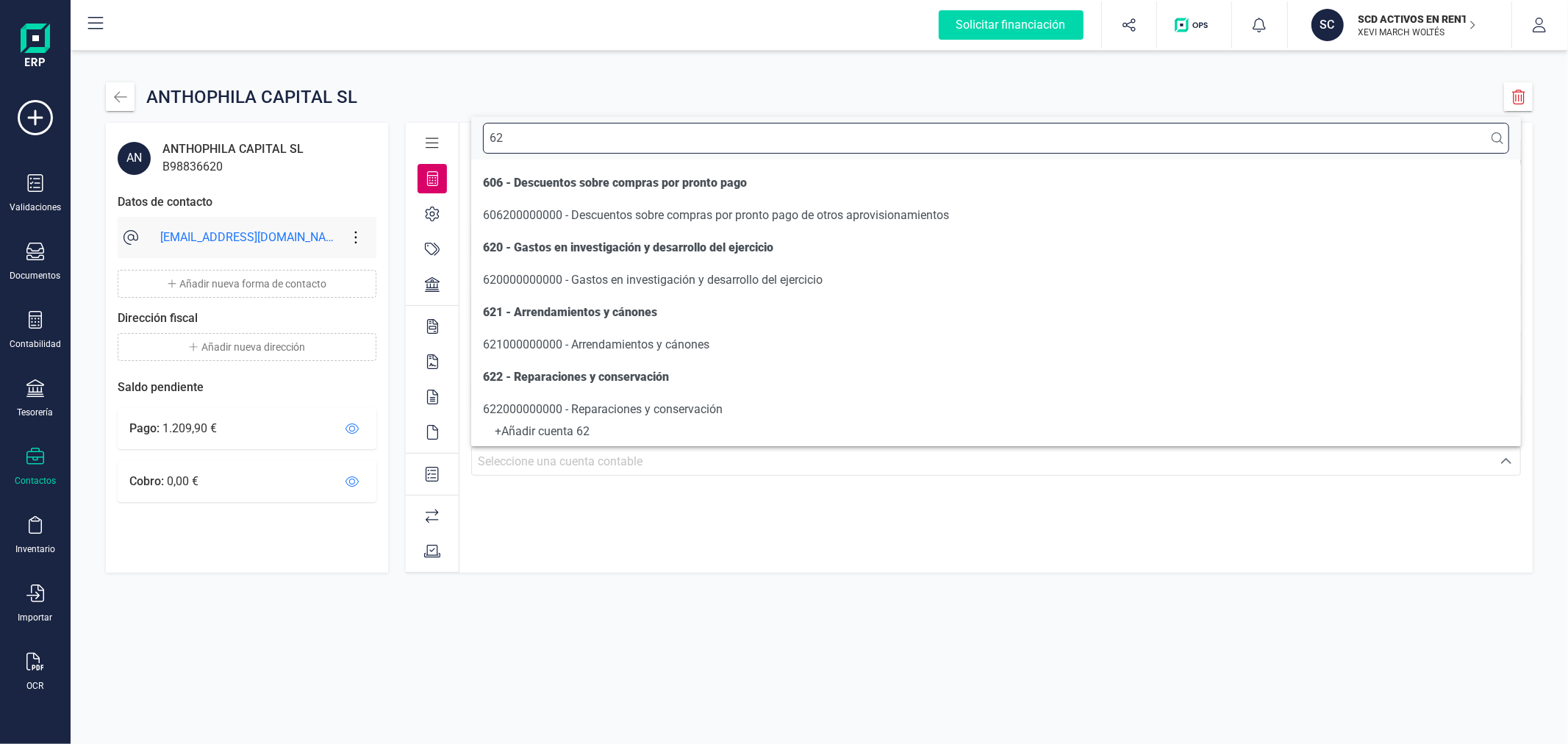
type input "6"
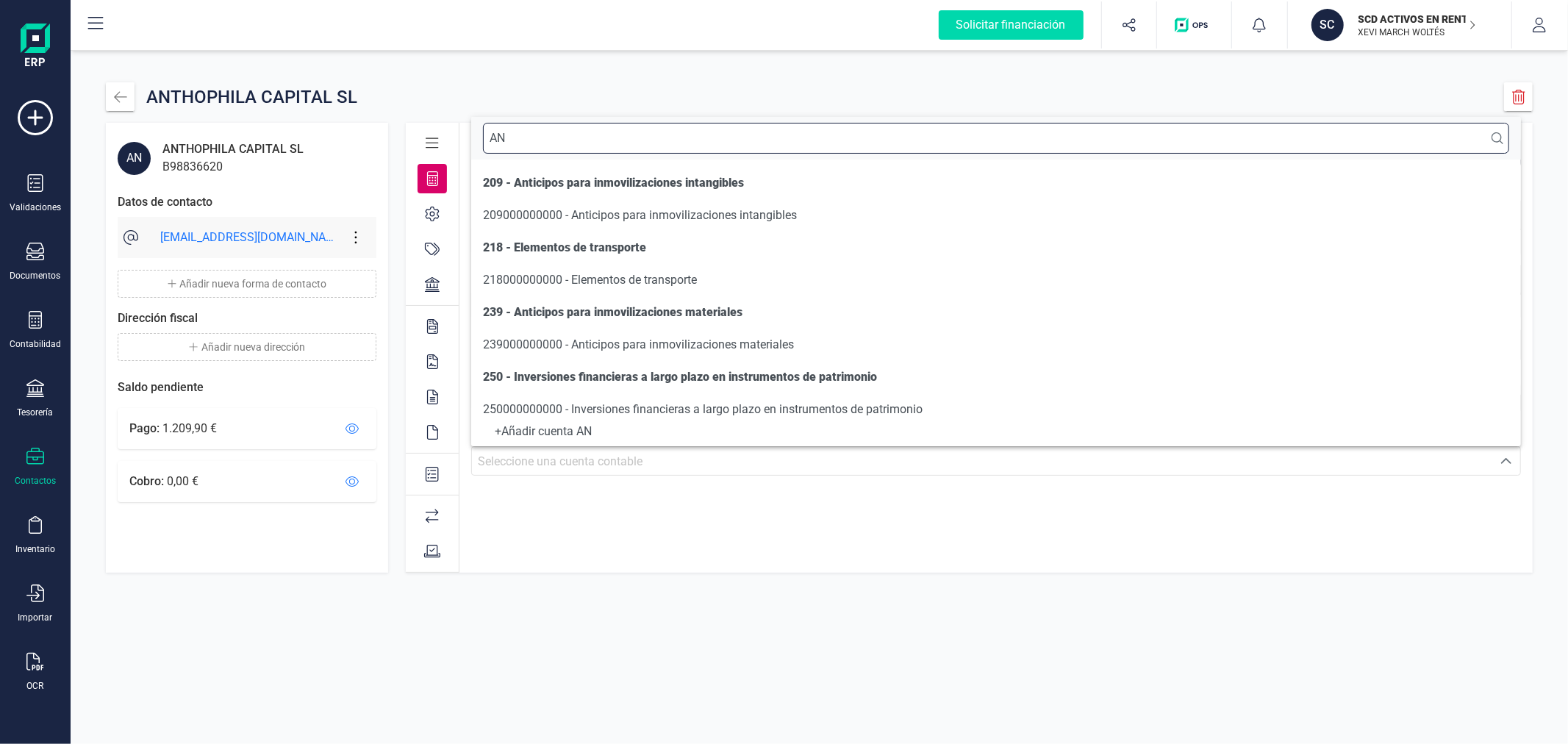
type input "A"
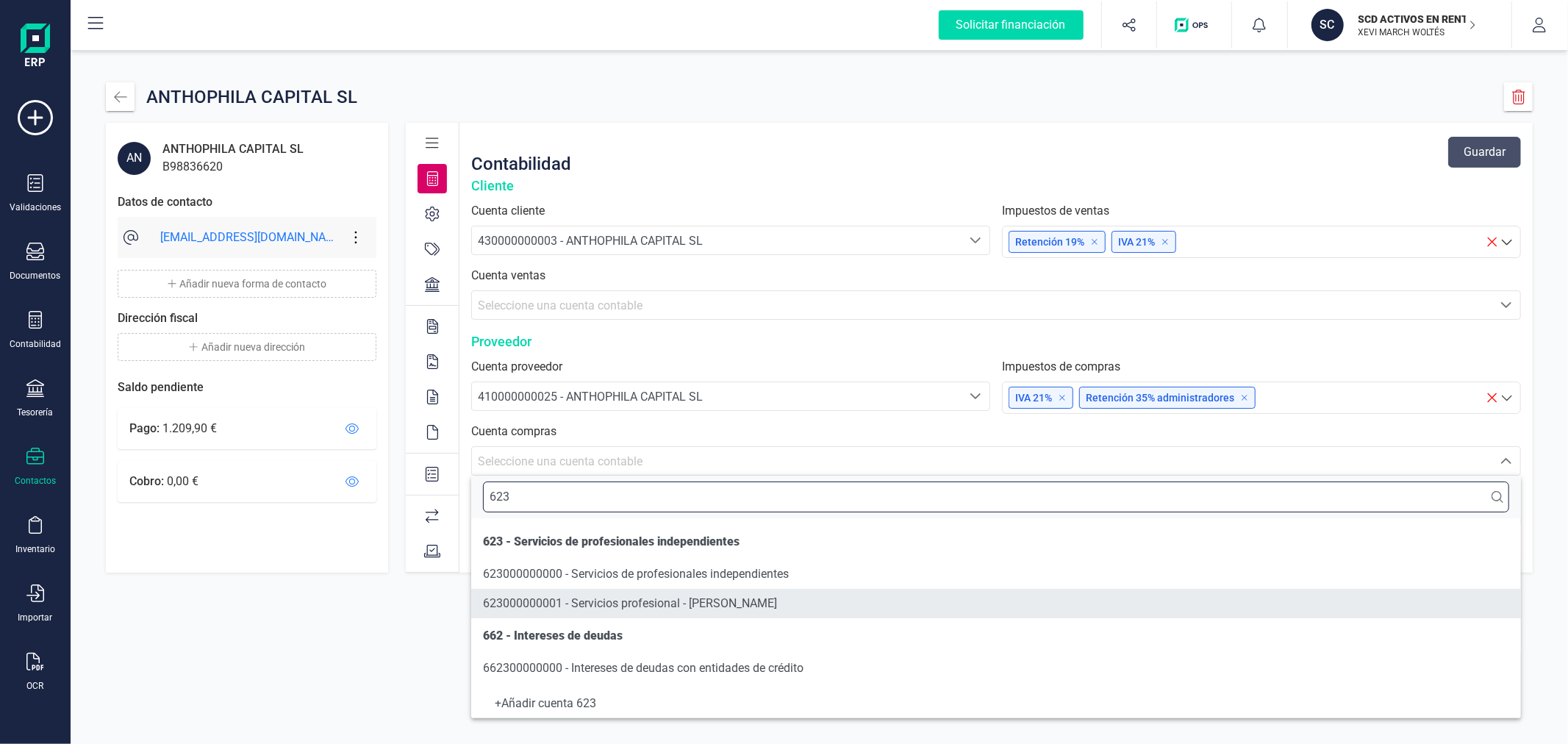
type input "623"
click at [679, 605] on span "623000000001 - Servicios profesional - [PERSON_NAME]" at bounding box center [629, 603] width 294 height 14
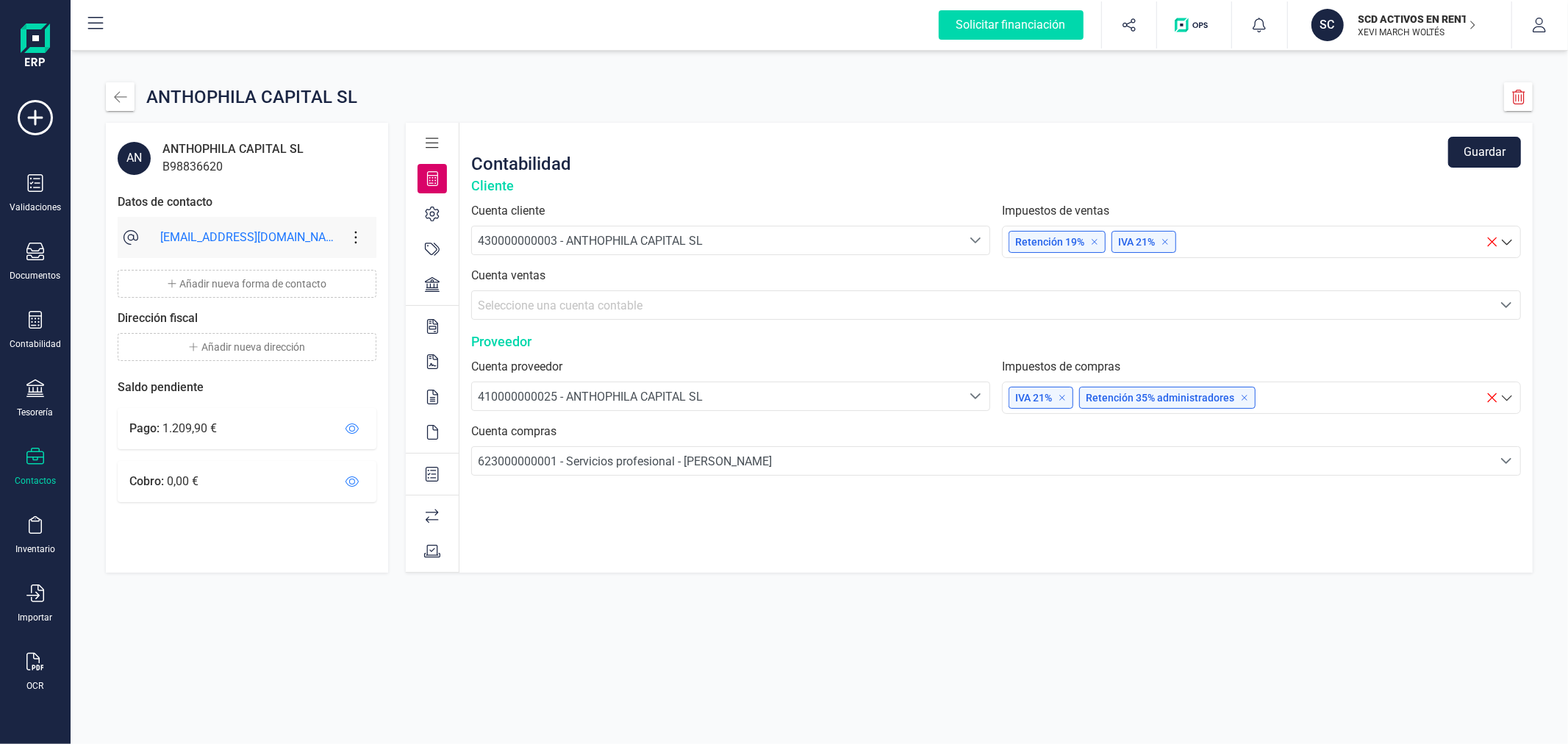
click at [1474, 145] on button "Guardar" at bounding box center [1485, 152] width 72 height 31
click at [123, 96] on icon "button" at bounding box center [120, 96] width 12 height 11
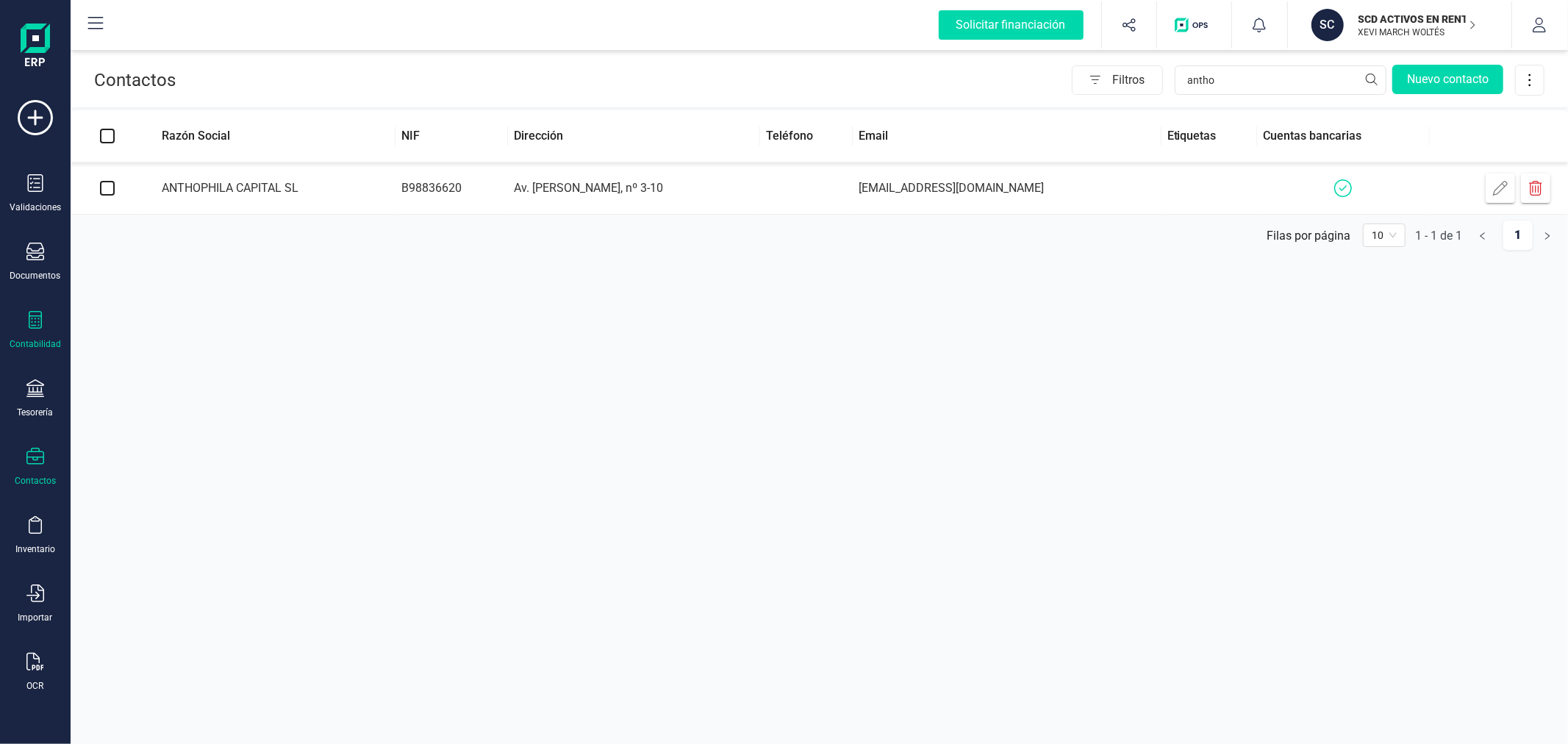
click at [31, 332] on div at bounding box center [35, 322] width 17 height 21
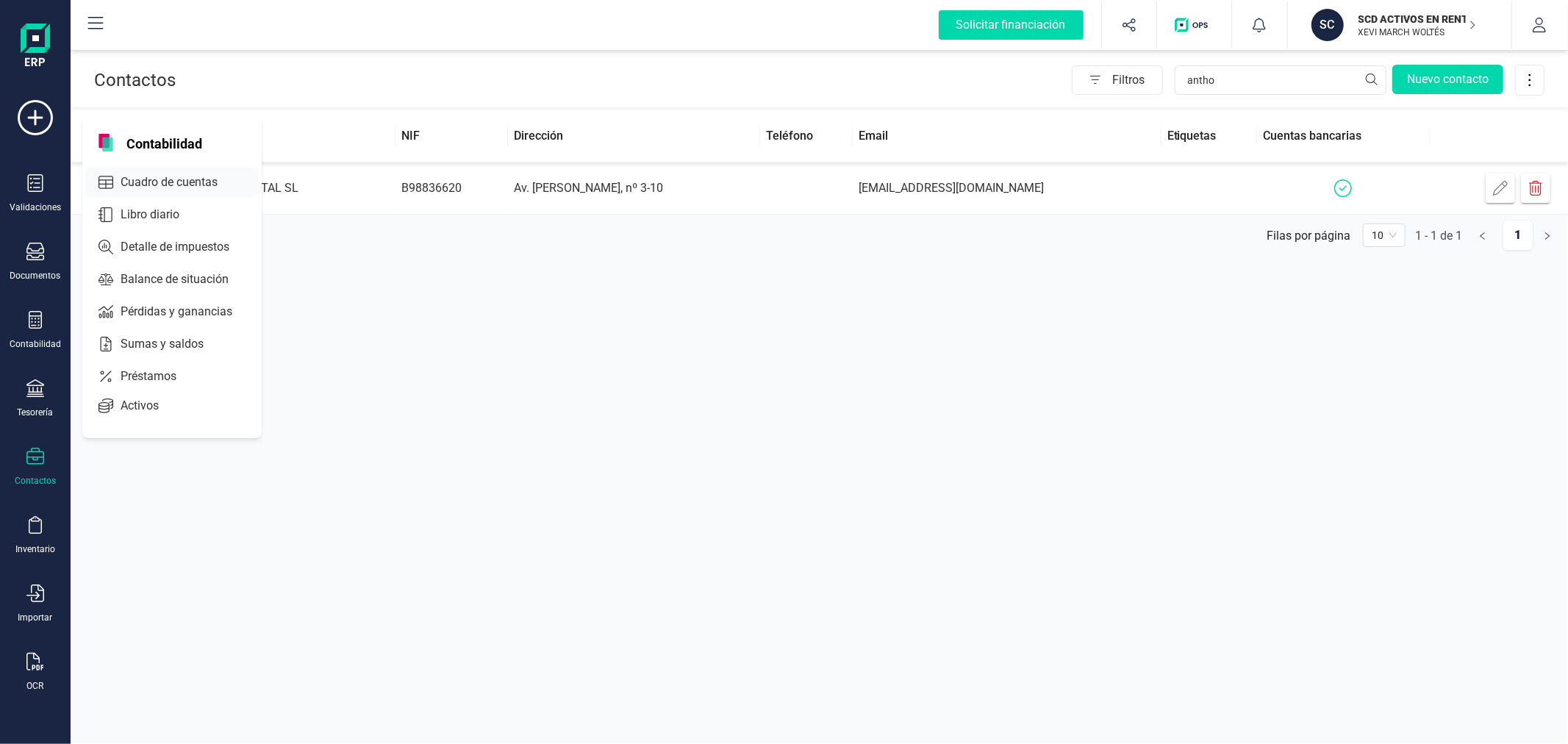
click at [199, 177] on span "Cuadro de cuentas" at bounding box center [179, 182] width 129 height 17
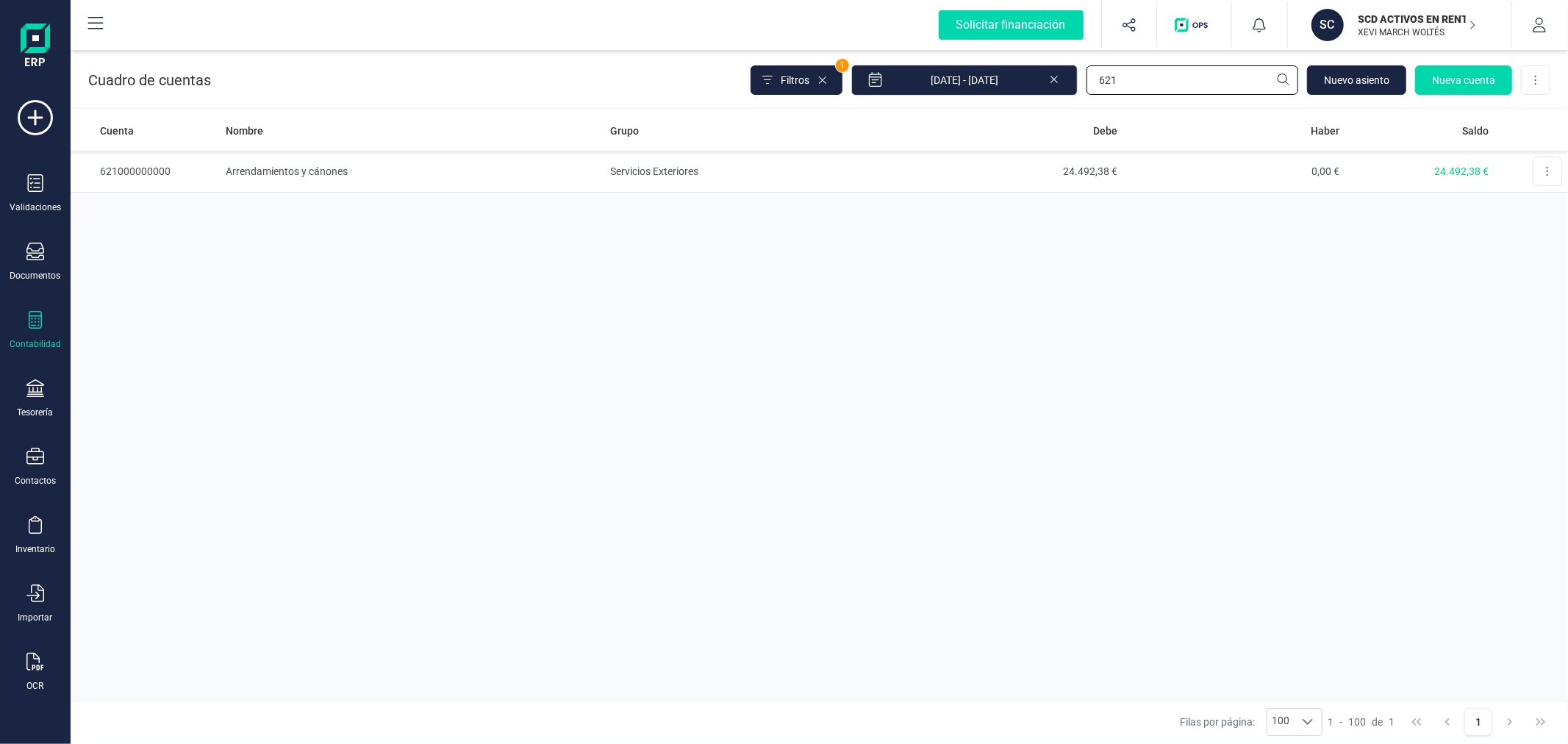
click at [1130, 81] on input "621" at bounding box center [1192, 81] width 211 height 30
type input "623"
click at [611, 218] on td "Servicios Exteriores" at bounding box center [753, 213] width 296 height 42
click at [615, 170] on td "Servicios Exteriores" at bounding box center [753, 171] width 296 height 42
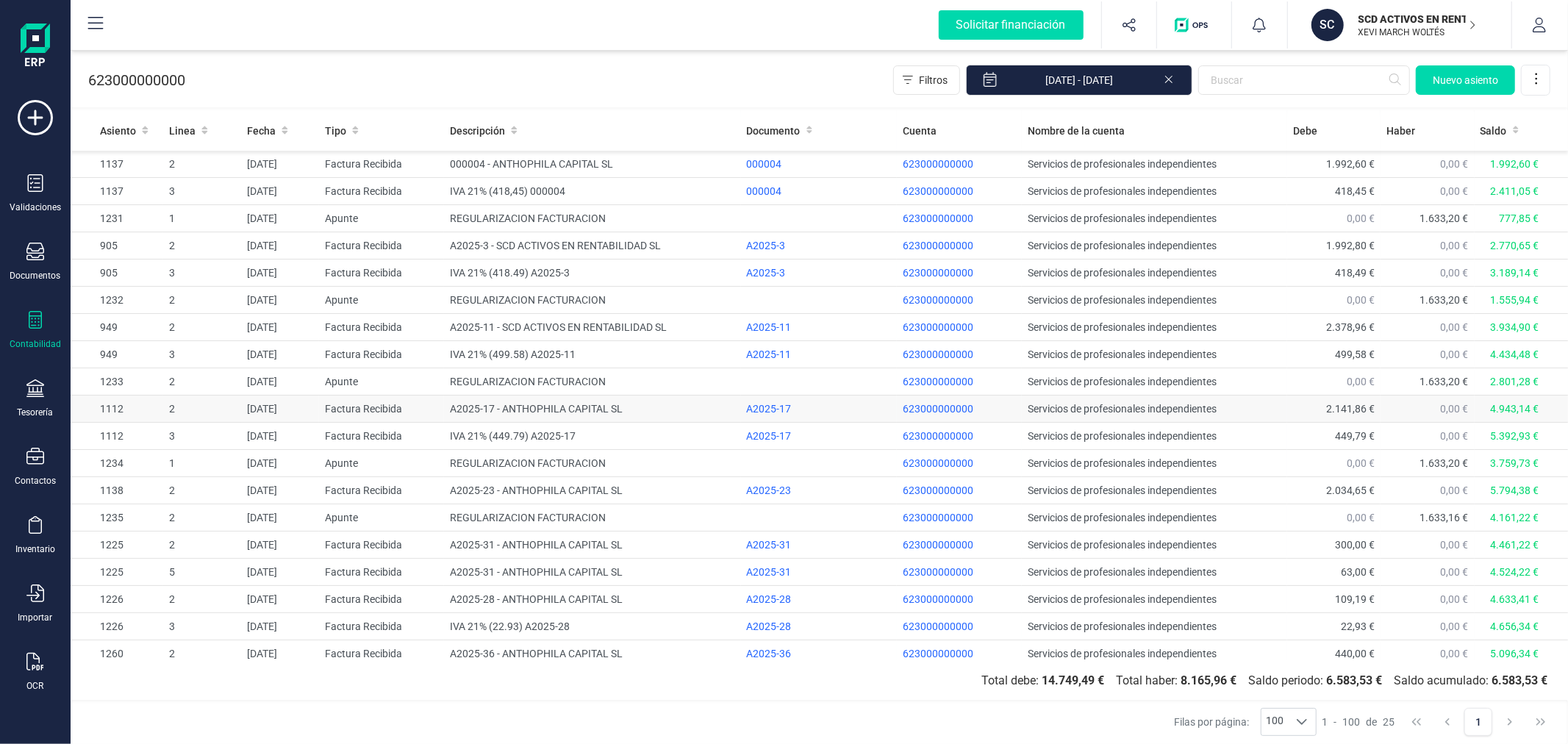
drag, startPoint x: 448, startPoint y: 411, endPoint x: 453, endPoint y: 418, distance: 8.6
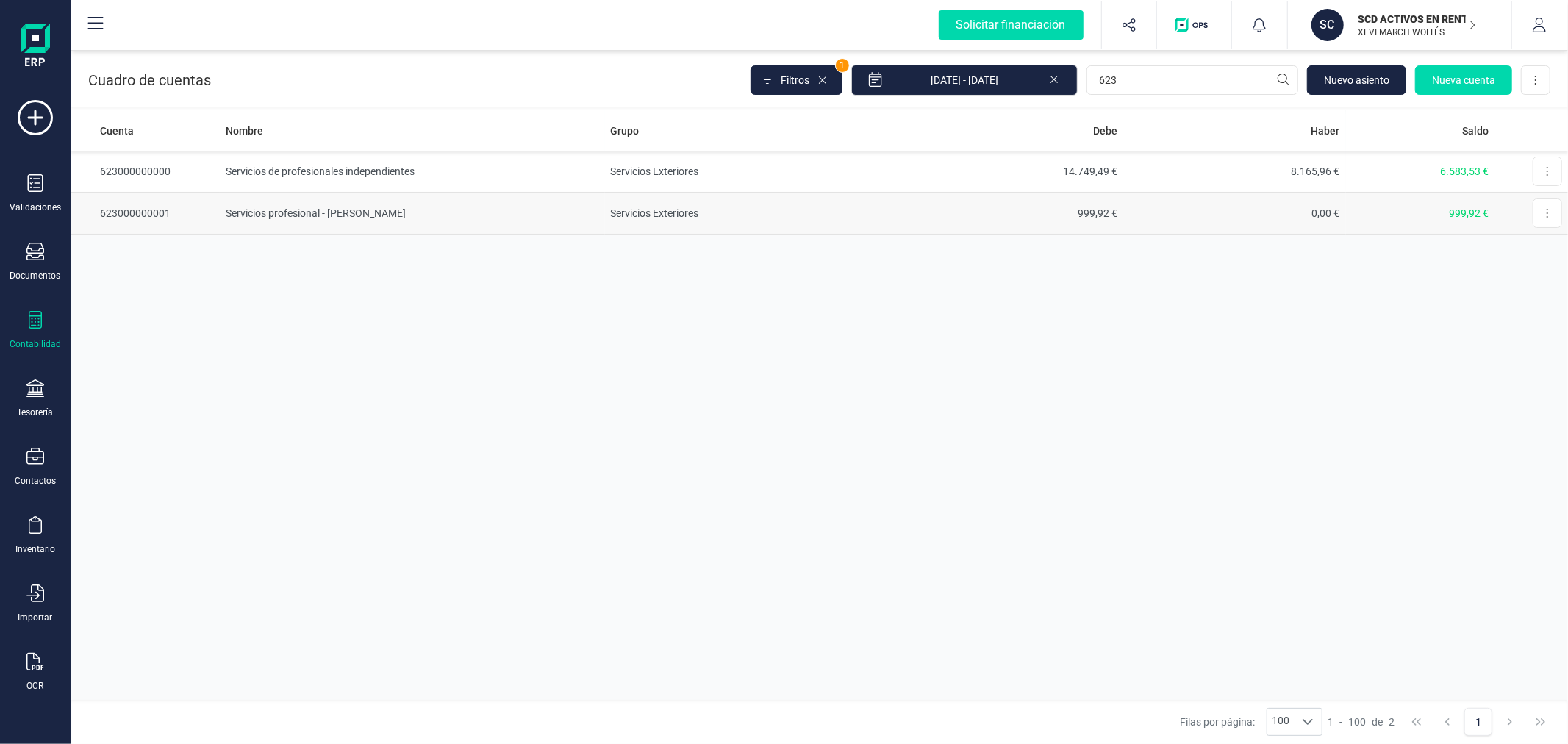
click at [388, 207] on td "Servicios profesional - Jose Benlliure" at bounding box center [412, 213] width 385 height 42
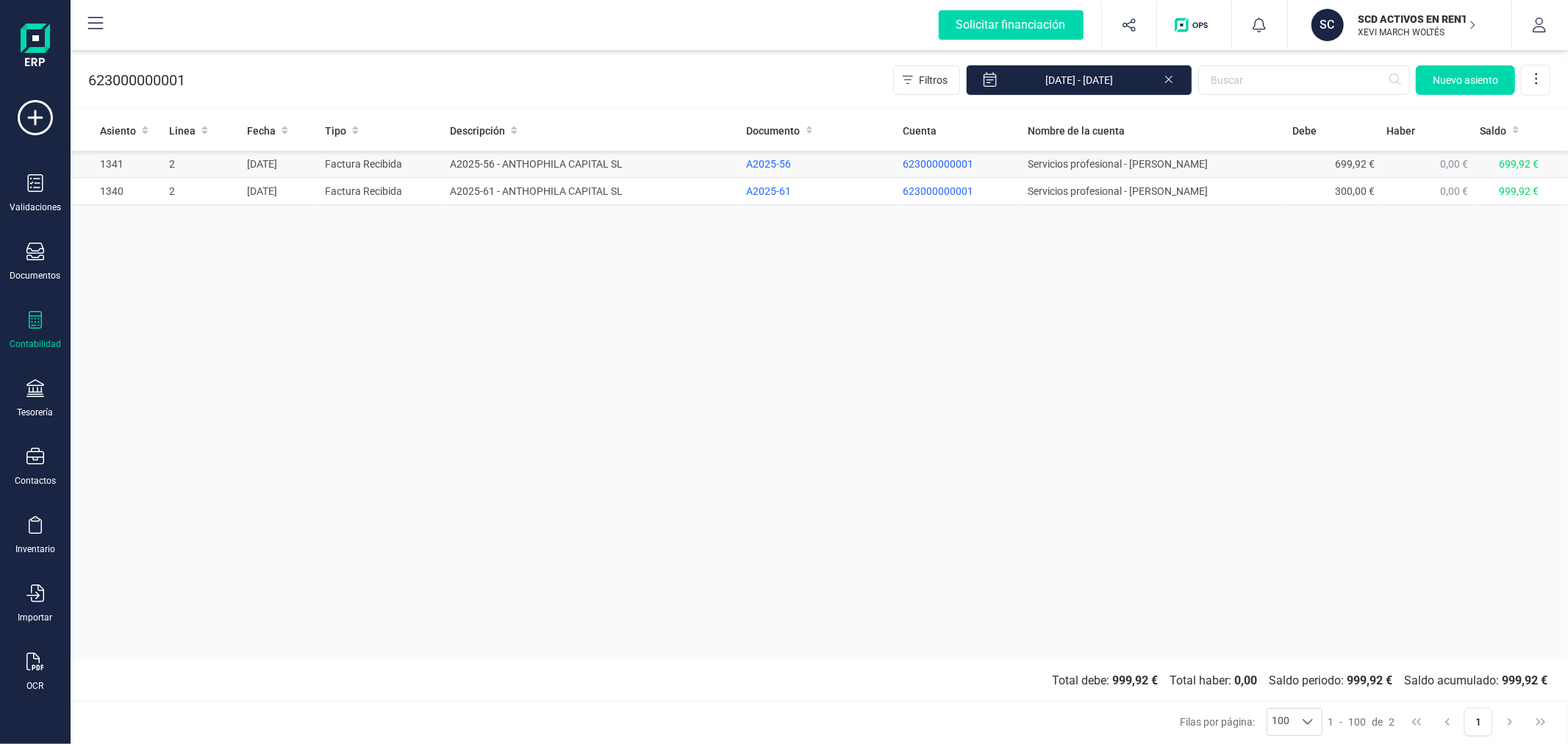
click at [560, 156] on td "A2025-56 - ANTHOPHILA CAPITAL SL" at bounding box center [592, 164] width 296 height 27
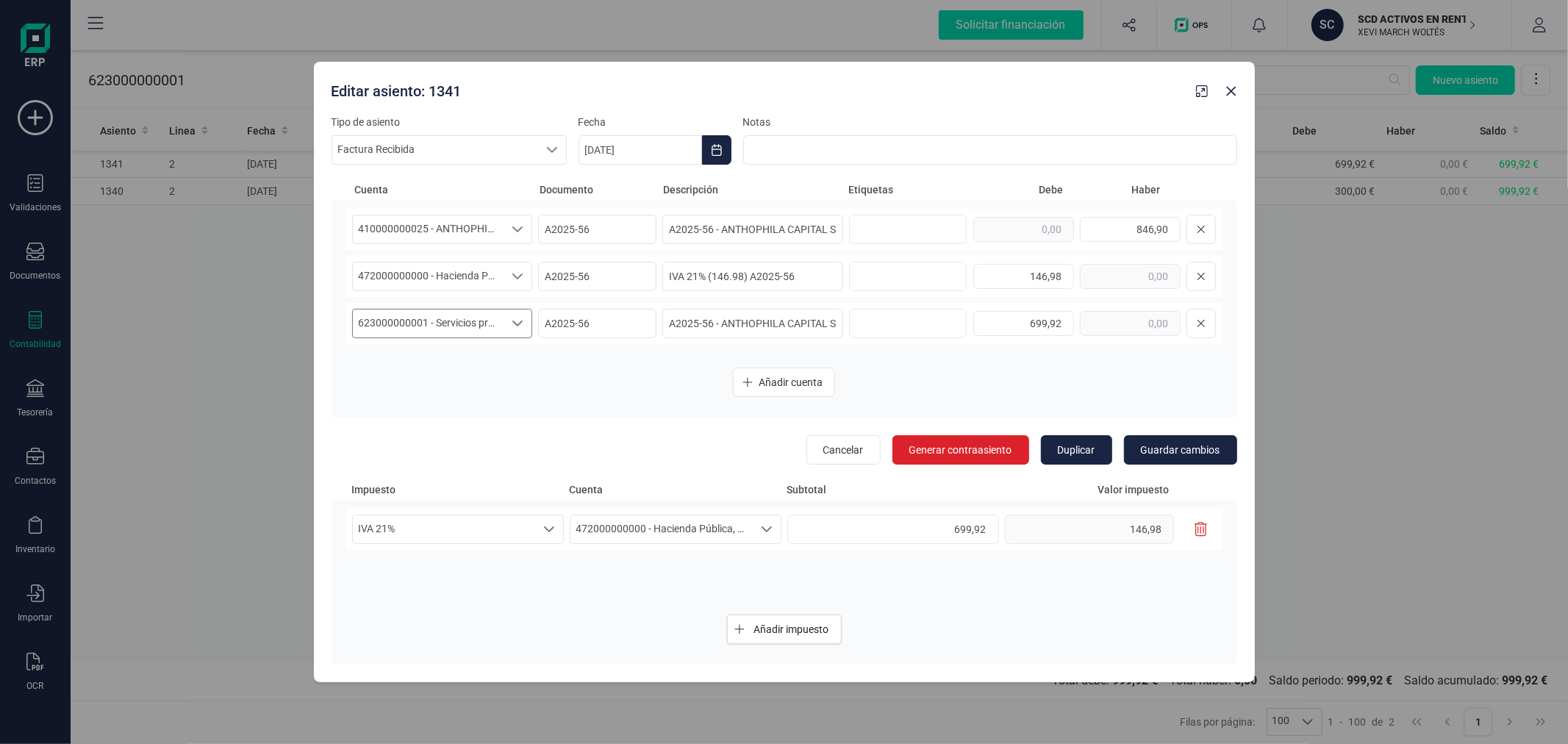
click at [489, 324] on span "623000000001 - Servicios profesional - [PERSON_NAME]" at bounding box center [429, 323] width 151 height 28
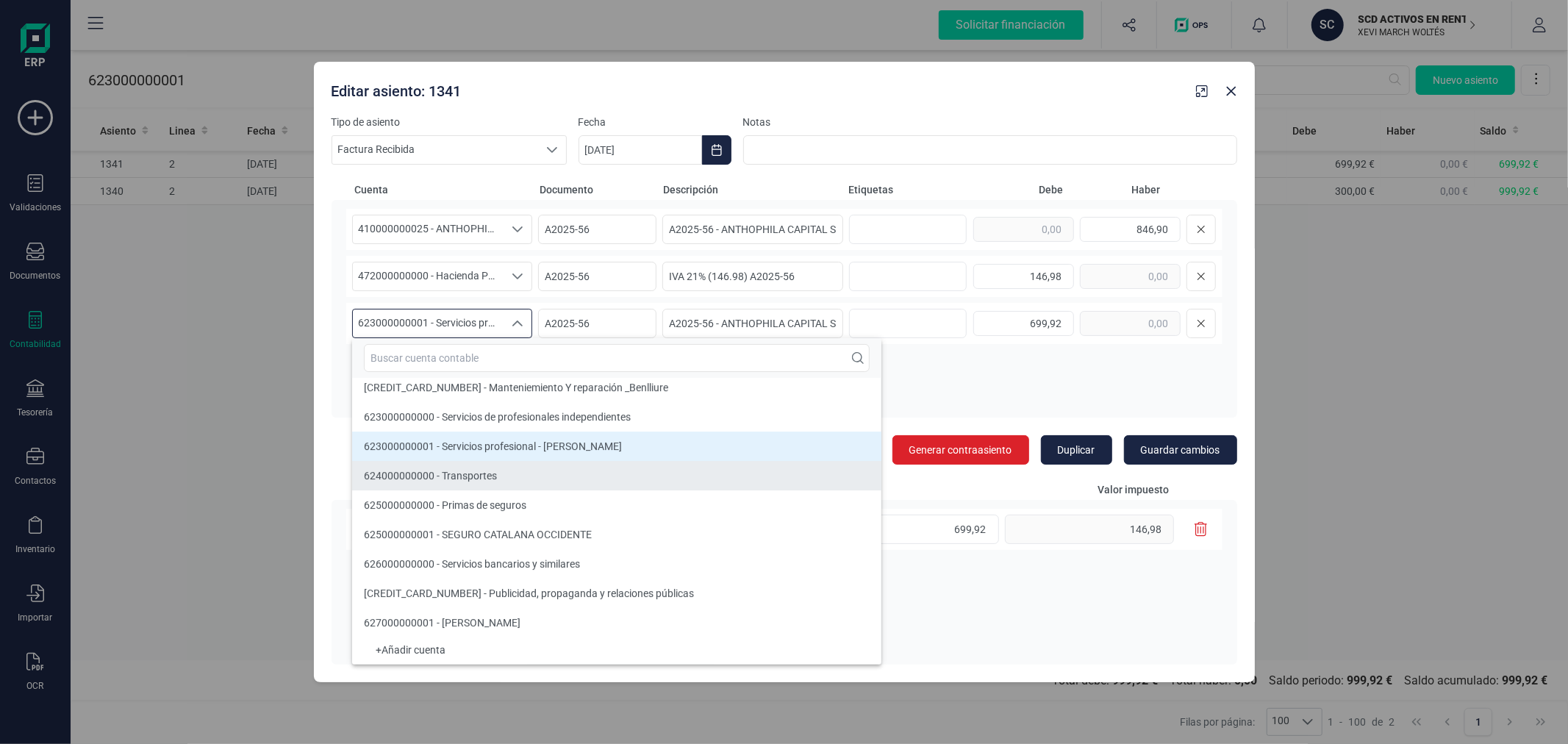
scroll to position [18164, 0]
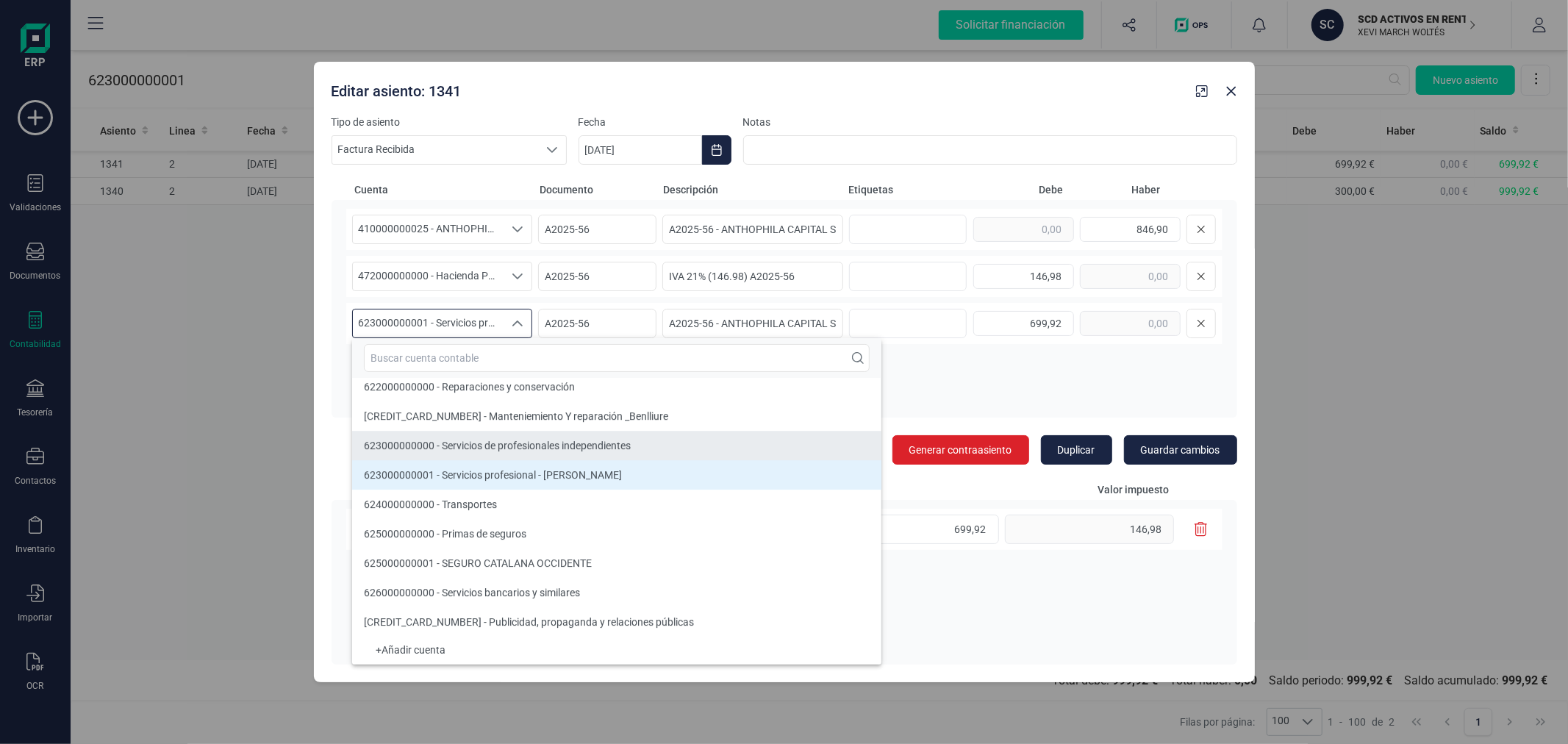
click at [481, 439] on span "623000000000 - Servicios de profesionales independientes" at bounding box center [497, 445] width 267 height 12
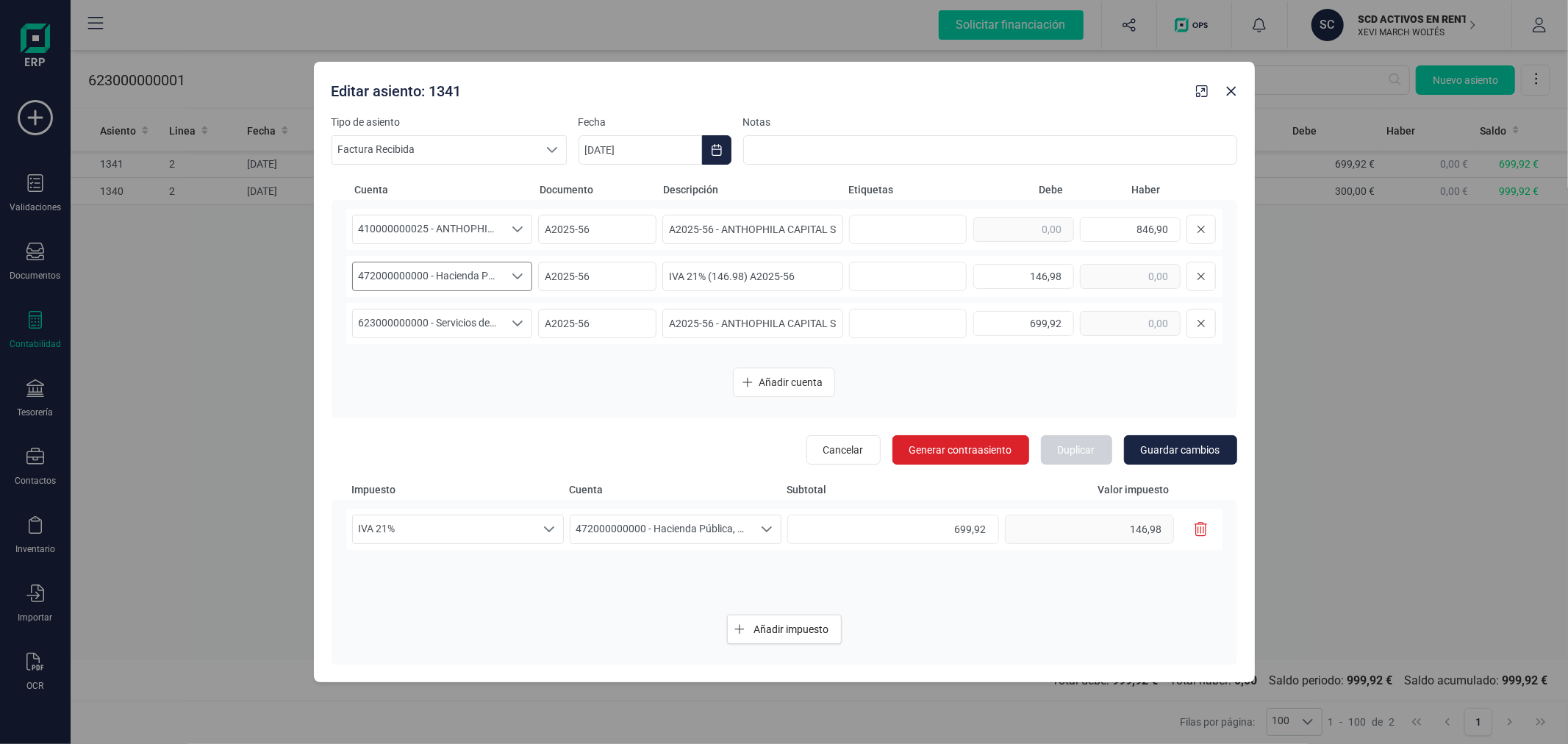
click at [462, 284] on span "472000000000 - Hacienda Pública, IVA soportado" at bounding box center [429, 277] width 151 height 28
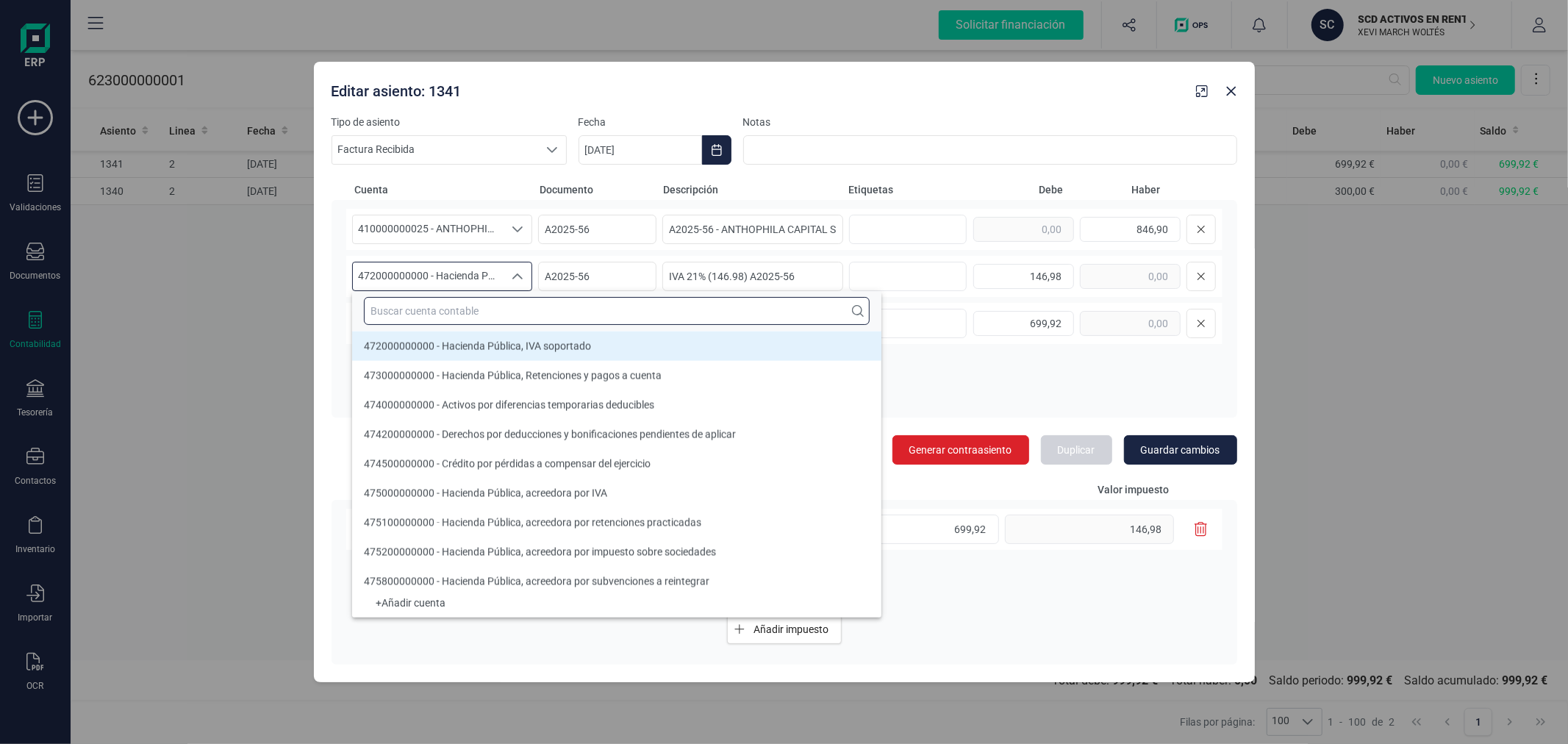
click at [472, 308] on input "text" at bounding box center [616, 311] width 506 height 28
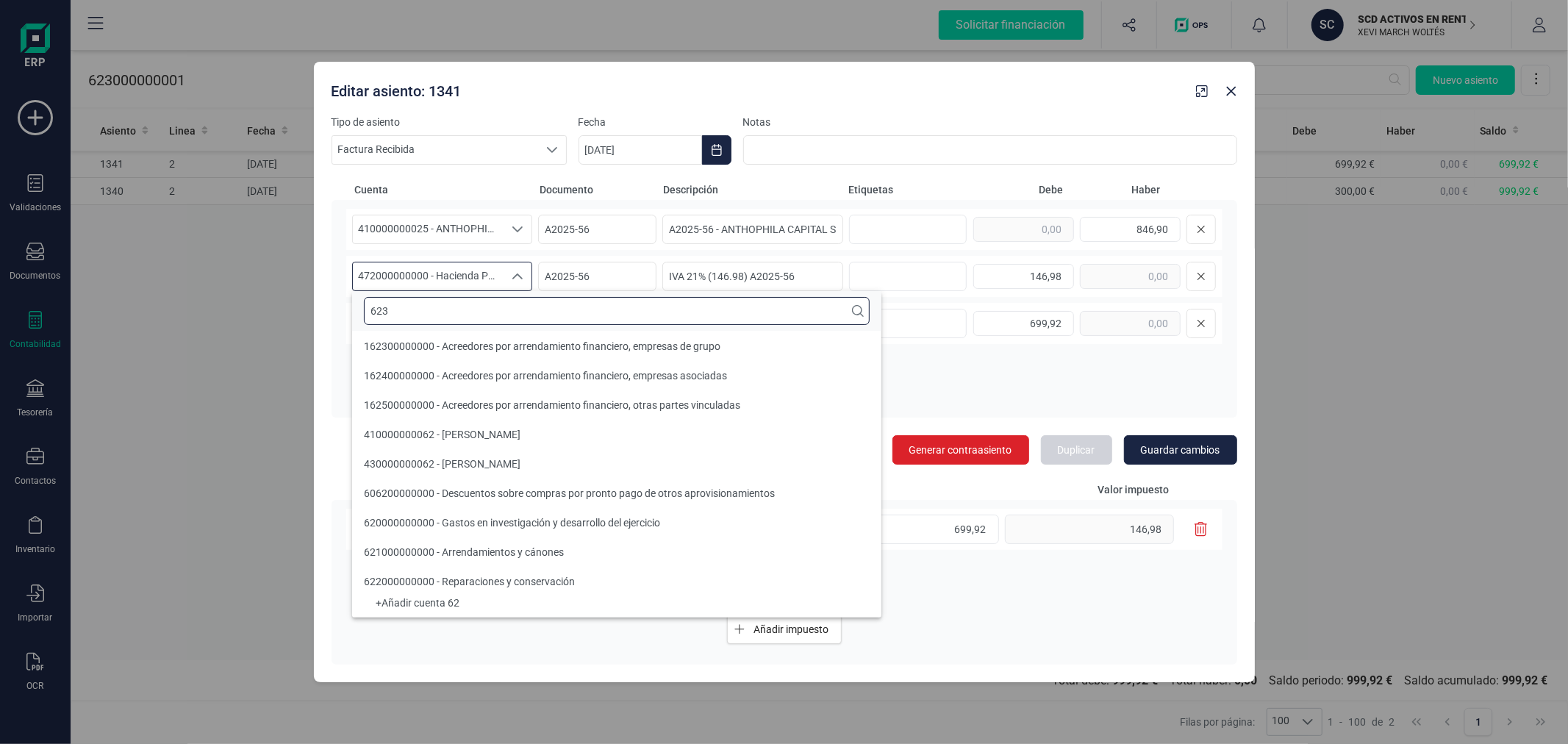
scroll to position [0, 0]
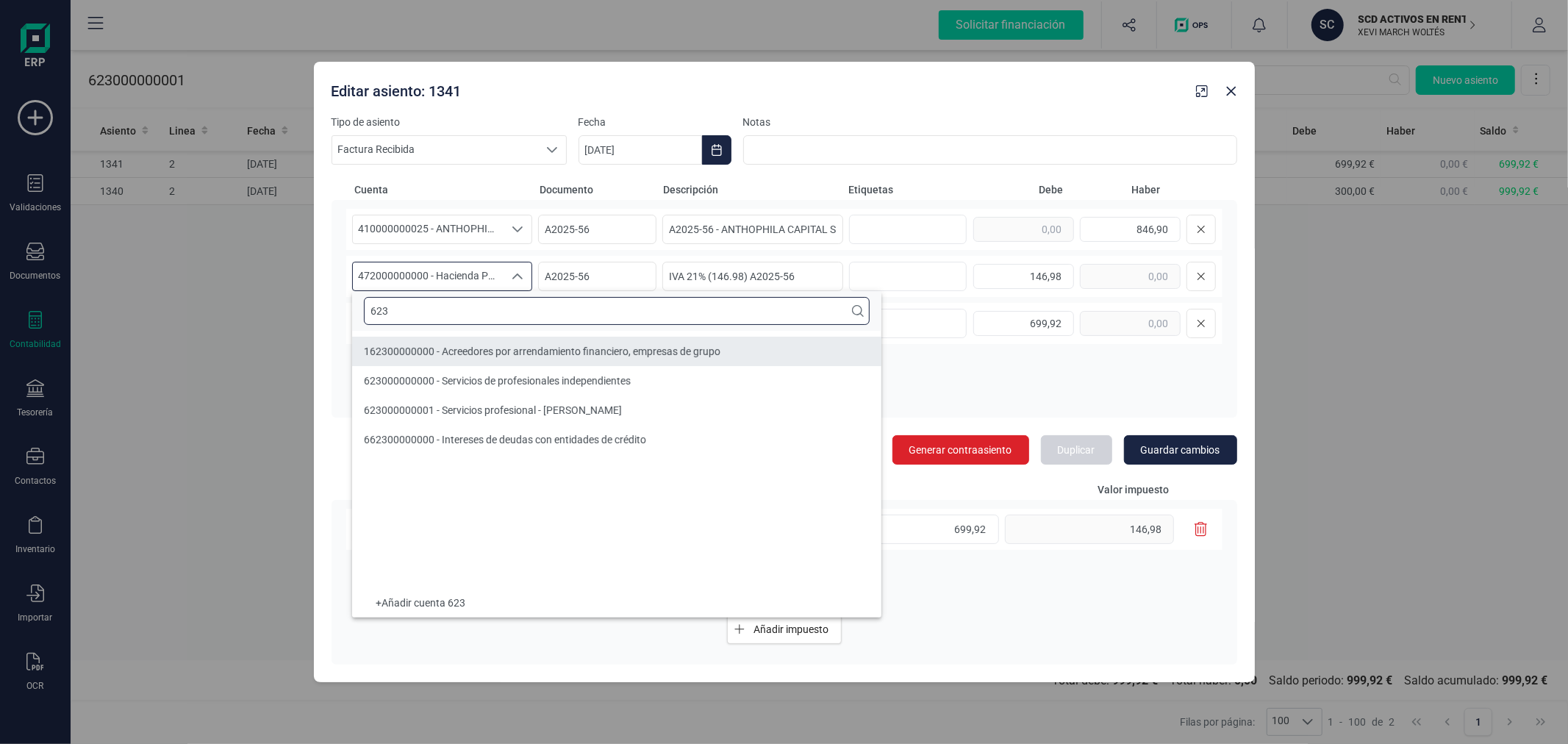
type input "623"
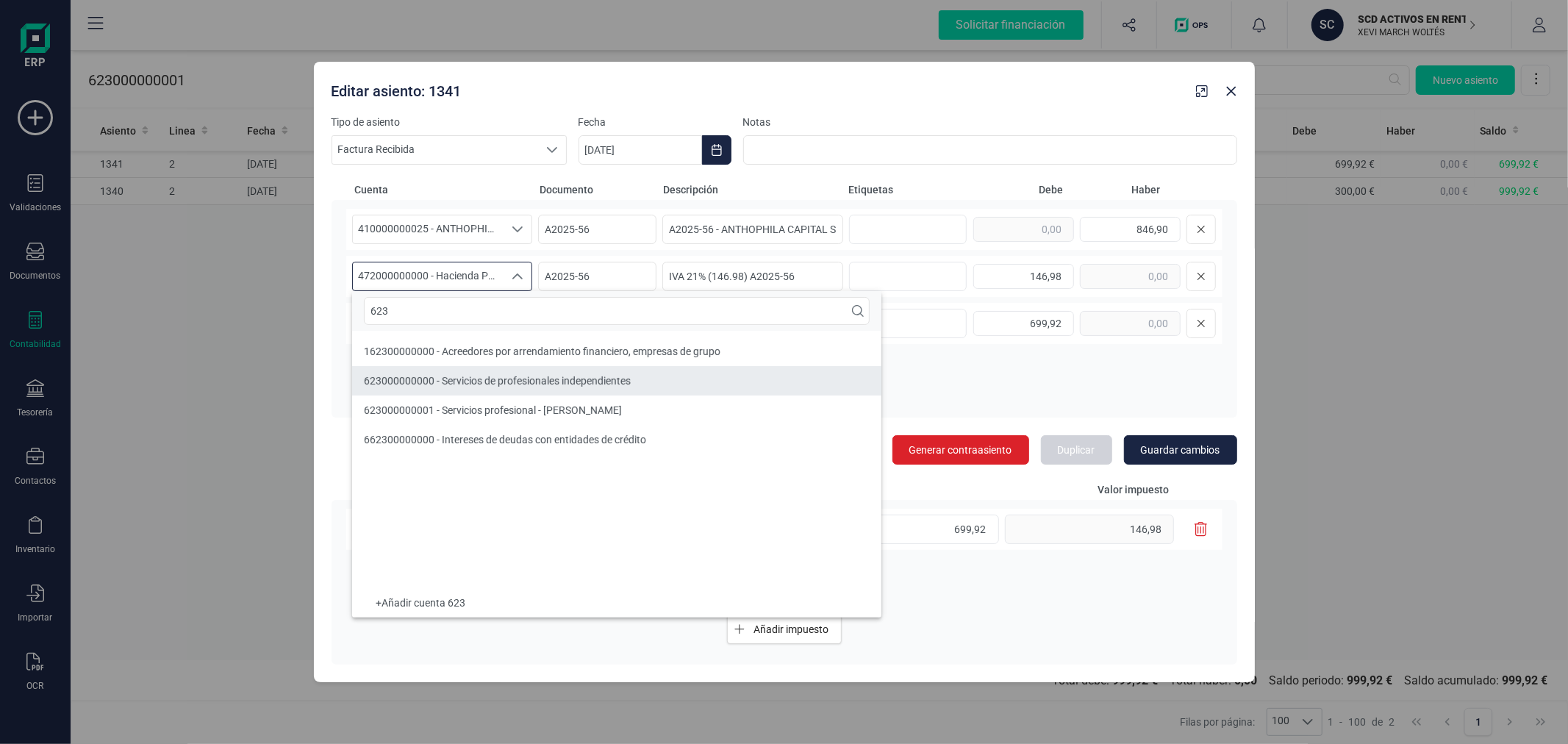
click at [486, 376] on span "623000000000 - Servicios de profesionales independientes" at bounding box center [497, 381] width 267 height 12
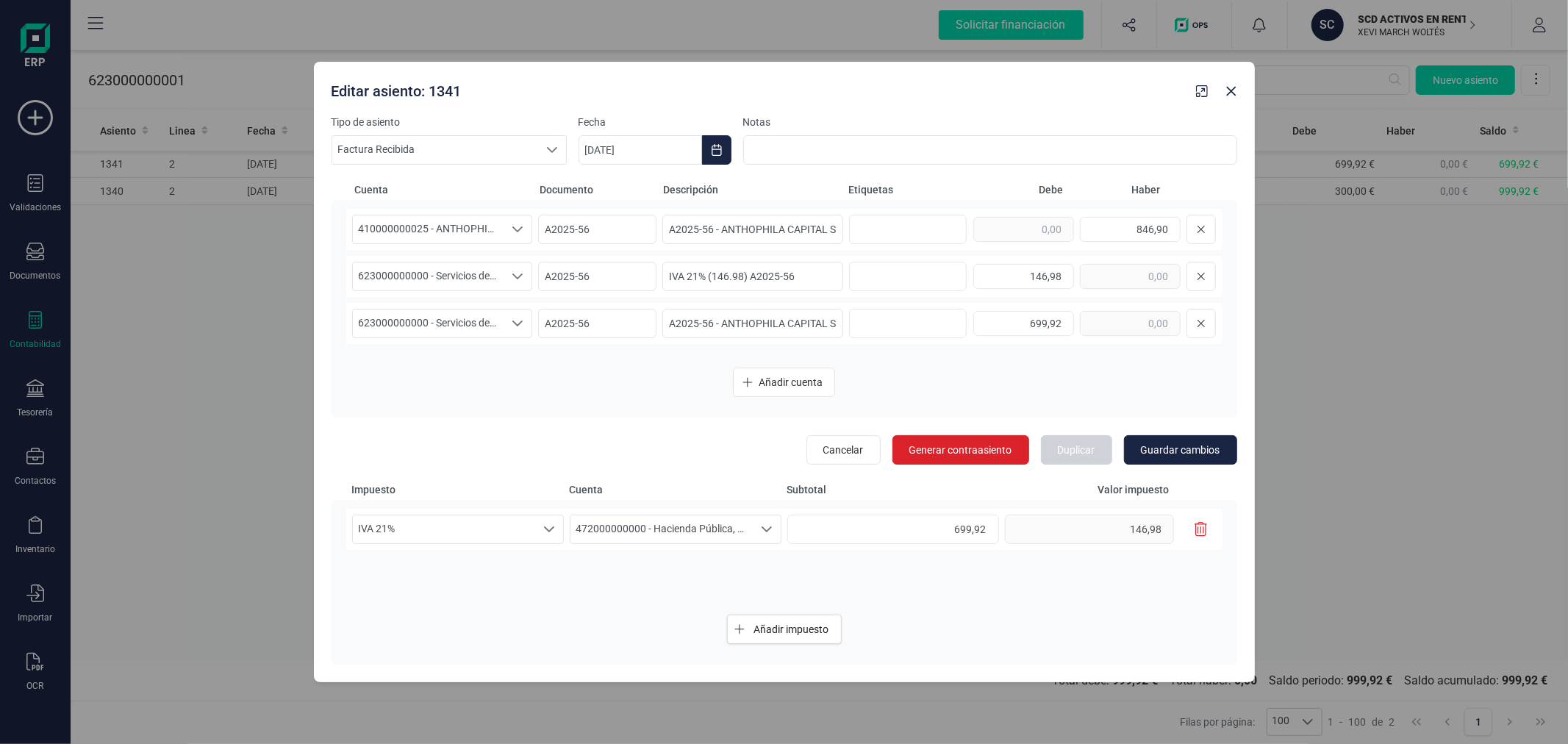
click at [1204, 530] on icon "button" at bounding box center [1201, 530] width 13 height 15
click at [1191, 449] on span "Guardar cambios" at bounding box center [1181, 450] width 80 height 15
type input "03/09/2025"
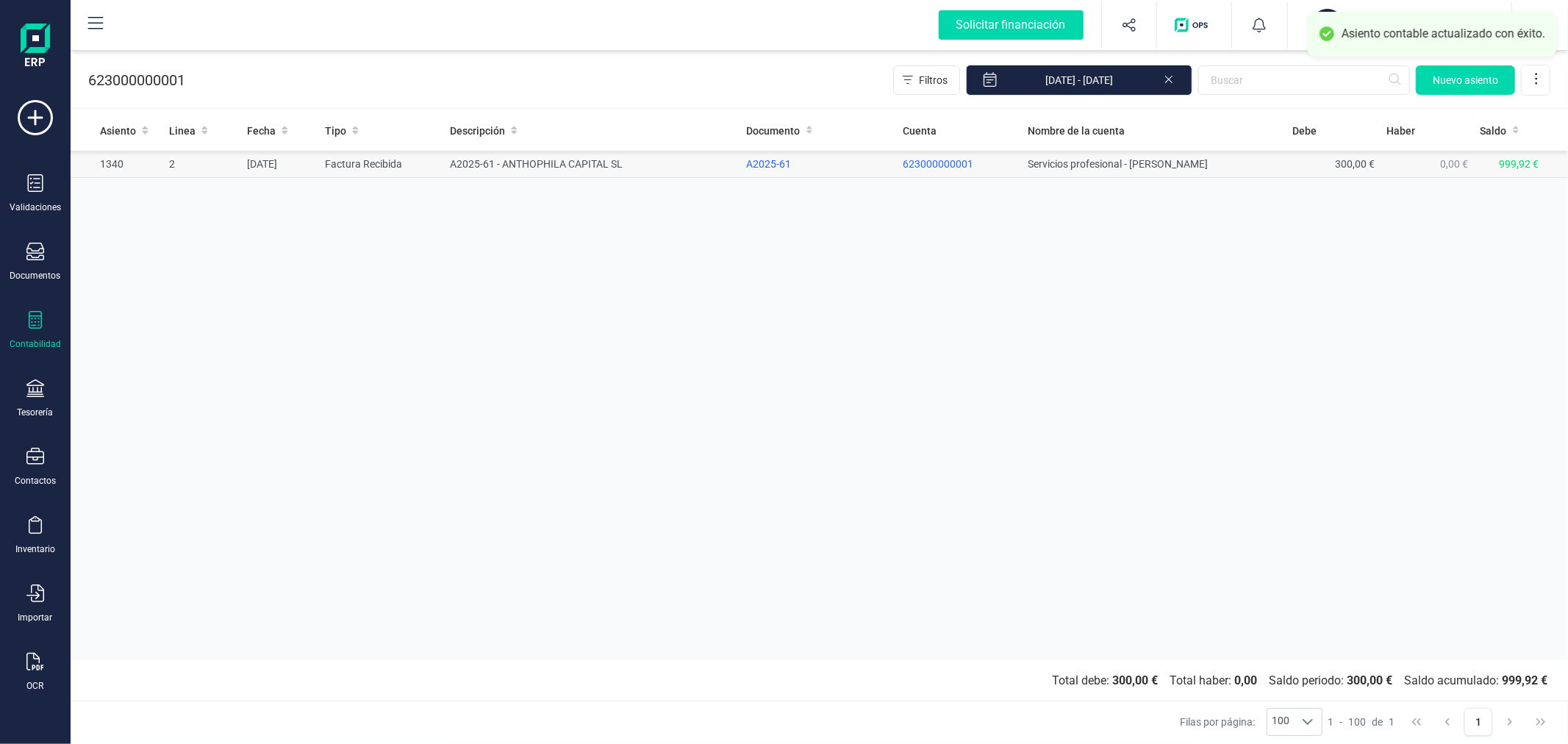
click at [510, 162] on td "A2025-61 - ANTHOPHILA CAPITAL SL" at bounding box center [592, 164] width 296 height 27
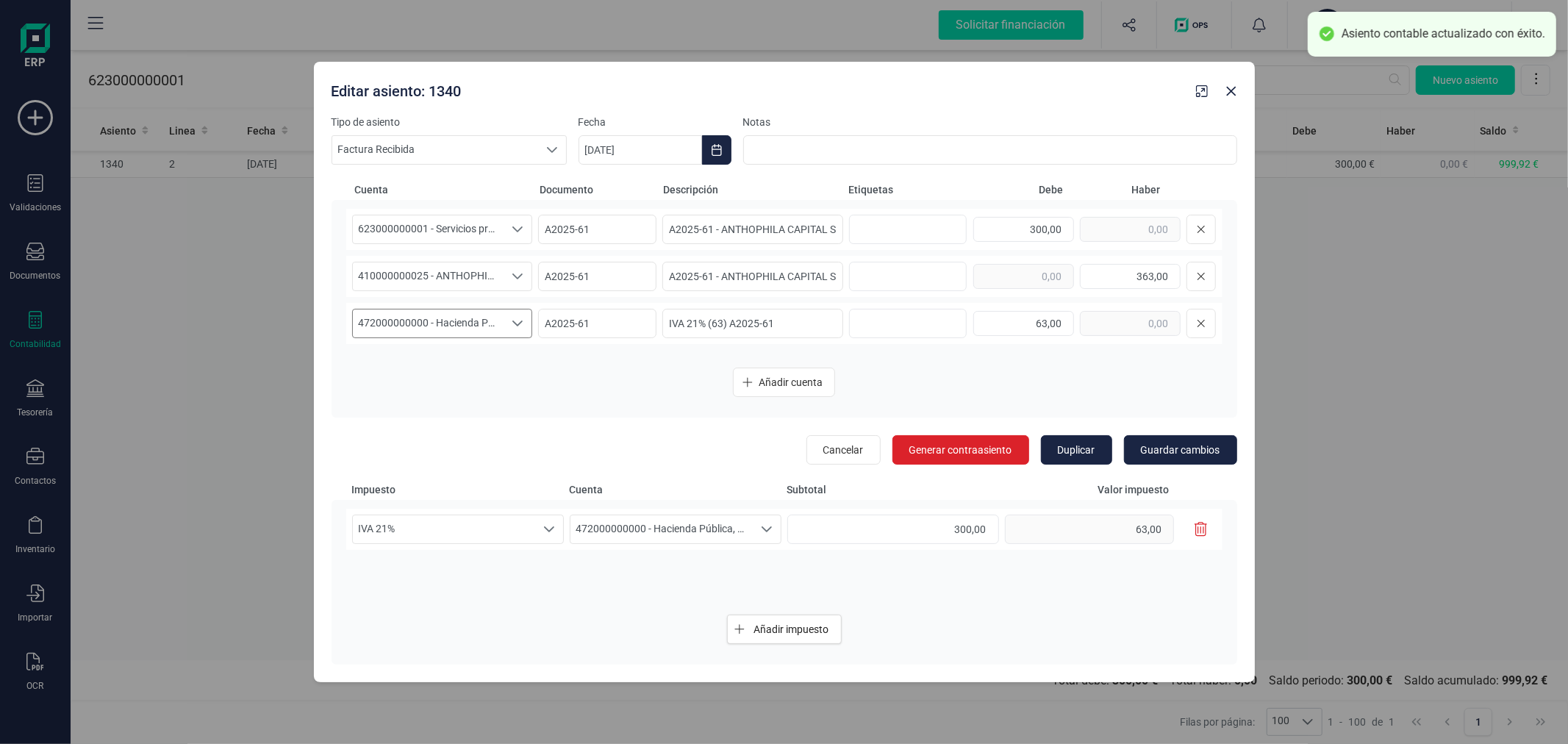
click at [447, 309] on span "472000000000 - Hacienda Pública, IVA soportado" at bounding box center [429, 323] width 151 height 28
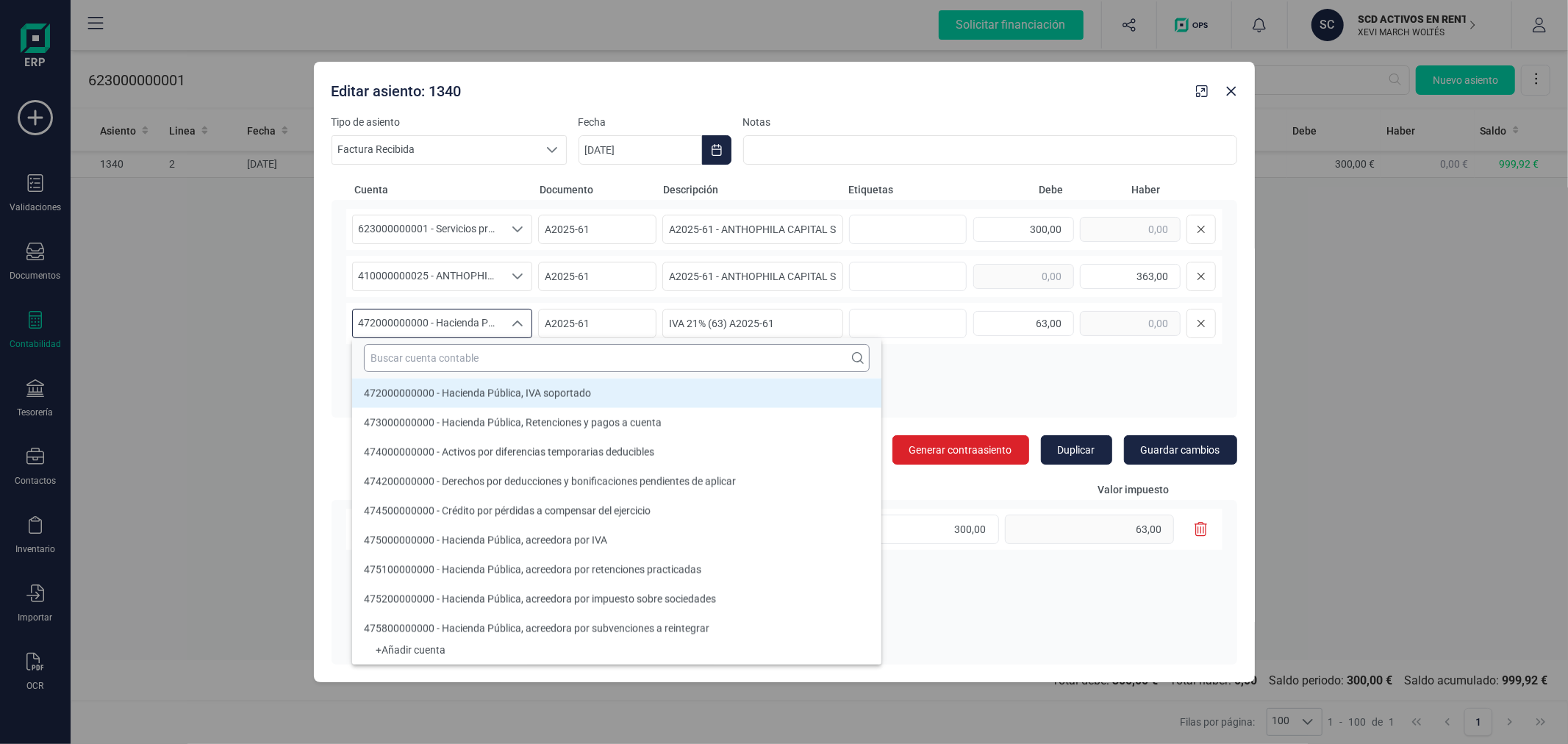
click at [471, 355] on input "text" at bounding box center [616, 358] width 506 height 28
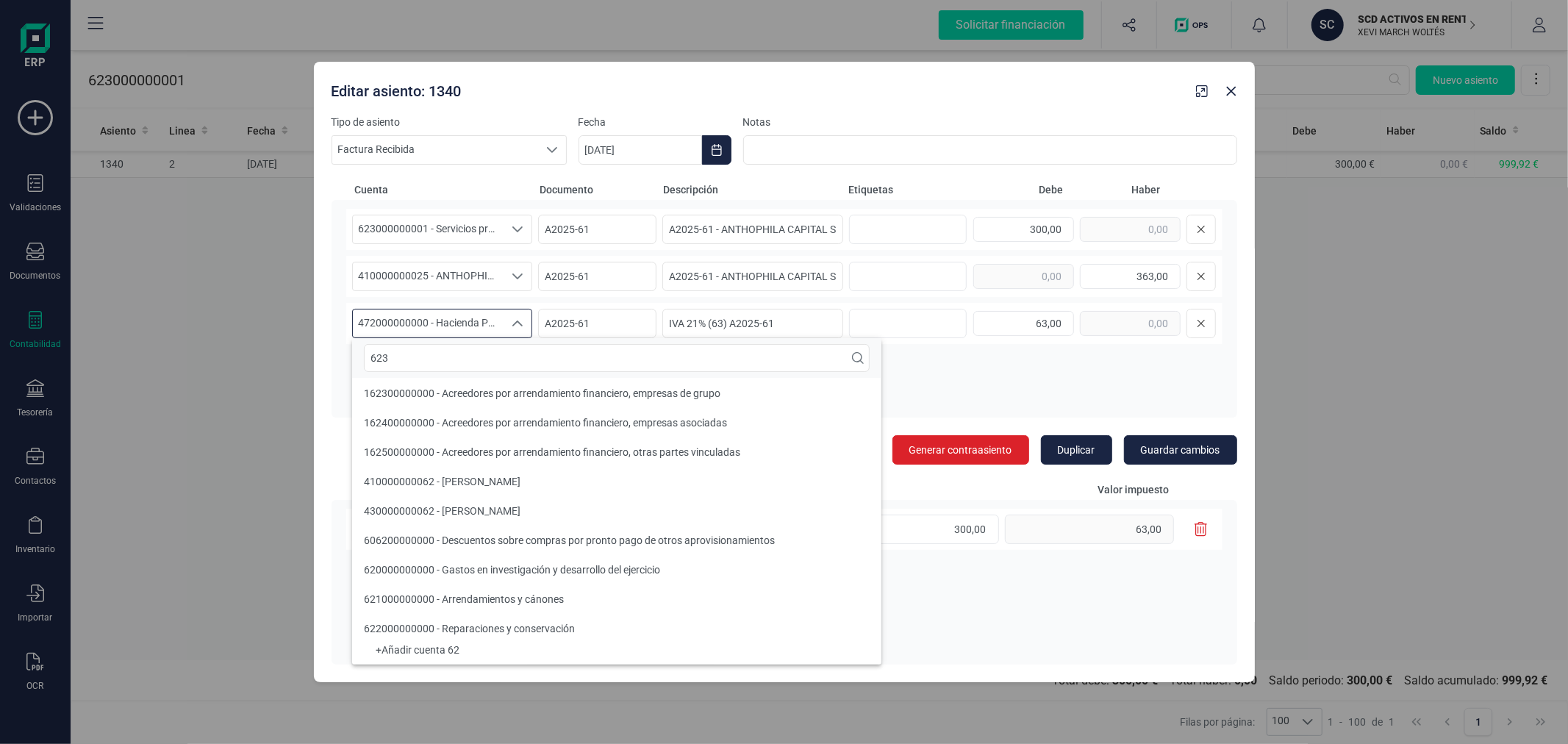
scroll to position [0, 0]
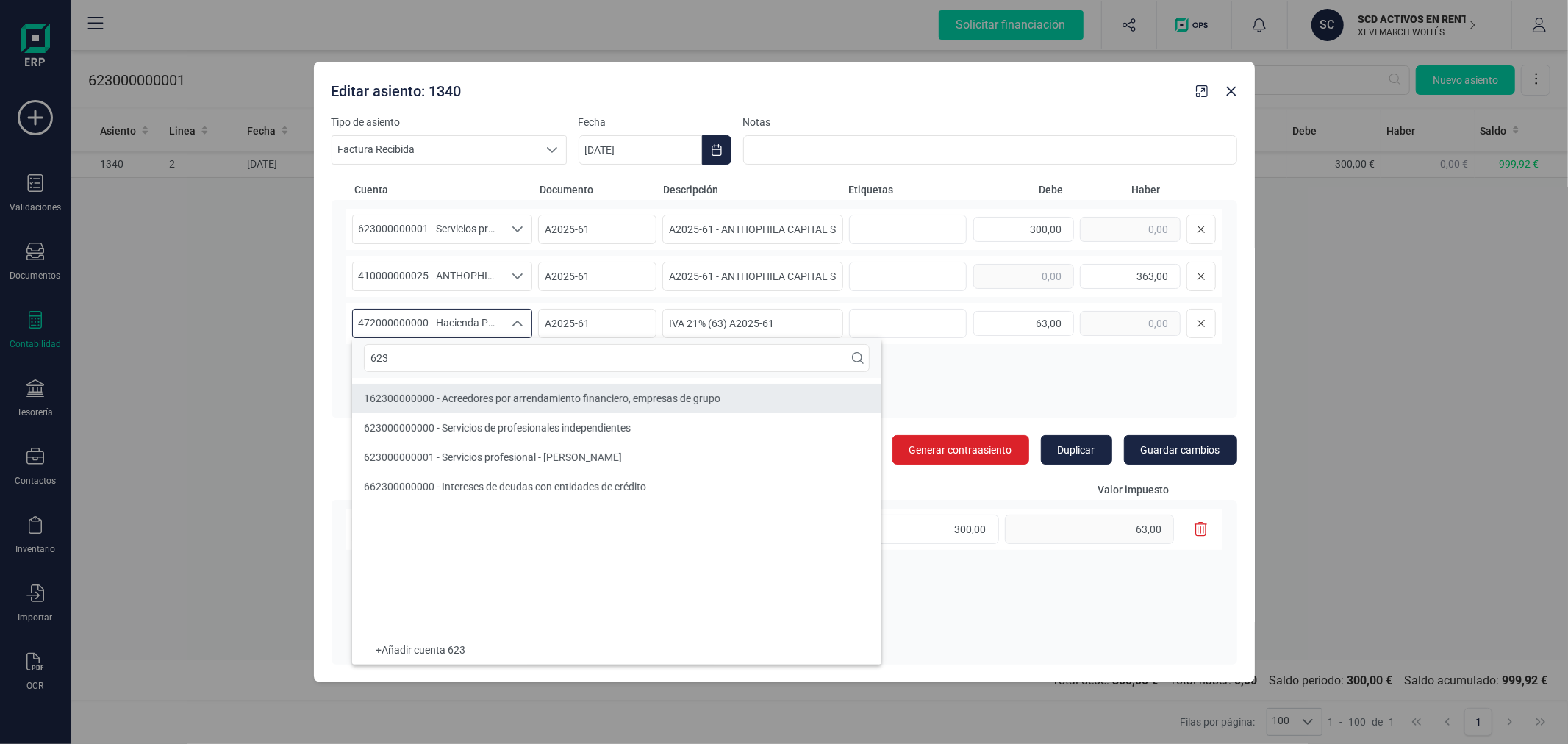
type input "623"
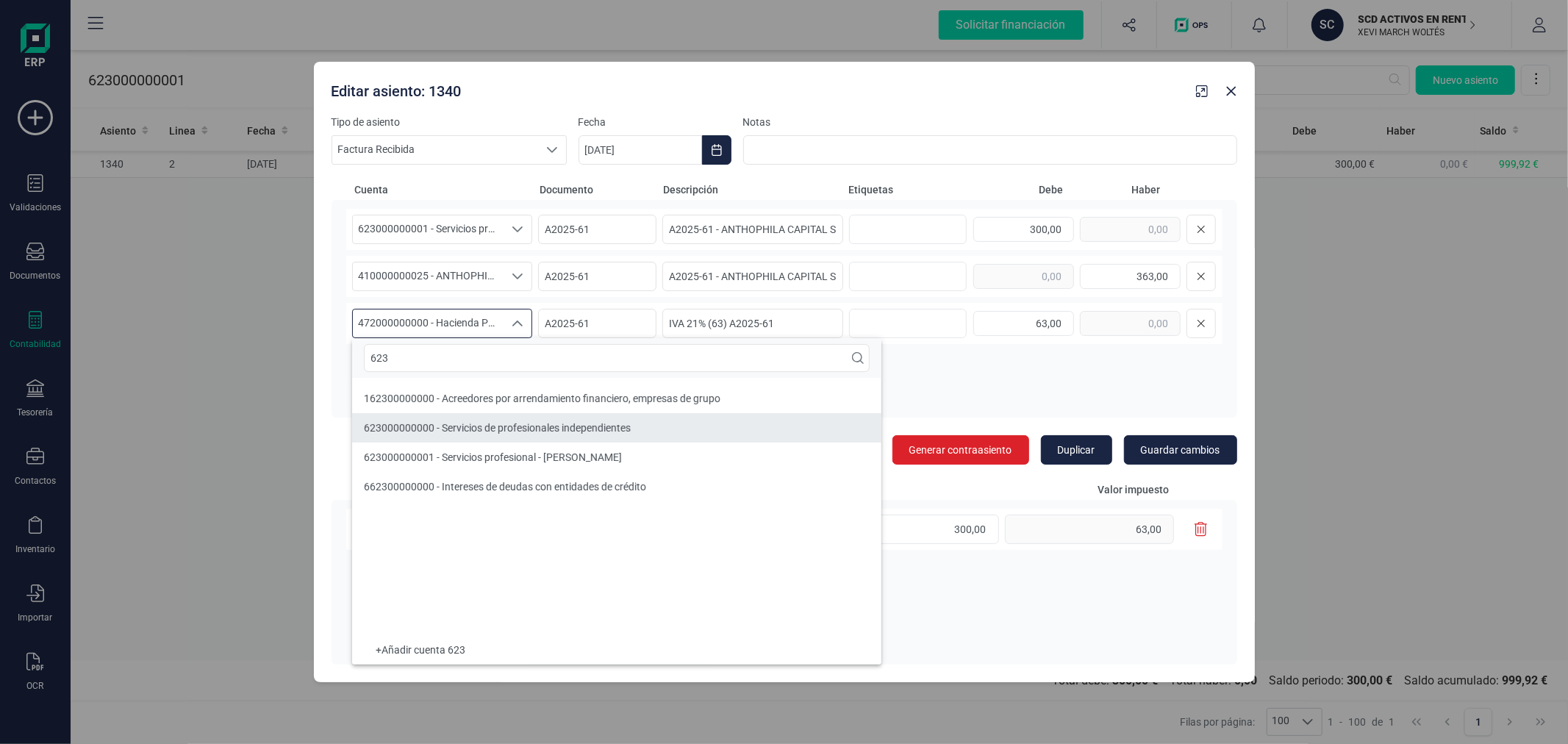
click at [471, 431] on span "623000000000 - Servicios de profesionales independientes" at bounding box center [497, 428] width 267 height 12
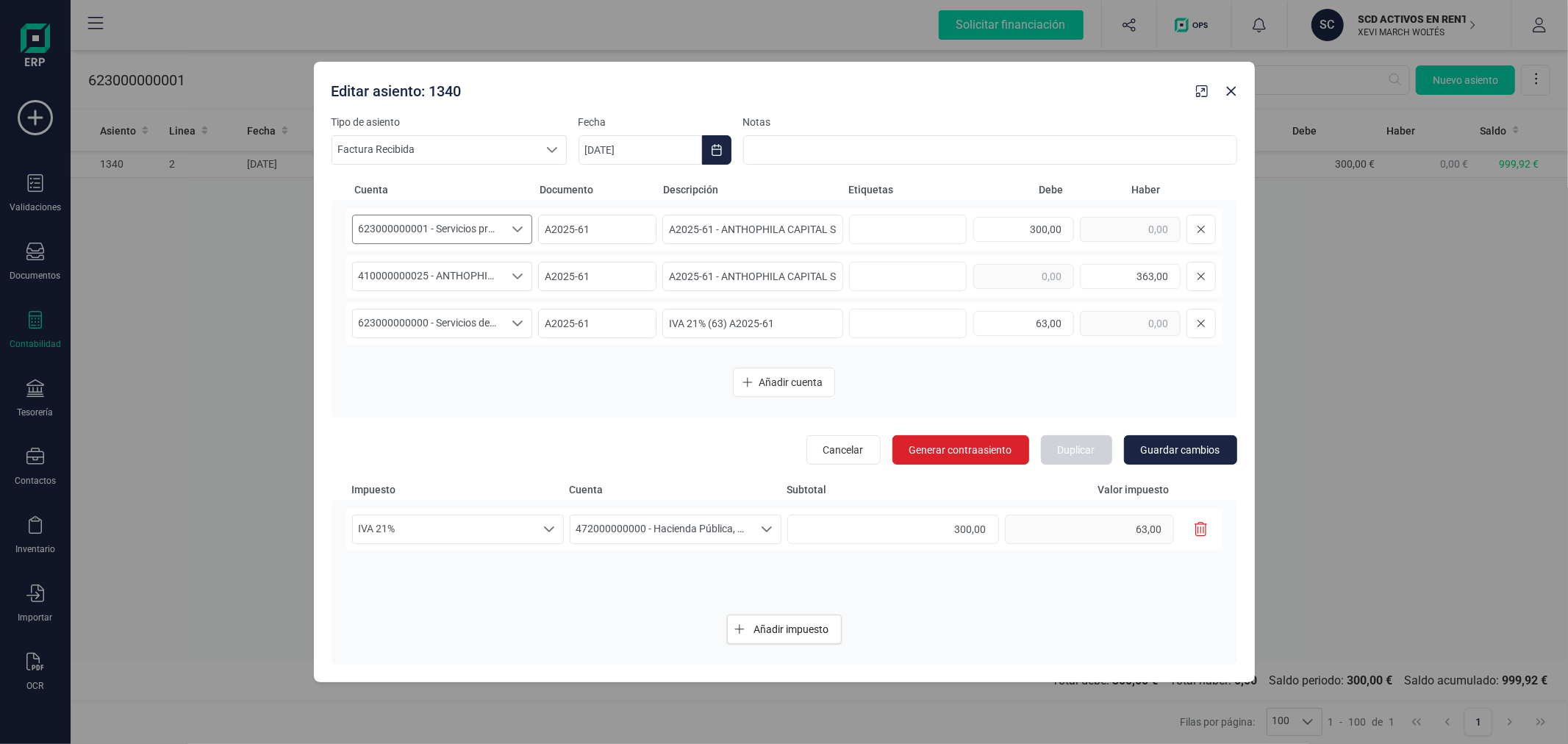
click at [439, 216] on span "623000000001 - Servicios profesional - [PERSON_NAME]" at bounding box center [429, 230] width 151 height 28
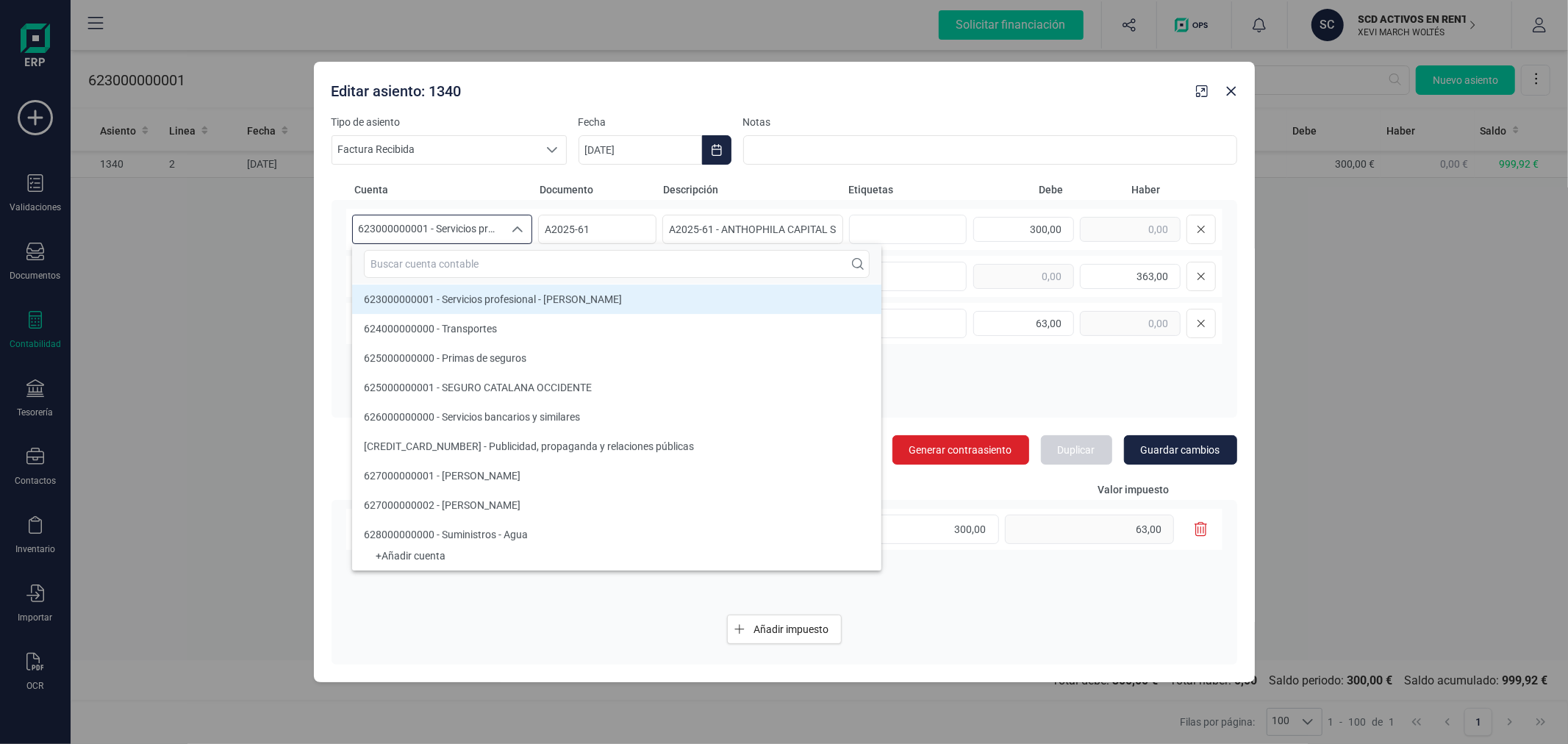
scroll to position [18164, 0]
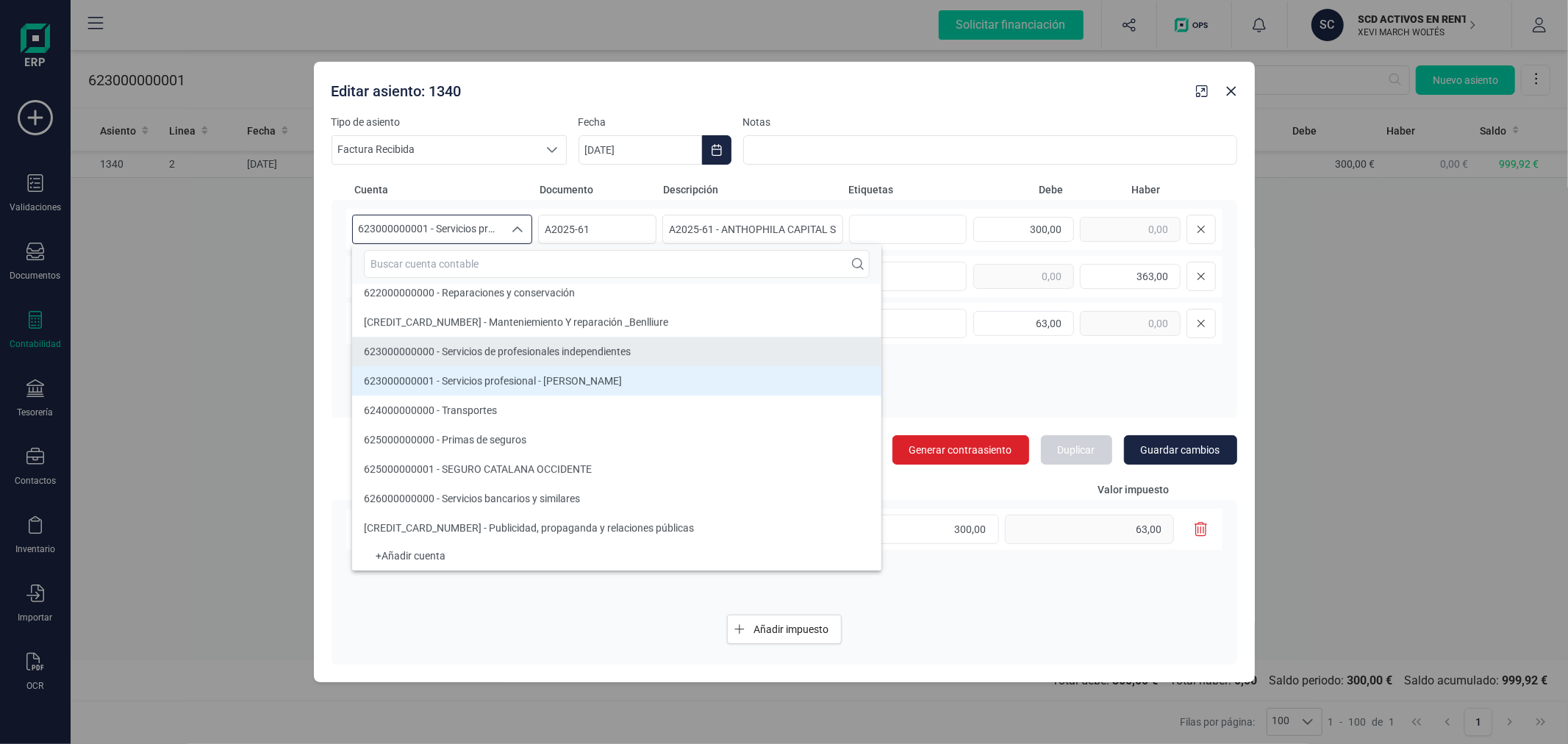
click at [452, 338] on li "623000000000 - Servicios de profesionales independientes" at bounding box center [616, 351] width 529 height 30
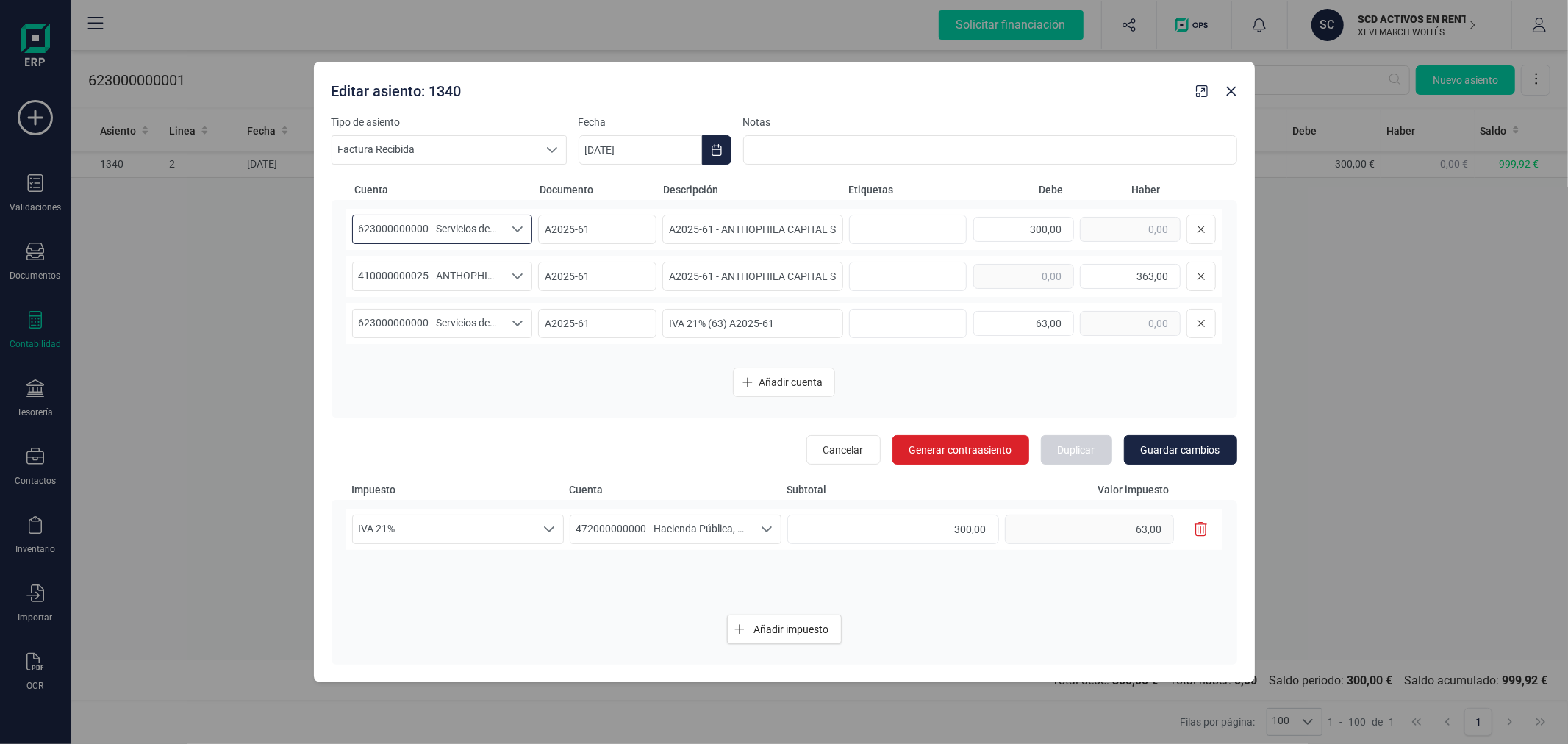
click at [1190, 530] on button "button" at bounding box center [1201, 530] width 25 height 30
click at [1190, 451] on span "Guardar cambios" at bounding box center [1181, 450] width 80 height 15
type input "03/09/2025"
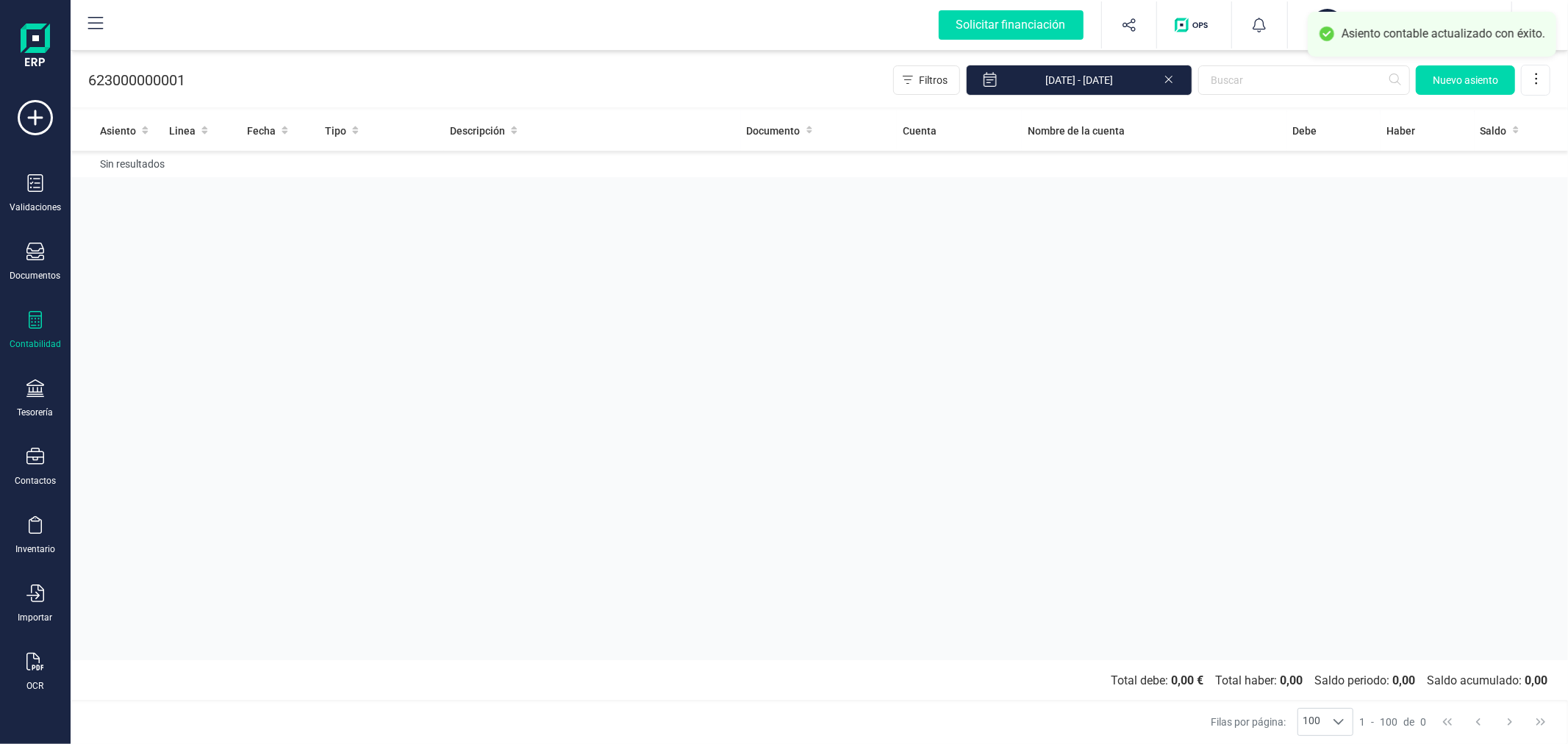
click at [638, 432] on div "Asiento Linea Fecha Tipo Descripción Documento Cuenta Nombre de la cuenta Debe …" at bounding box center [819, 385] width 1497 height 550
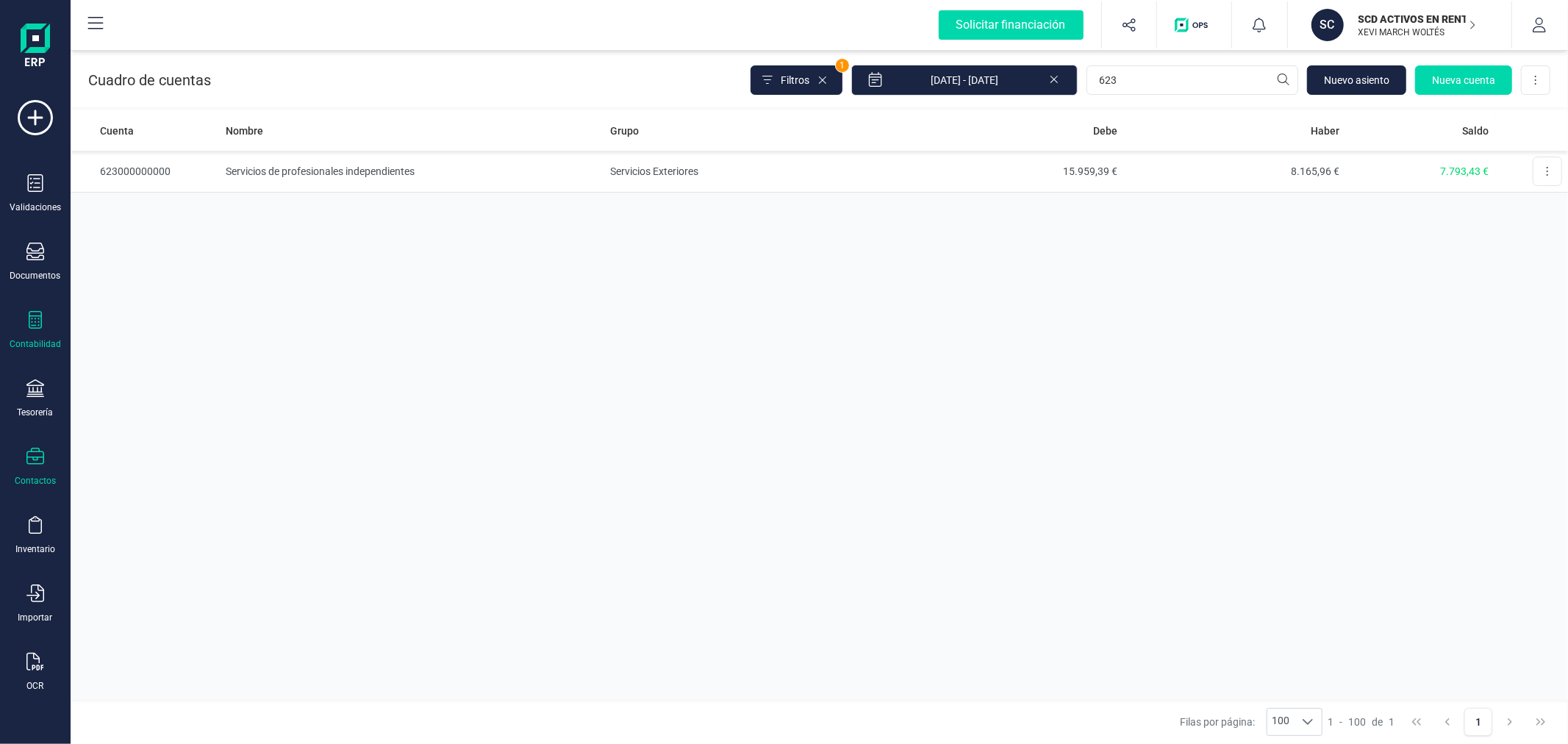
click at [42, 467] on div at bounding box center [35, 458] width 17 height 21
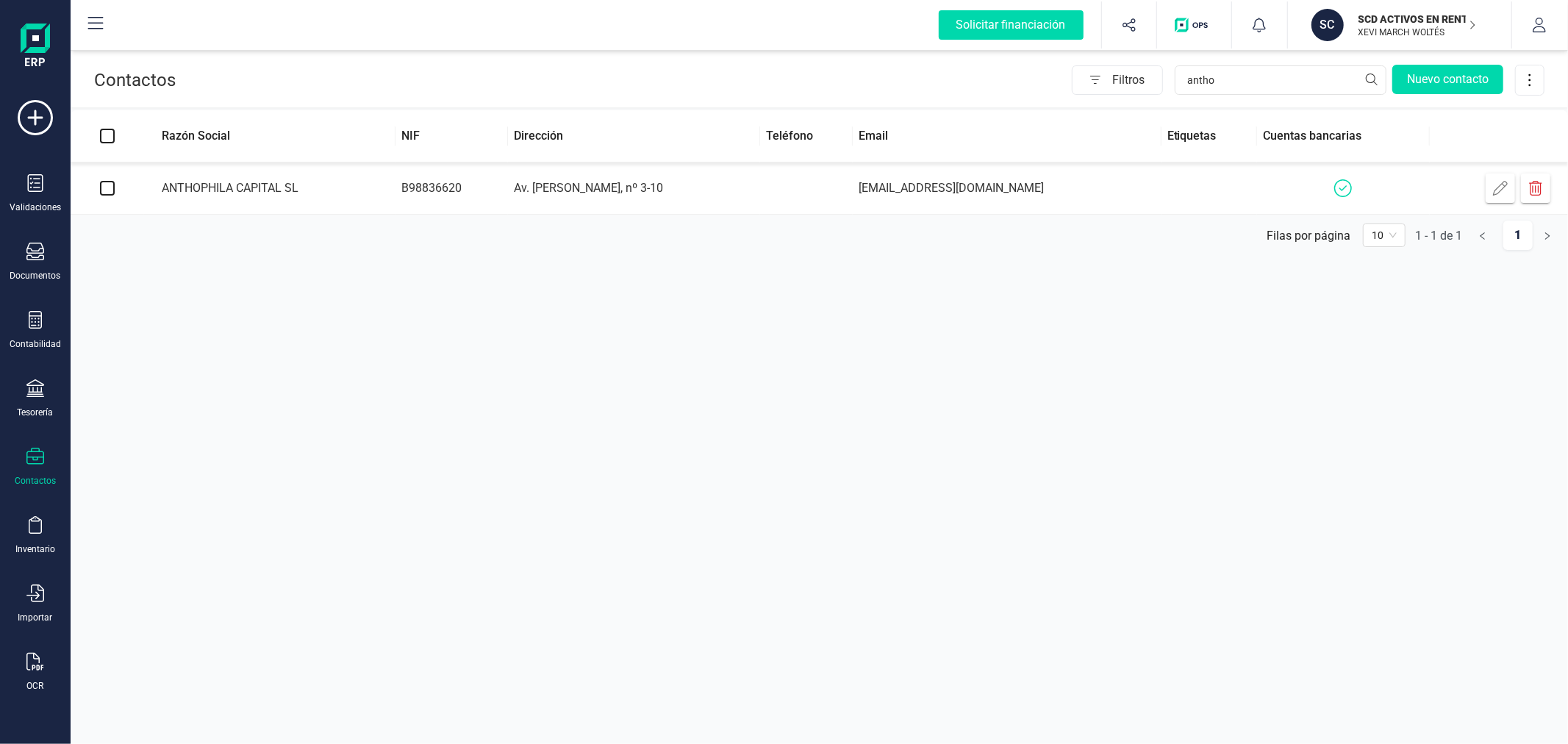
click at [908, 188] on td "info@anthophilacapital.es" at bounding box center [1007, 188] width 308 height 52
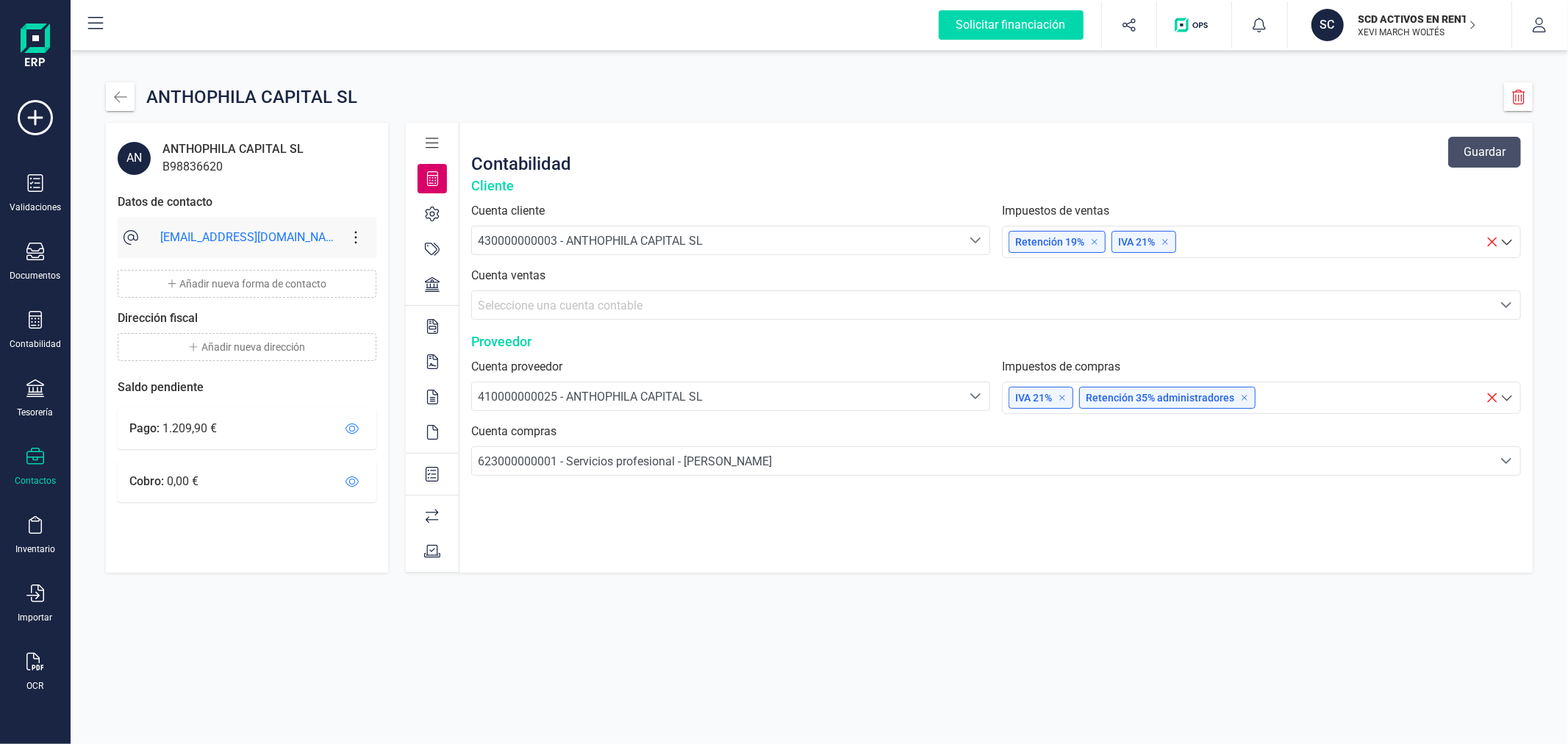
click at [516, 454] on span "623000000001 - Servicios profesional - [PERSON_NAME]" at bounding box center [624, 461] width 294 height 14
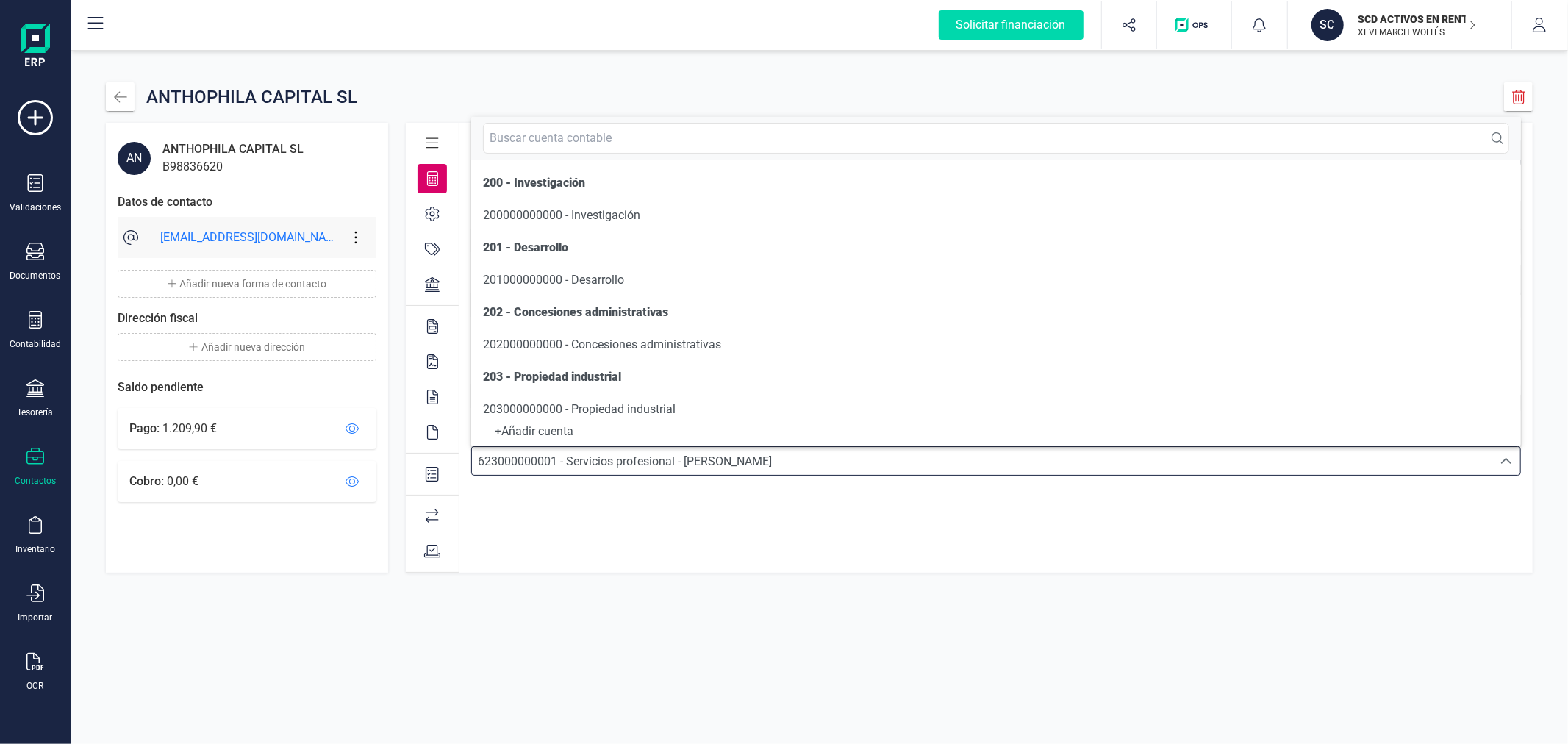
scroll to position [8032, 0]
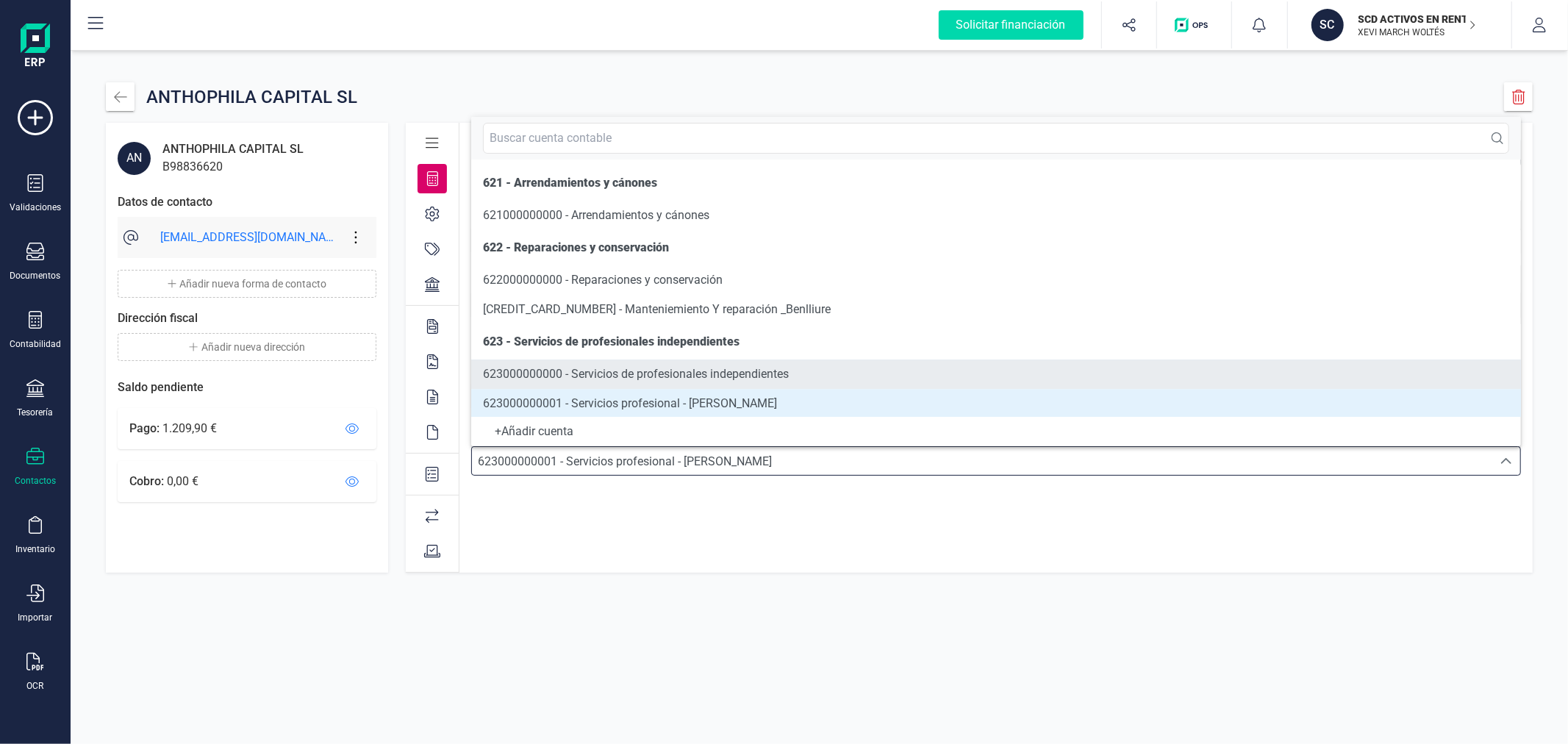
click at [560, 377] on span "623000000000 - Servicios de profesionales independientes" at bounding box center [636, 374] width 306 height 14
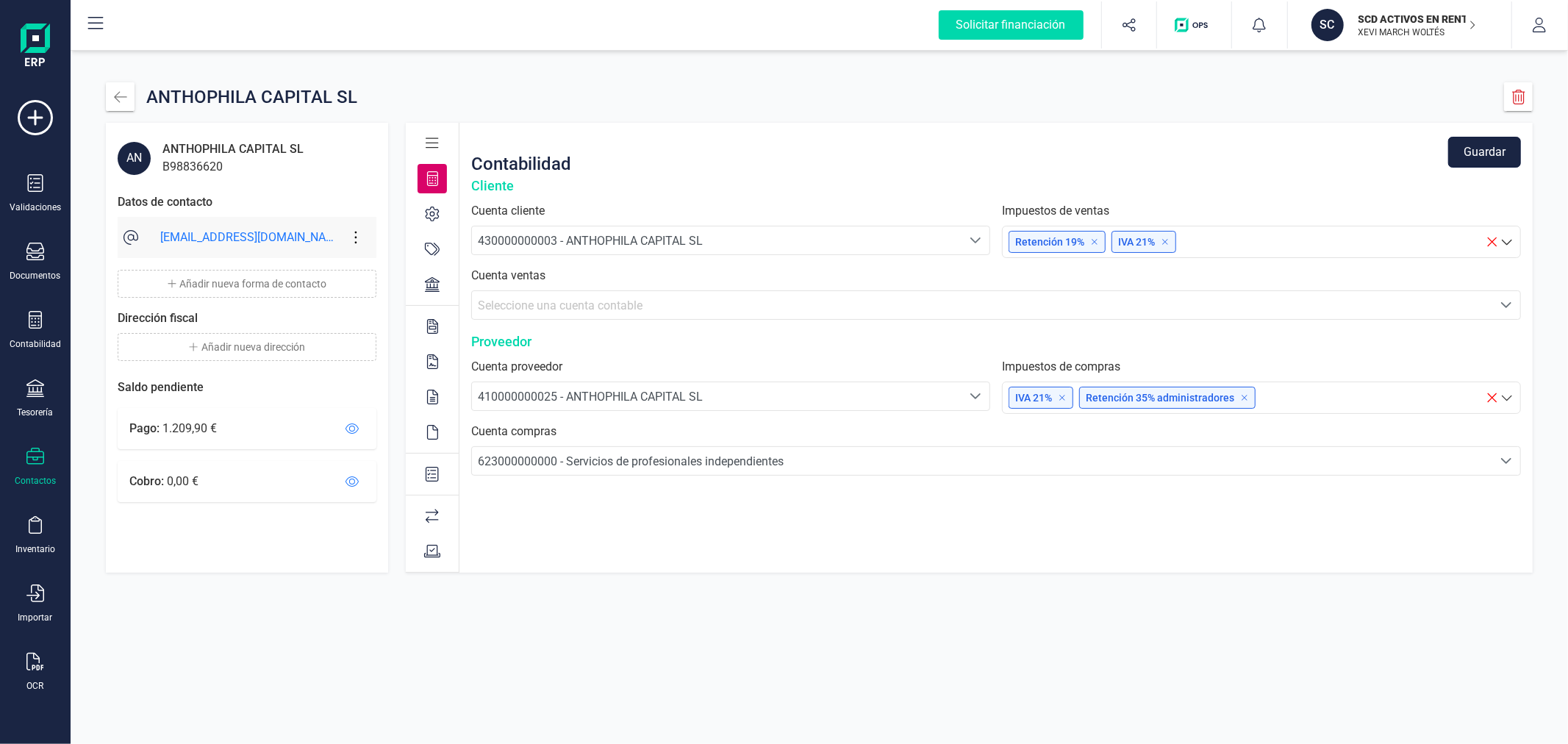
click at [1456, 162] on button "Guardar" at bounding box center [1485, 152] width 72 height 31
click at [127, 90] on icon "button" at bounding box center [121, 97] width 15 height 15
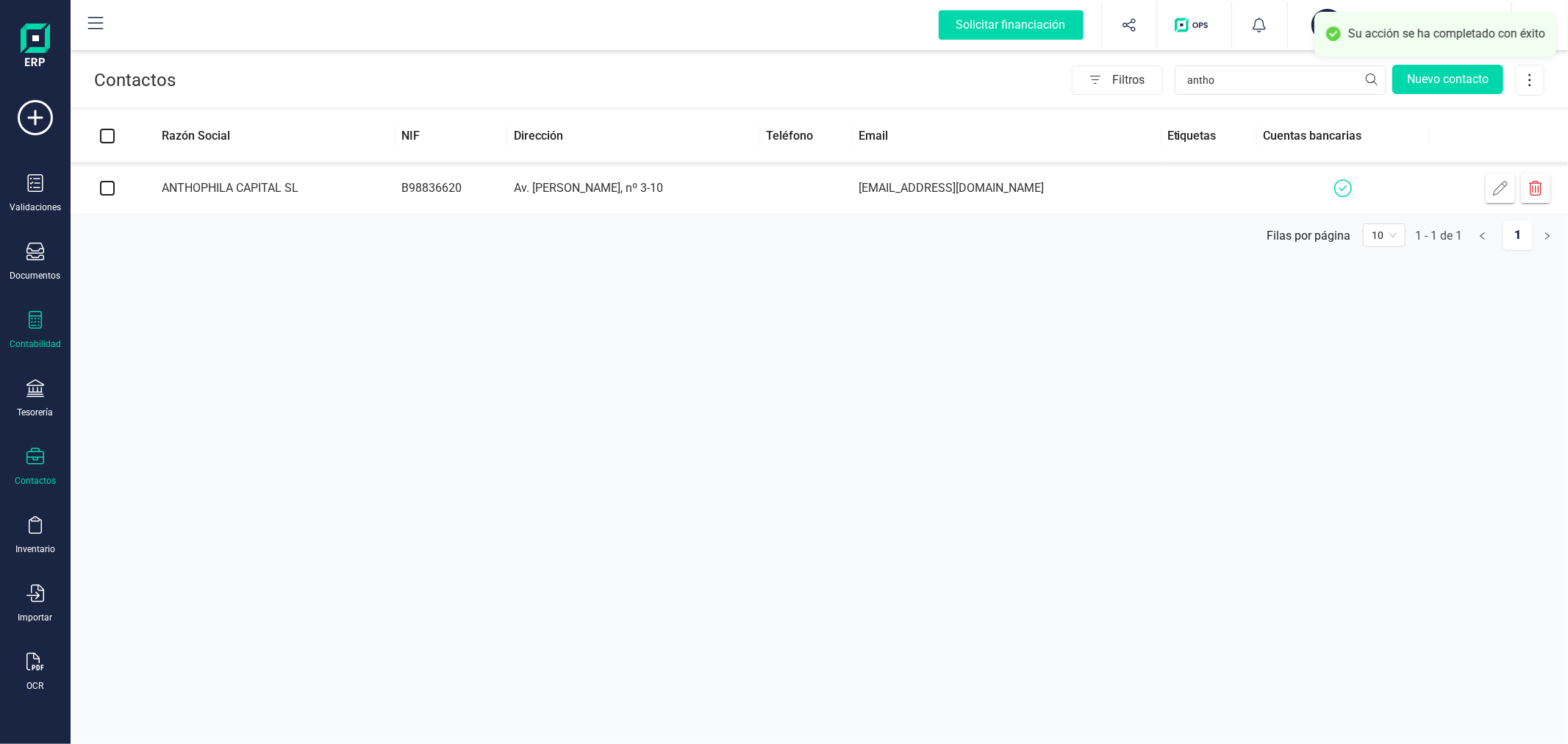
click at [28, 342] on div "Contabilidad" at bounding box center [35, 344] width 52 height 12
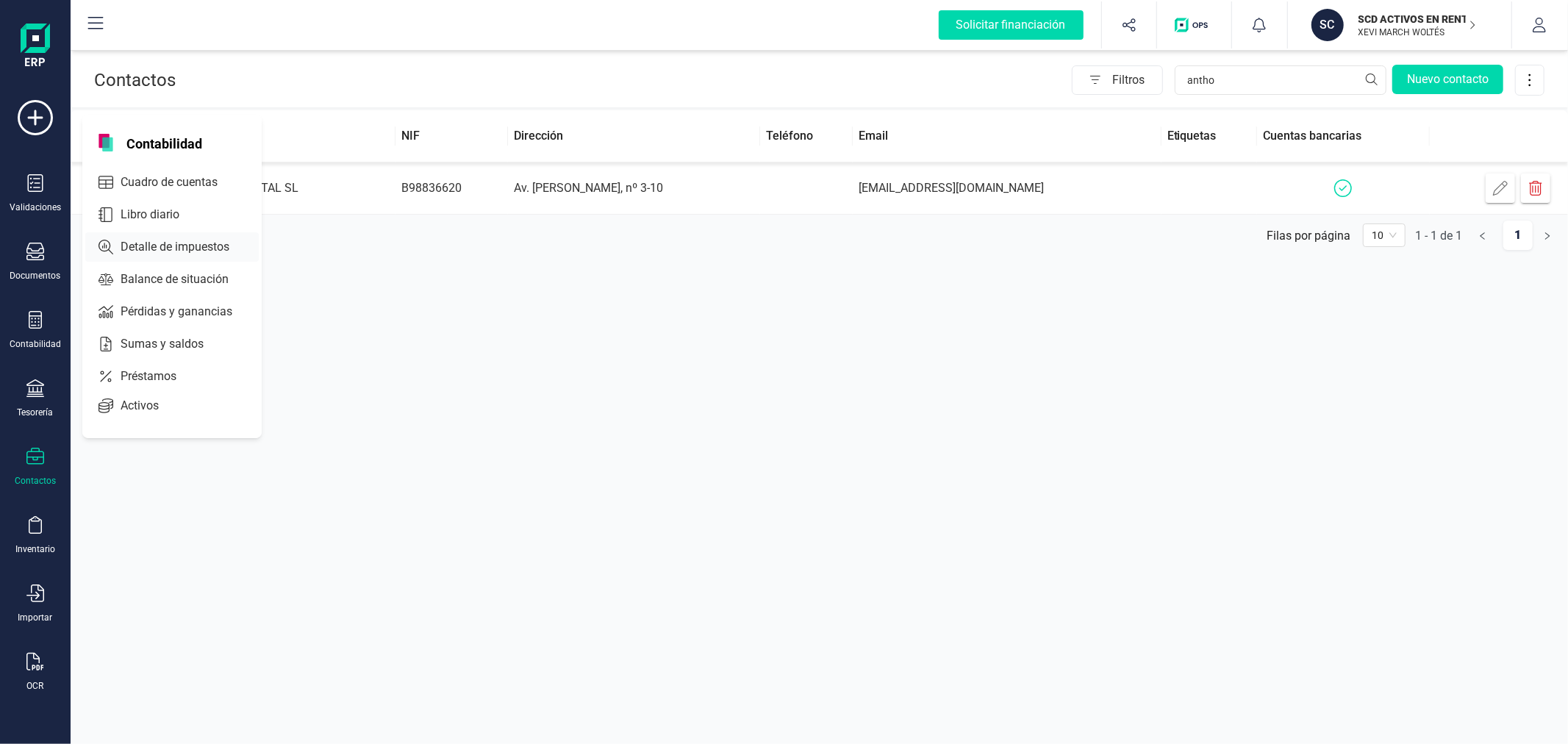
click at [174, 244] on span "Detalle de impuestos" at bounding box center [185, 247] width 141 height 17
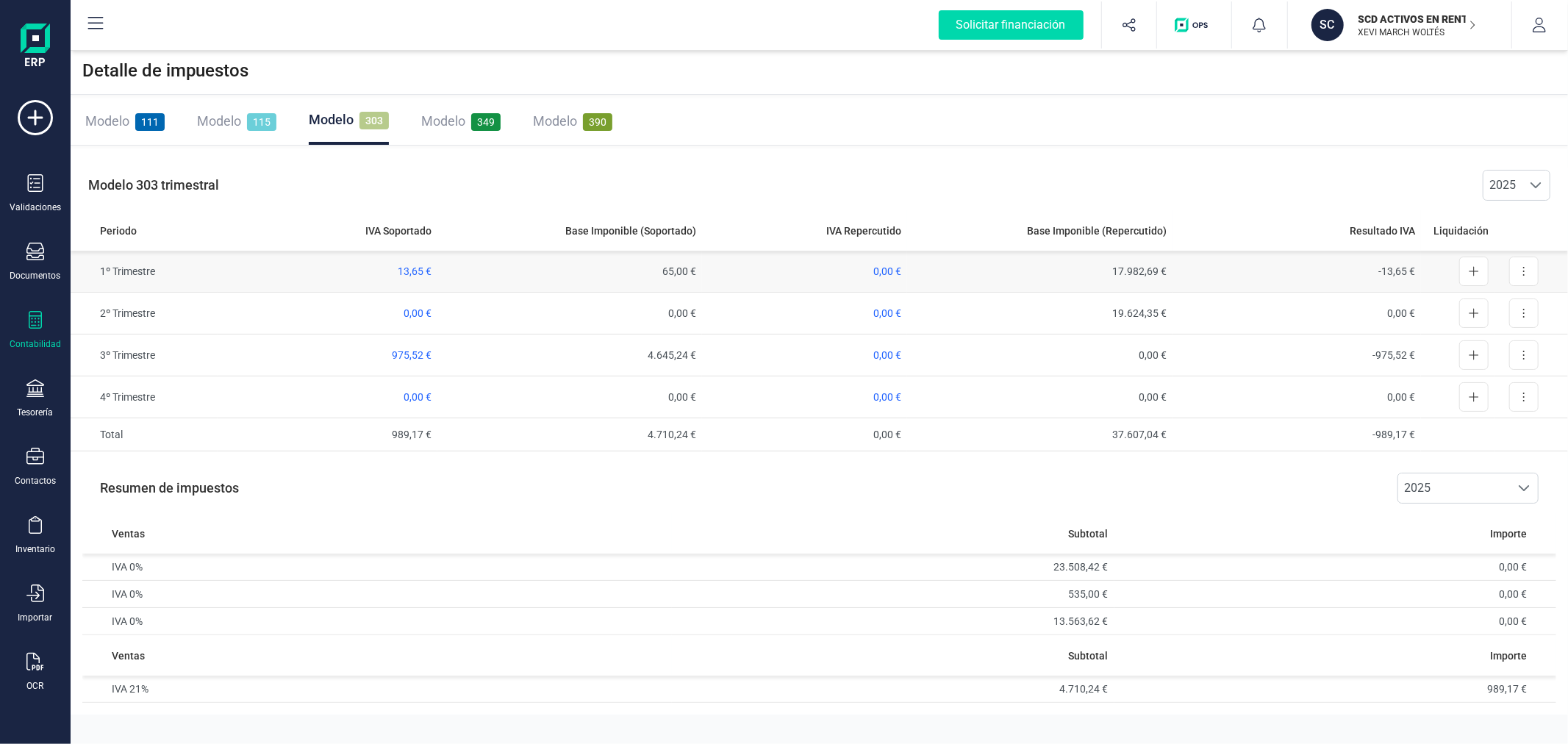
click at [413, 266] on span "13,65 €" at bounding box center [414, 272] width 34 height 12
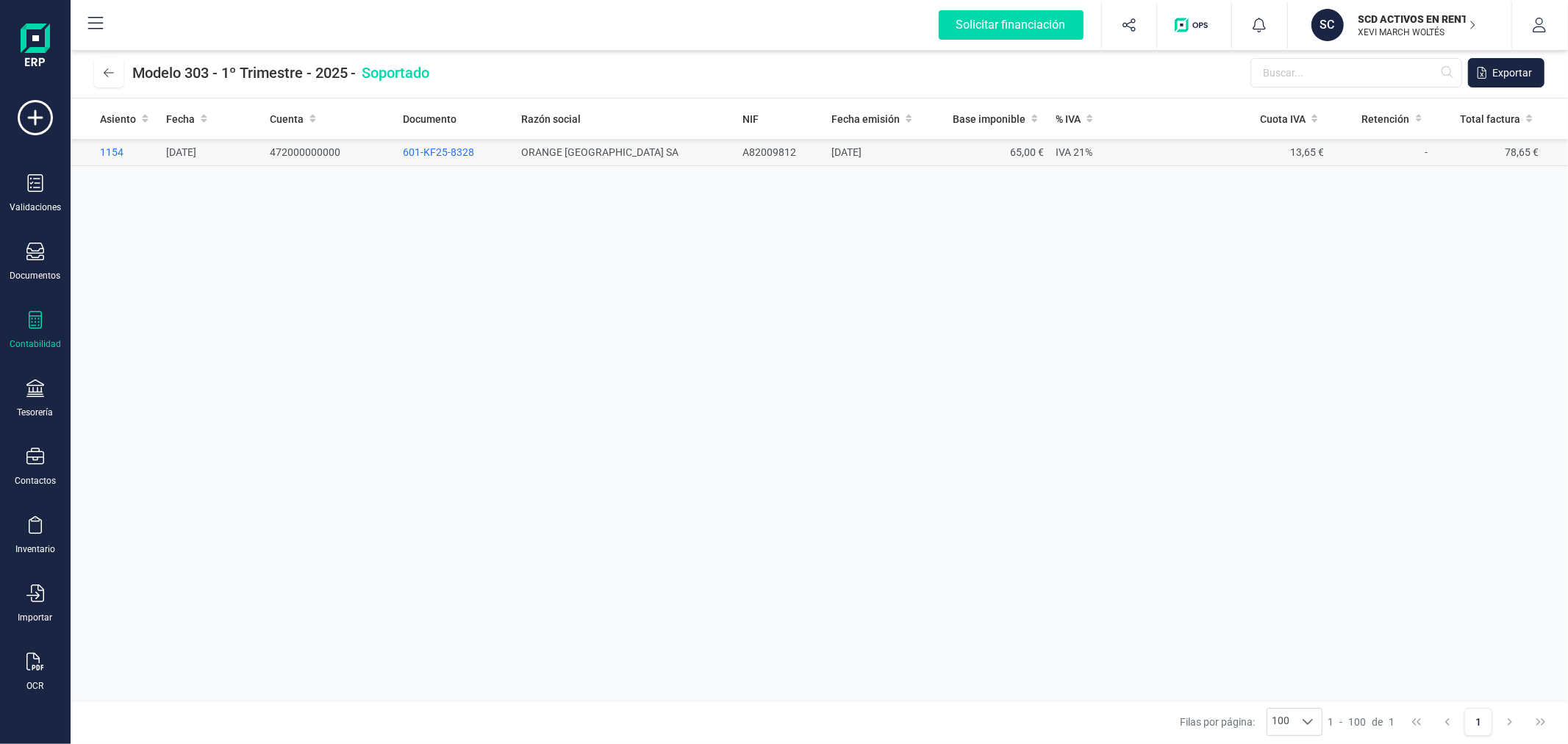
click at [434, 156] on span "601-KF25-8328" at bounding box center [438, 152] width 72 height 12
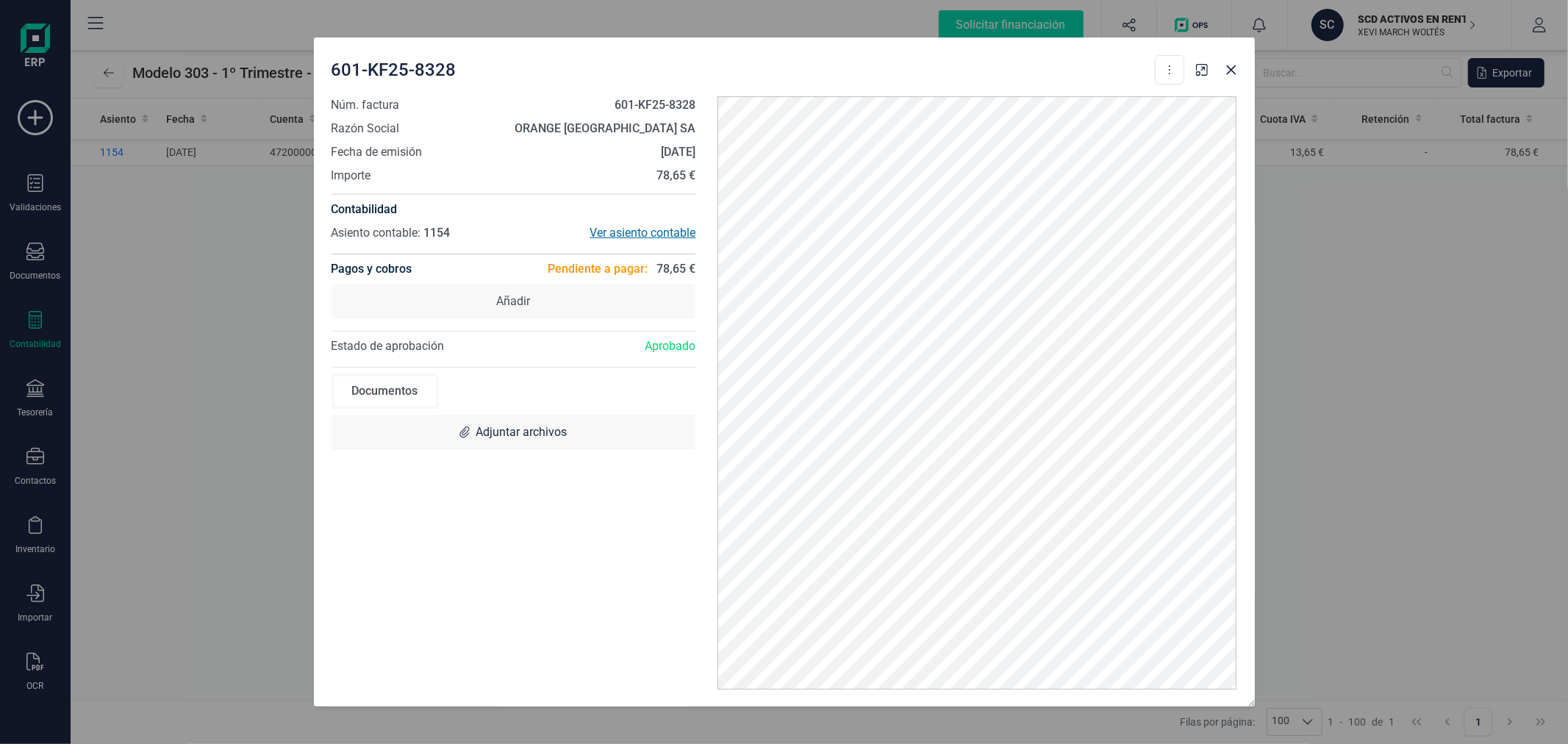
click at [647, 229] on div "Ver asiento contable" at bounding box center [605, 233] width 183 height 17
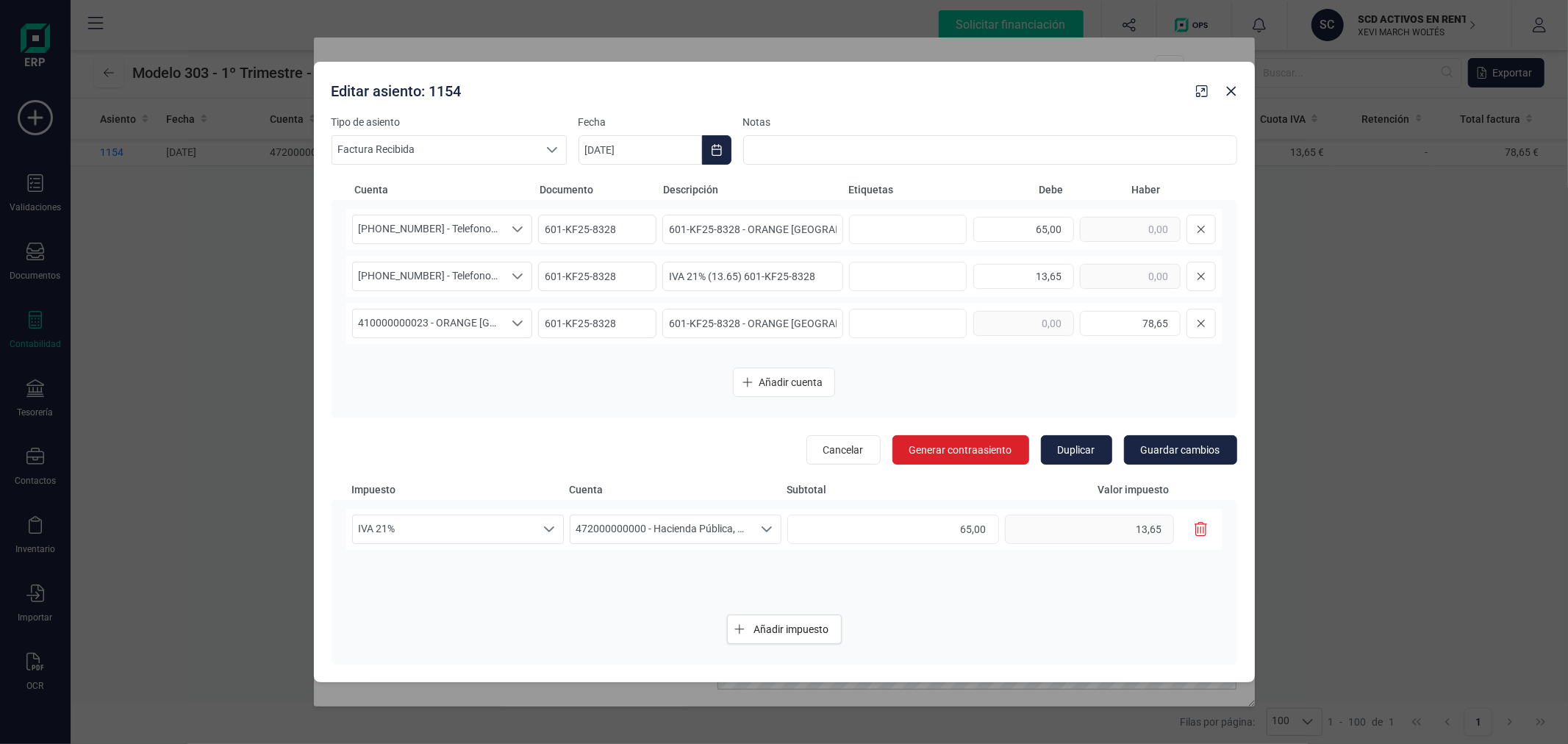
click at [1199, 523] on icon "button" at bounding box center [1201, 530] width 13 height 15
click at [1190, 454] on span "Guardar cambios" at bounding box center [1181, 450] width 80 height 15
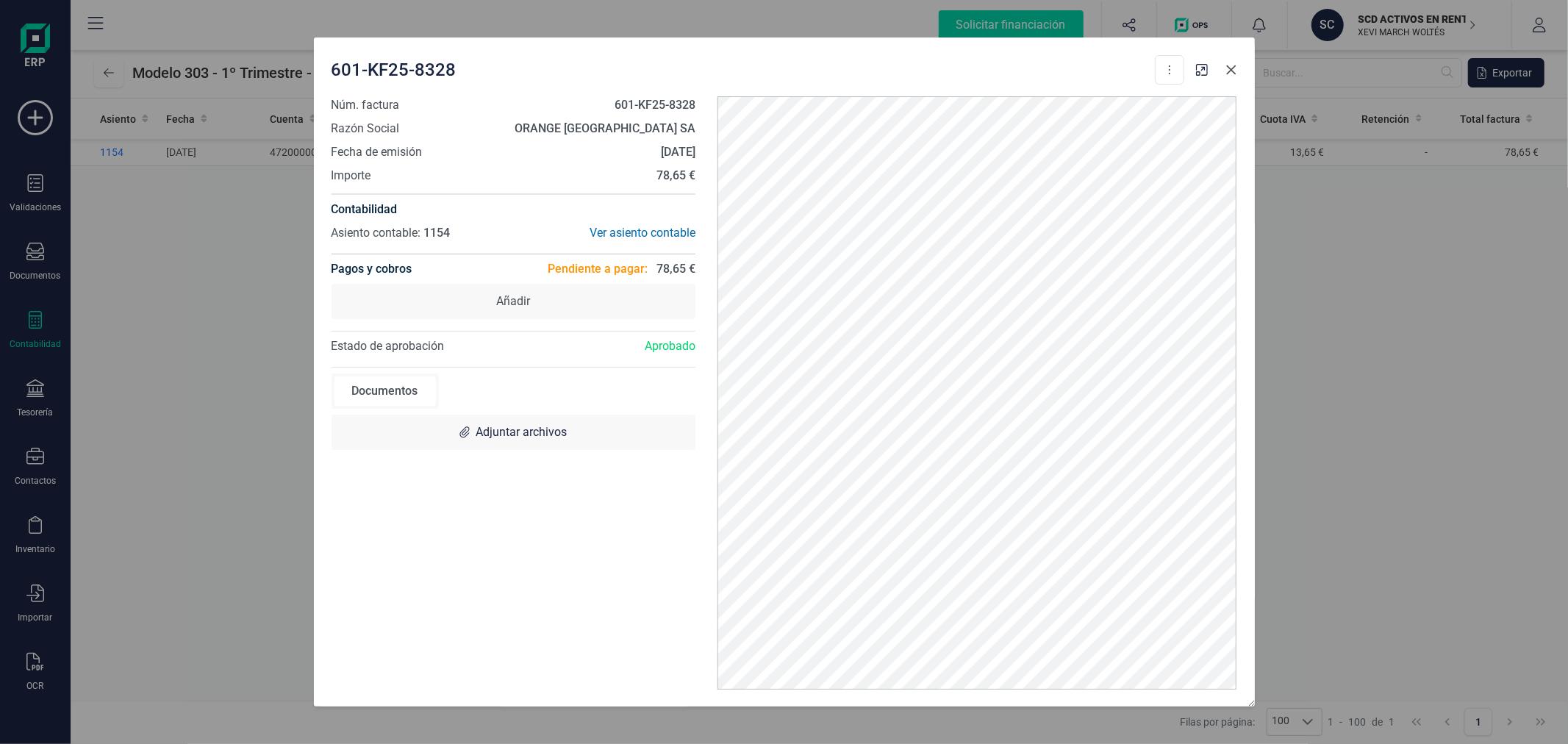
click at [1232, 67] on icon "button" at bounding box center [1232, 70] width 12 height 12
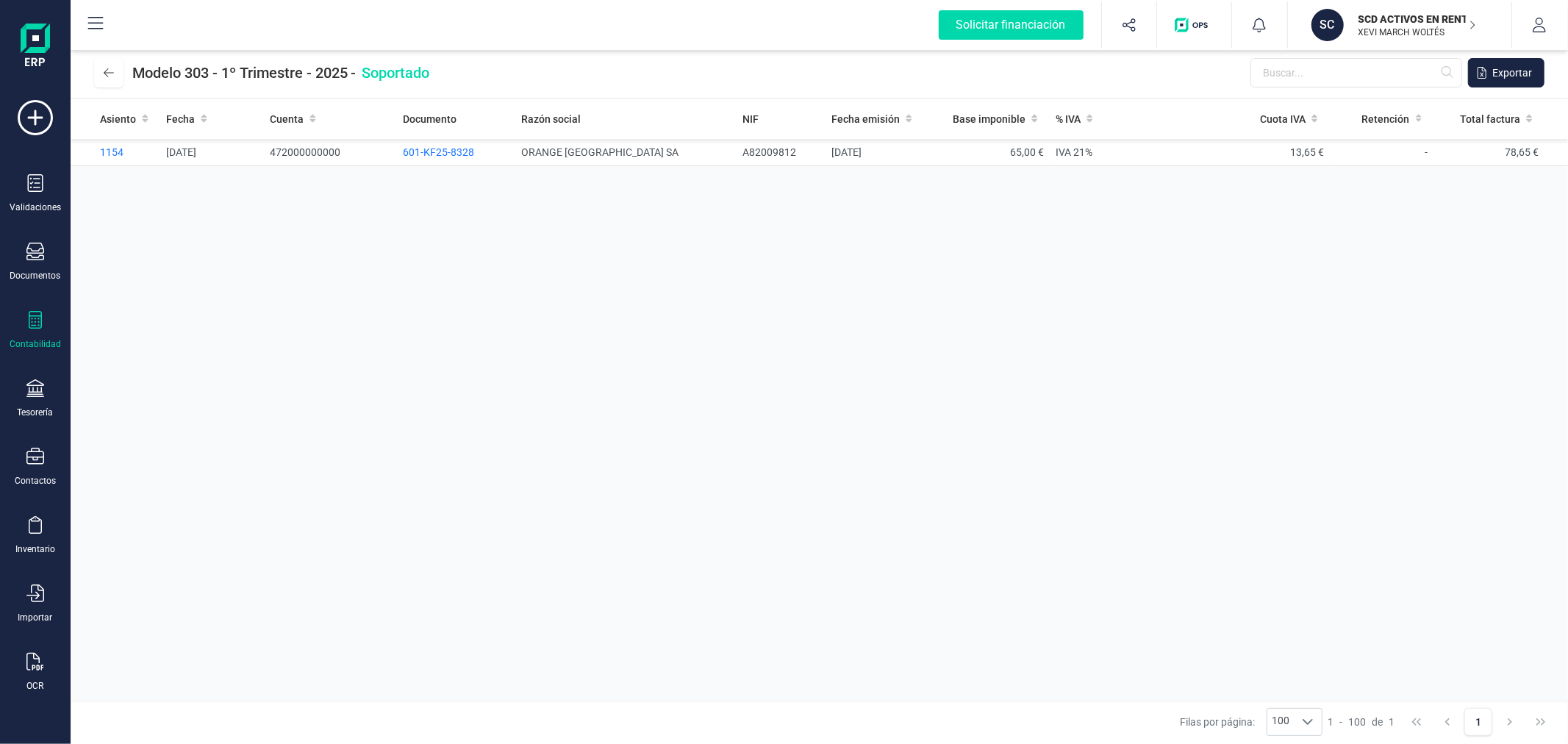
click at [627, 297] on div "Asiento Fecha Cuenta Documento Razón social NIF Fecha emisión Base imponible % …" at bounding box center [819, 399] width 1497 height 602
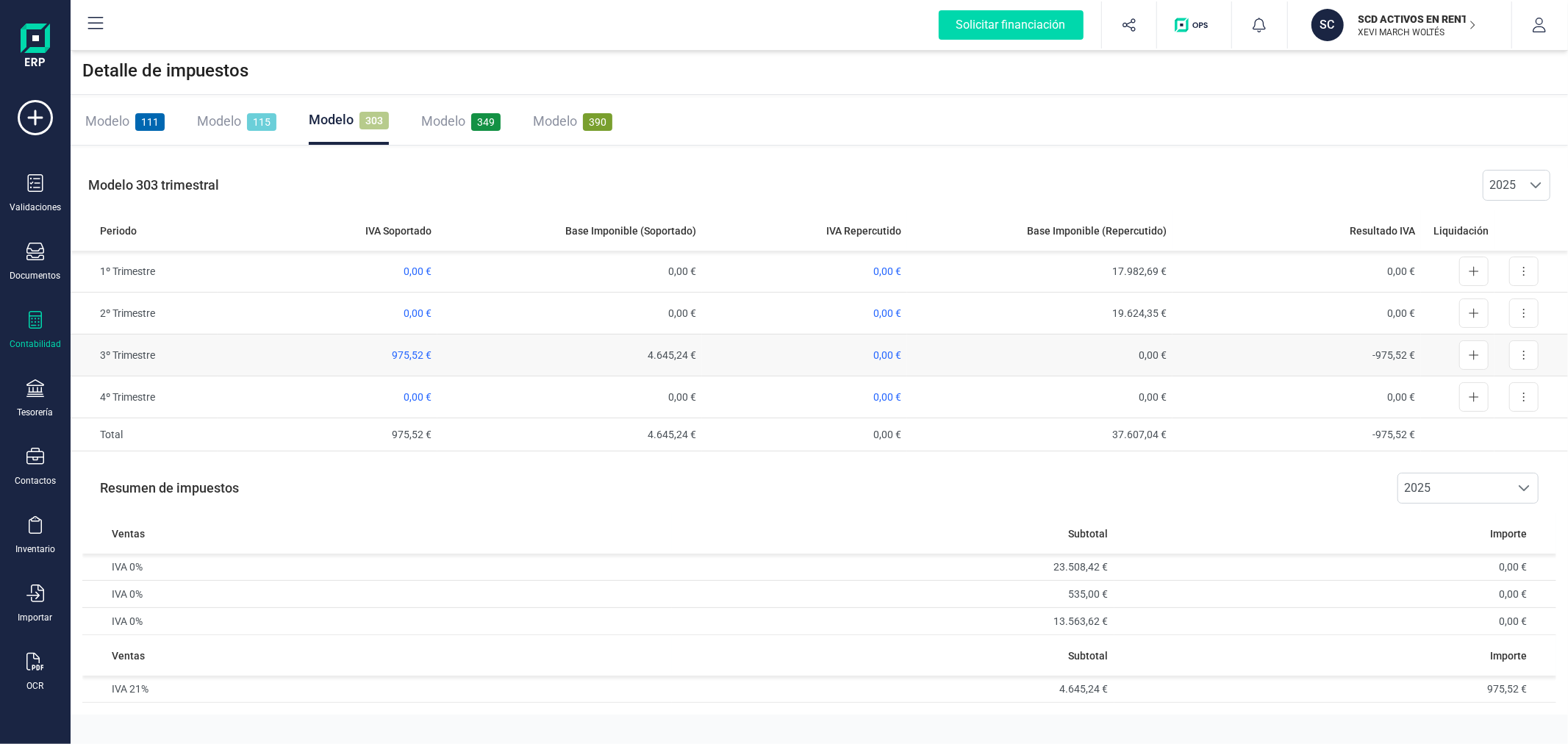
click at [422, 349] on span "975,52 €" at bounding box center [411, 355] width 39 height 12
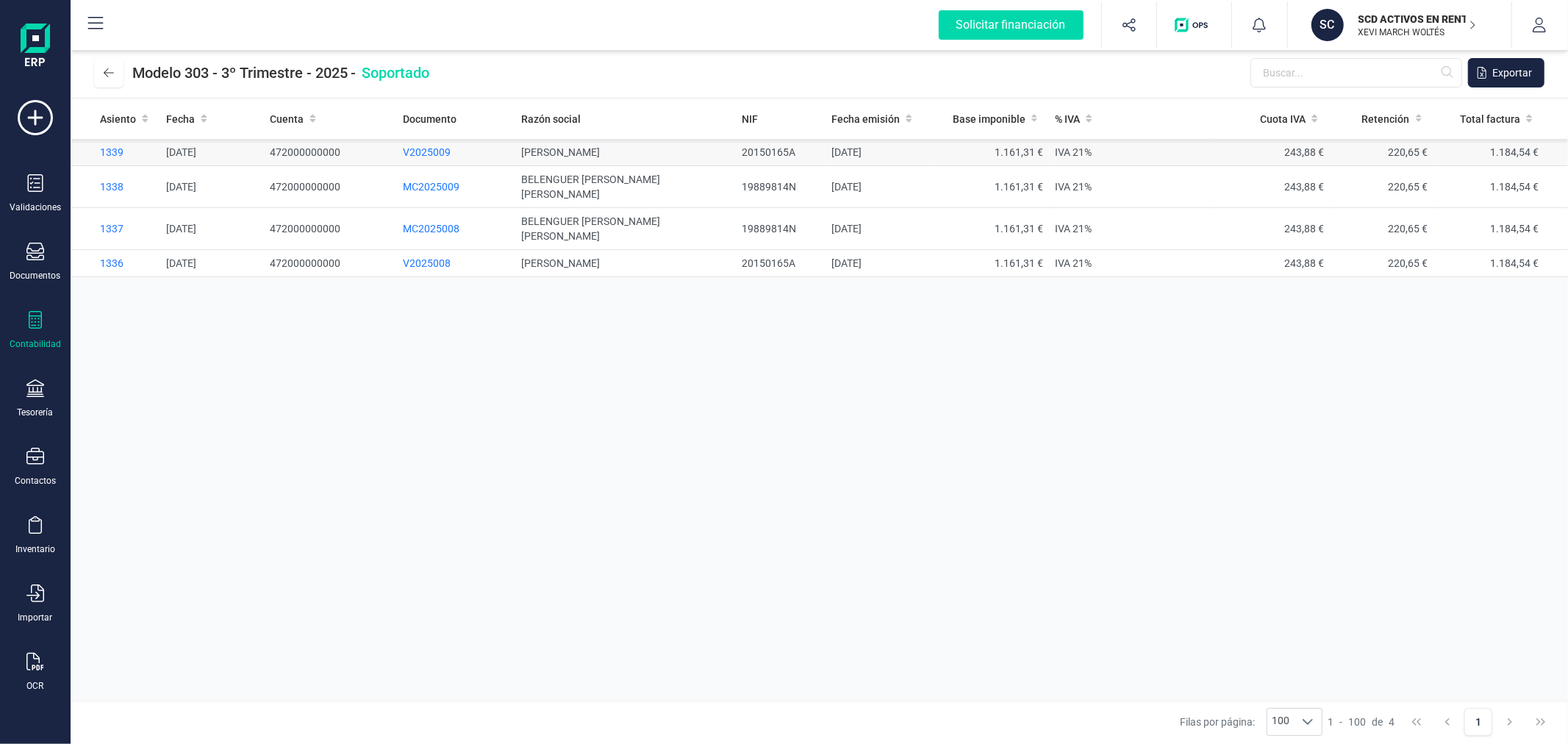
click at [423, 148] on span "V2025009" at bounding box center [427, 152] width 48 height 12
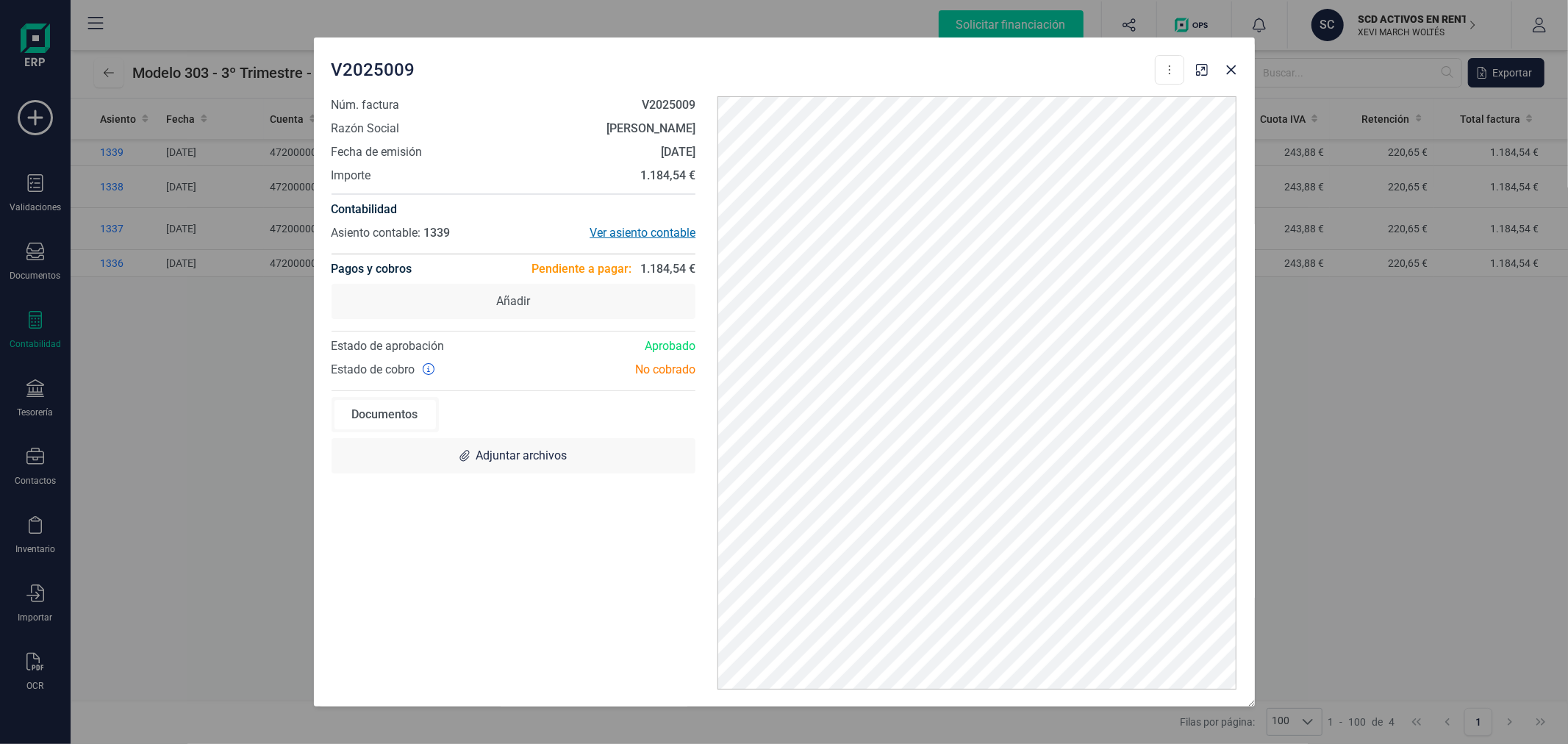
click at [629, 235] on div "Ver asiento contable" at bounding box center [605, 233] width 183 height 17
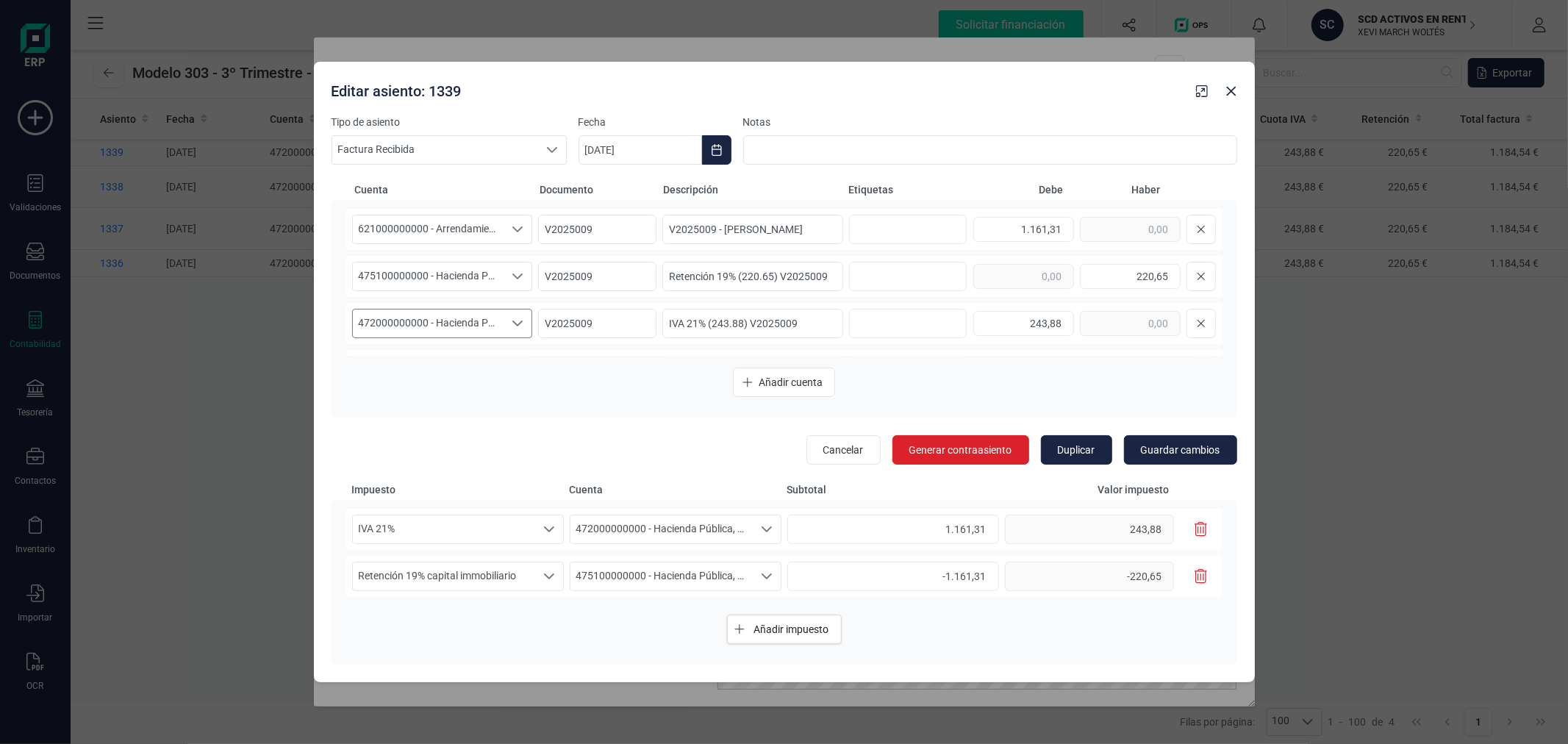
click at [486, 322] on span "472000000000 - Hacienda Pública, IVA soportado" at bounding box center [429, 323] width 151 height 28
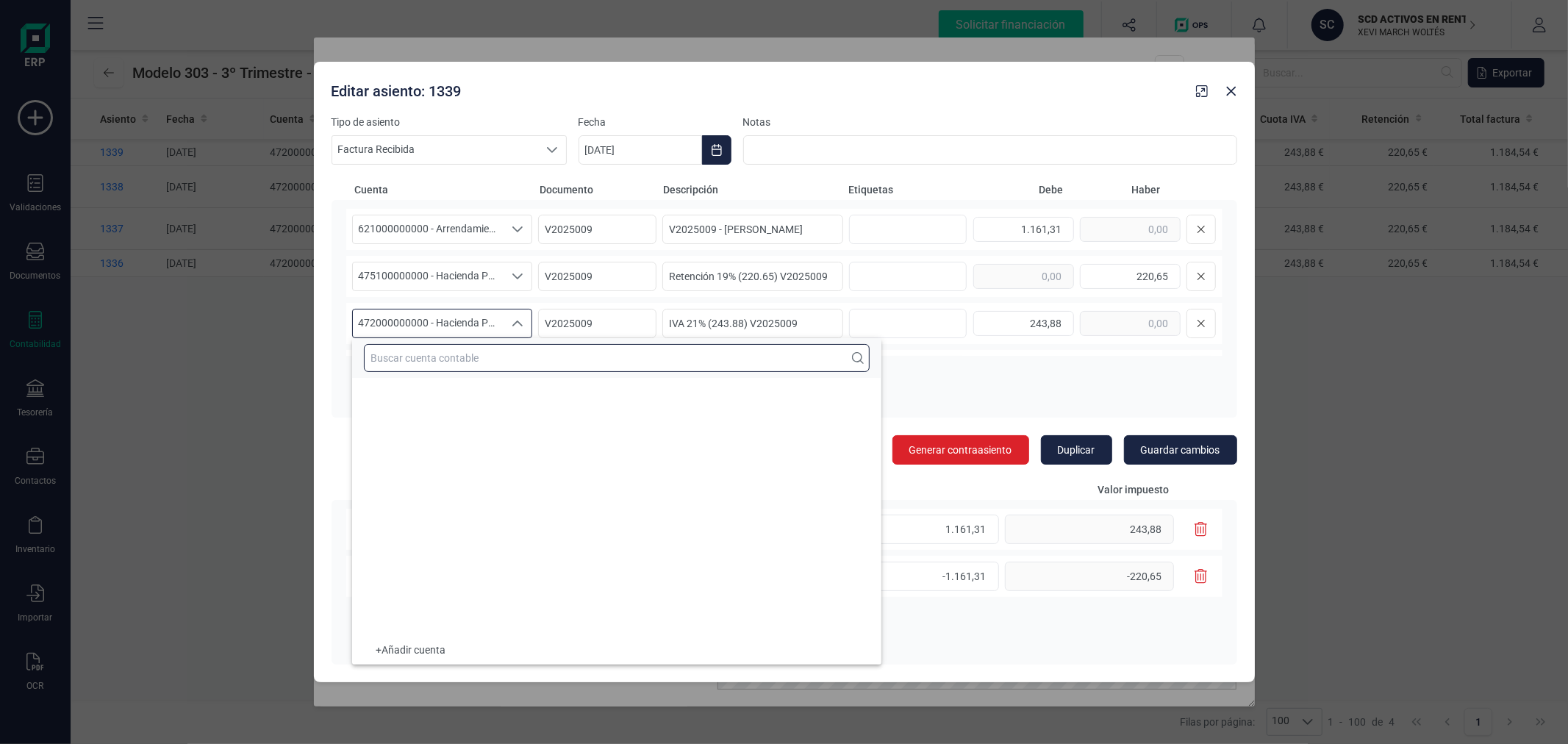
scroll to position [11626, 0]
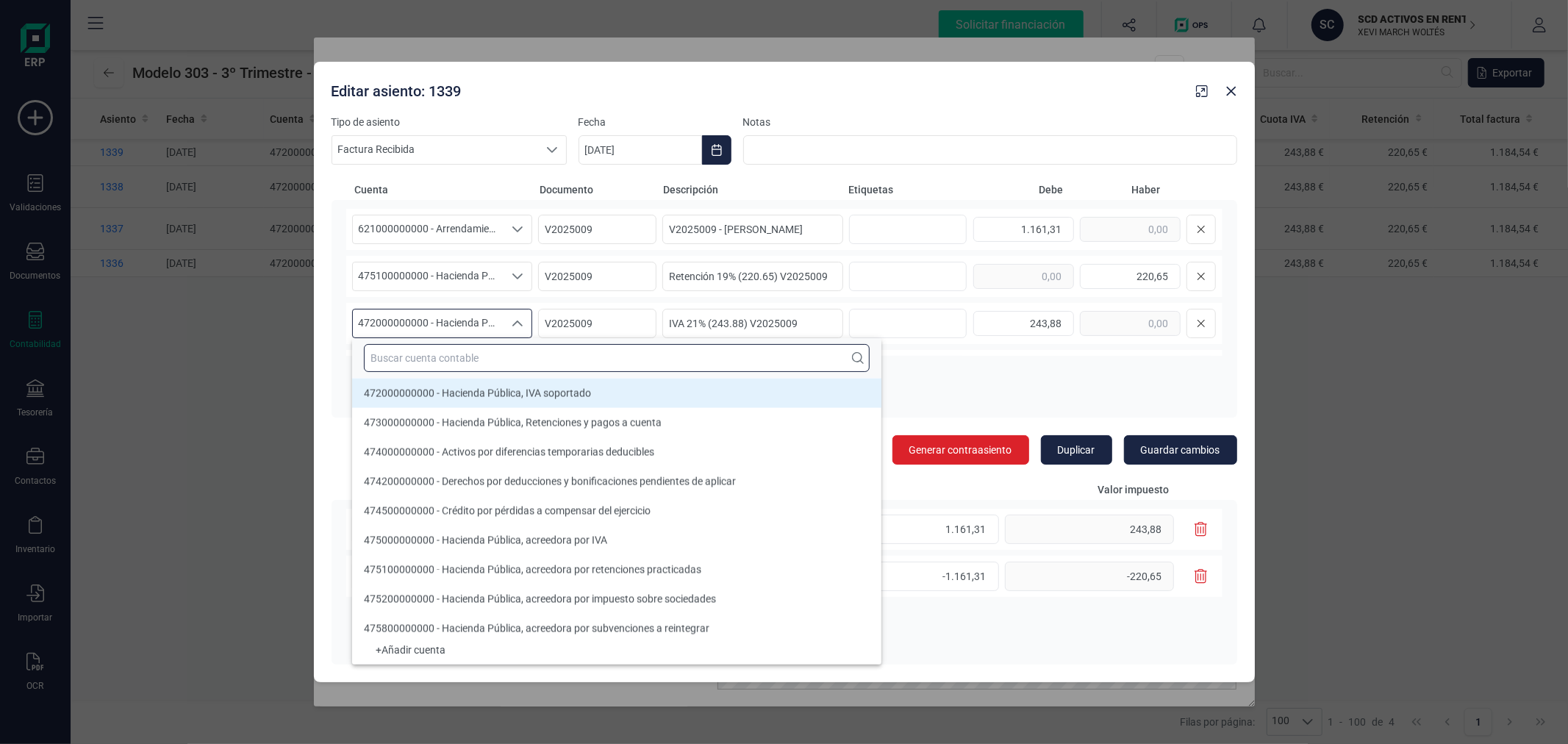
click at [478, 356] on input "text" at bounding box center [616, 358] width 506 height 28
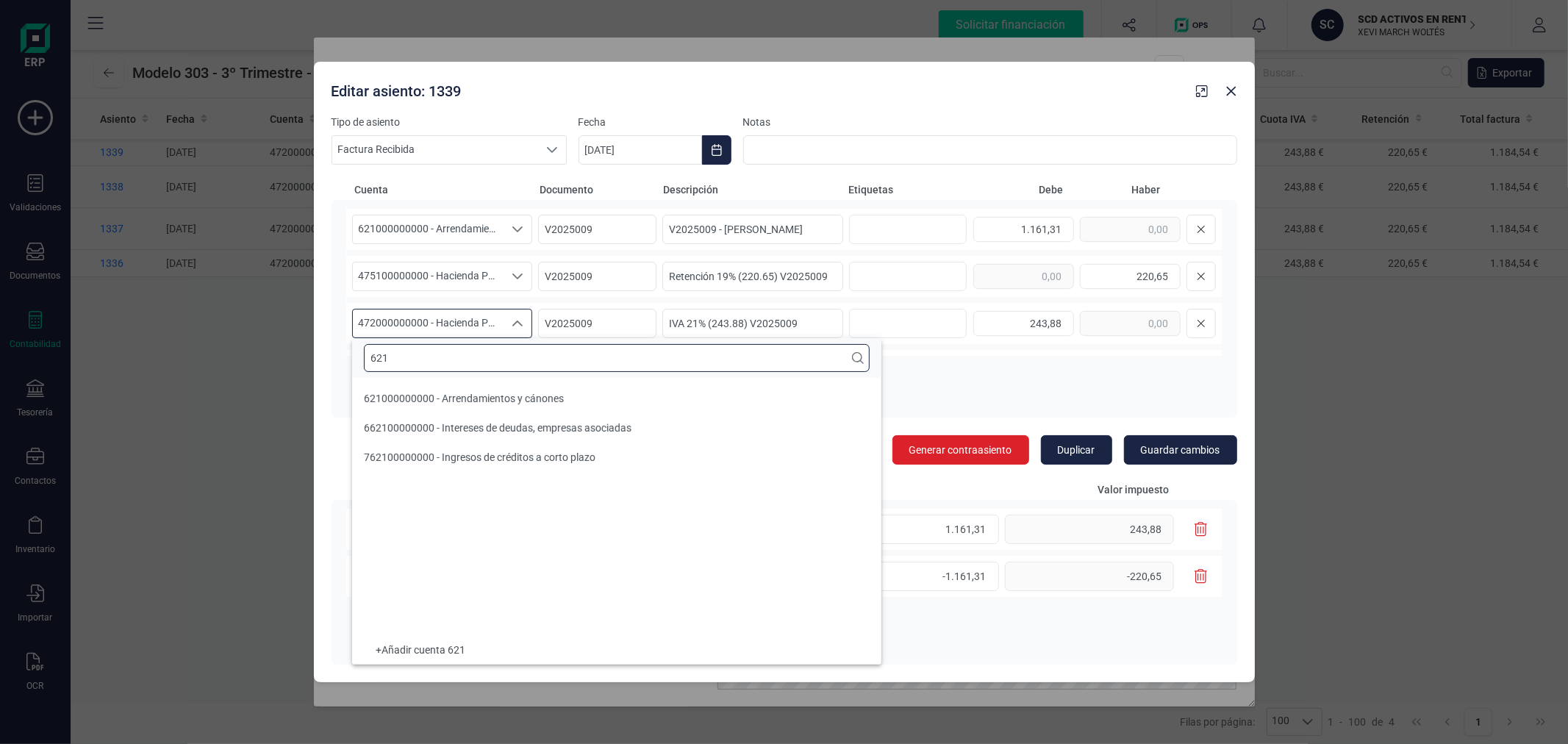
scroll to position [0, 0]
type input "621"
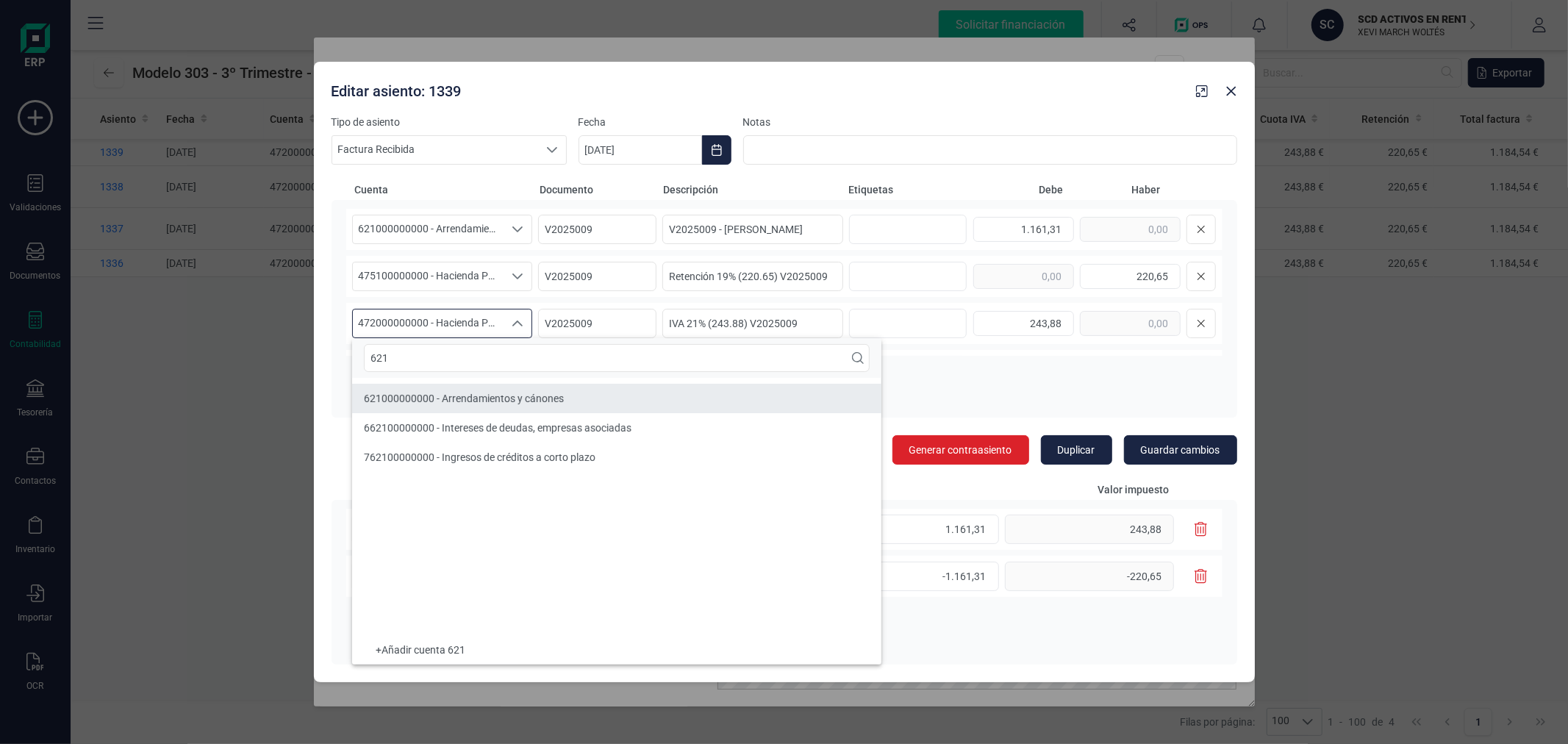
click at [513, 394] on span "621000000000 - Arrendamientos y cánones" at bounding box center [463, 398] width 200 height 12
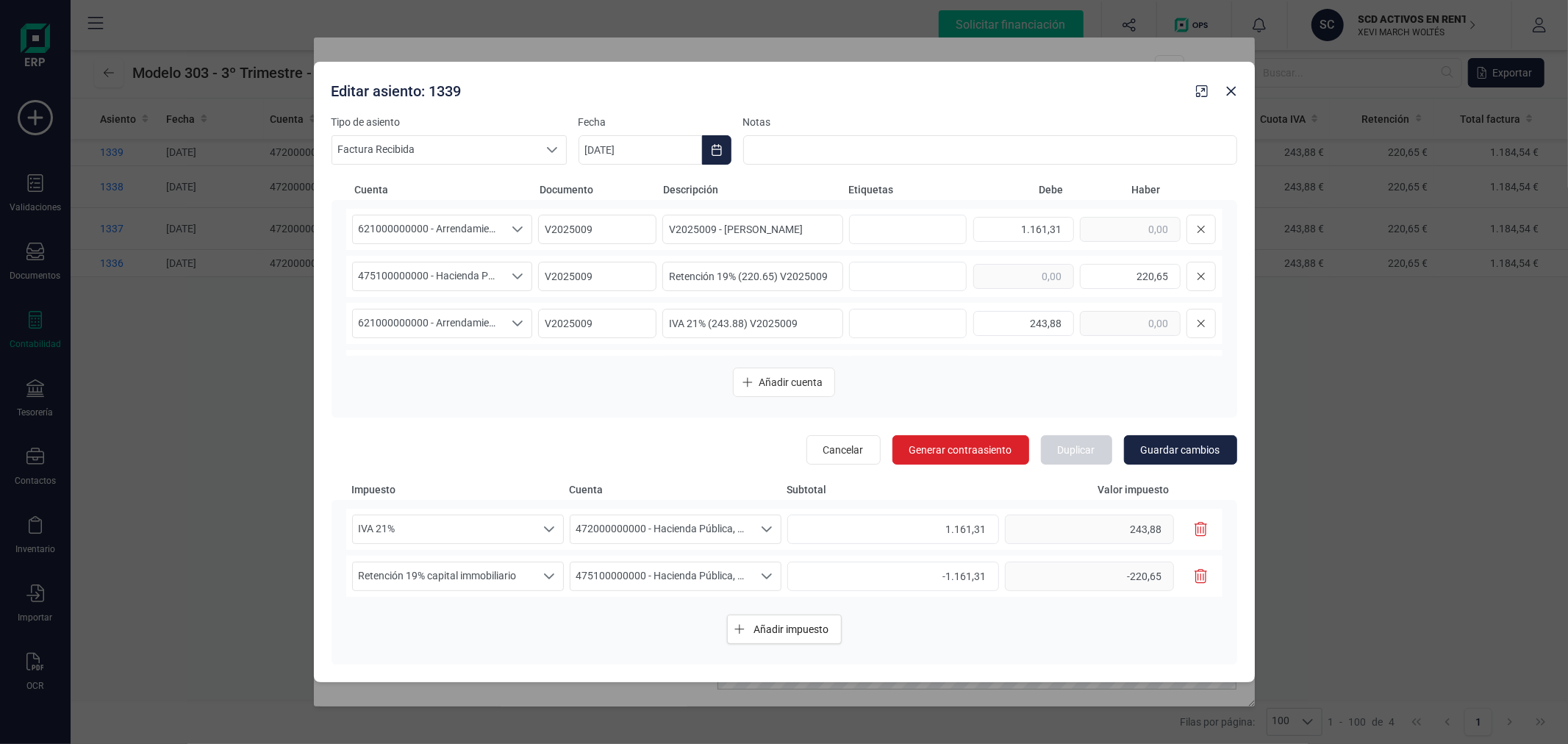
click at [1207, 528] on icon "button" at bounding box center [1201, 530] width 13 height 15
click at [1200, 452] on span "Guardar cambios" at bounding box center [1181, 450] width 80 height 15
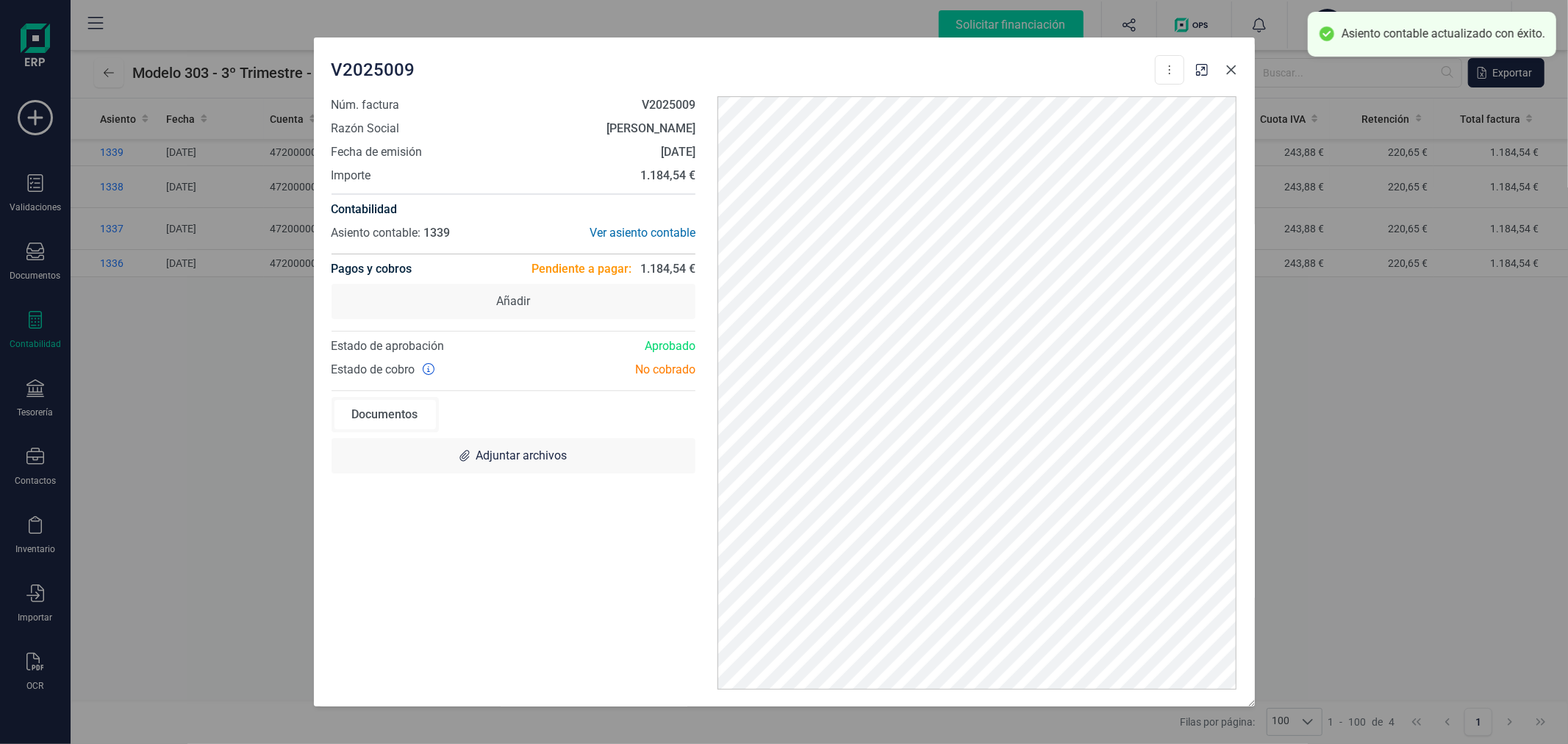
click at [1231, 74] on icon "button" at bounding box center [1232, 70] width 12 height 12
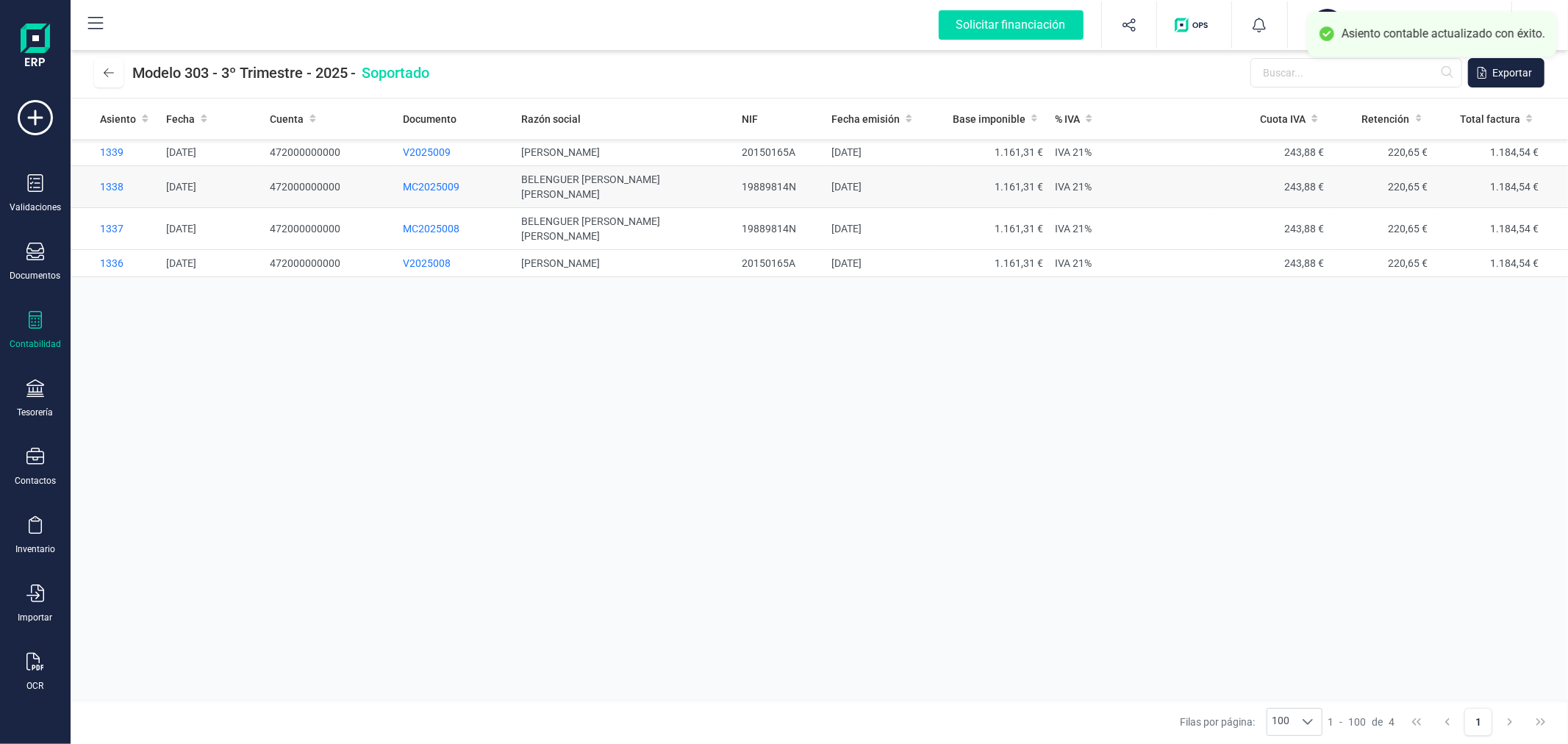
click at [424, 181] on span "MC2025009" at bounding box center [431, 187] width 57 height 12
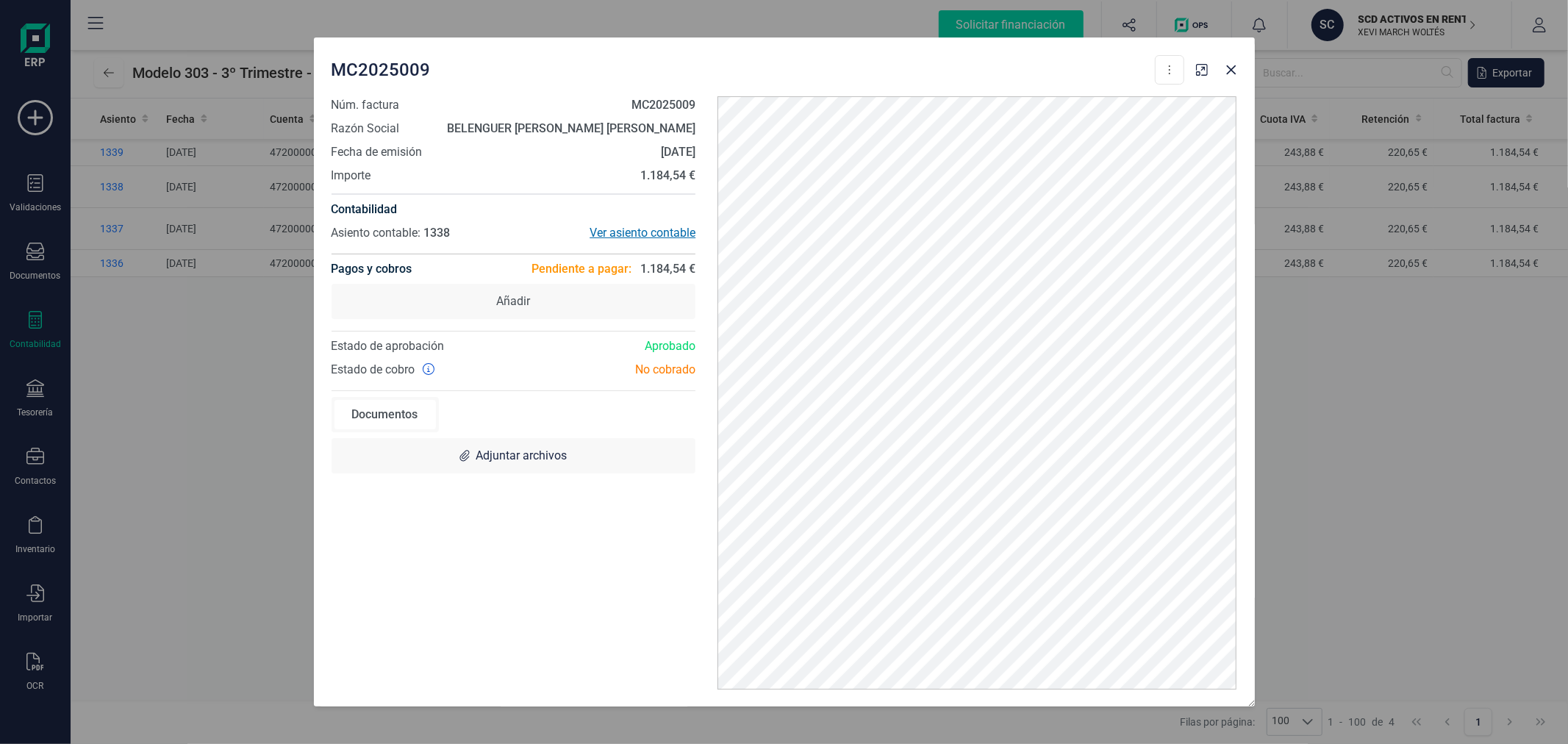
click at [634, 237] on div "Ver asiento contable" at bounding box center [605, 233] width 183 height 17
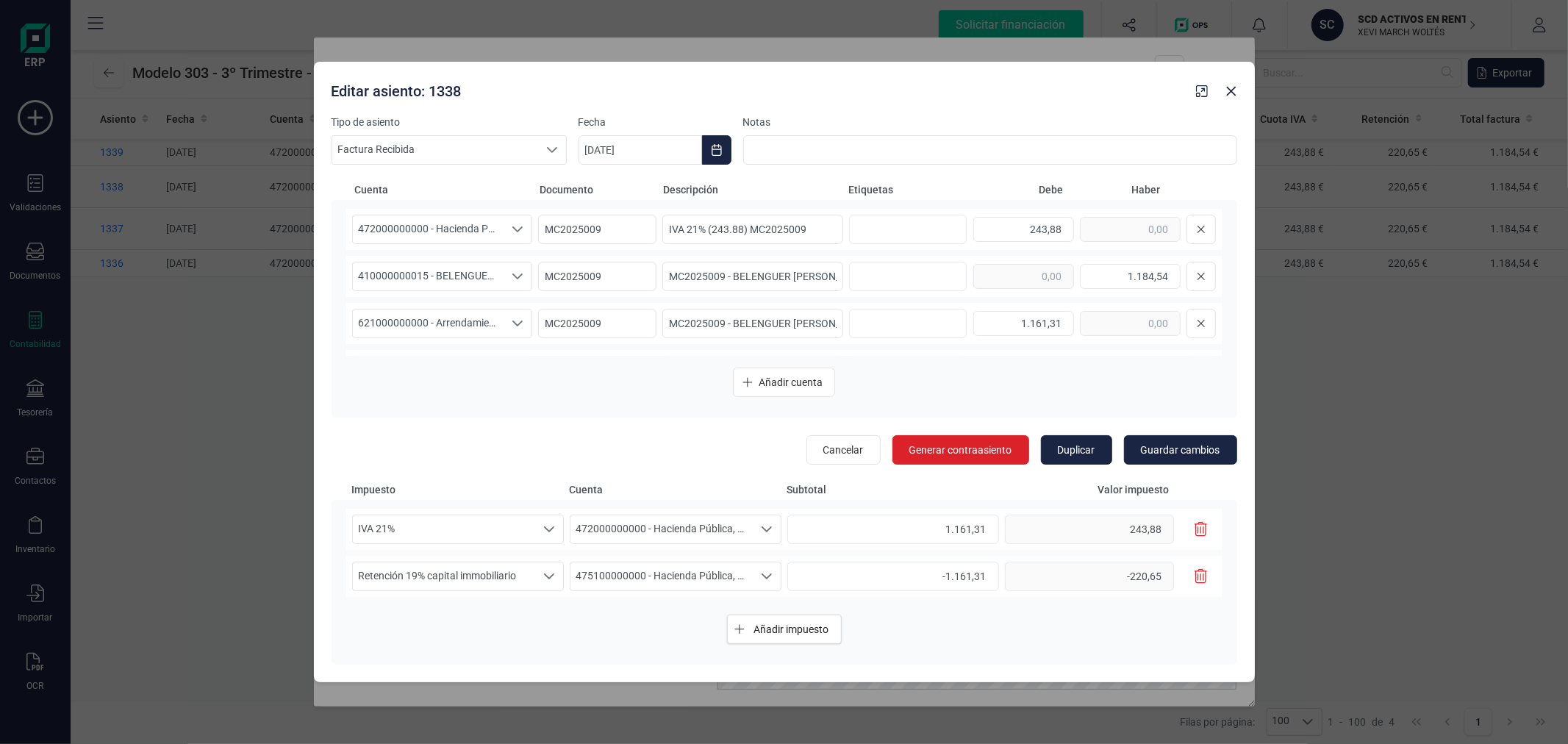
click at [1200, 523] on icon "button" at bounding box center [1201, 530] width 13 height 15
click at [436, 230] on span "472000000000 - Hacienda Pública, IVA soportado" at bounding box center [429, 230] width 151 height 28
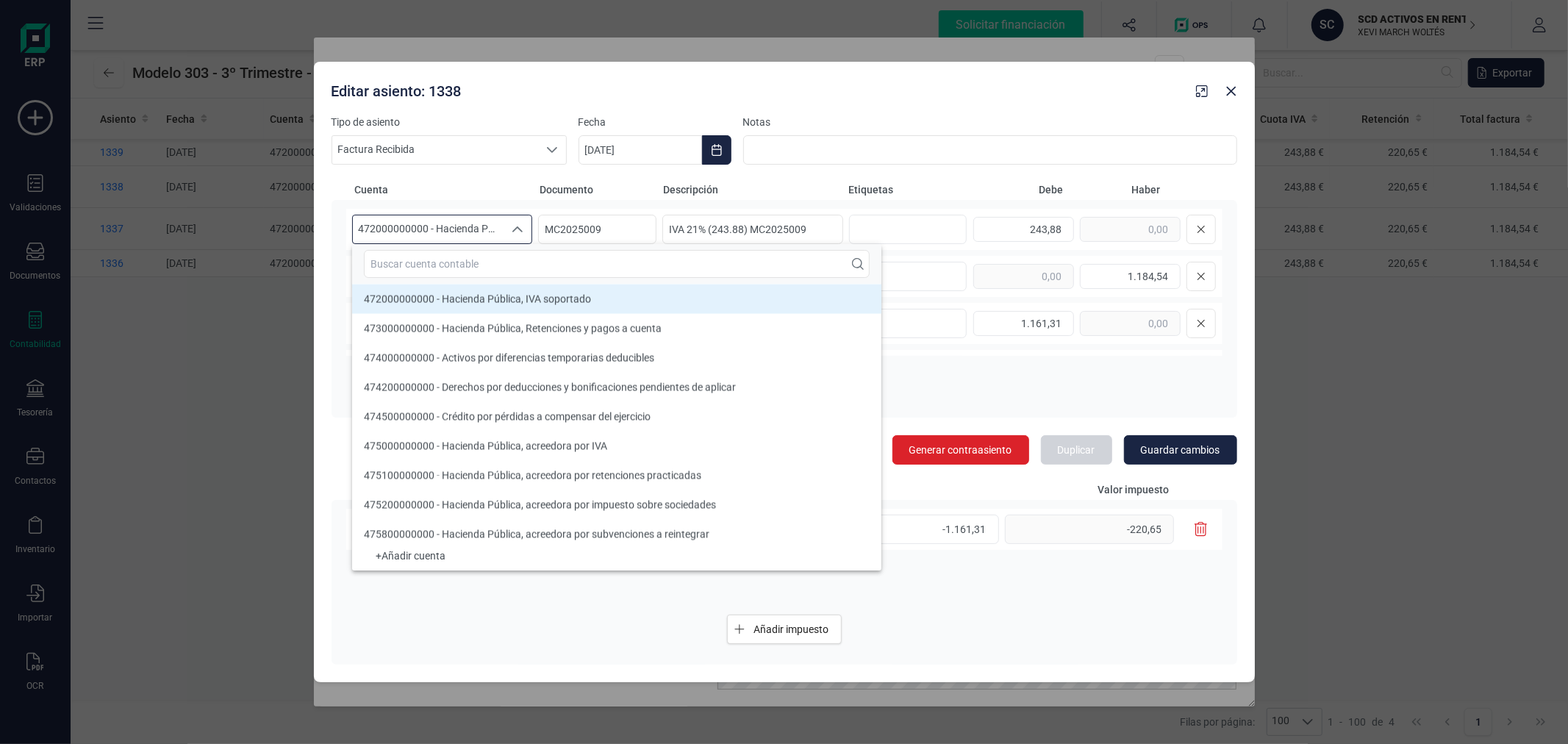
click at [439, 263] on input "text" at bounding box center [616, 264] width 506 height 28
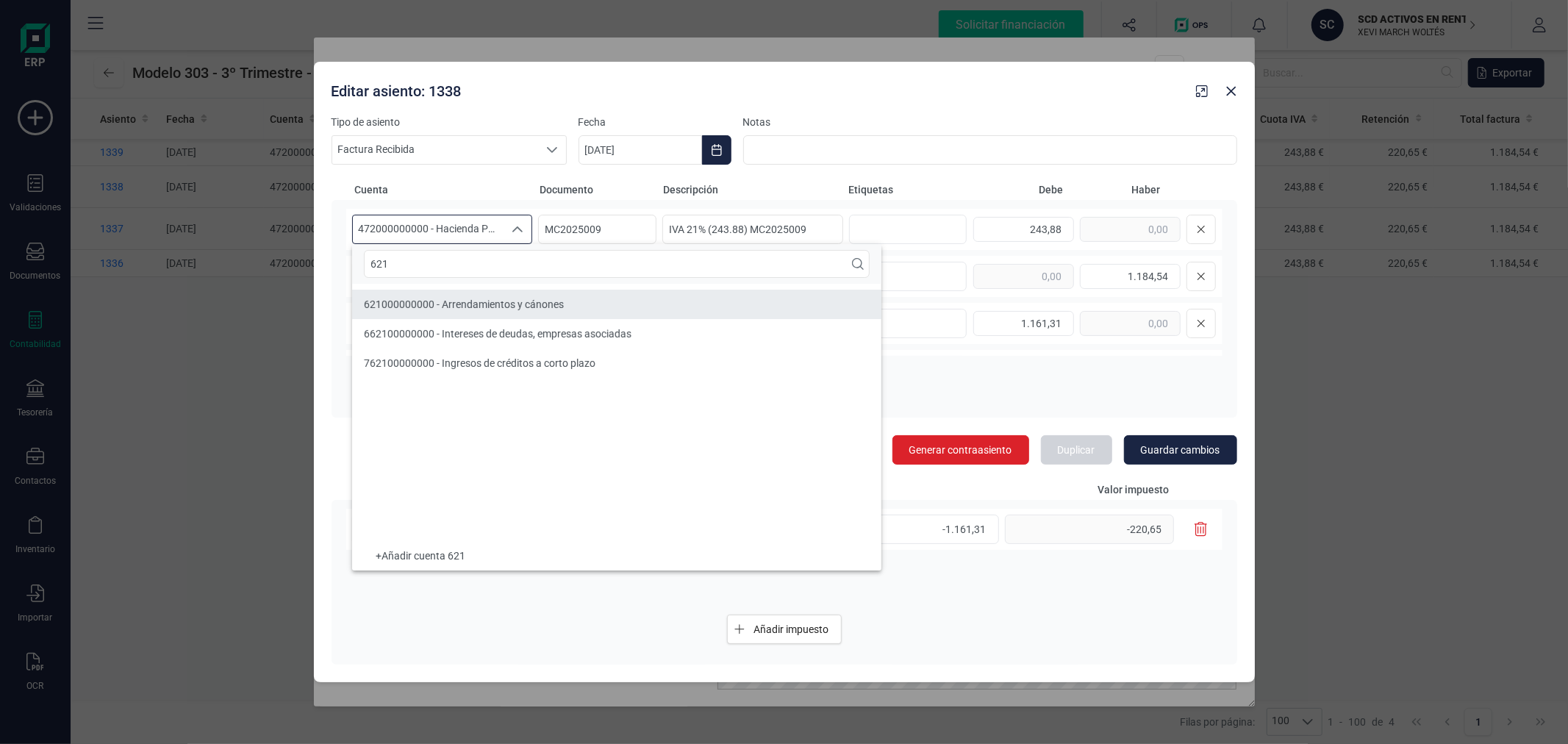
type input "621"
click at [487, 309] on span "621000000000 - Arrendamientos y cánones" at bounding box center [463, 305] width 200 height 12
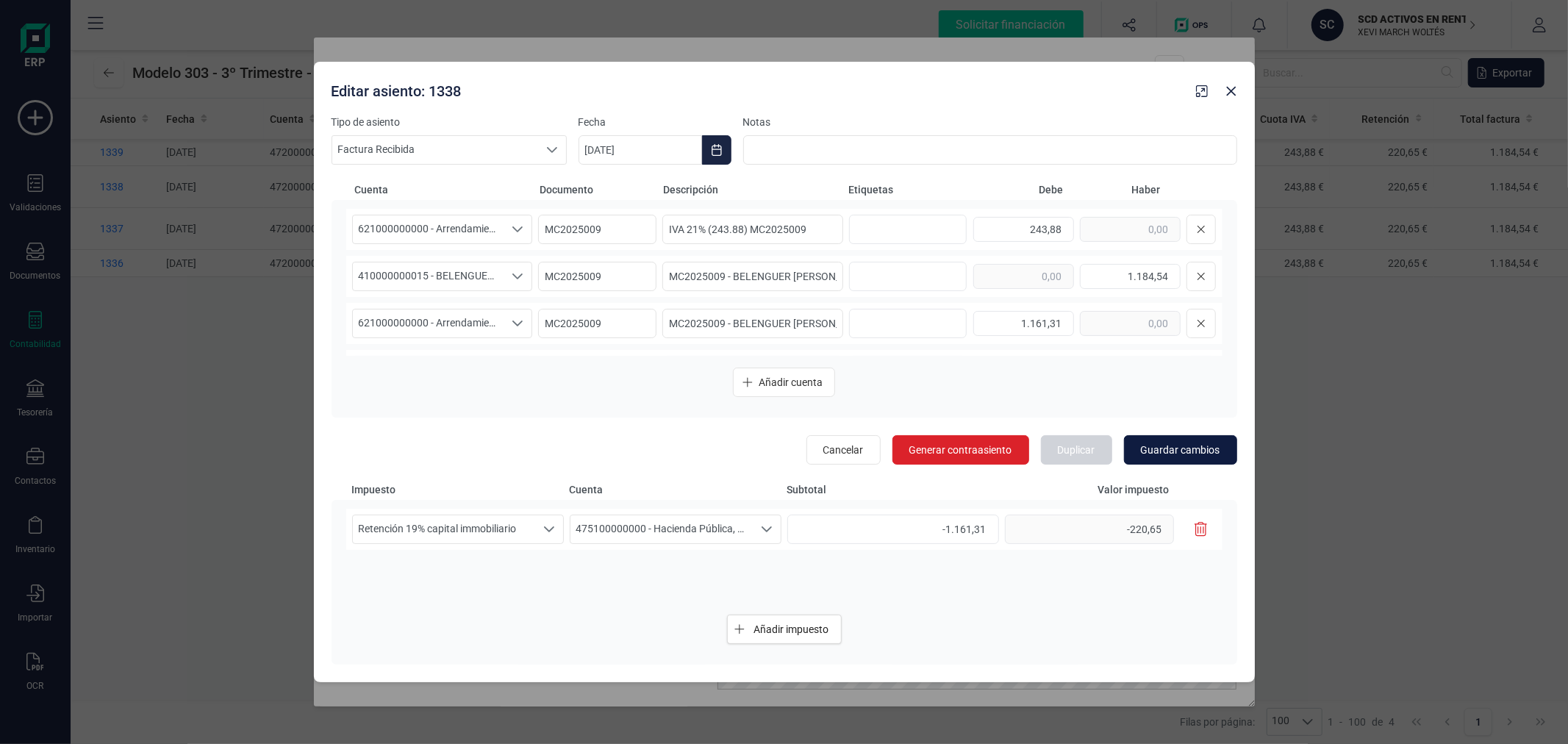
click at [1208, 452] on span "Guardar cambios" at bounding box center [1181, 450] width 80 height 15
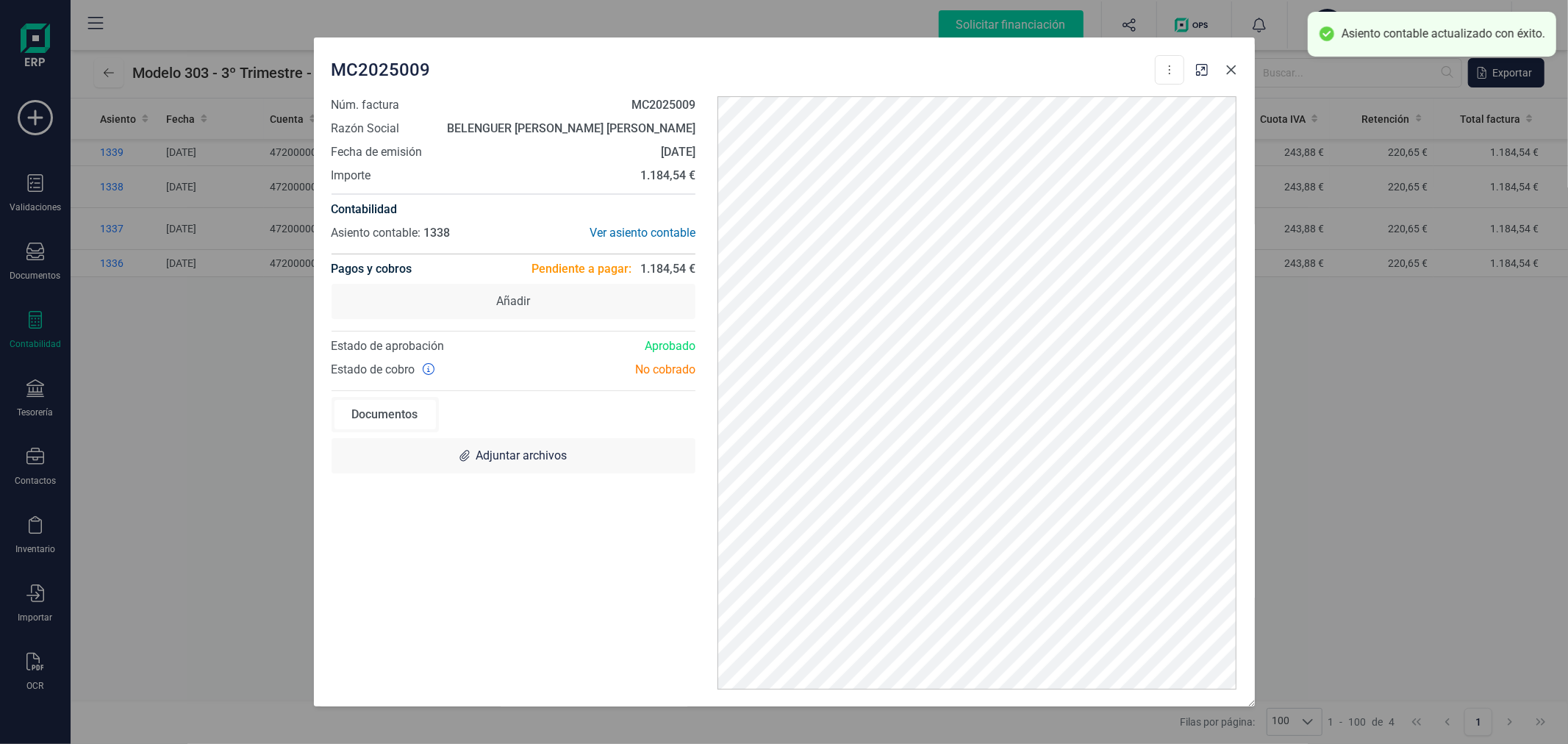
click at [1230, 68] on icon "button" at bounding box center [1232, 70] width 10 height 10
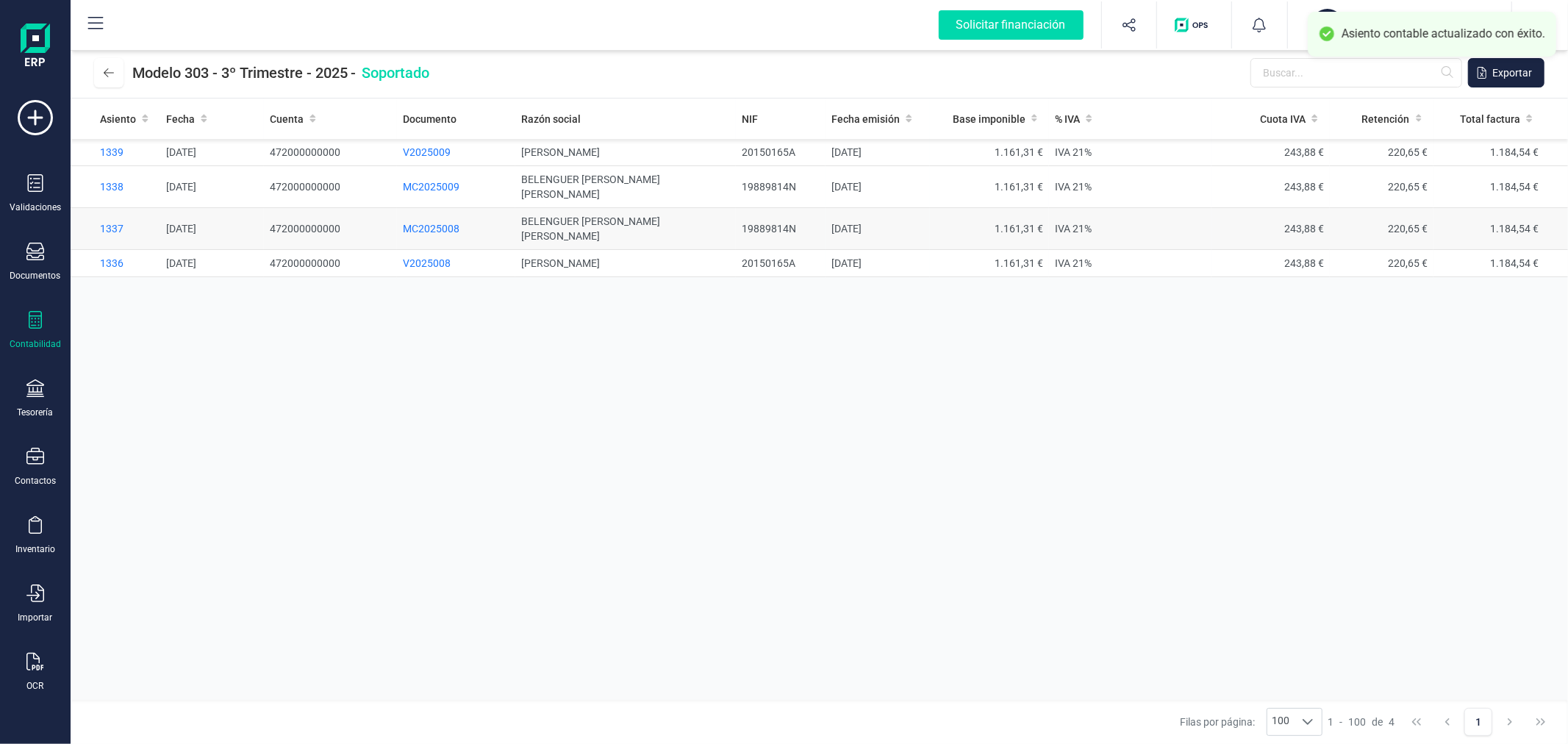
click at [417, 223] on span "MC2025008" at bounding box center [431, 229] width 57 height 12
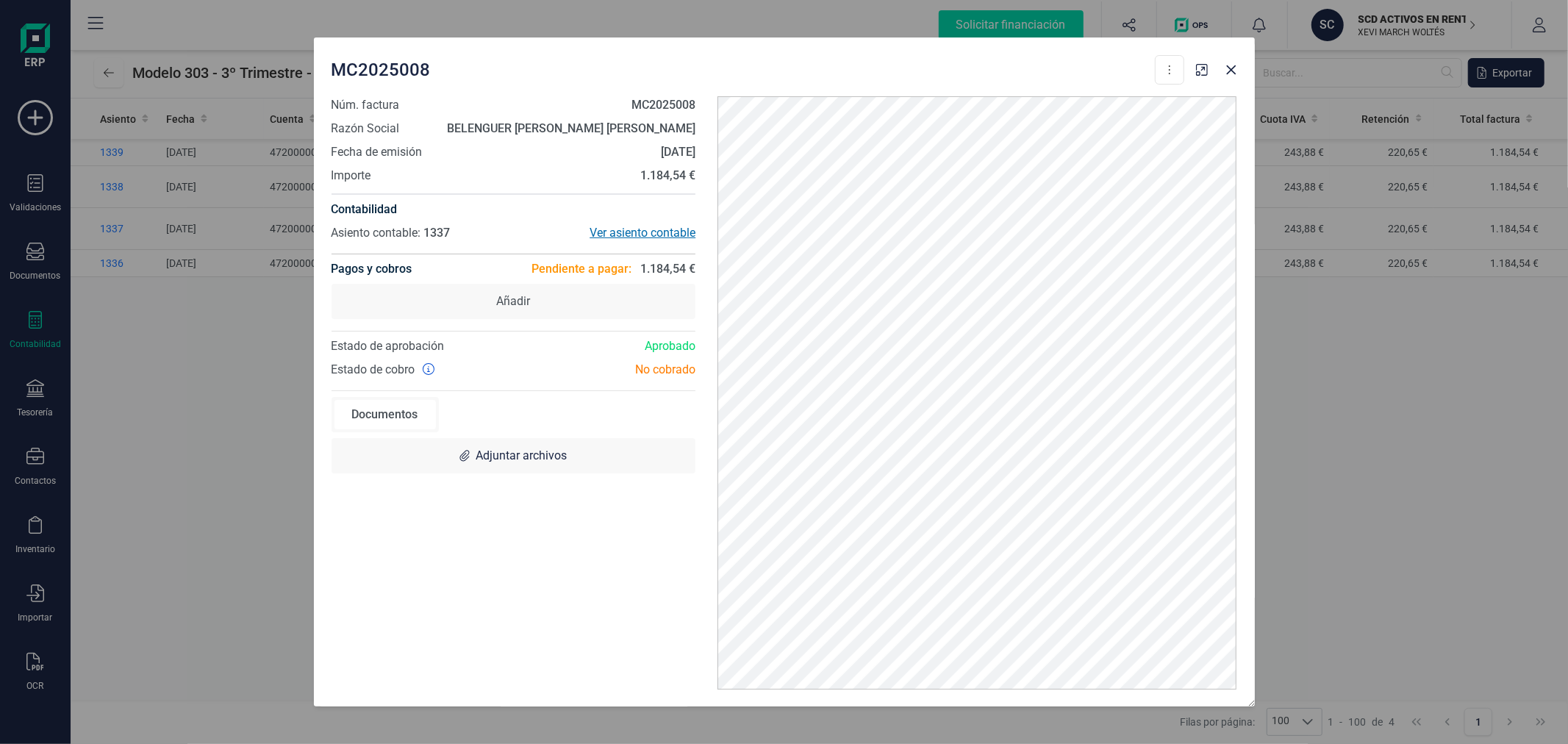
click at [638, 232] on div "Ver asiento contable" at bounding box center [605, 233] width 183 height 17
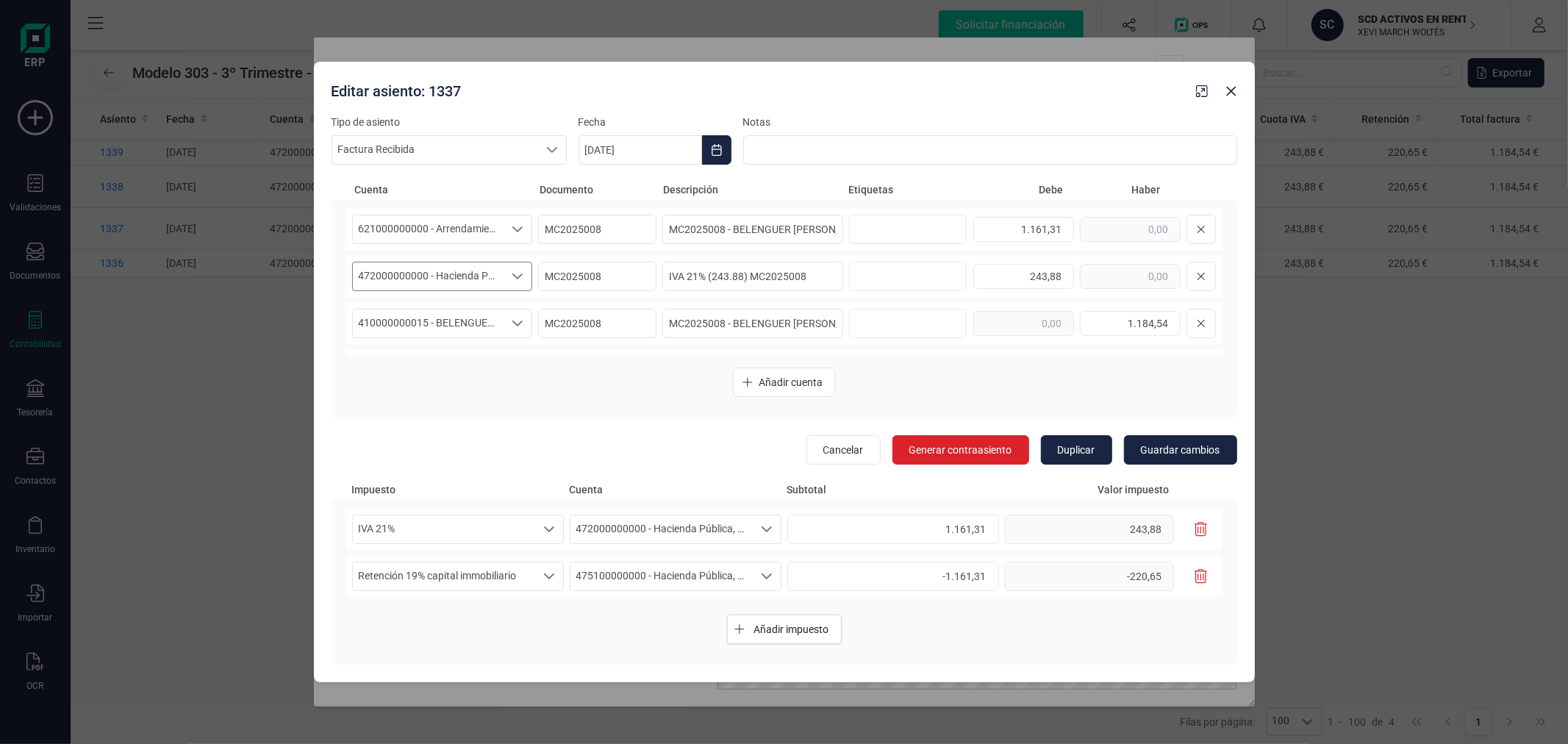
click at [471, 269] on span "472000000000 - Hacienda Pública, IVA soportado" at bounding box center [429, 277] width 151 height 28
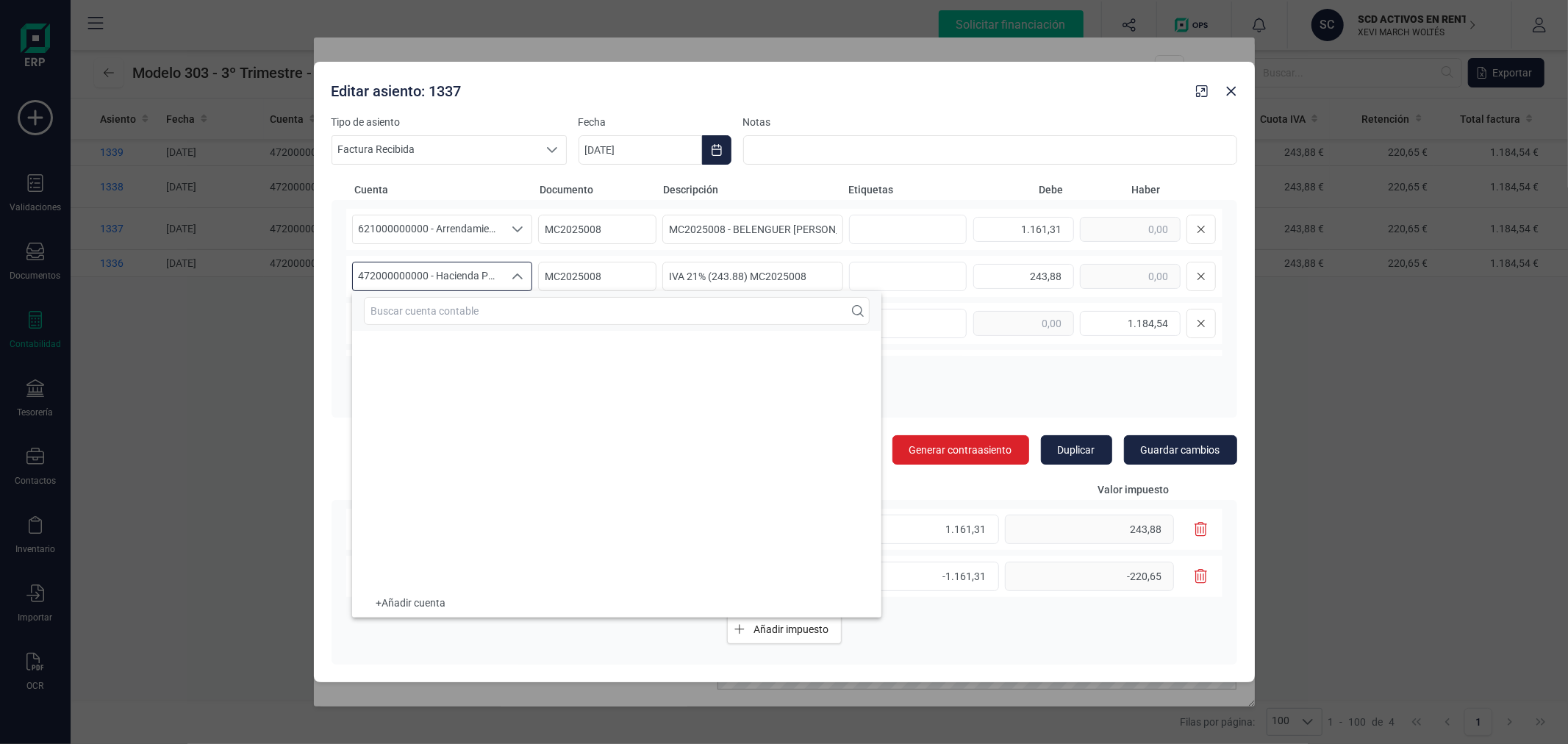
scroll to position [11626, 0]
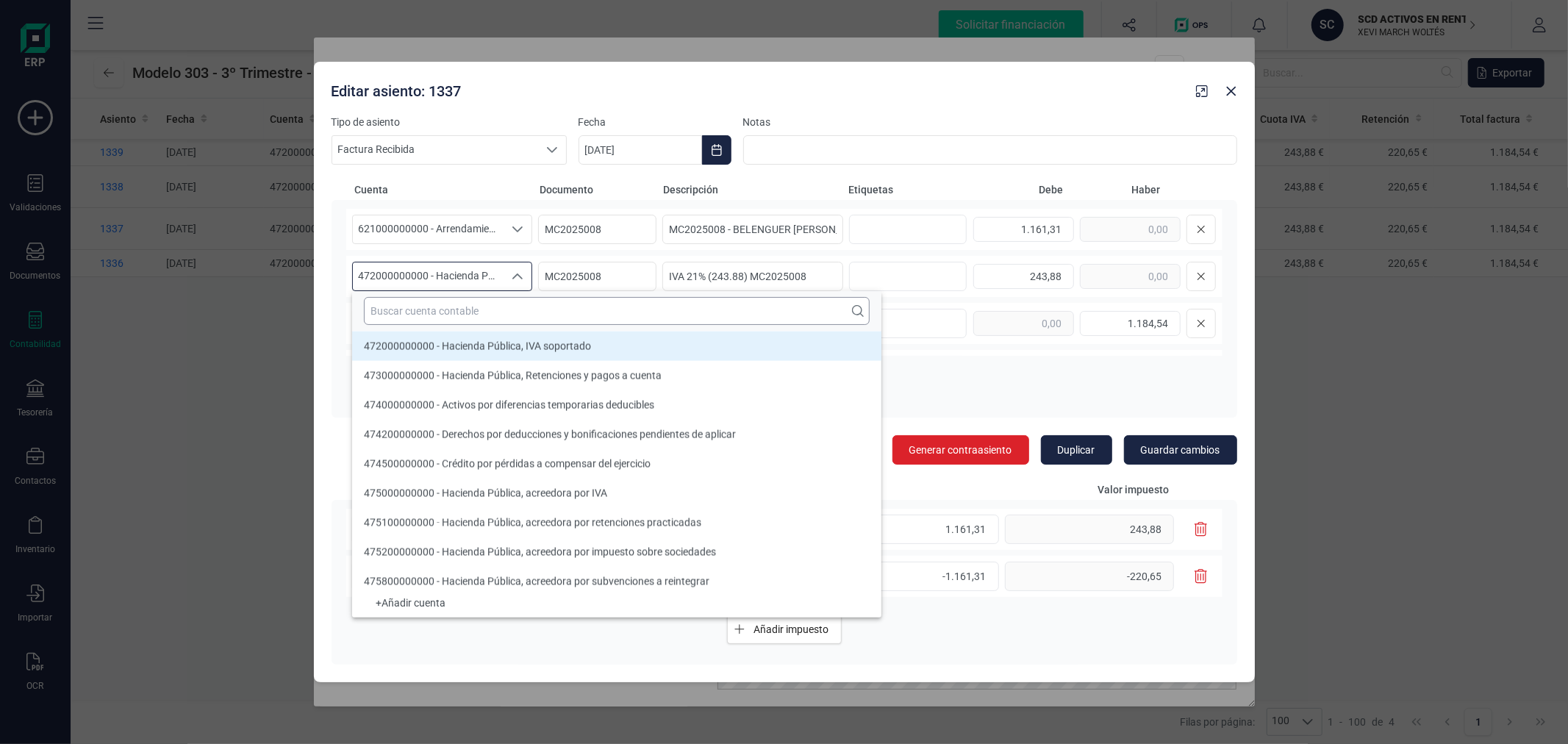
click at [480, 314] on input "text" at bounding box center [616, 311] width 506 height 28
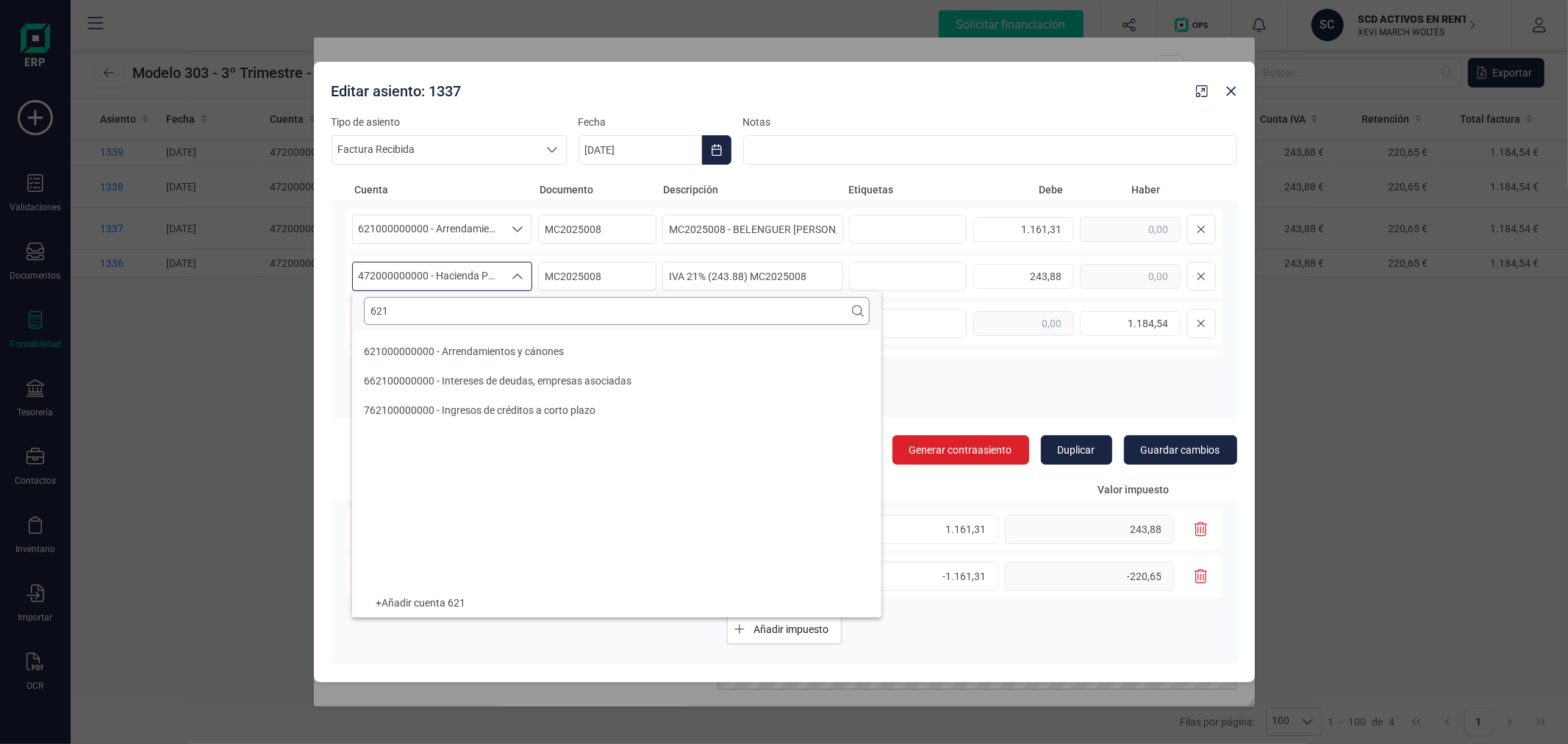
scroll to position [0, 0]
type input "621"
click at [465, 357] on div "621000000000 - Arrendamientos y cánones" at bounding box center [463, 351] width 200 height 15
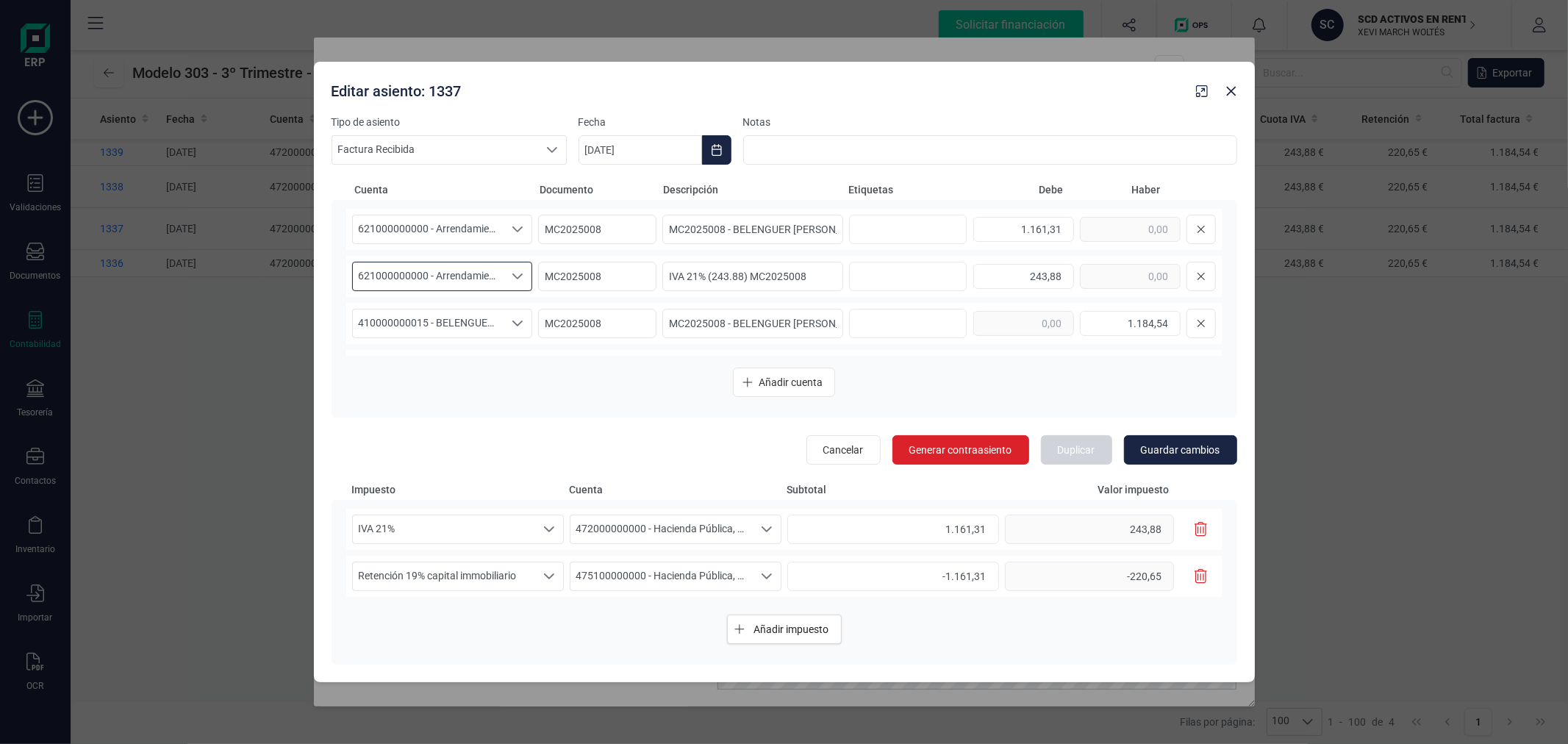
click at [1207, 526] on icon "button" at bounding box center [1201, 530] width 13 height 15
click at [1190, 443] on span "Guardar cambios" at bounding box center [1181, 450] width 80 height 15
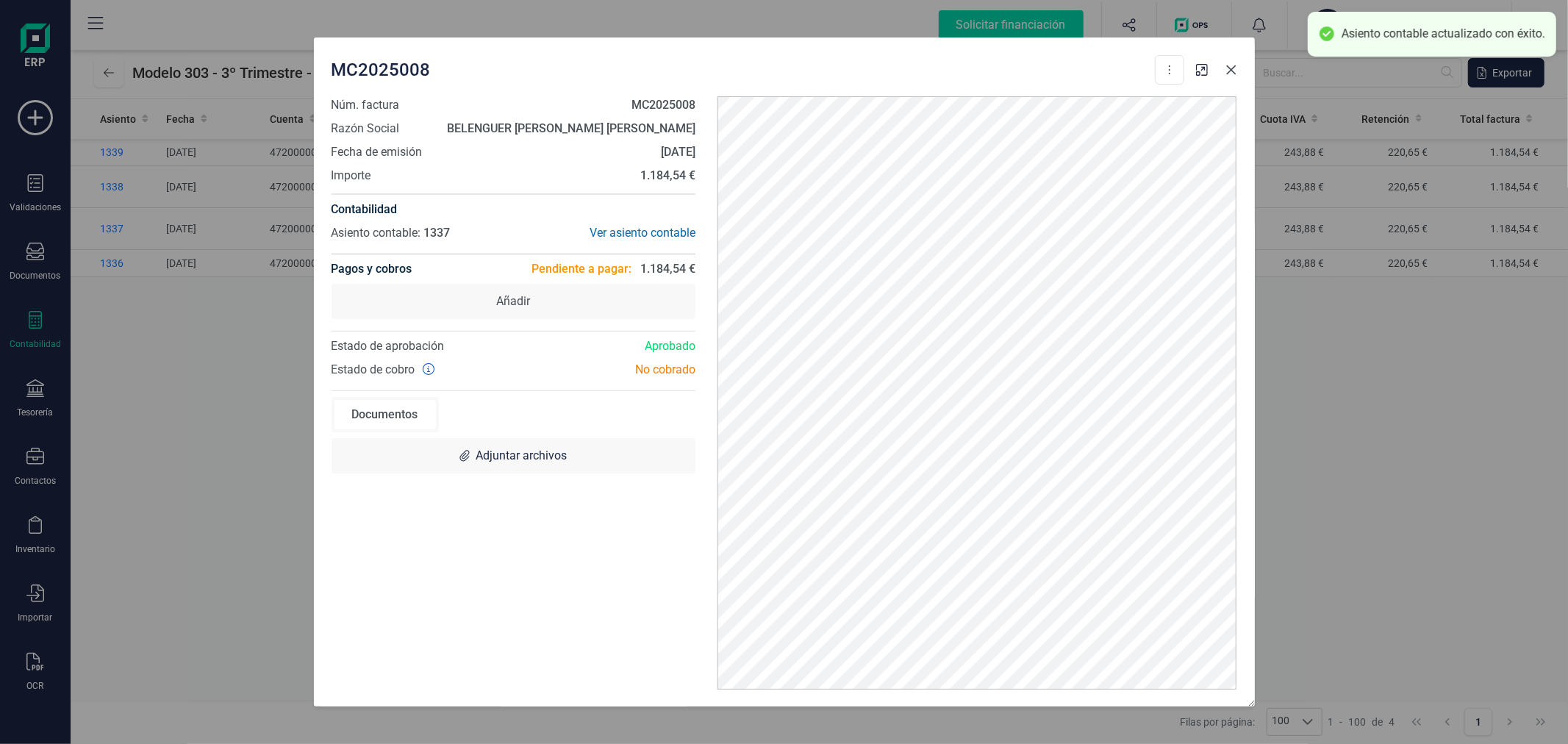
click at [1227, 73] on icon "button" at bounding box center [1232, 70] width 10 height 10
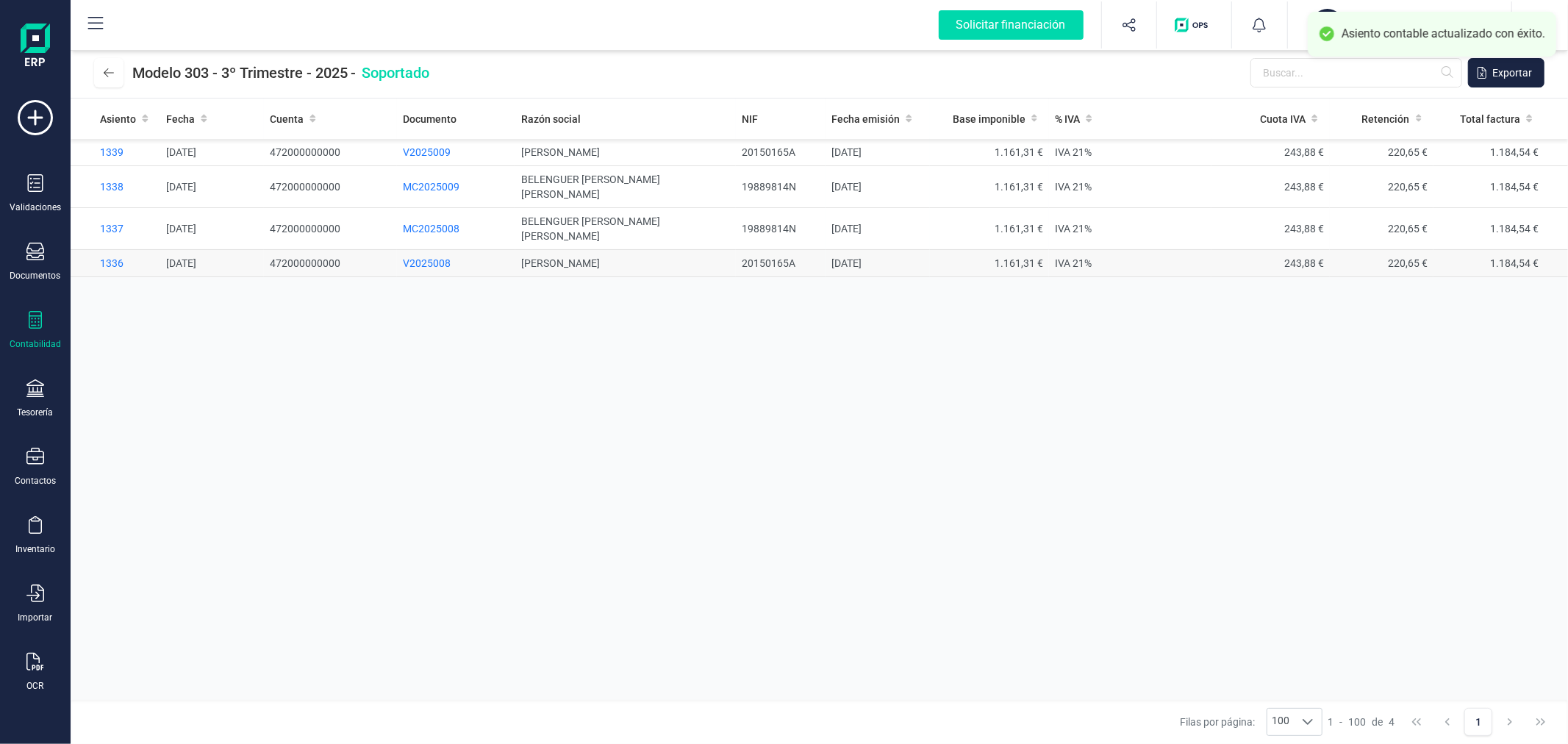
click at [439, 258] on span "V2025008" at bounding box center [427, 263] width 48 height 12
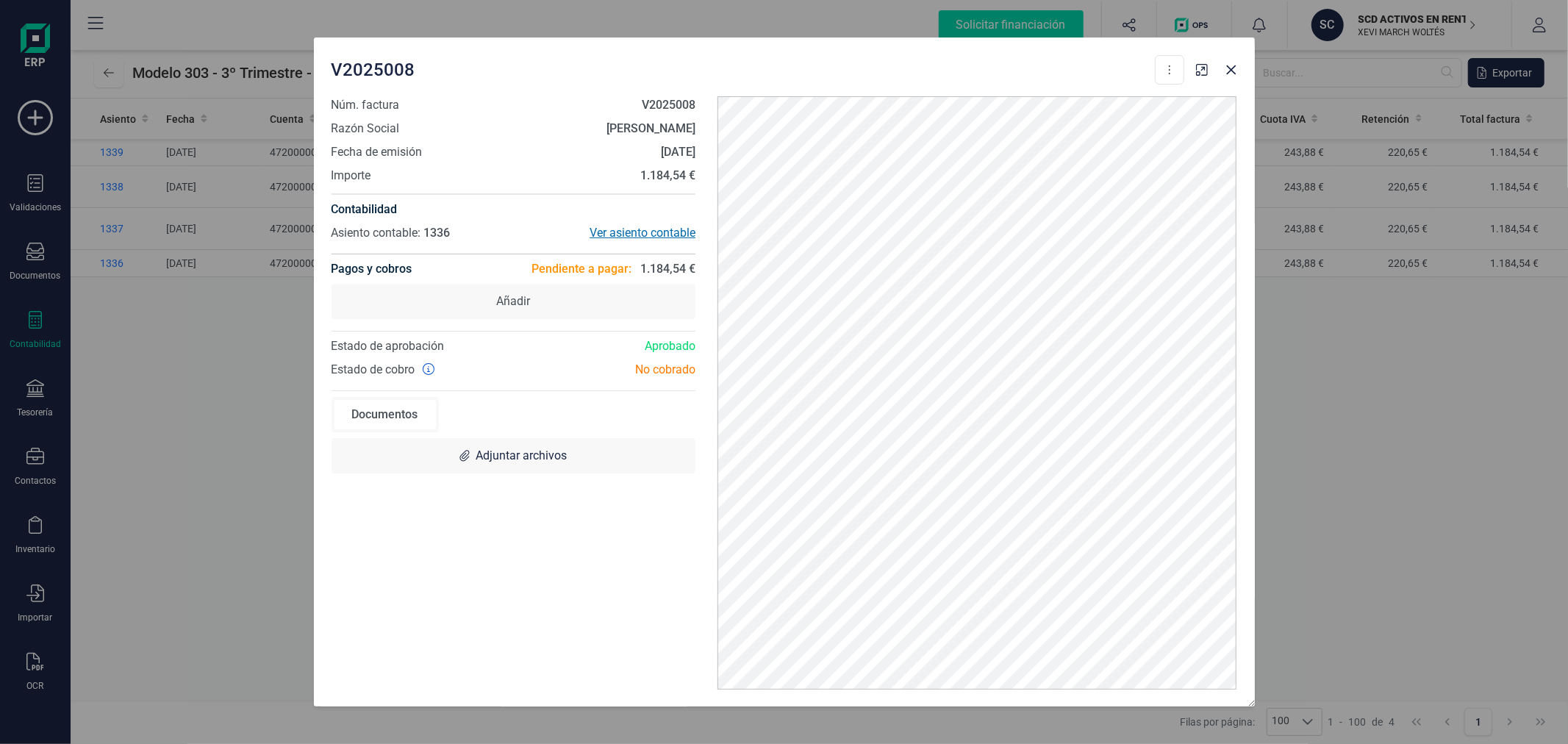
click at [622, 225] on div "Ver asiento contable" at bounding box center [605, 233] width 183 height 17
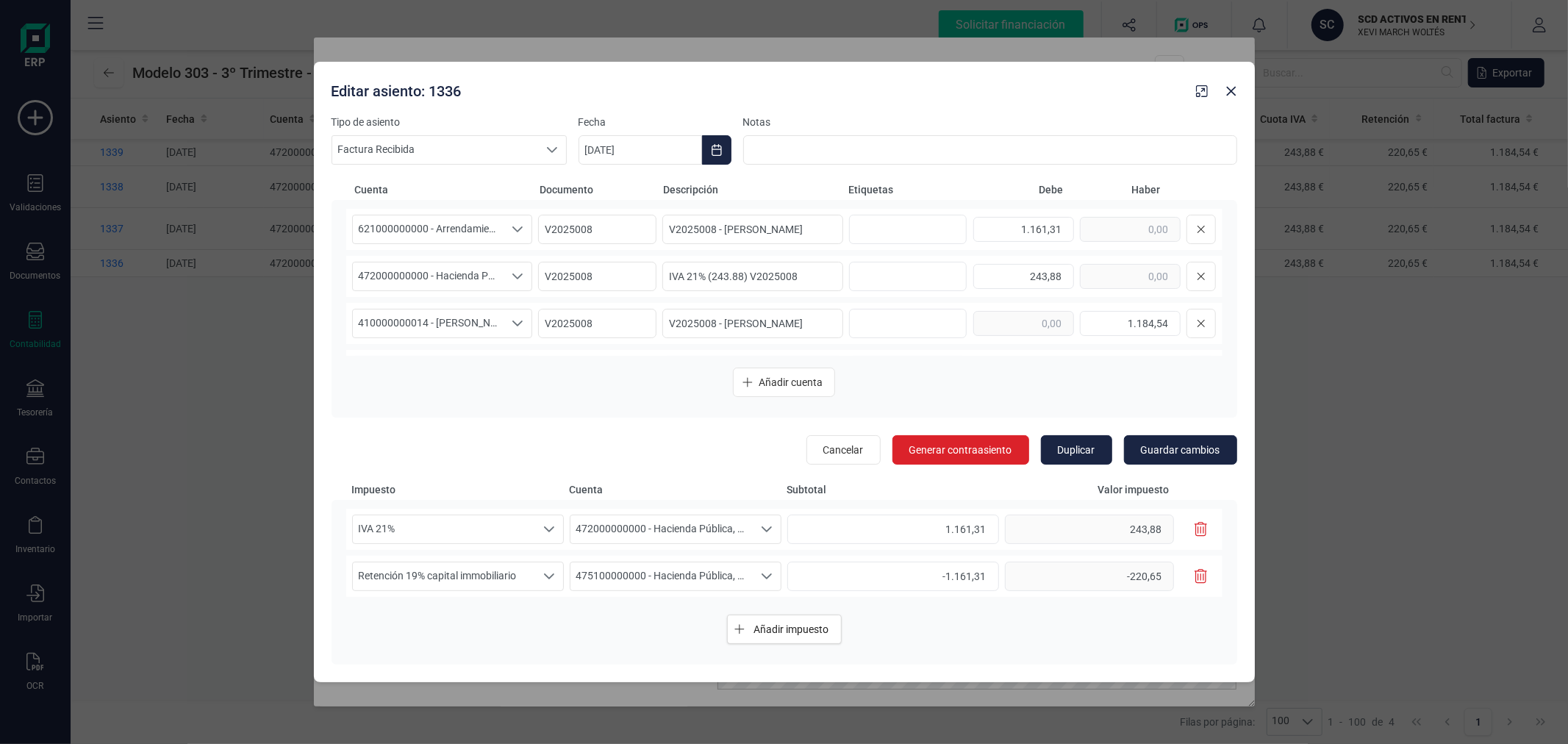
click at [1201, 528] on icon "button" at bounding box center [1201, 530] width 13 height 15
click at [418, 268] on span "472000000000 - Hacienda Pública, IVA soportado" at bounding box center [429, 277] width 151 height 28
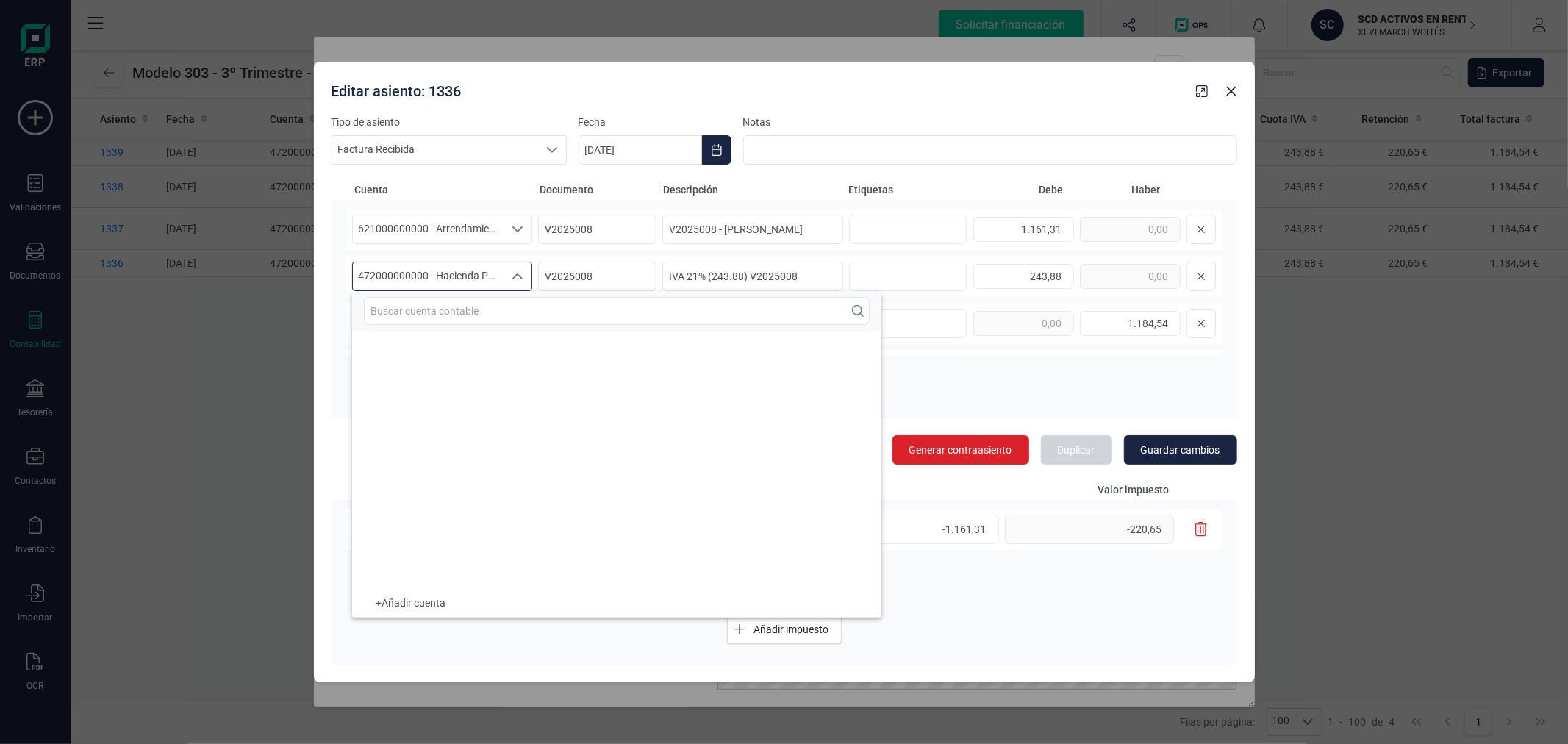
scroll to position [11626, 0]
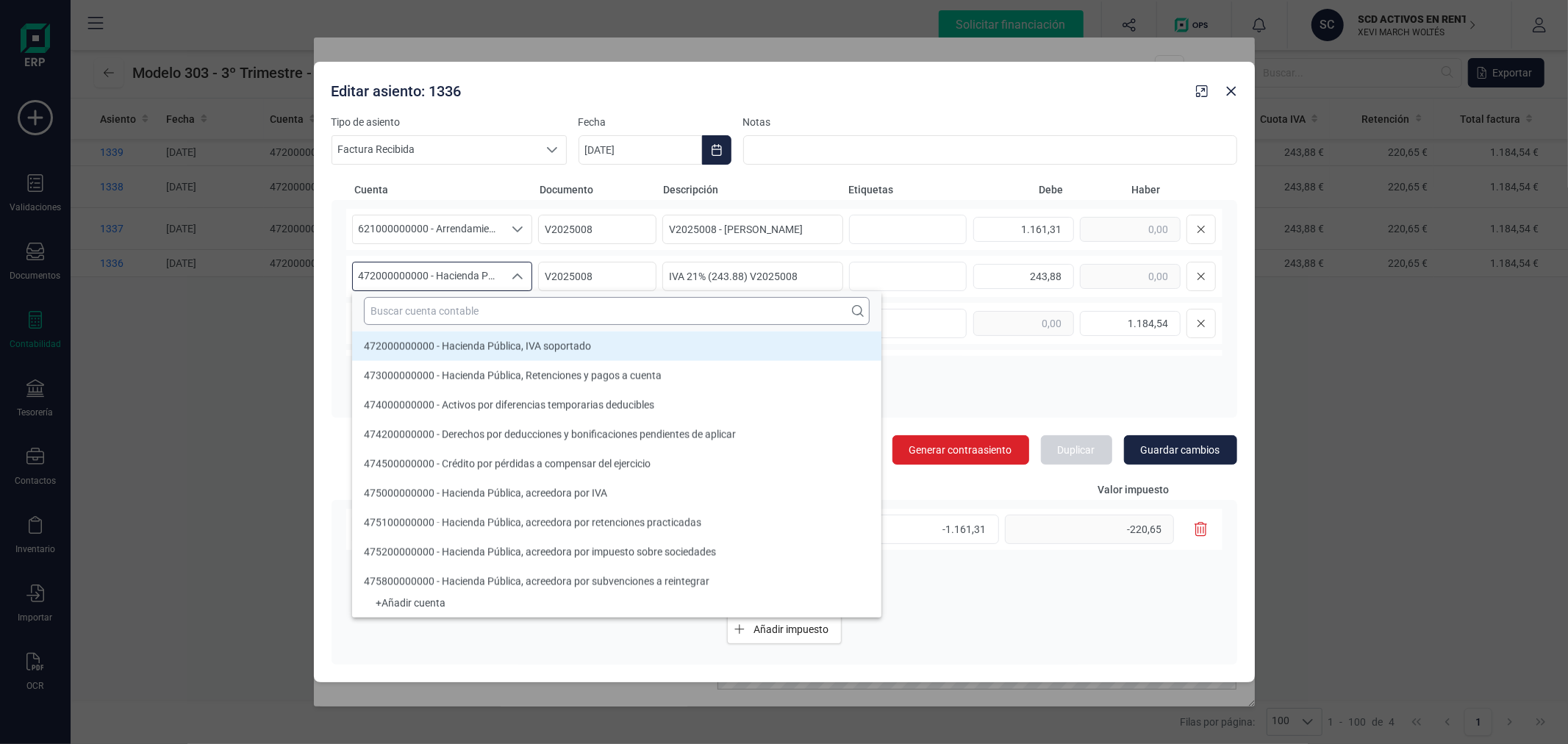
click at [411, 310] on input "text" at bounding box center [616, 311] width 506 height 28
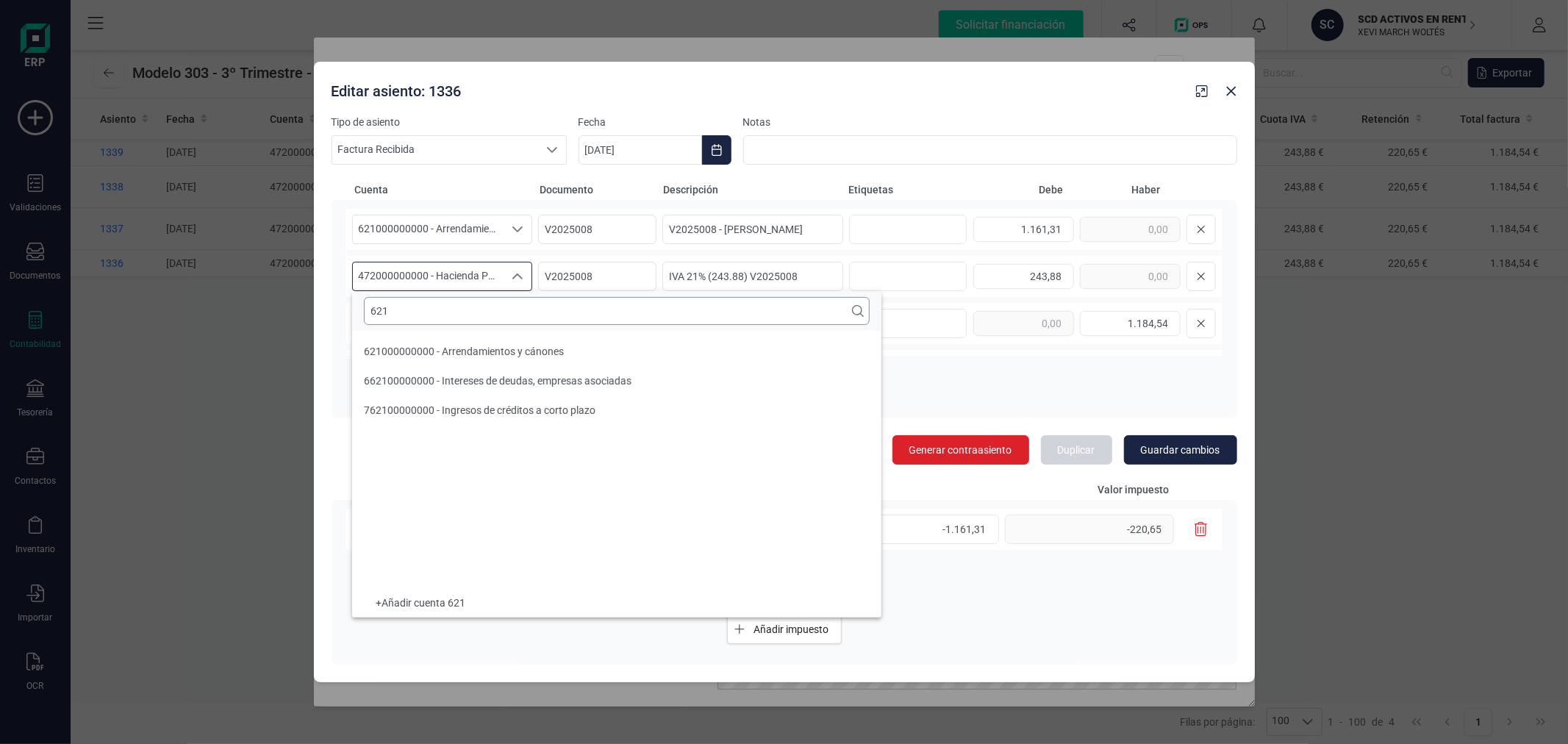
scroll to position [0, 0]
type input "621"
click at [435, 346] on span "621000000000 - Arrendamientos y cánones" at bounding box center [463, 351] width 200 height 12
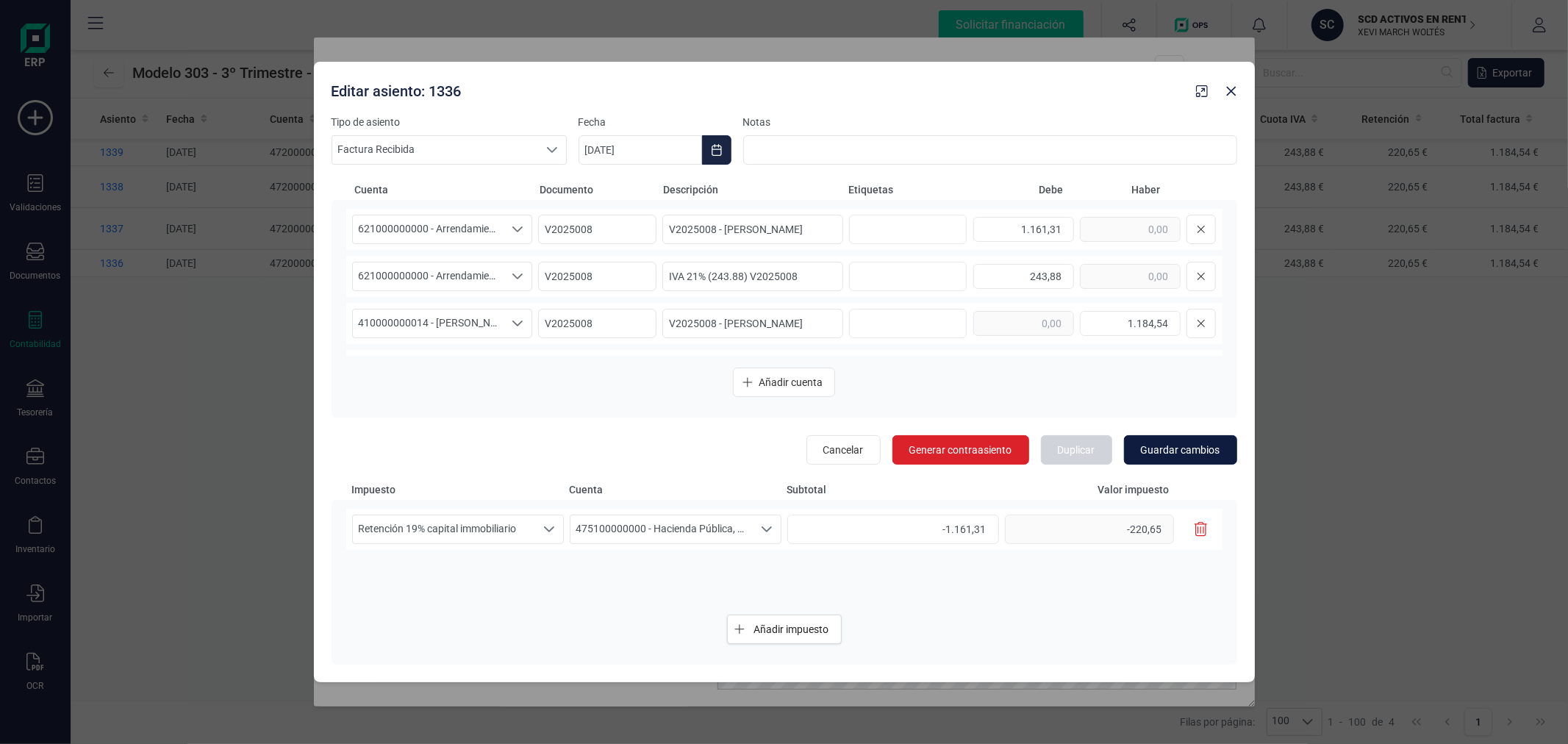
click at [1208, 446] on span "Guardar cambios" at bounding box center [1181, 450] width 80 height 15
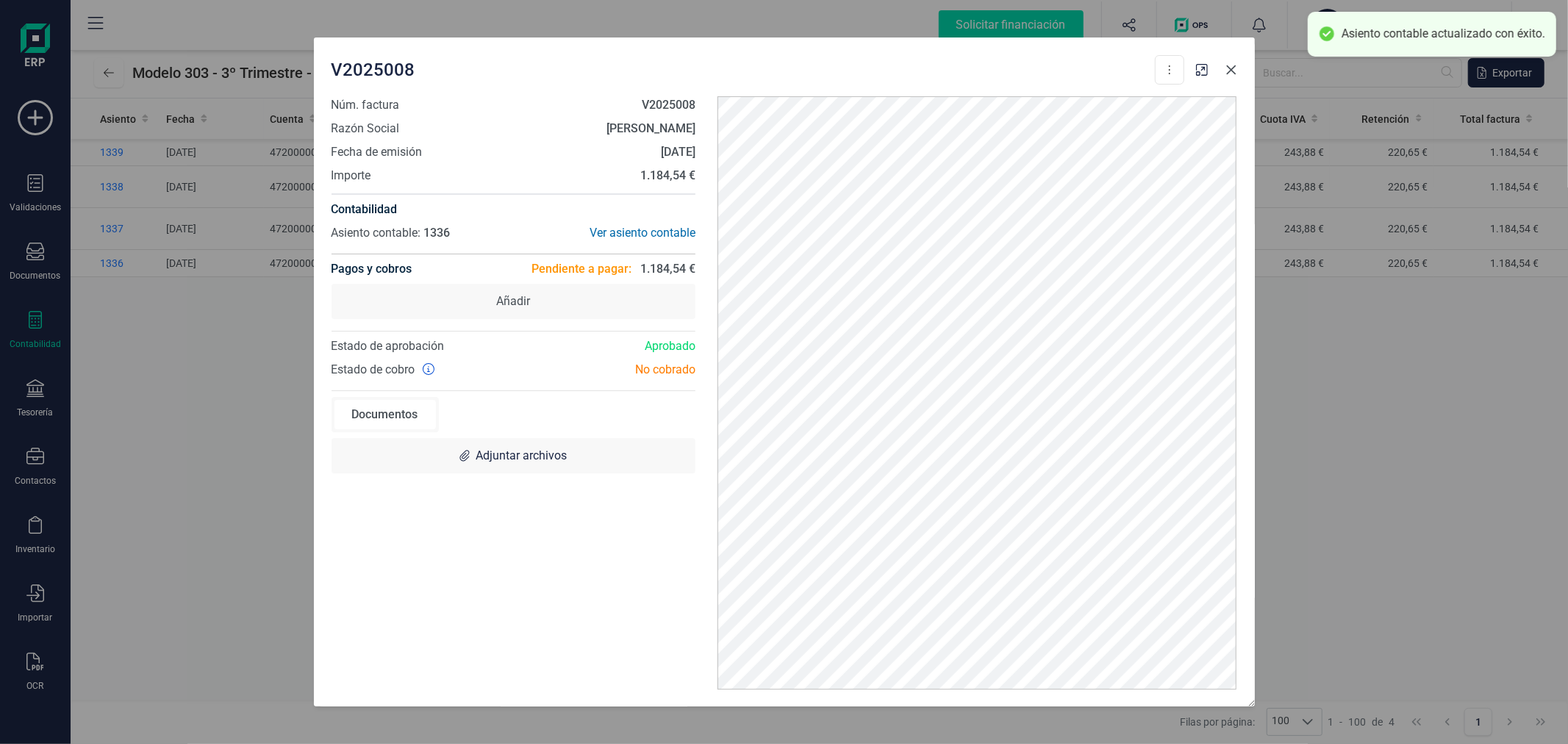
click at [1227, 76] on button "button" at bounding box center [1232, 70] width 24 height 24
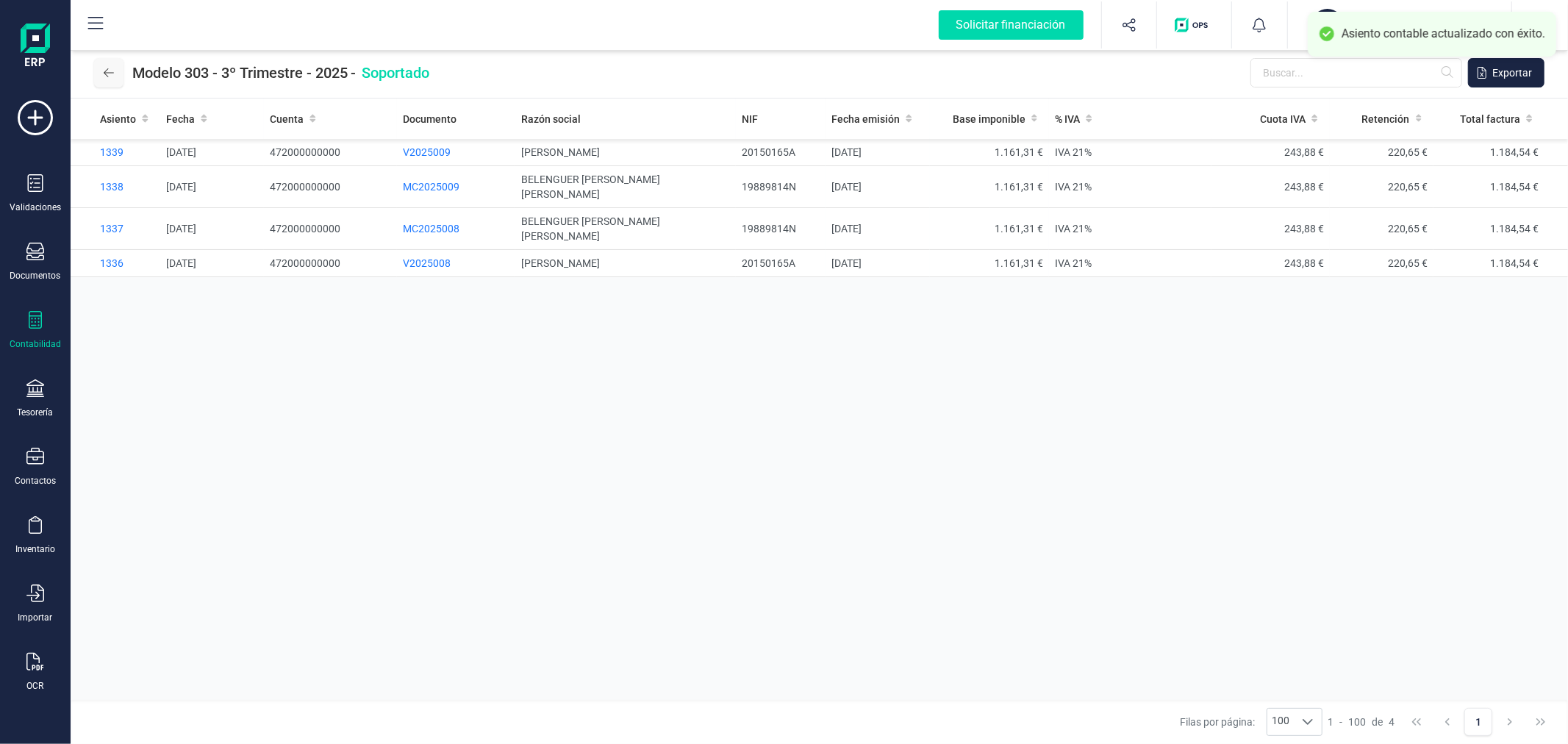
click at [100, 65] on button at bounding box center [109, 73] width 30 height 30
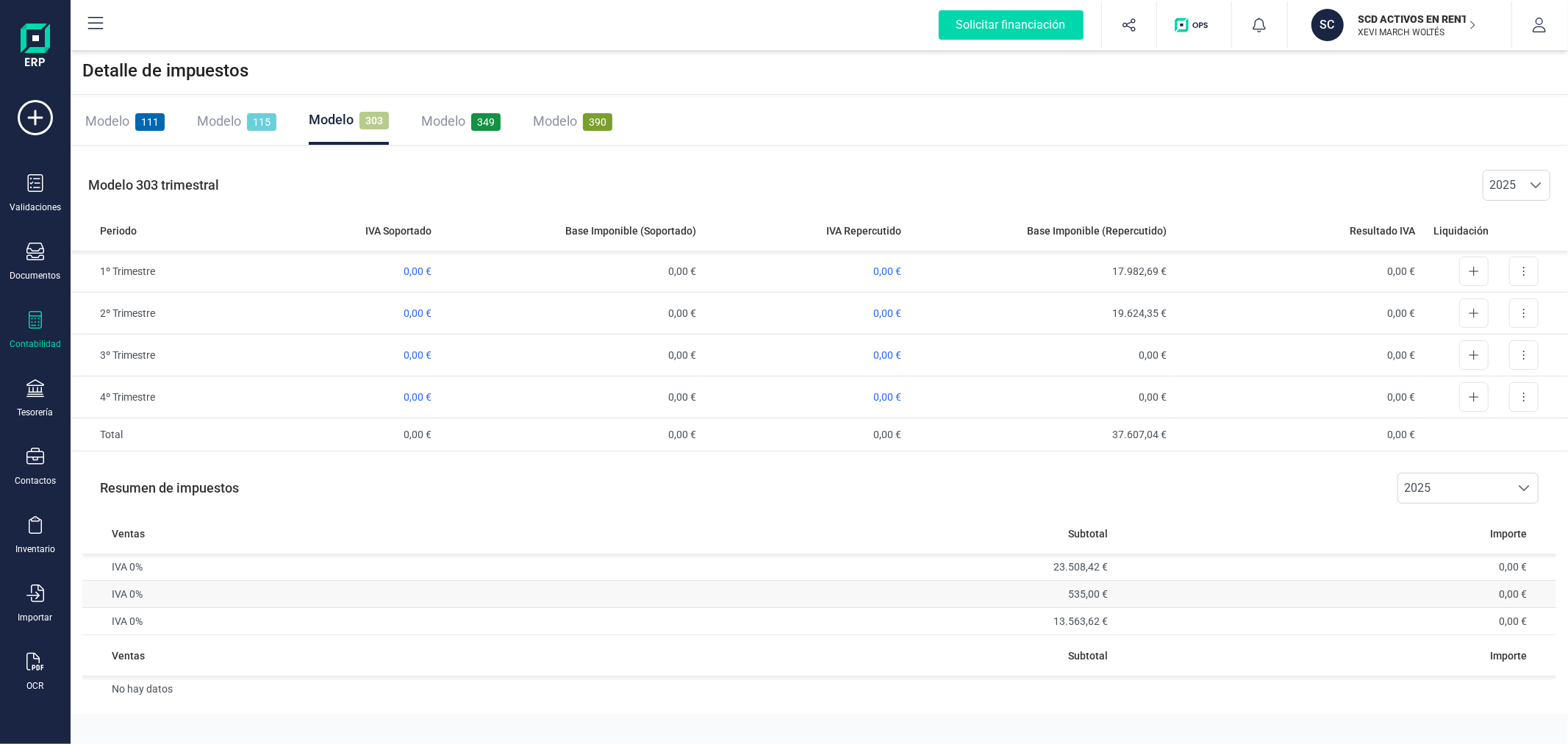
click at [1112, 586] on td "535,00 €" at bounding box center [893, 594] width 443 height 27
click at [1079, 598] on td "535,00 €" at bounding box center [893, 594] width 443 height 27
click at [561, 121] on span "Modelo" at bounding box center [555, 121] width 44 height 16
click at [425, 120] on span "Modelo" at bounding box center [443, 121] width 44 height 16
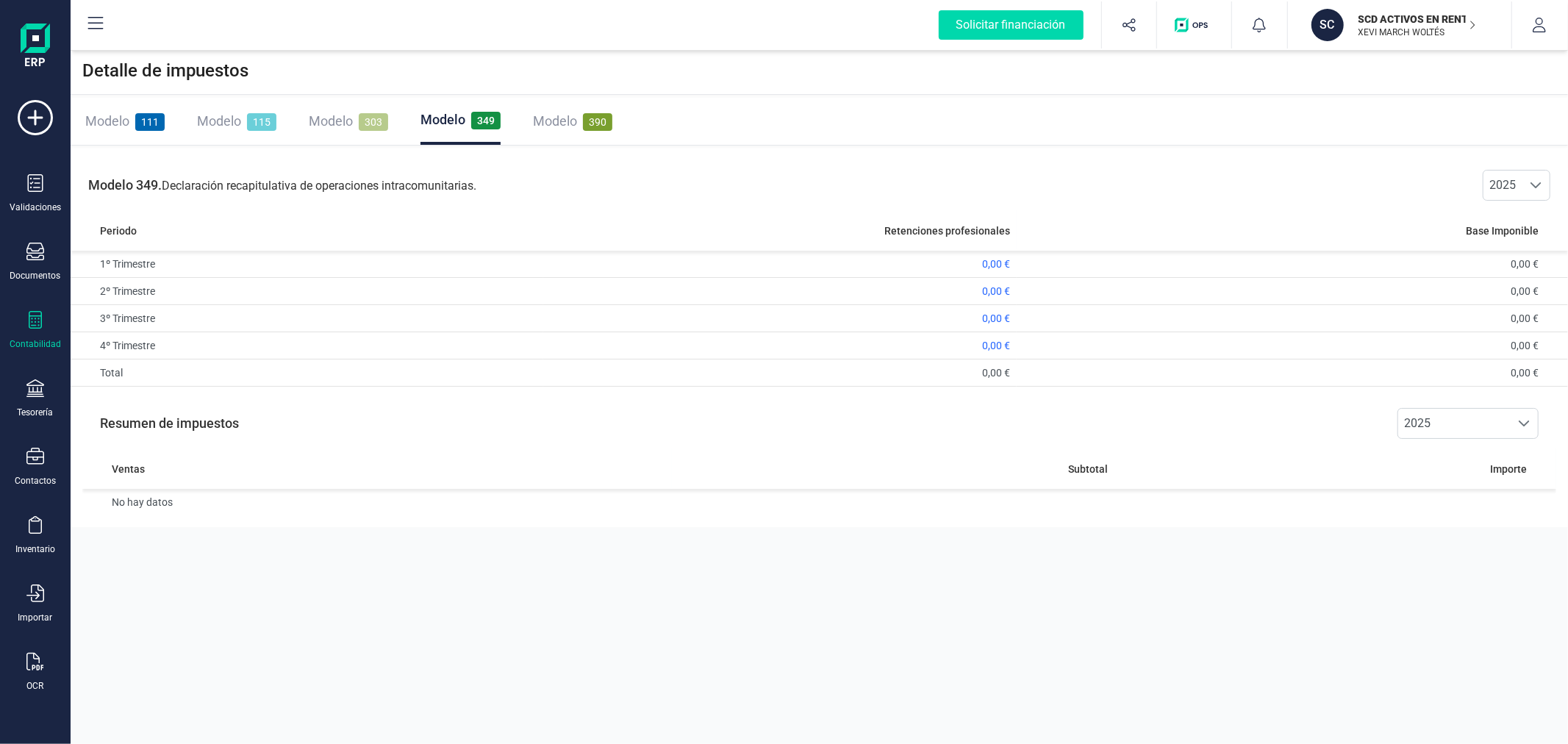
click at [313, 115] on span "Modelo" at bounding box center [331, 121] width 44 height 16
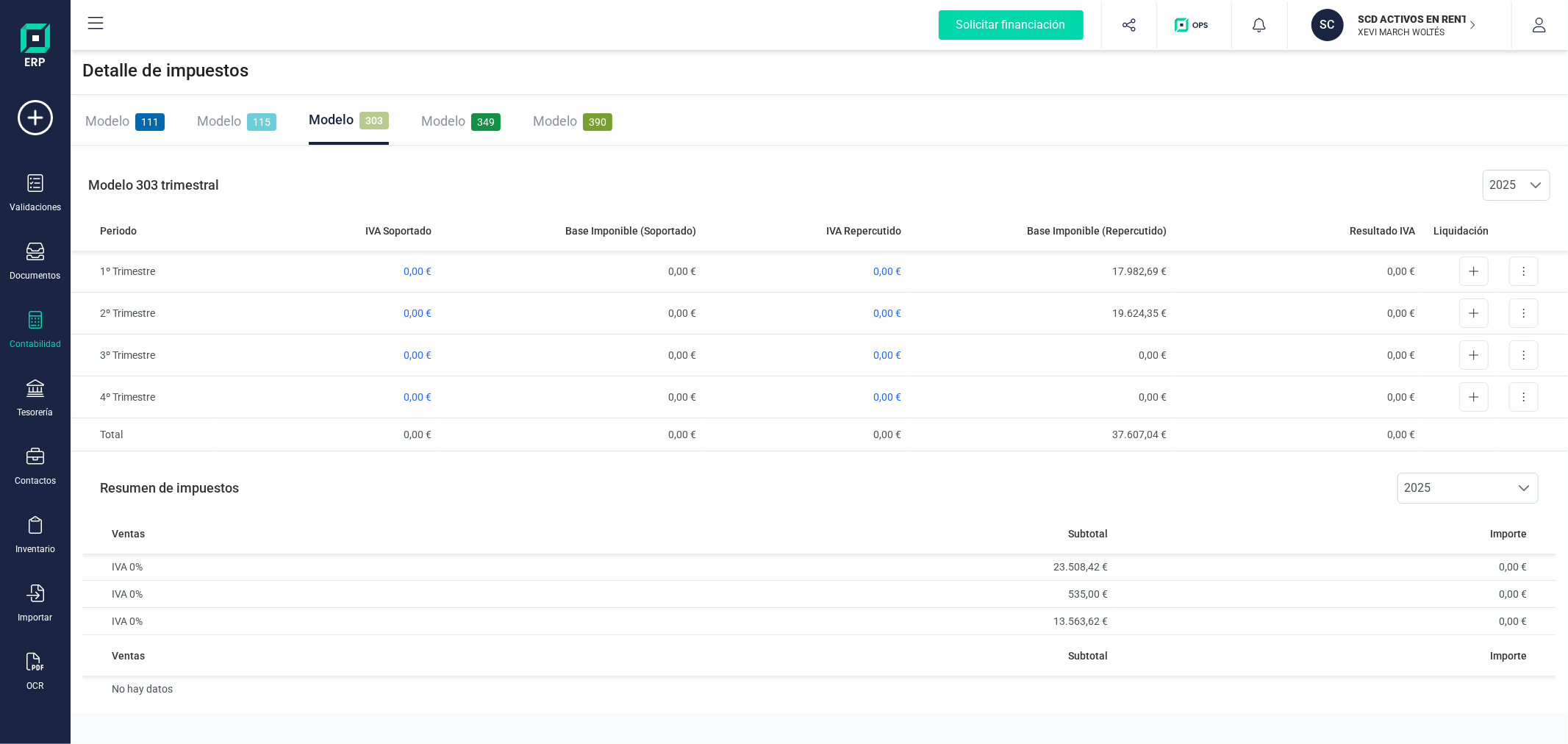
click at [217, 119] on span "Modelo" at bounding box center [220, 121] width 44 height 16
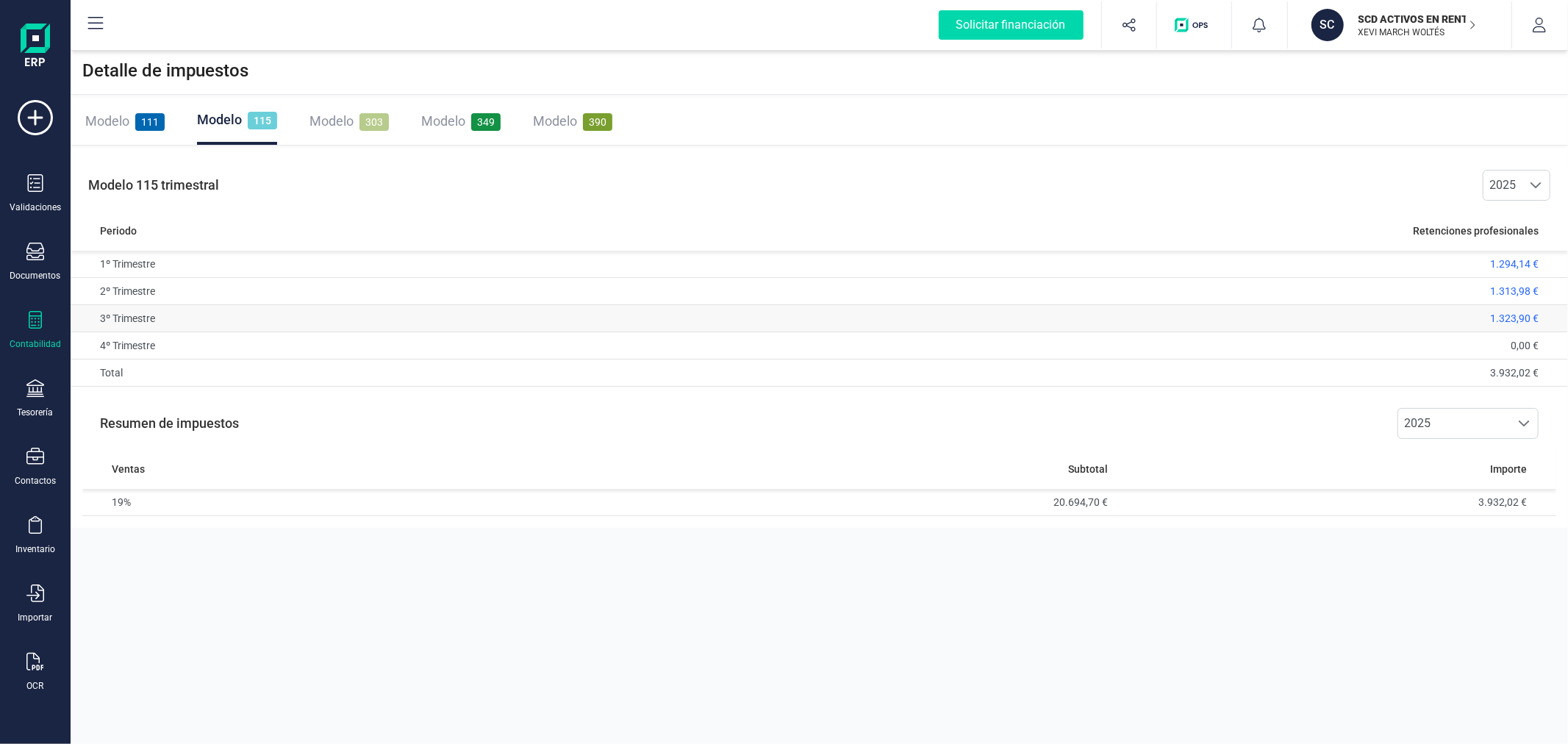
click at [1515, 320] on span "1.323,90 €" at bounding box center [1514, 319] width 49 height 12
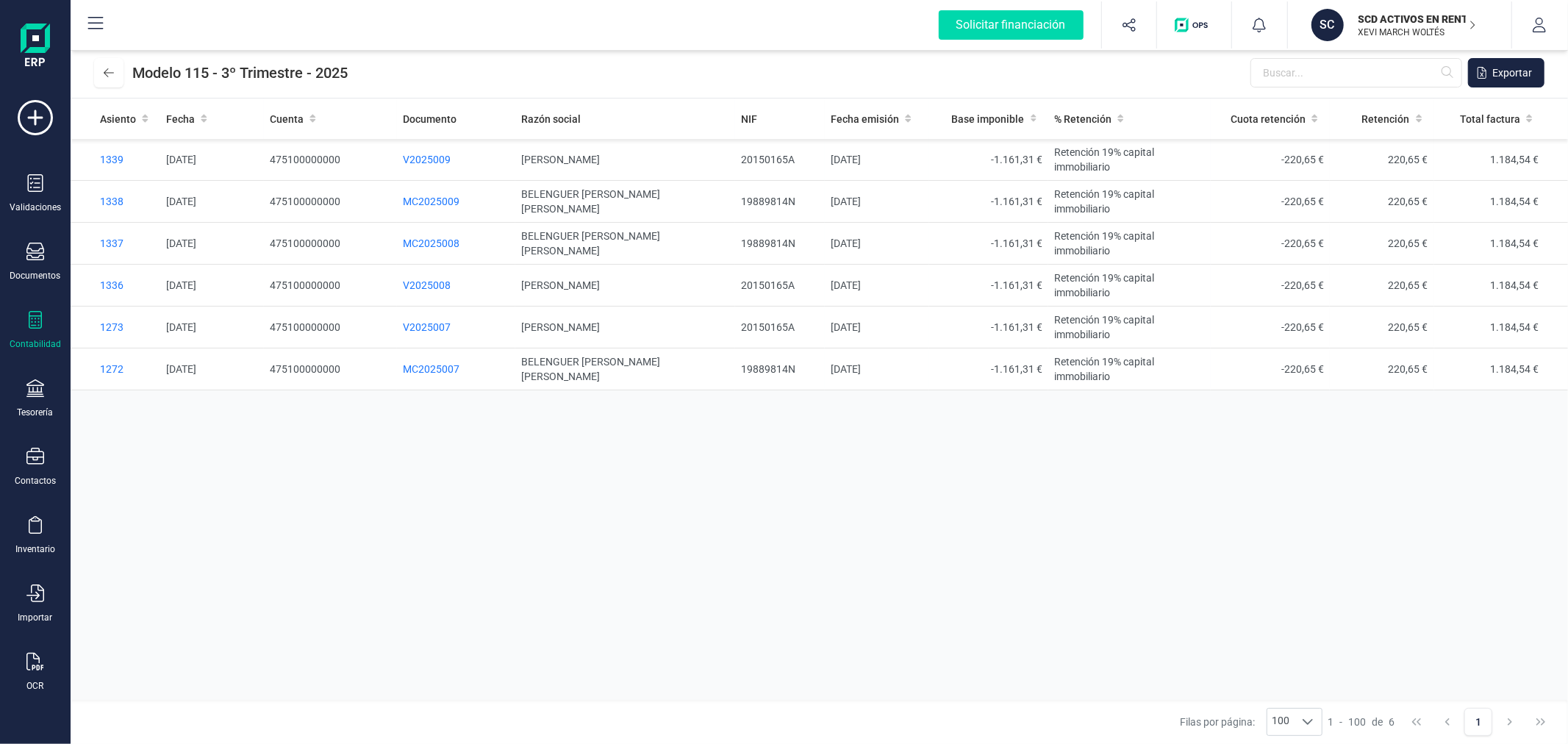
click at [564, 555] on div "Asiento Fecha Cuenta Documento Razón social NIF Fecha emisión Base imponible % …" at bounding box center [819, 399] width 1497 height 602
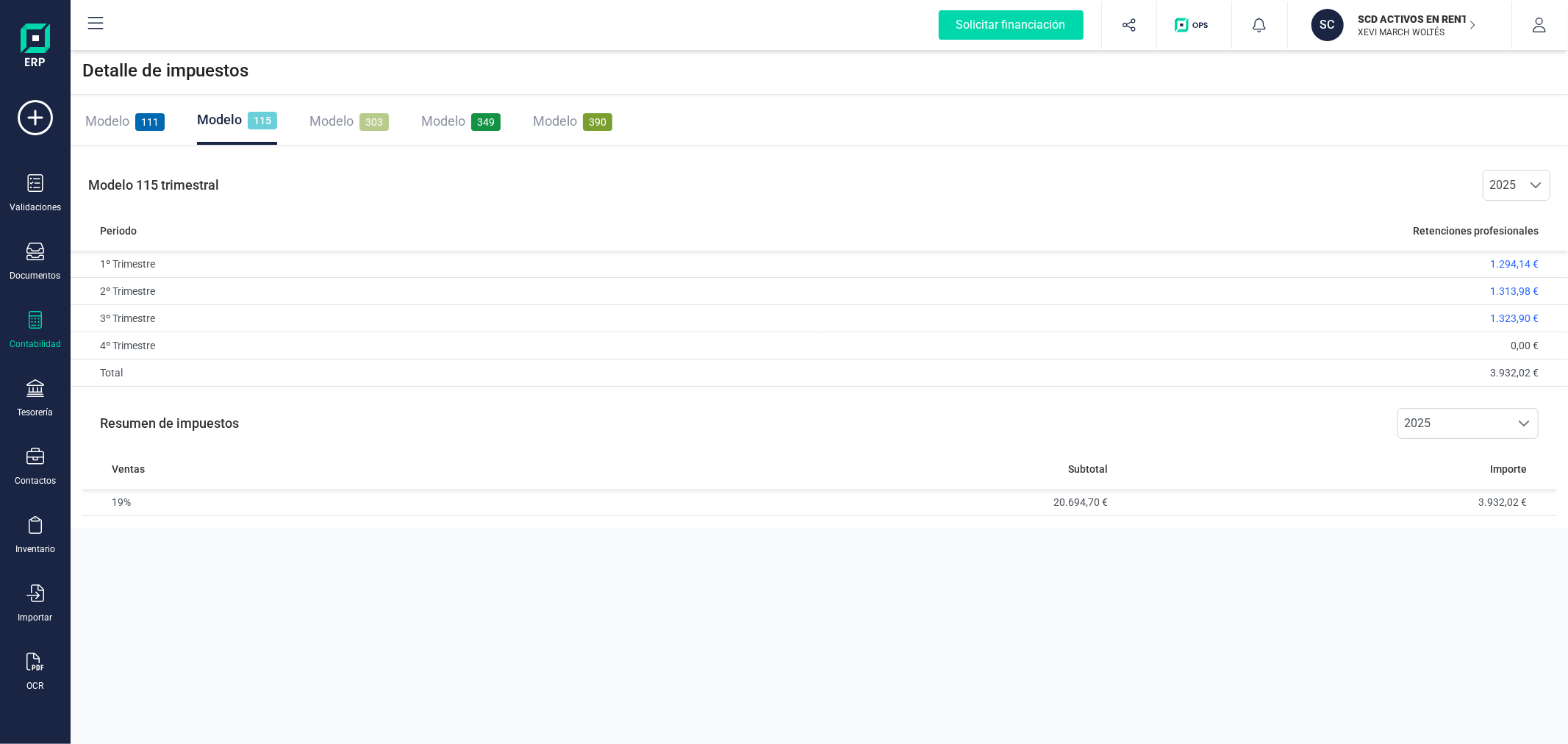
click at [138, 127] on span "111" at bounding box center [150, 122] width 30 height 17
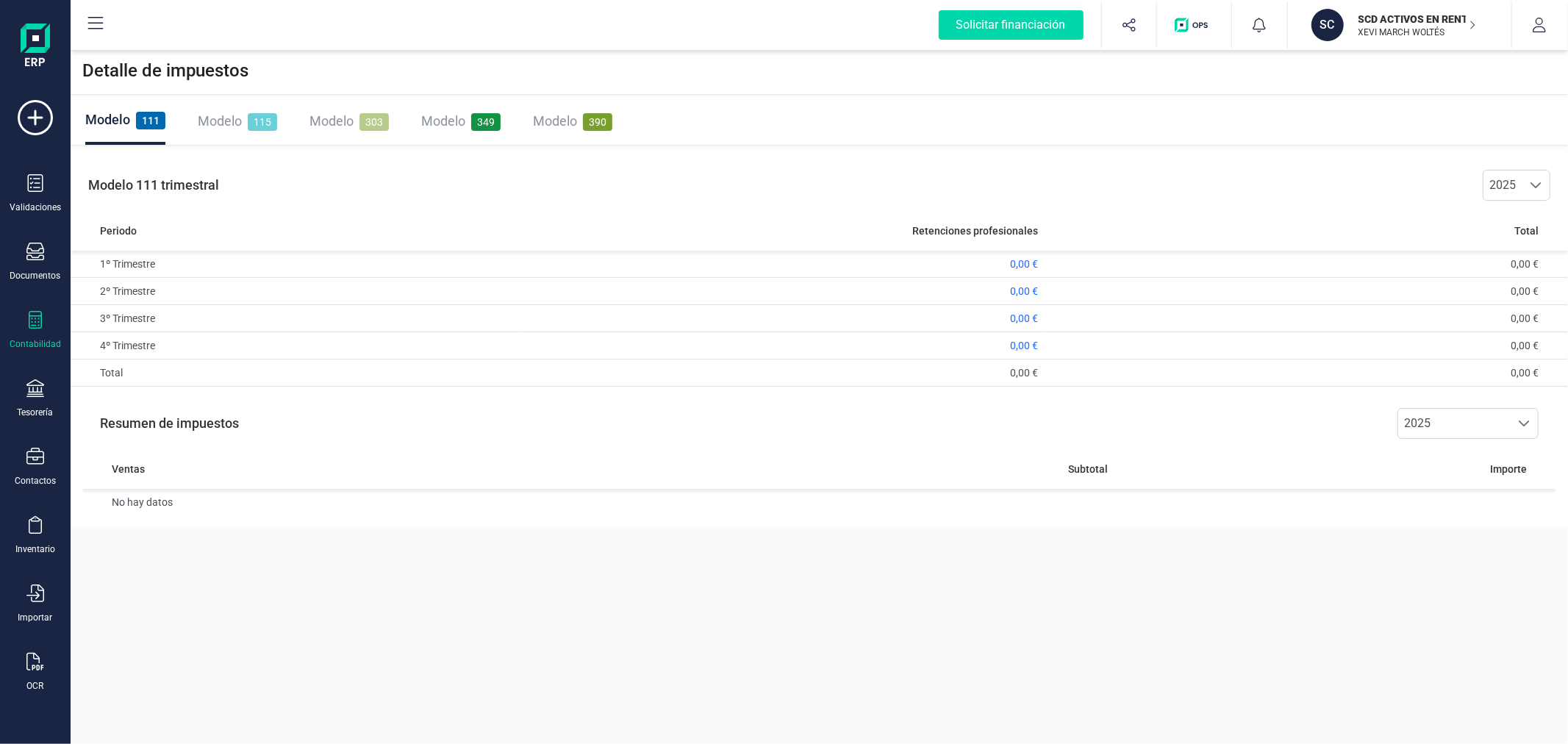
click at [38, 319] on icon at bounding box center [35, 319] width 17 height 17
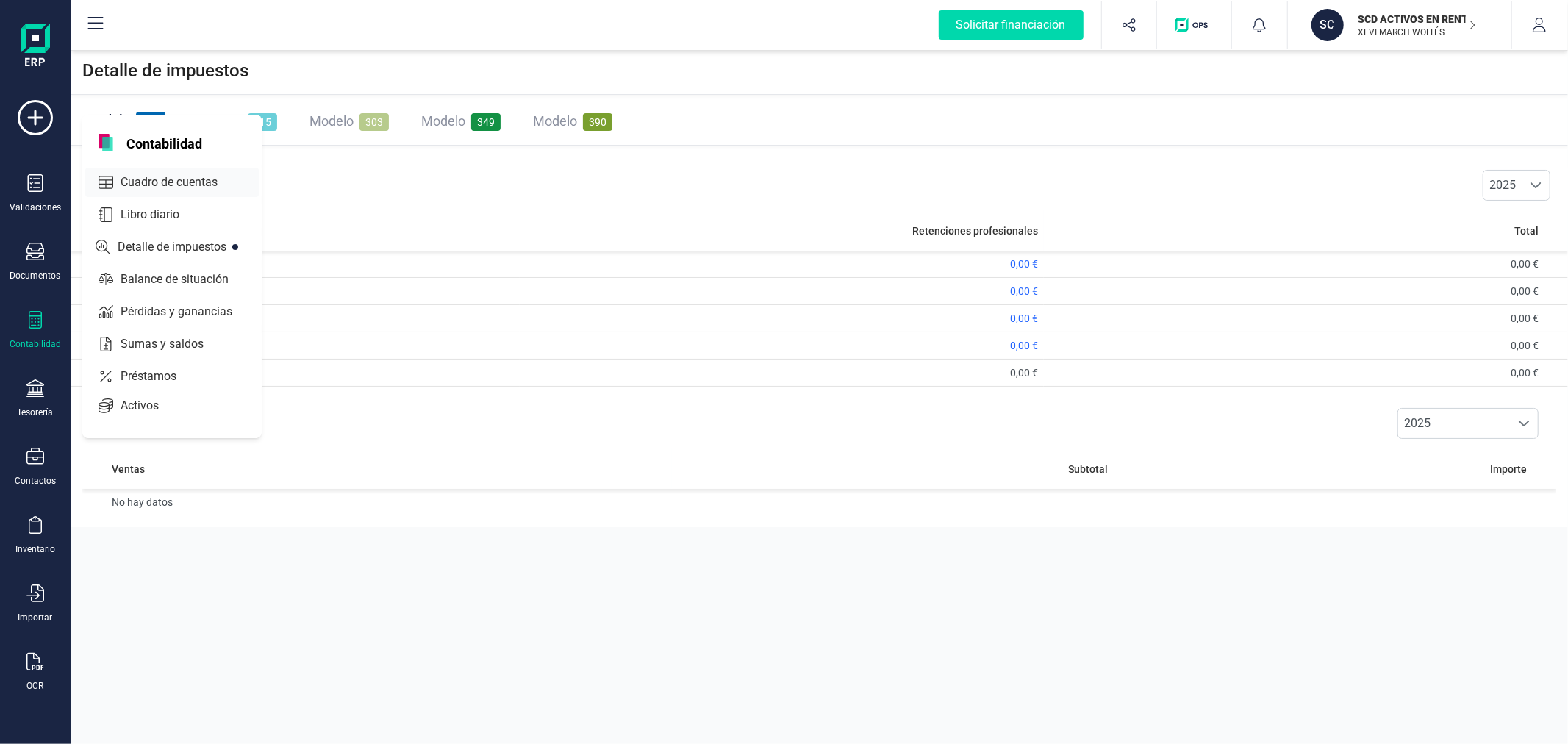
click at [149, 177] on span "Cuadro de cuentas" at bounding box center [179, 182] width 129 height 17
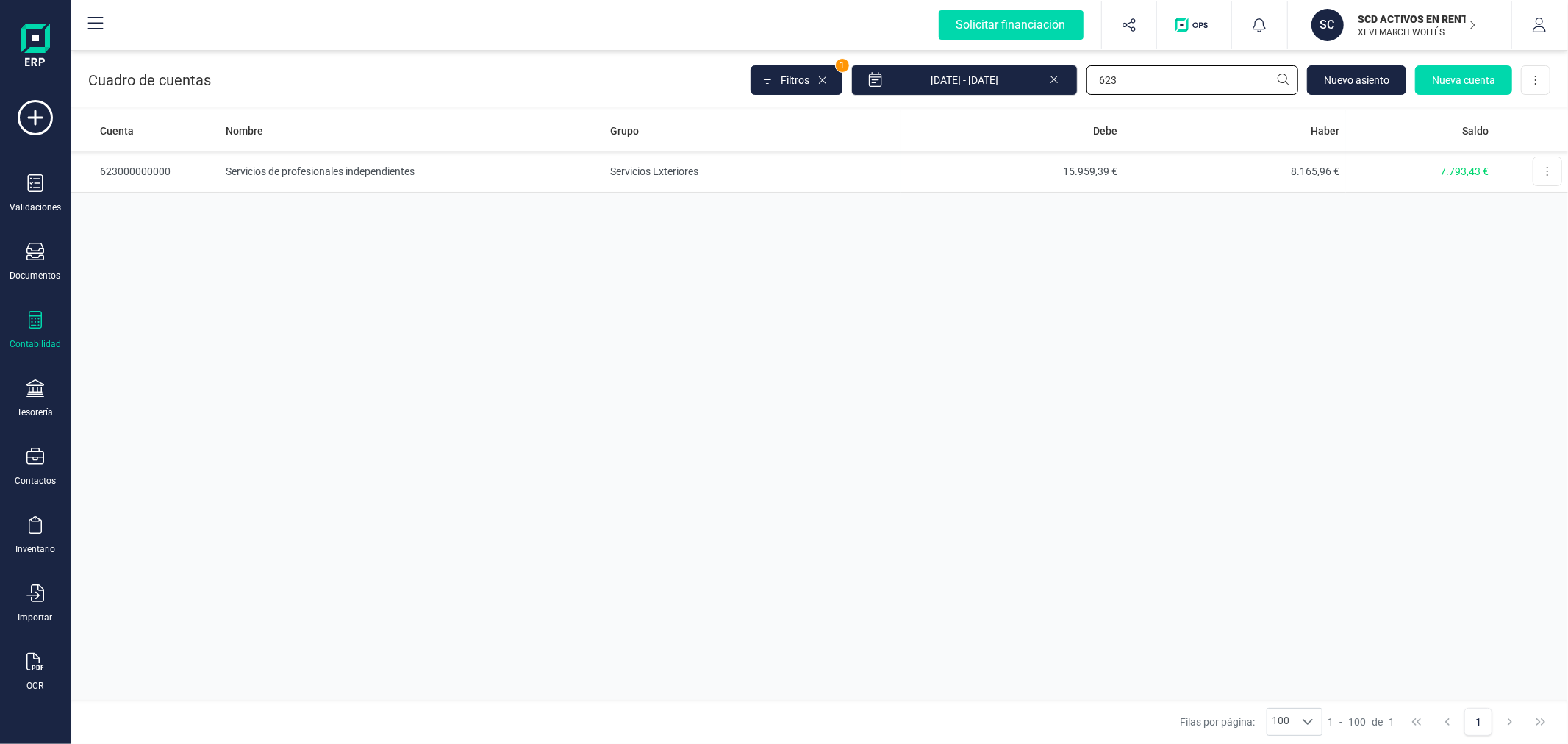
click at [1163, 75] on input "623" at bounding box center [1192, 81] width 211 height 30
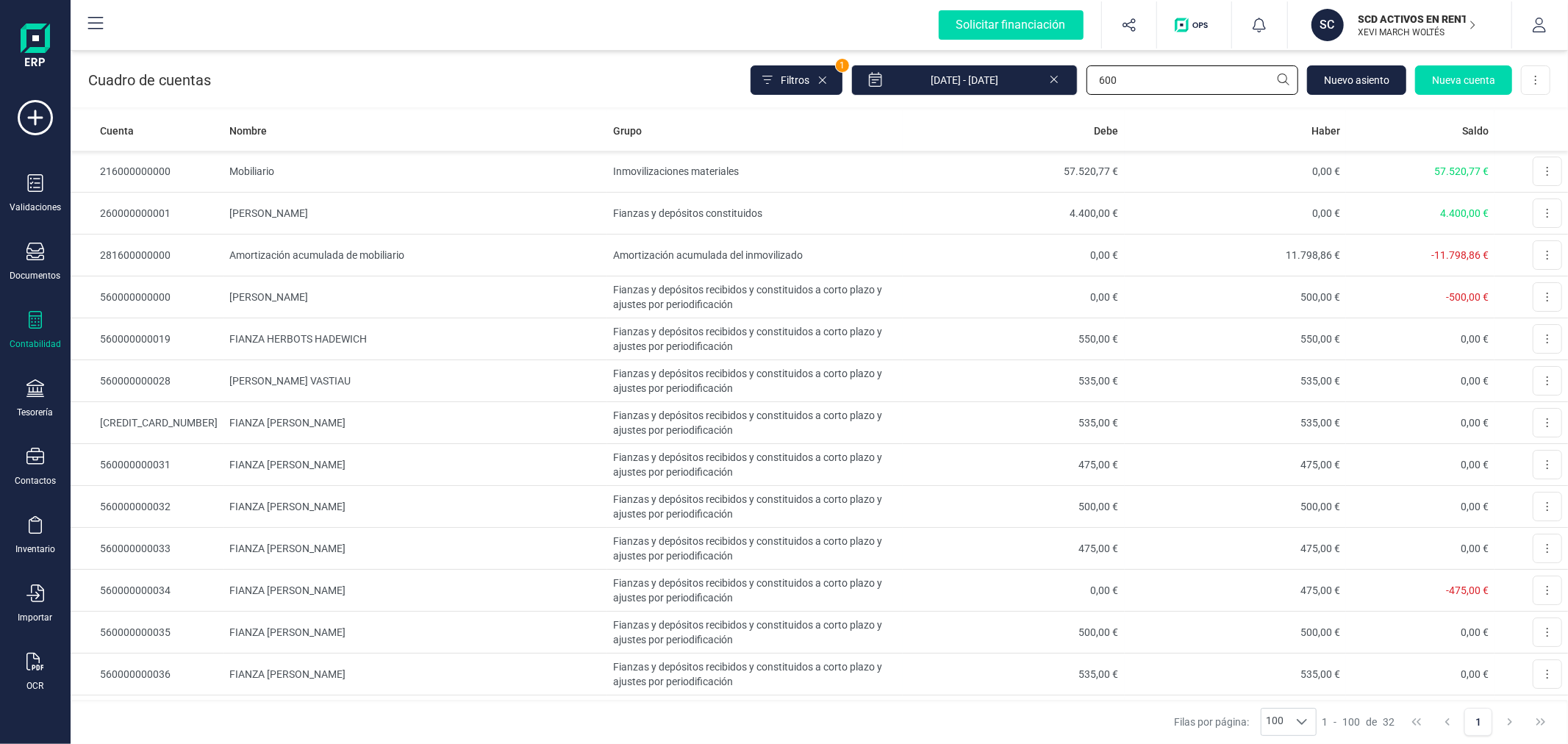
type input "600"
click at [491, 62] on div "Cuadro de cuentas Filtros 1 [DATE] - [DATE] 600 [GEOGRAPHIC_DATA] cuenta Descar…" at bounding box center [819, 77] width 1497 height 60
click at [1139, 86] on input "600" at bounding box center [1192, 81] width 211 height 30
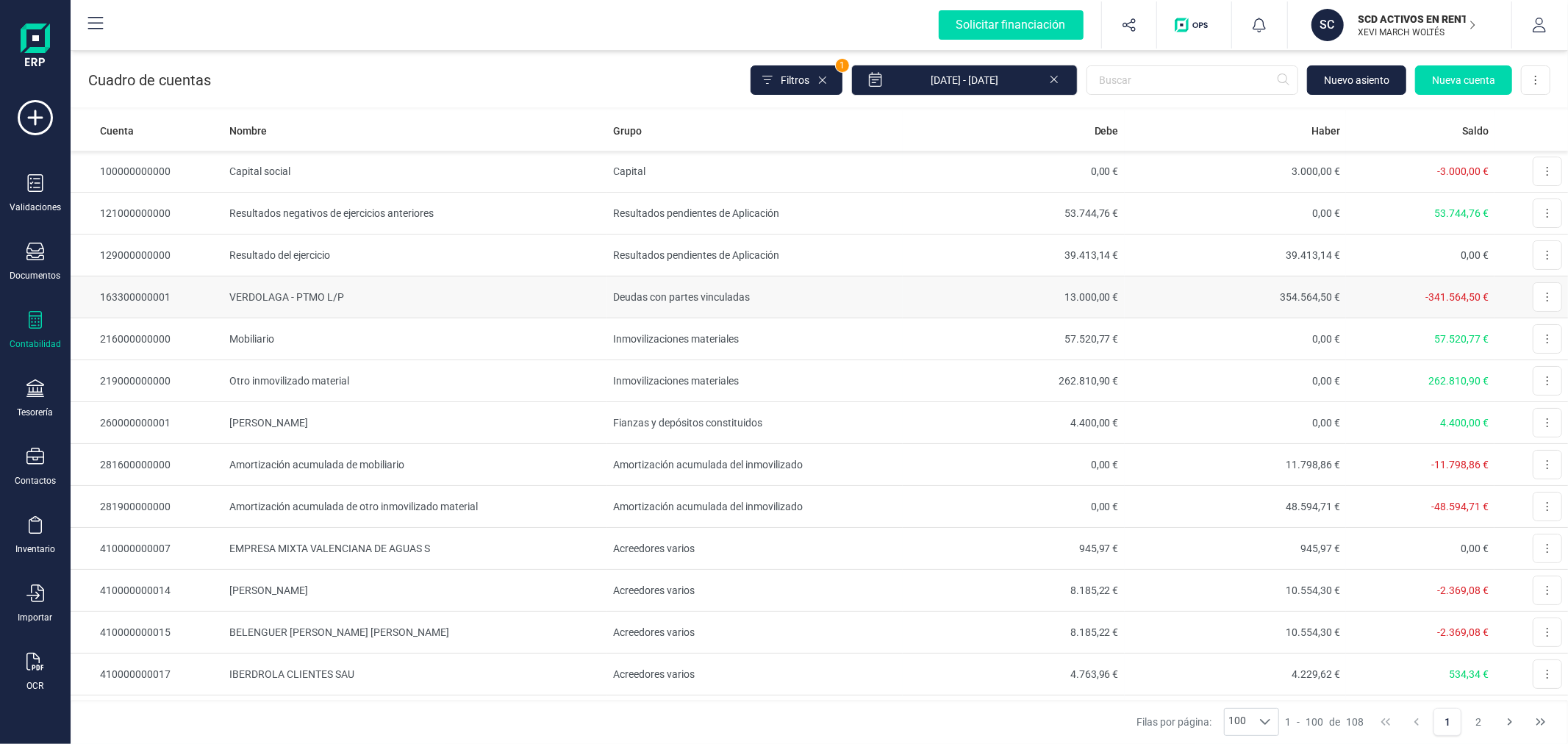
click at [494, 310] on td "VERDOLAGA - PTMO L/P" at bounding box center [415, 297] width 383 height 42
click at [1230, 81] on input "text" at bounding box center [1192, 81] width 211 height 30
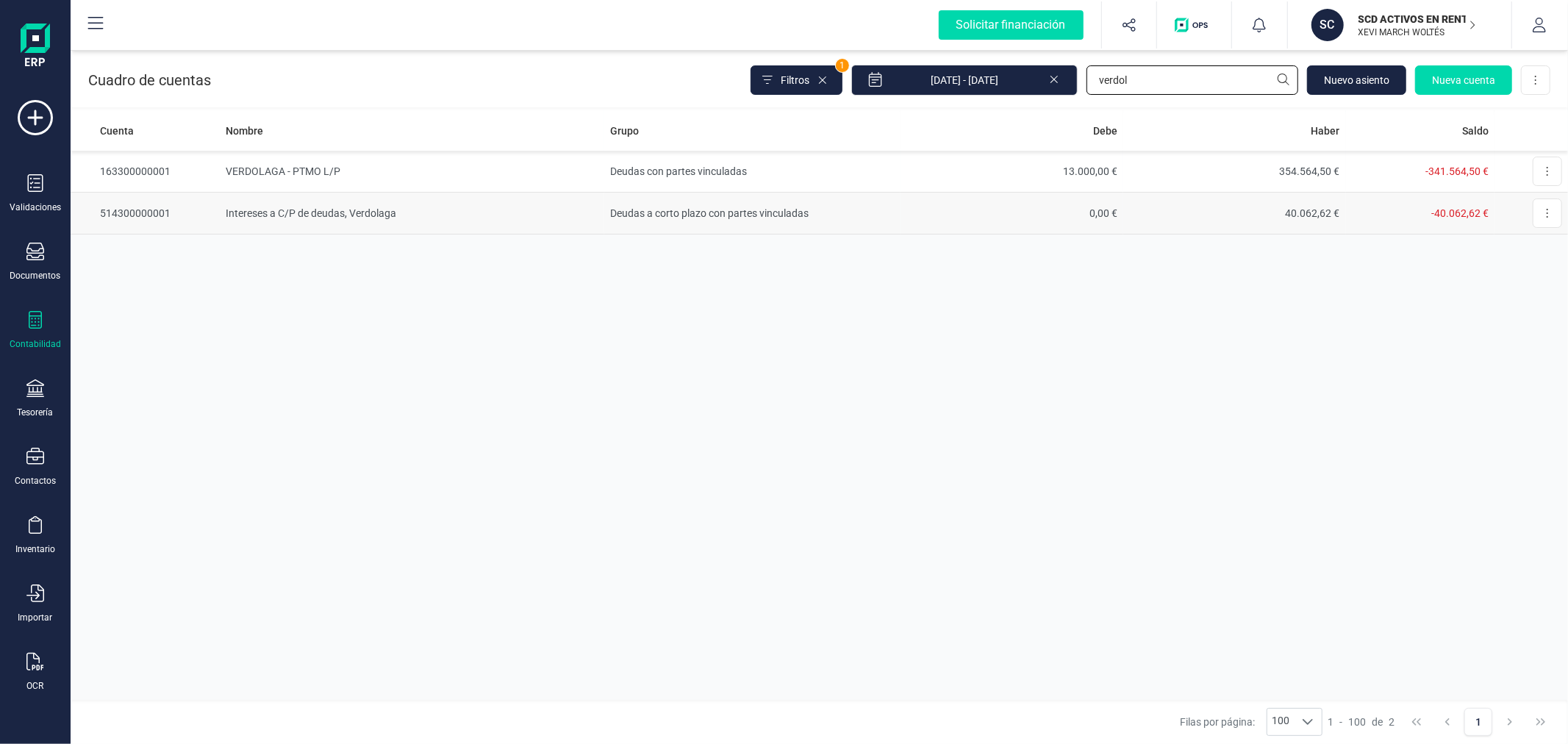
type input "verdol"
click at [297, 212] on td "Intereses a C/P de deudas, Verdolaga" at bounding box center [412, 213] width 385 height 42
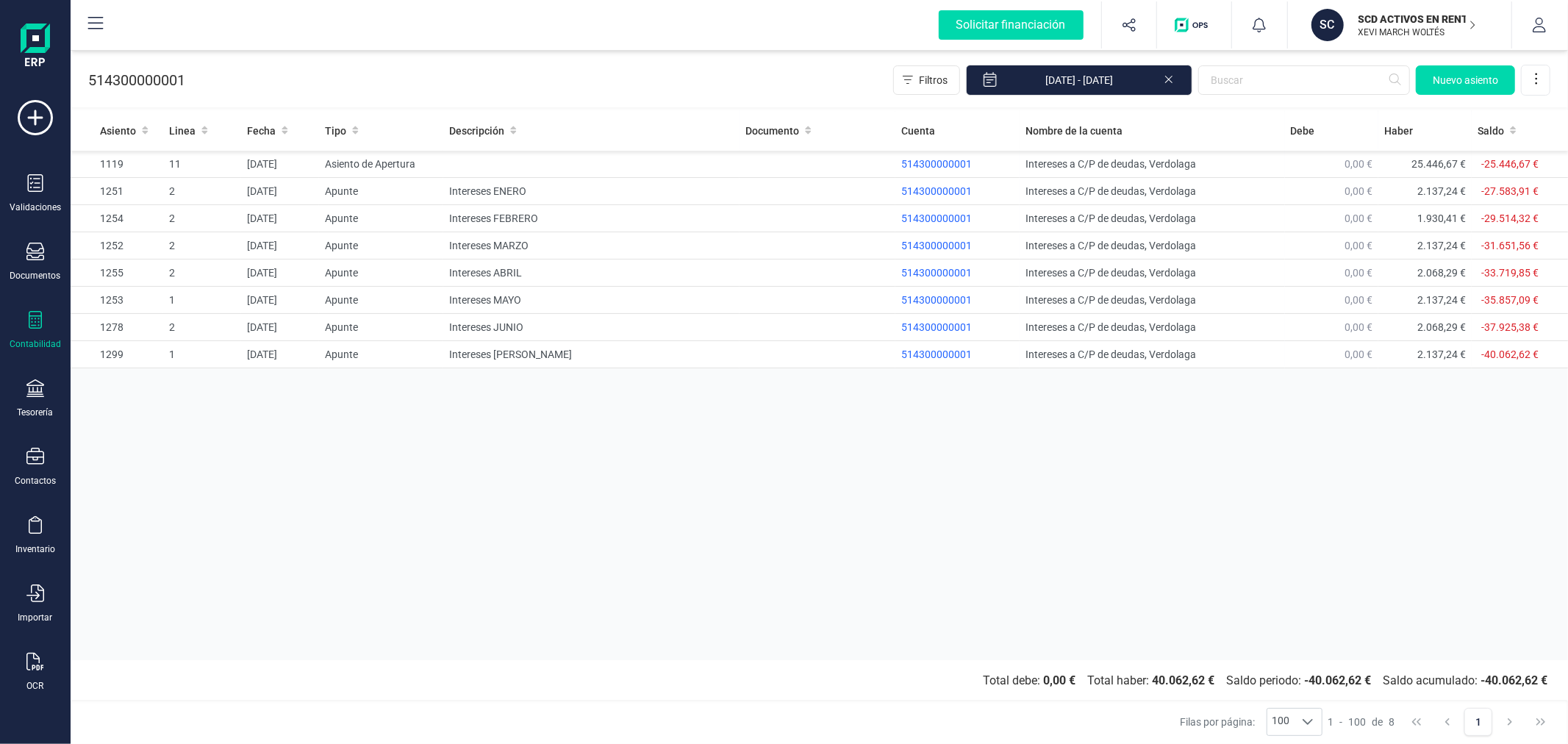
click at [414, 478] on div "Asiento Linea Fecha Tipo Descripción Documento Cuenta Nombre de la cuenta [PERS…" at bounding box center [819, 385] width 1497 height 550
